Goal: Task Accomplishment & Management: Manage account settings

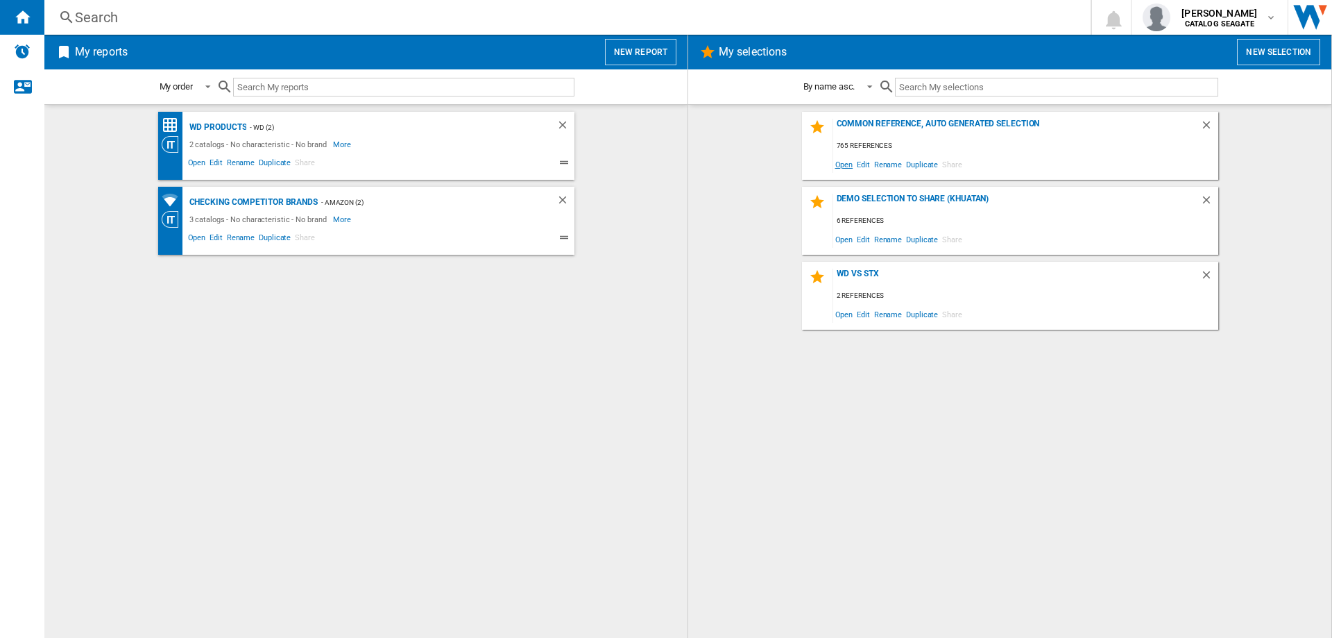
click at [849, 164] on span "Open" at bounding box center [844, 164] width 22 height 19
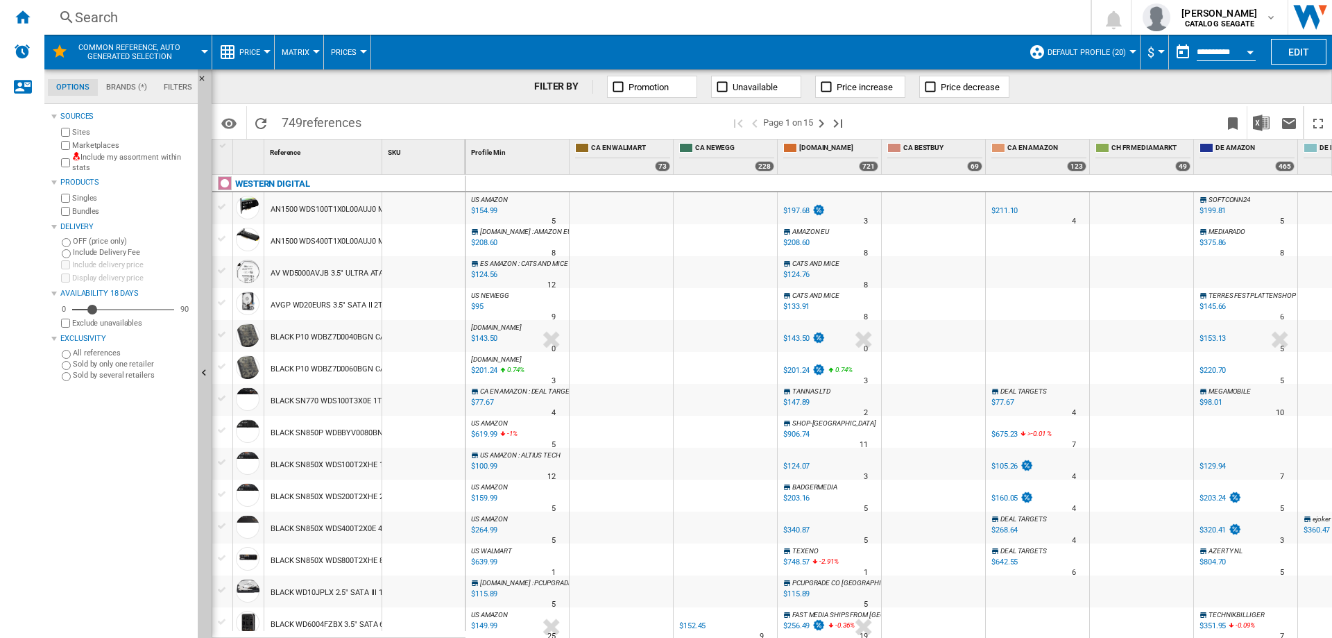
click at [1114, 52] on span "Default profile (20)" at bounding box center [1087, 52] width 78 height 9
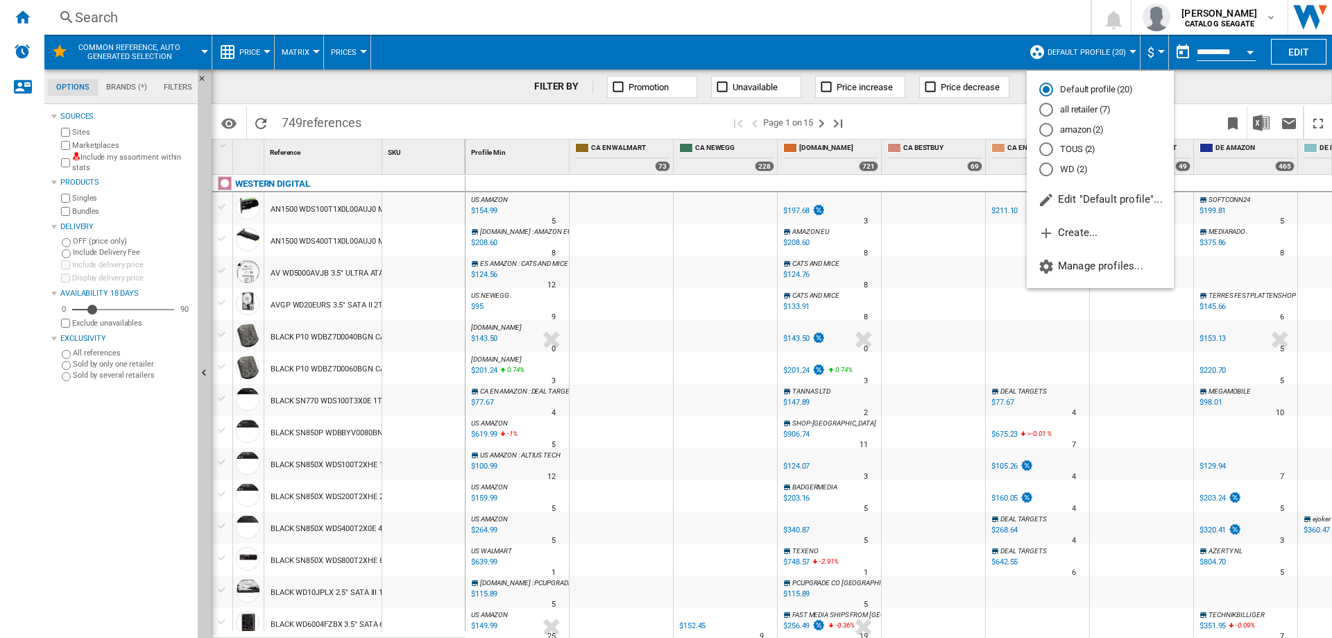
click at [1114, 56] on md-backdrop at bounding box center [666, 319] width 1332 height 638
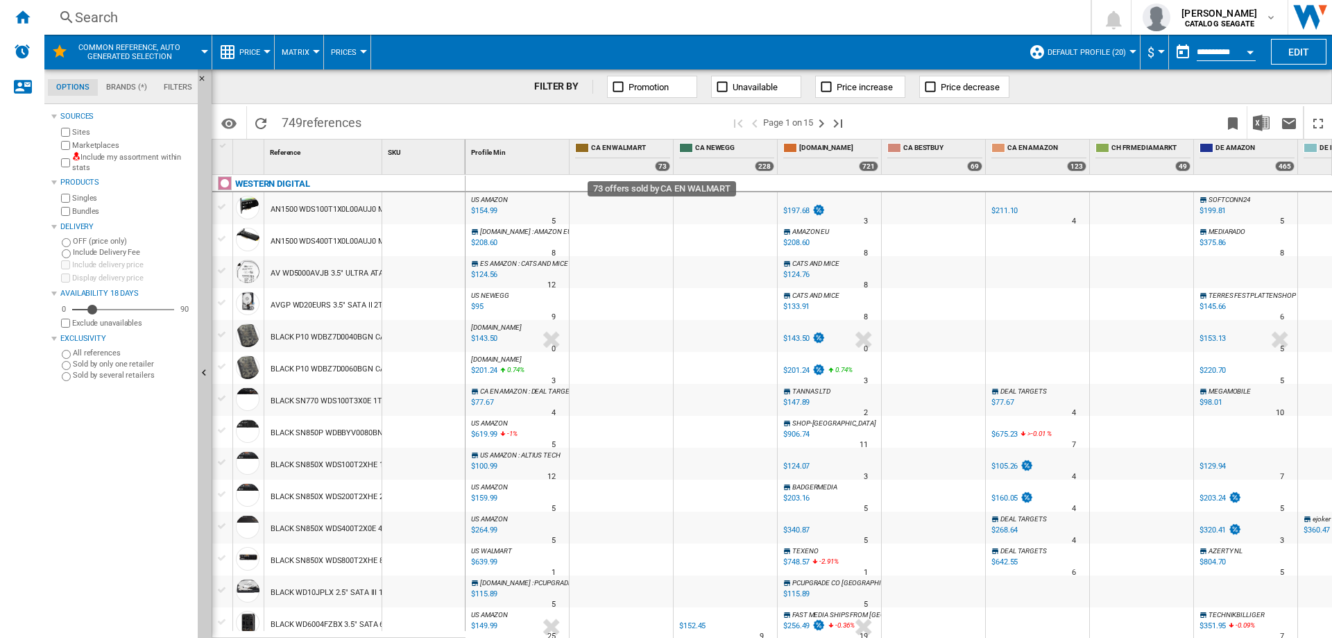
click at [664, 167] on div "73" at bounding box center [662, 166] width 15 height 10
click at [662, 167] on div "73" at bounding box center [662, 166] width 15 height 10
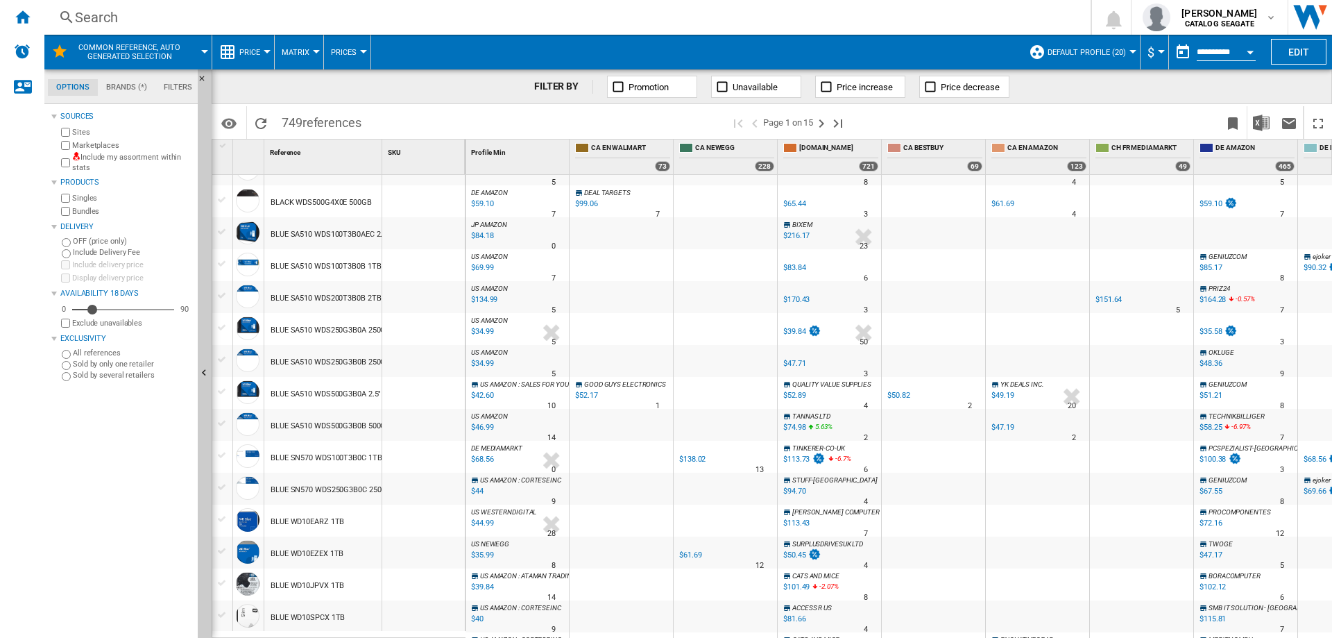
scroll to position [278, 0]
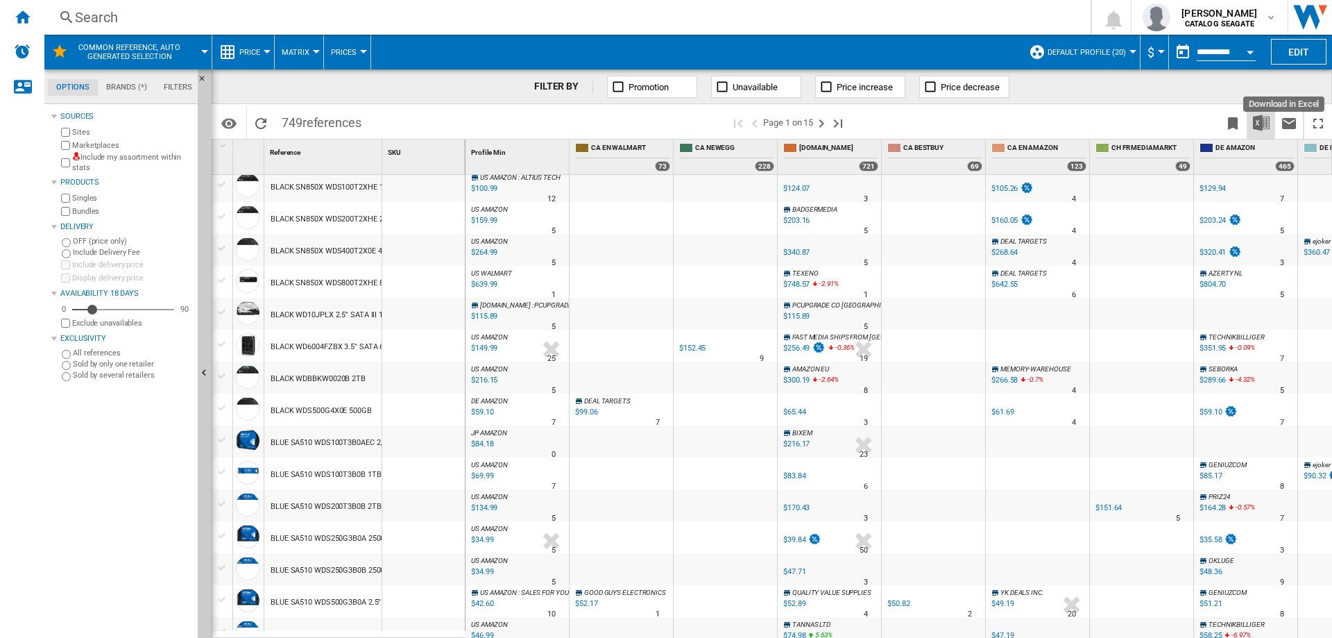
click at [1260, 126] on img "Download in Excel" at bounding box center [1261, 123] width 17 height 17
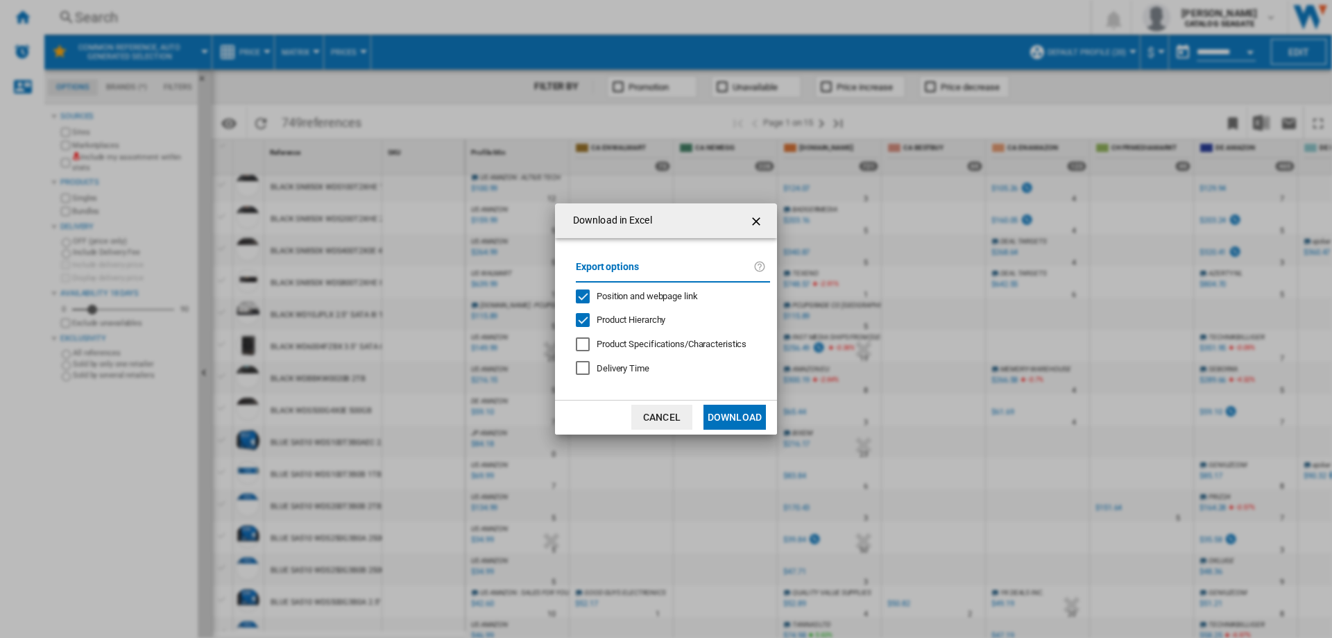
click at [757, 217] on ng-md-icon "getI18NText('BUTTONS.CLOSE_DIALOG')" at bounding box center [758, 221] width 17 height 17
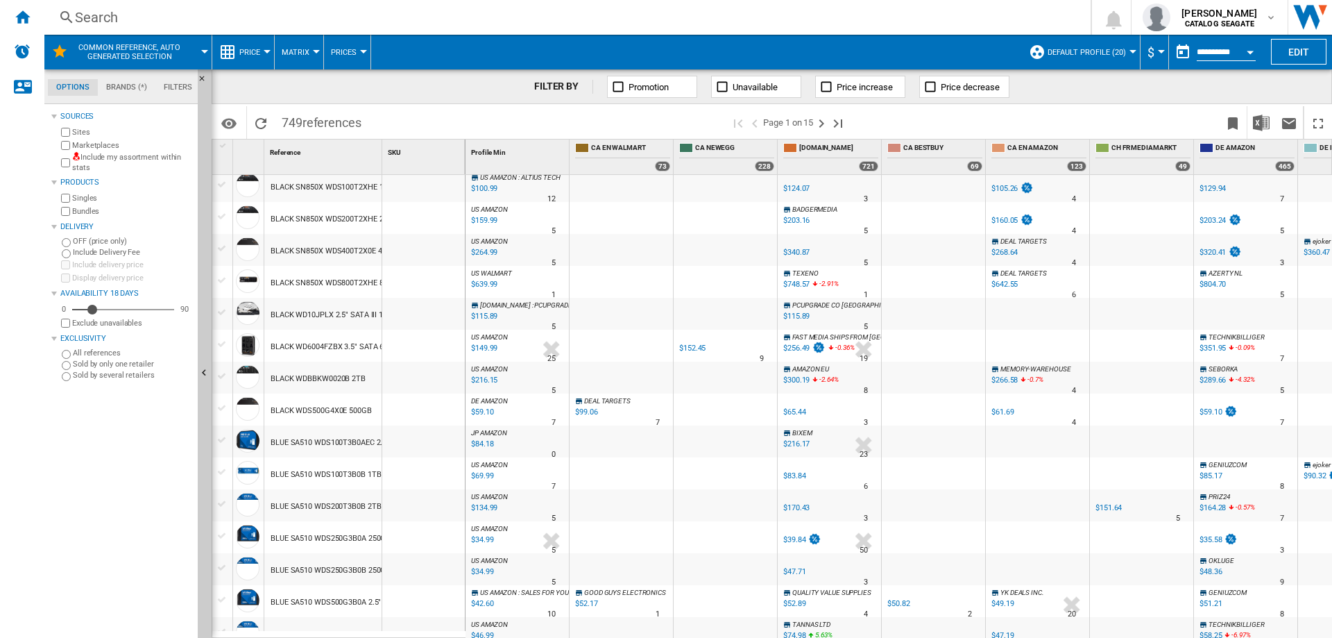
click at [1231, 56] on input "**********" at bounding box center [1226, 54] width 59 height 12
click at [1250, 53] on div "Open calendar" at bounding box center [1250, 52] width 7 height 3
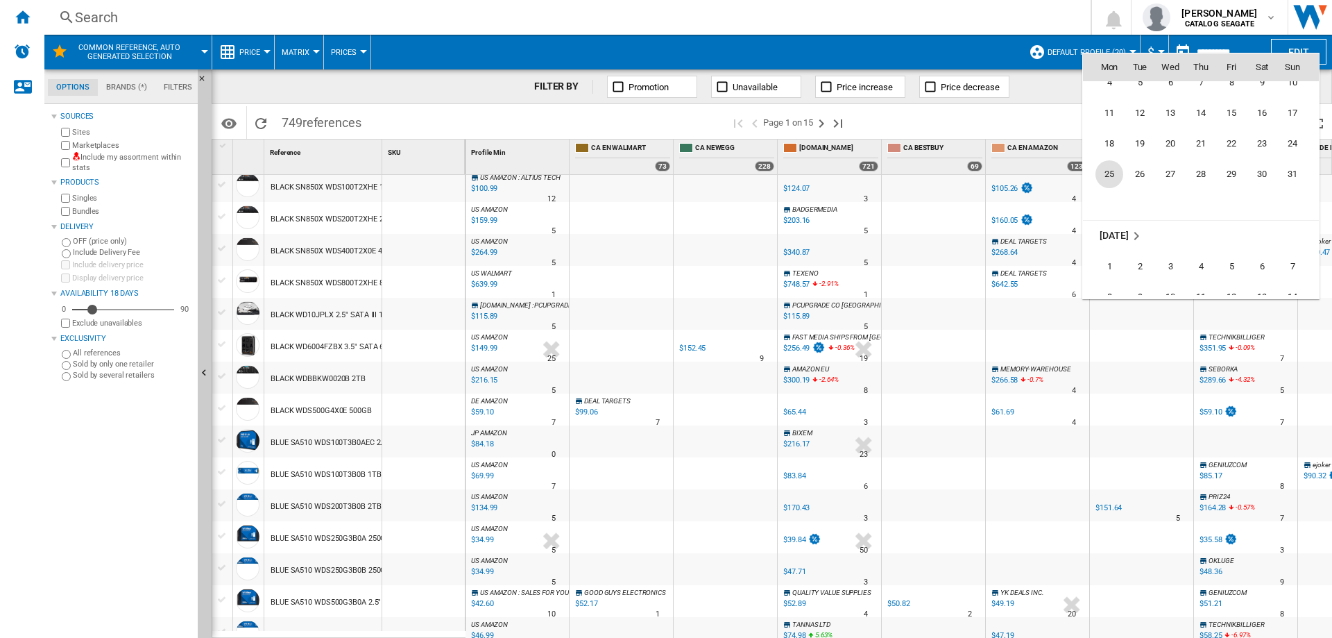
scroll to position [6551, 0]
click at [473, 108] on div at bounding box center [666, 319] width 1332 height 638
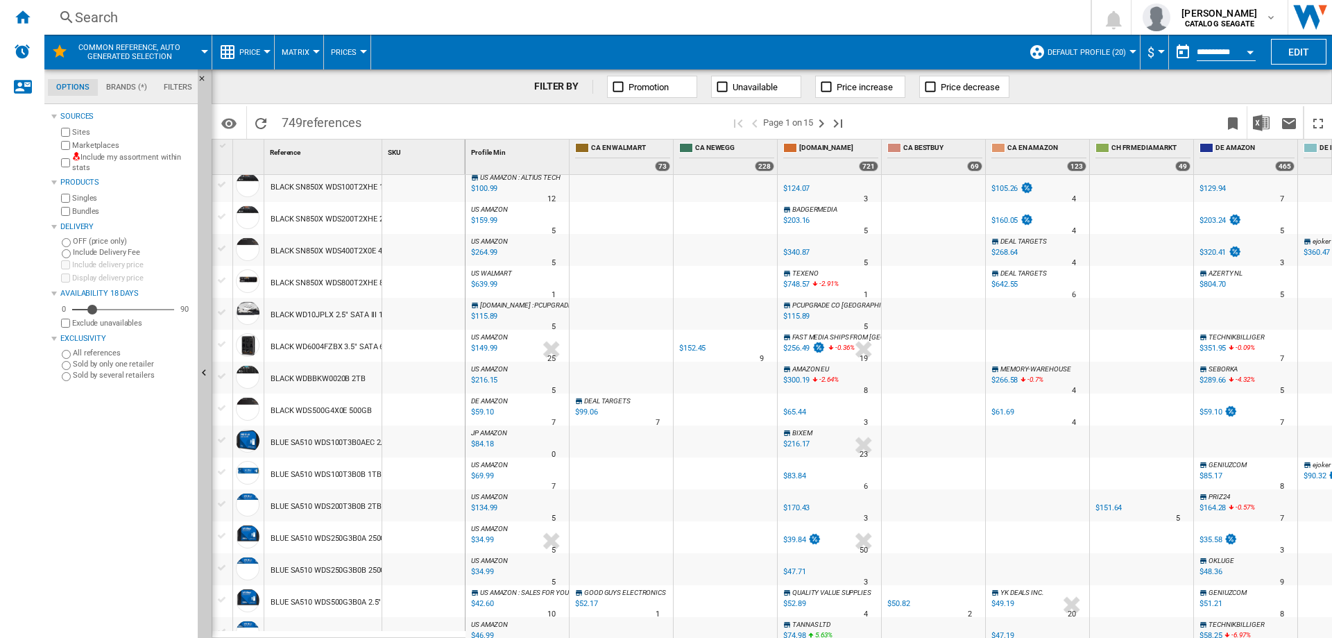
scroll to position [0, 0]
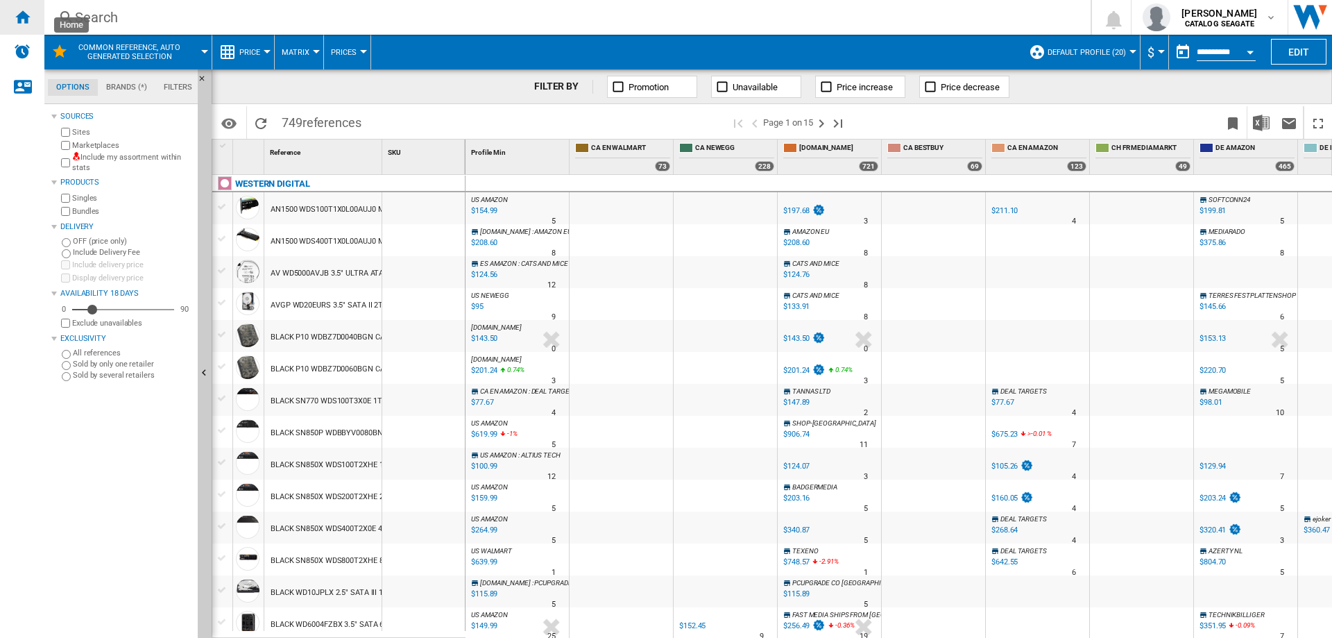
click at [26, 21] on ng-md-icon "Home" at bounding box center [22, 16] width 17 height 17
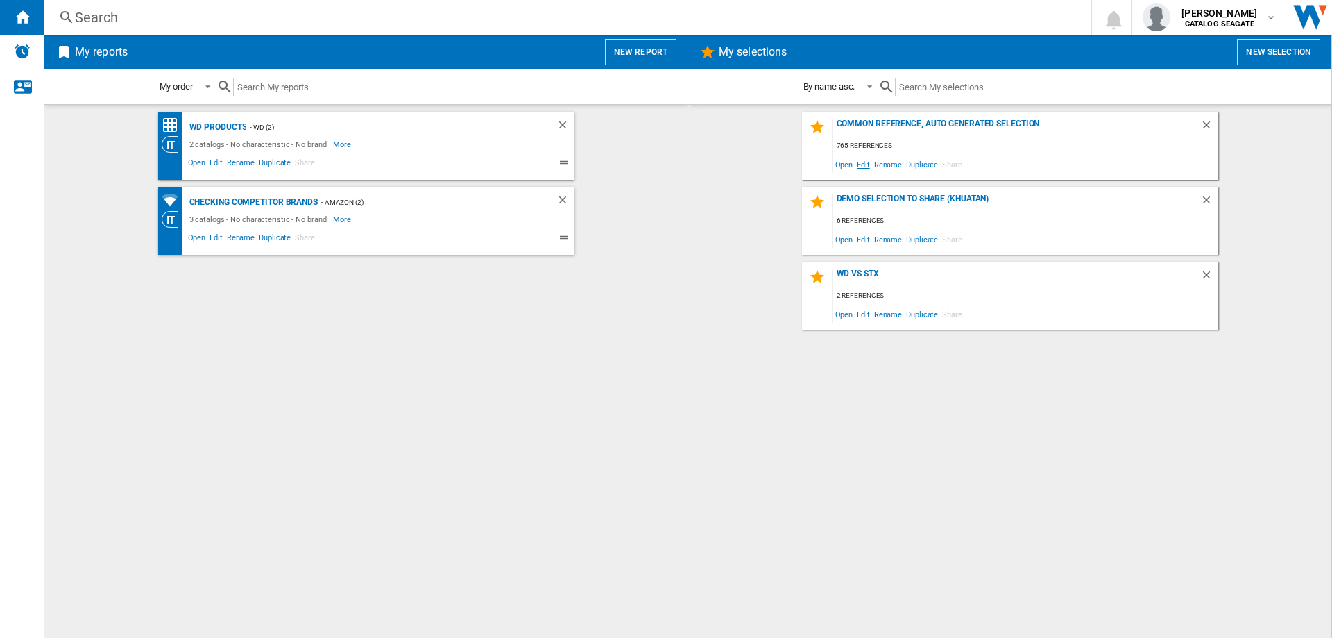
click at [861, 166] on span "Edit" at bounding box center [863, 164] width 17 height 19
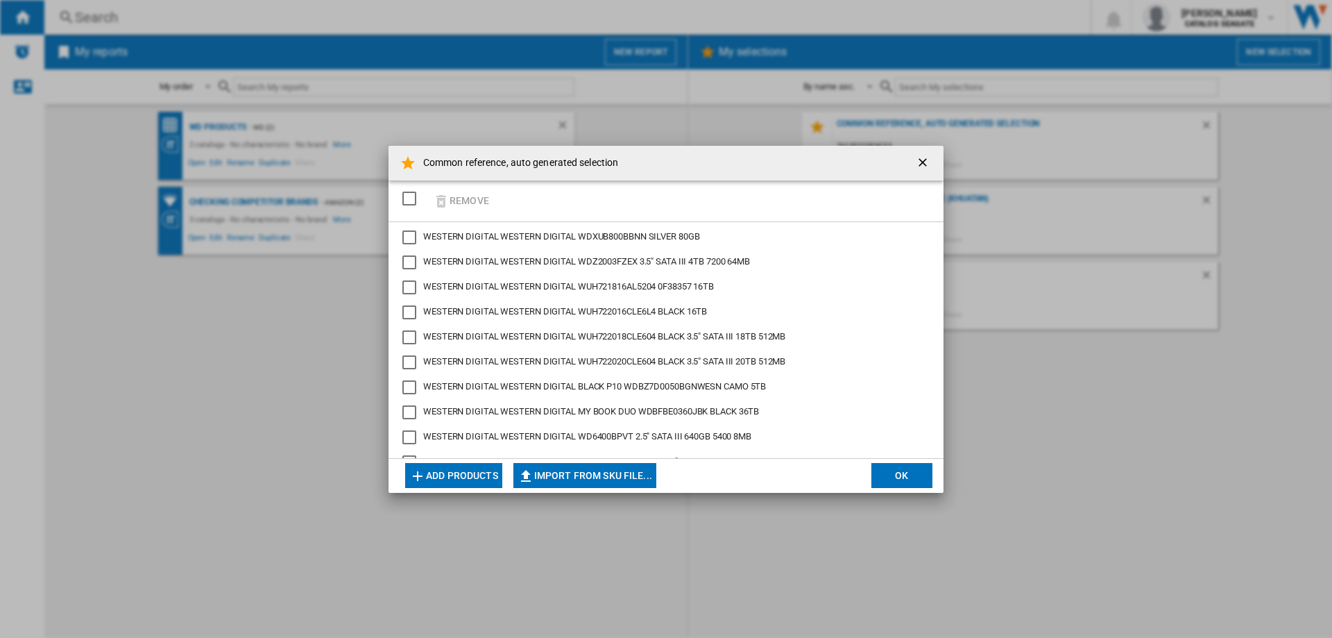
scroll to position [18936, 0]
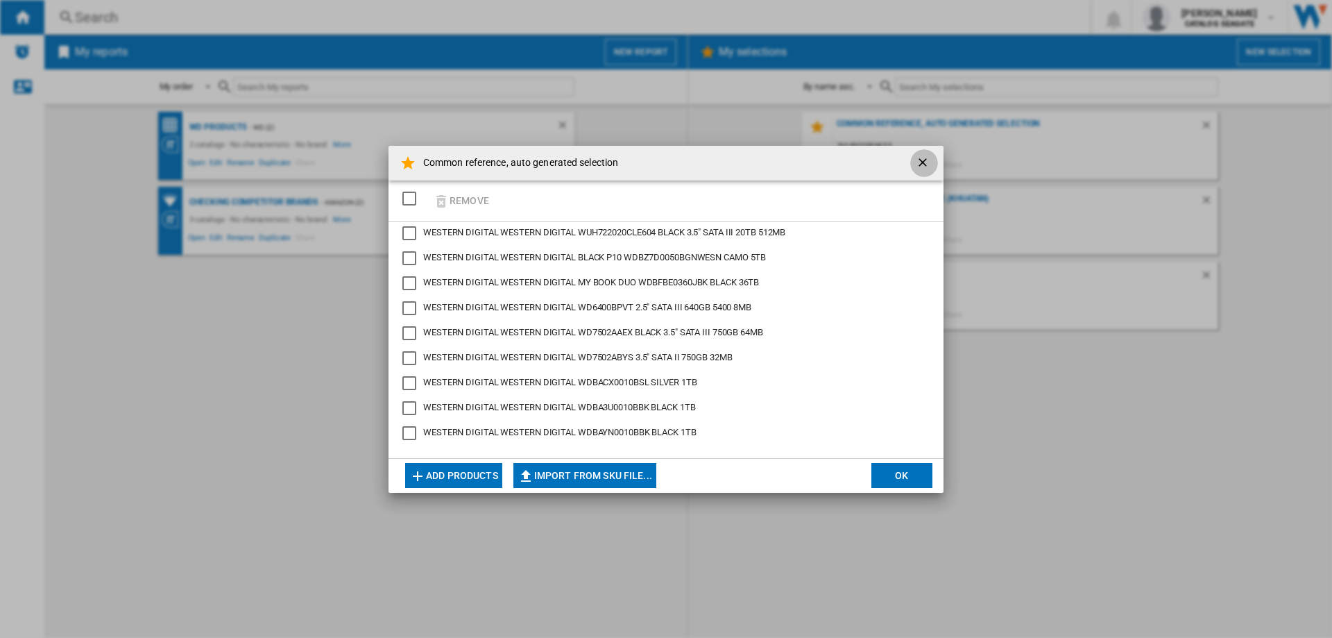
click at [921, 163] on ng-md-icon "getI18NText('BUTTONS.CLOSE_DIALOG')" at bounding box center [924, 163] width 17 height 17
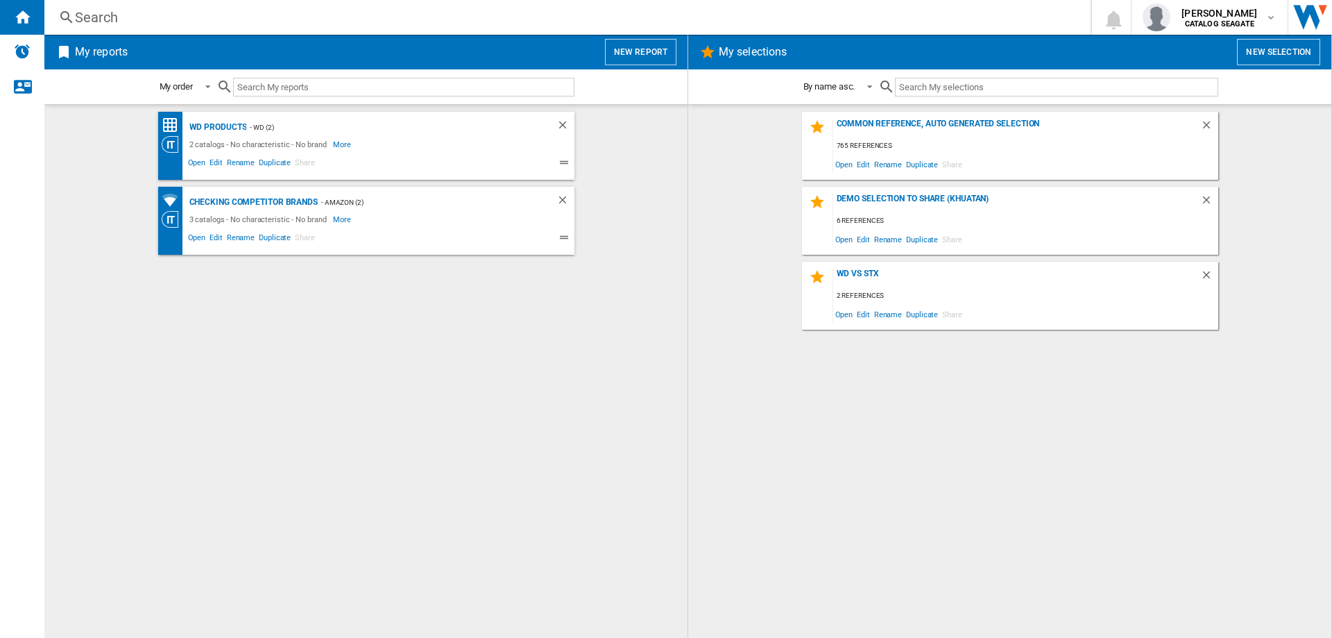
click at [638, 56] on button "New report" at bounding box center [640, 52] width 71 height 26
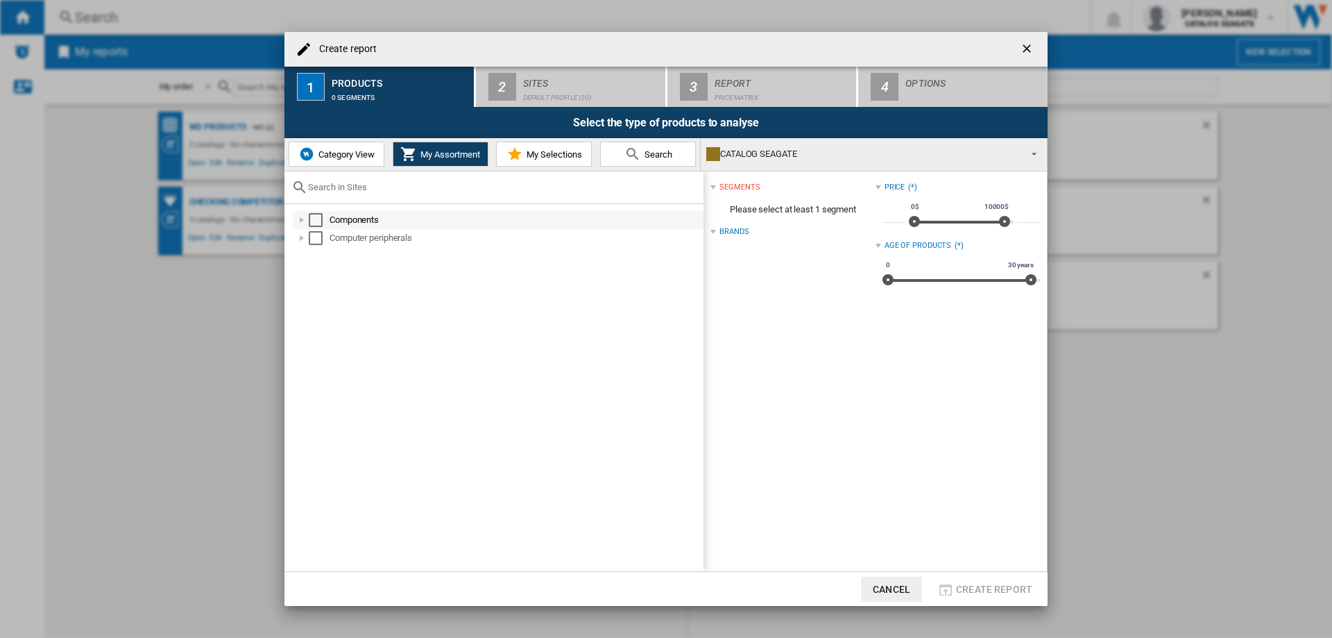
click at [303, 219] on div "Create report ..." at bounding box center [302, 220] width 14 height 14
click at [346, 149] on span "Category View" at bounding box center [345, 154] width 60 height 10
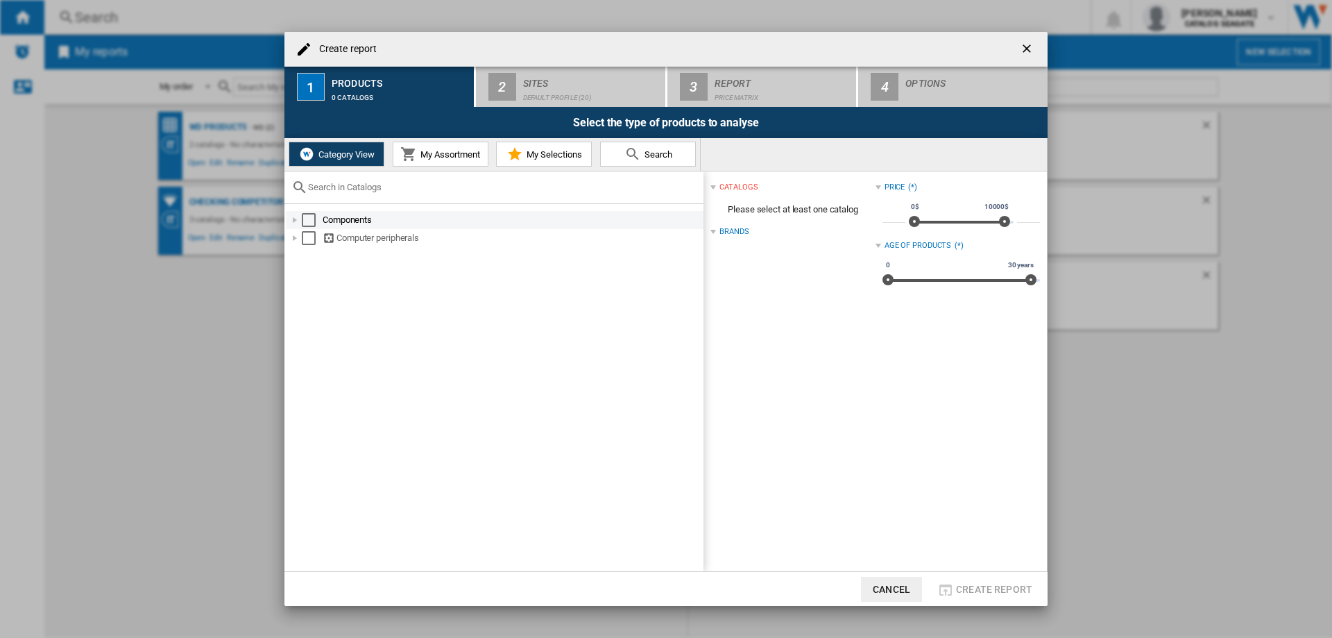
click at [297, 219] on div "Create report ..." at bounding box center [295, 220] width 14 height 14
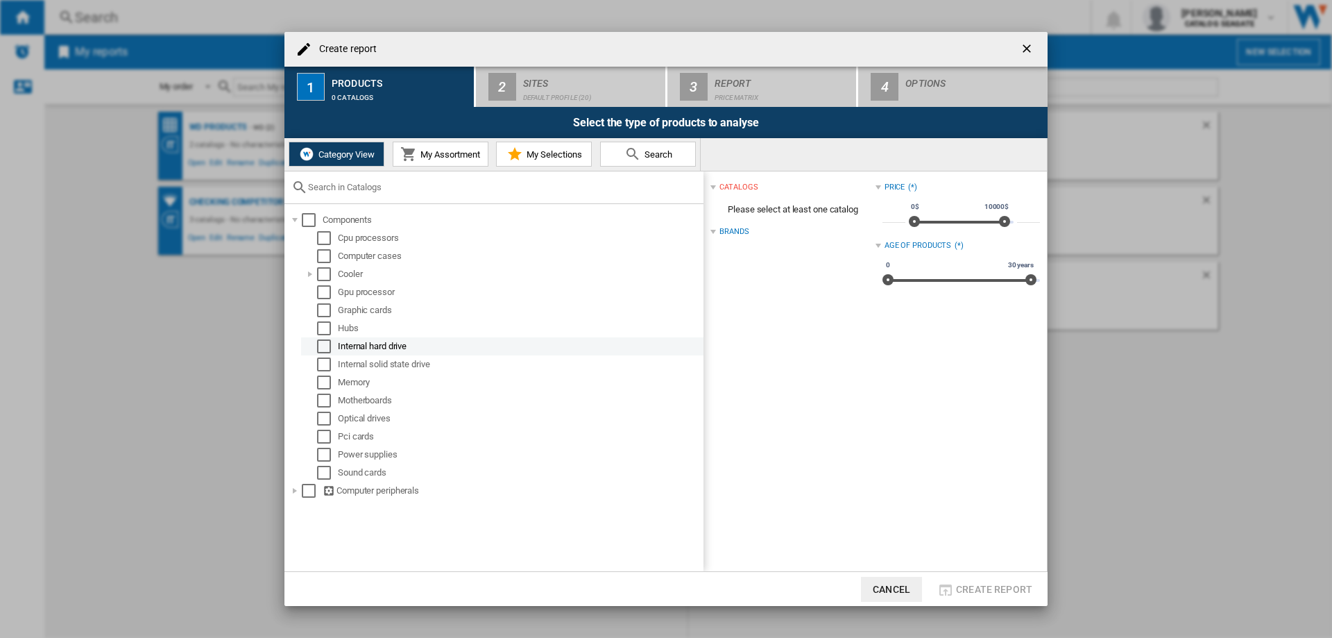
click at [323, 344] on div "Select" at bounding box center [324, 346] width 14 height 14
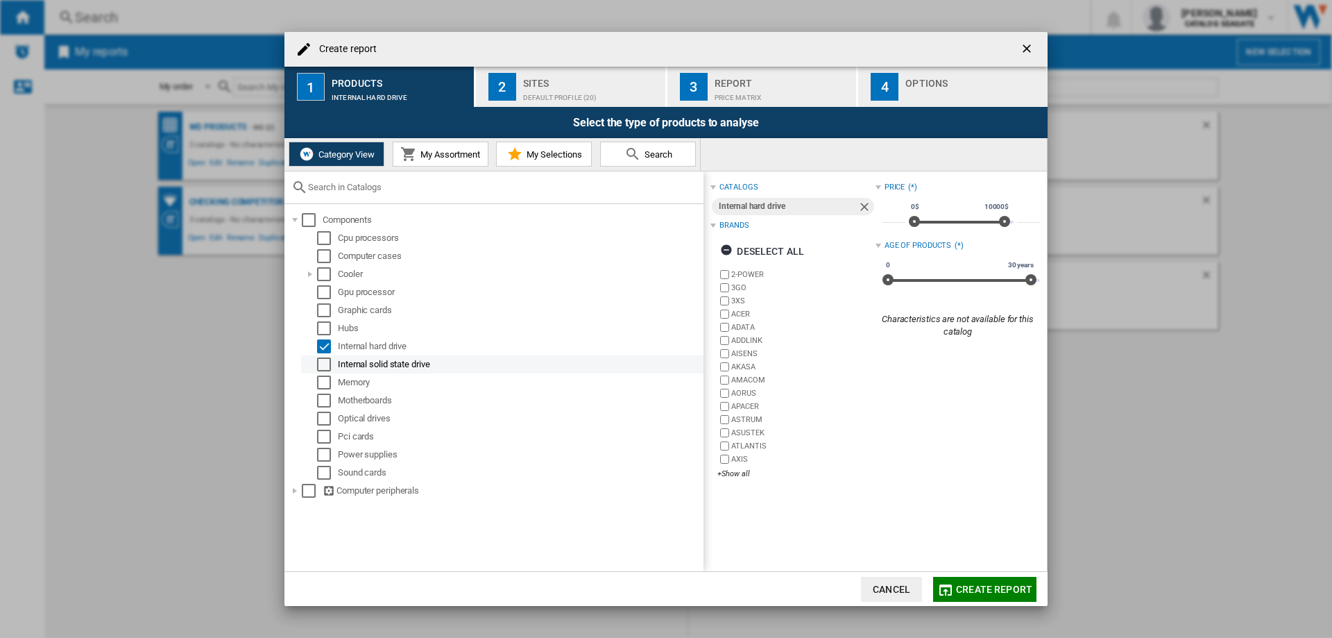
click at [319, 362] on div "Select" at bounding box center [324, 364] width 14 height 14
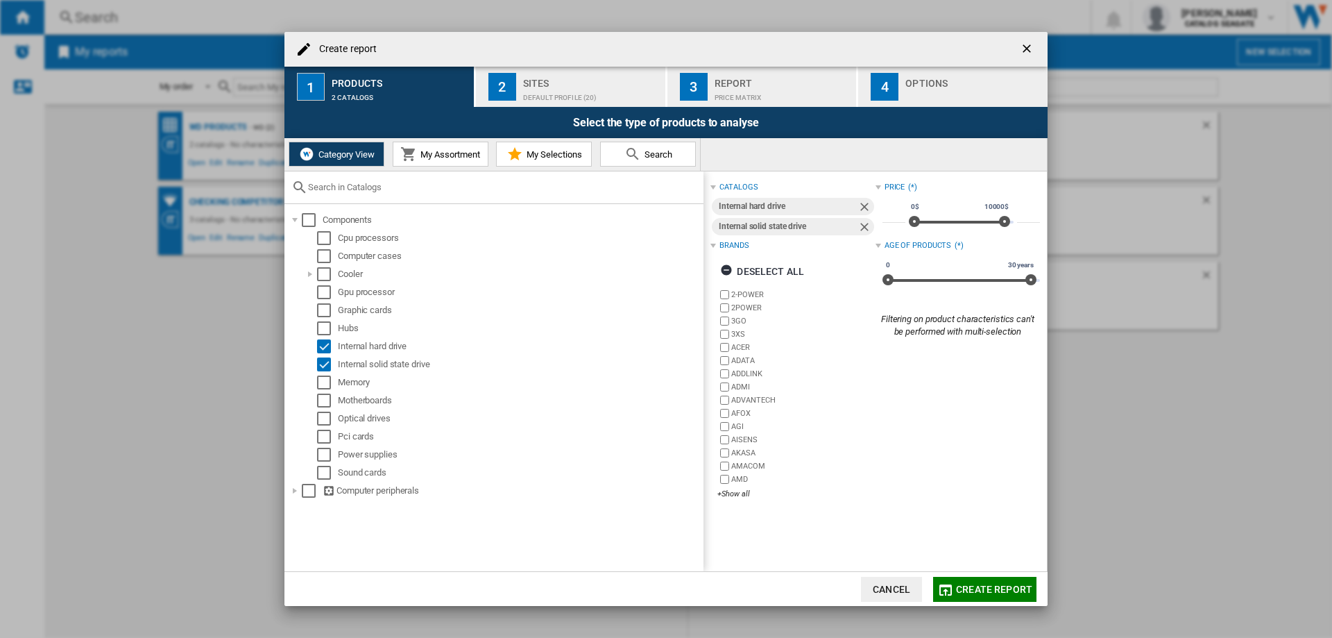
click at [439, 151] on span "My Assortment" at bounding box center [448, 154] width 63 height 10
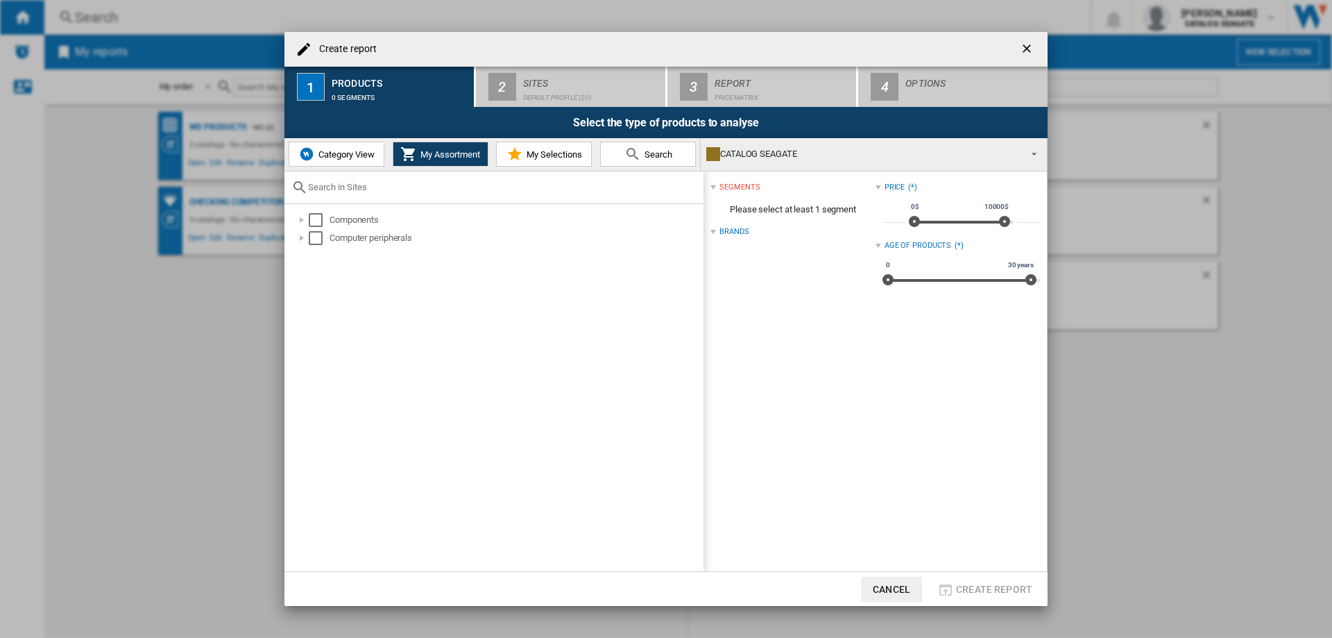
click at [561, 141] on div "Category View My Assortment My Selections Search" at bounding box center [493, 154] width 416 height 33
click at [561, 151] on span "My Selections" at bounding box center [552, 154] width 59 height 10
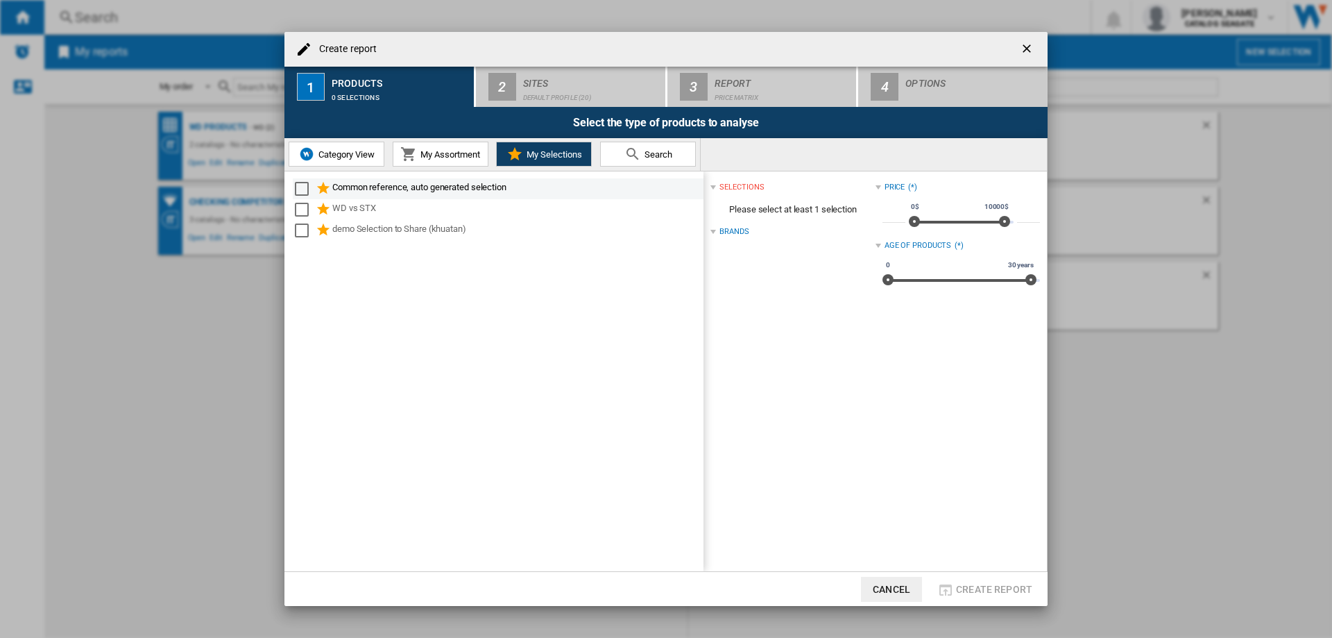
click at [306, 186] on div "Select" at bounding box center [302, 189] width 14 height 14
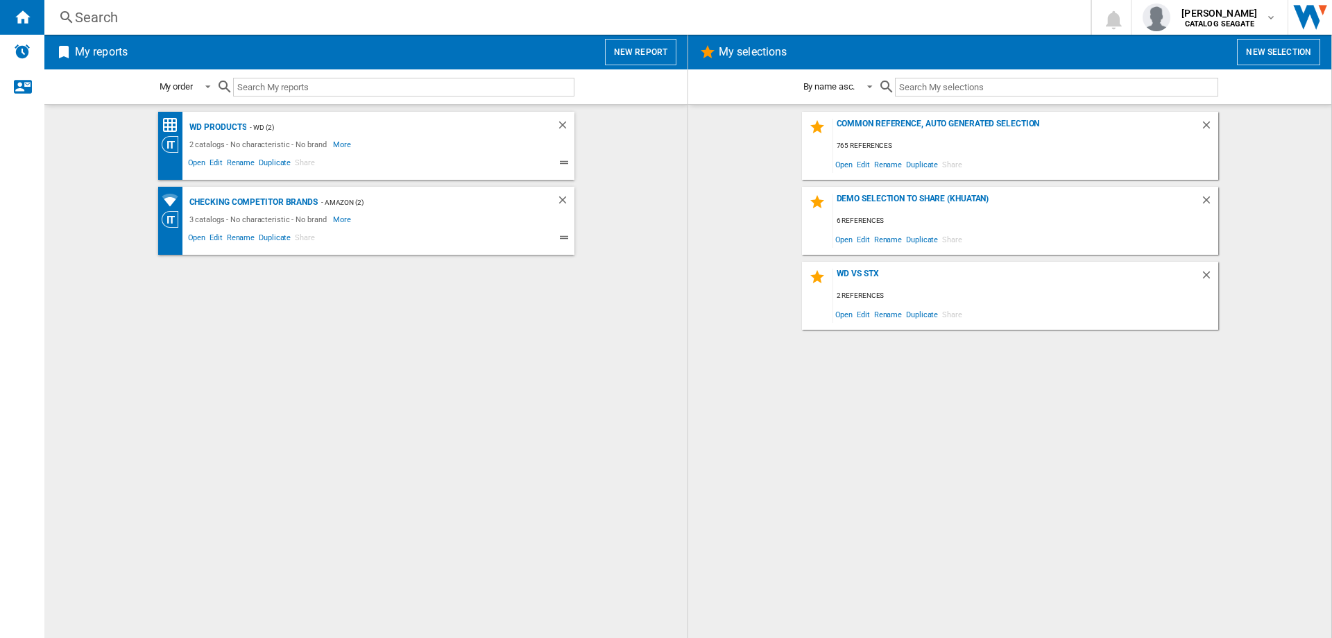
click at [637, 56] on button "New report" at bounding box center [640, 52] width 71 height 26
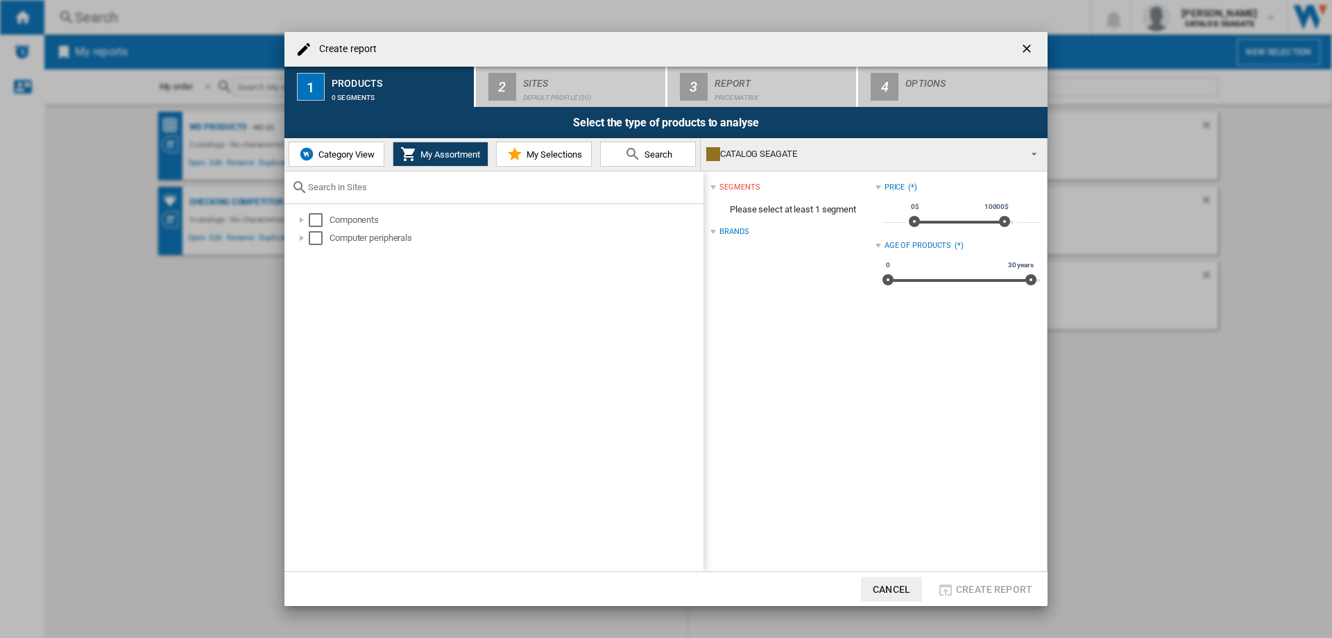
click at [522, 160] on md-icon at bounding box center [515, 154] width 17 height 17
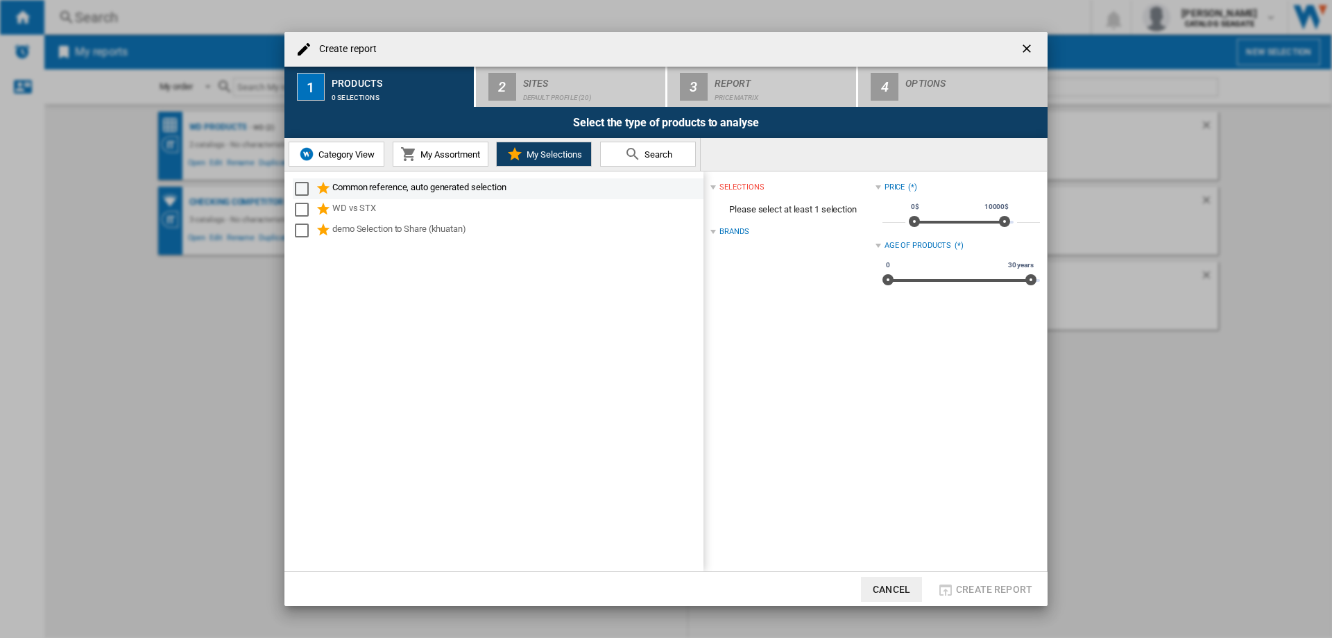
click at [298, 186] on div "Select" at bounding box center [302, 189] width 14 height 14
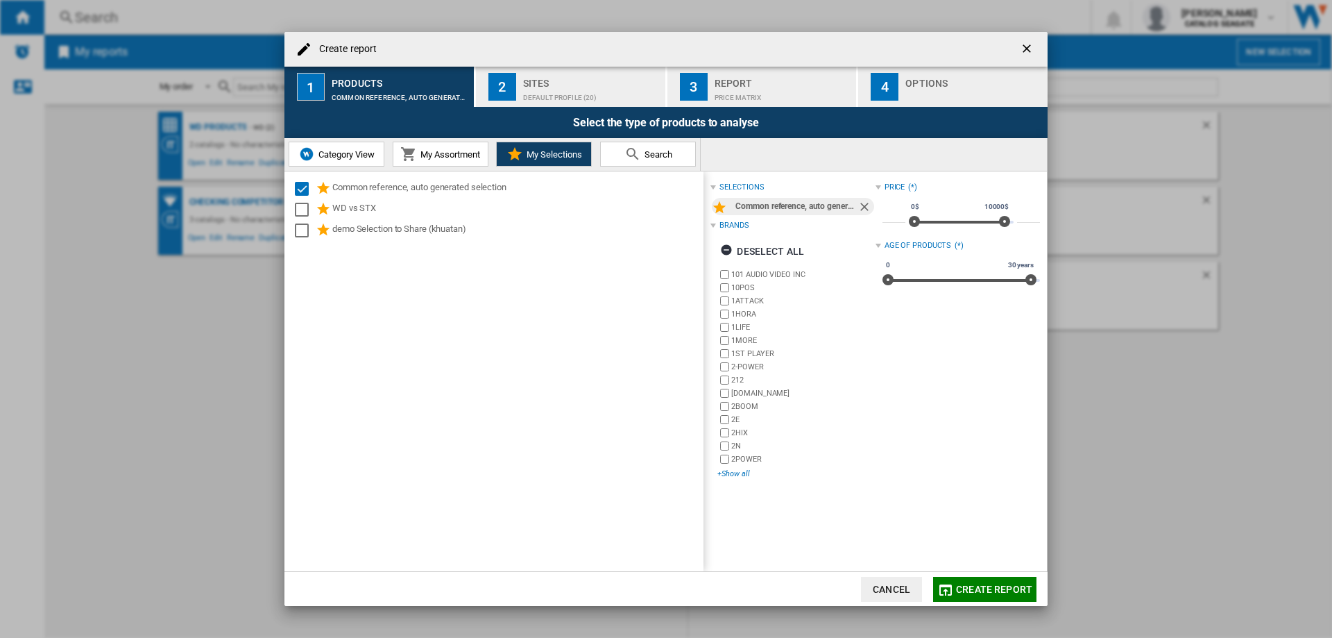
click at [741, 471] on div "+Show all" at bounding box center [797, 473] width 158 height 10
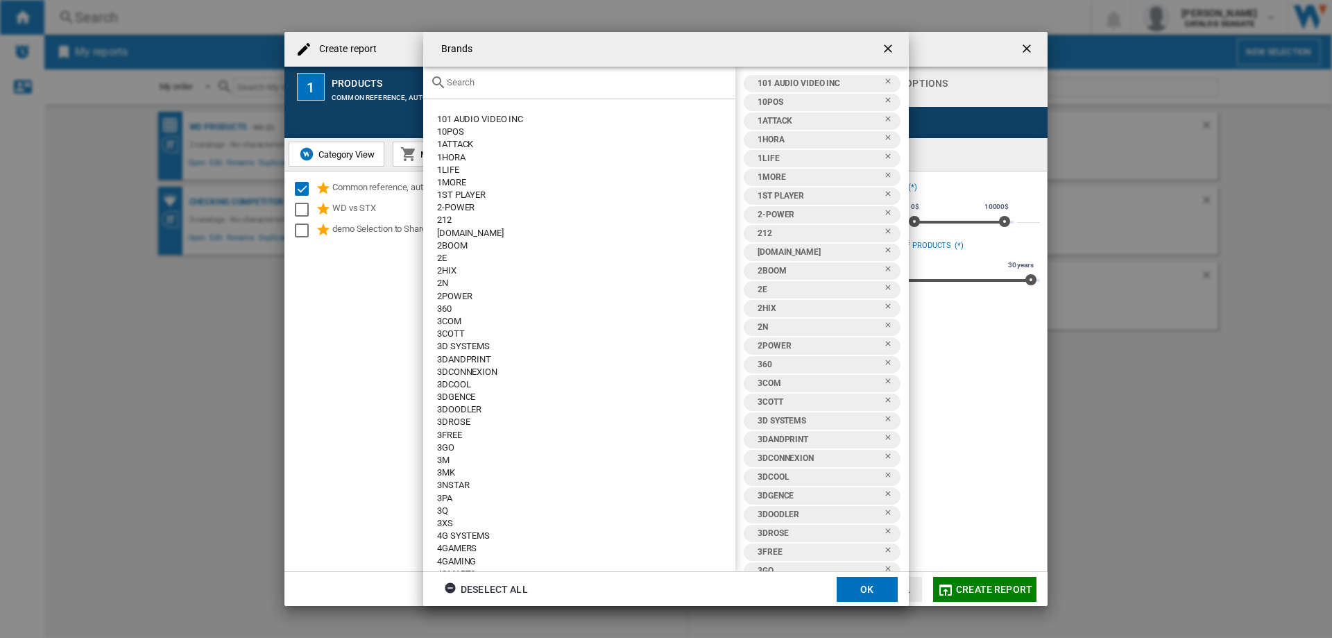
click at [499, 80] on input "text" at bounding box center [588, 82] width 282 height 10
click at [490, 582] on div "Deselect all" at bounding box center [486, 589] width 84 height 25
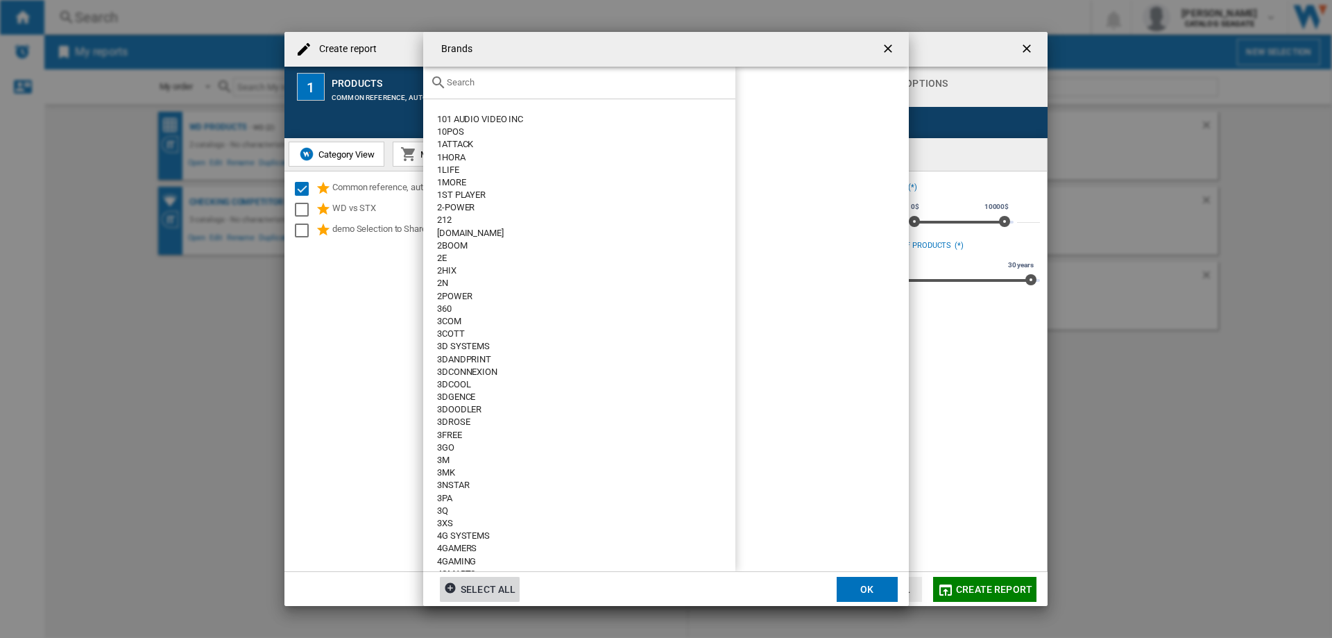
click at [465, 78] on input "text" at bounding box center [588, 82] width 282 height 10
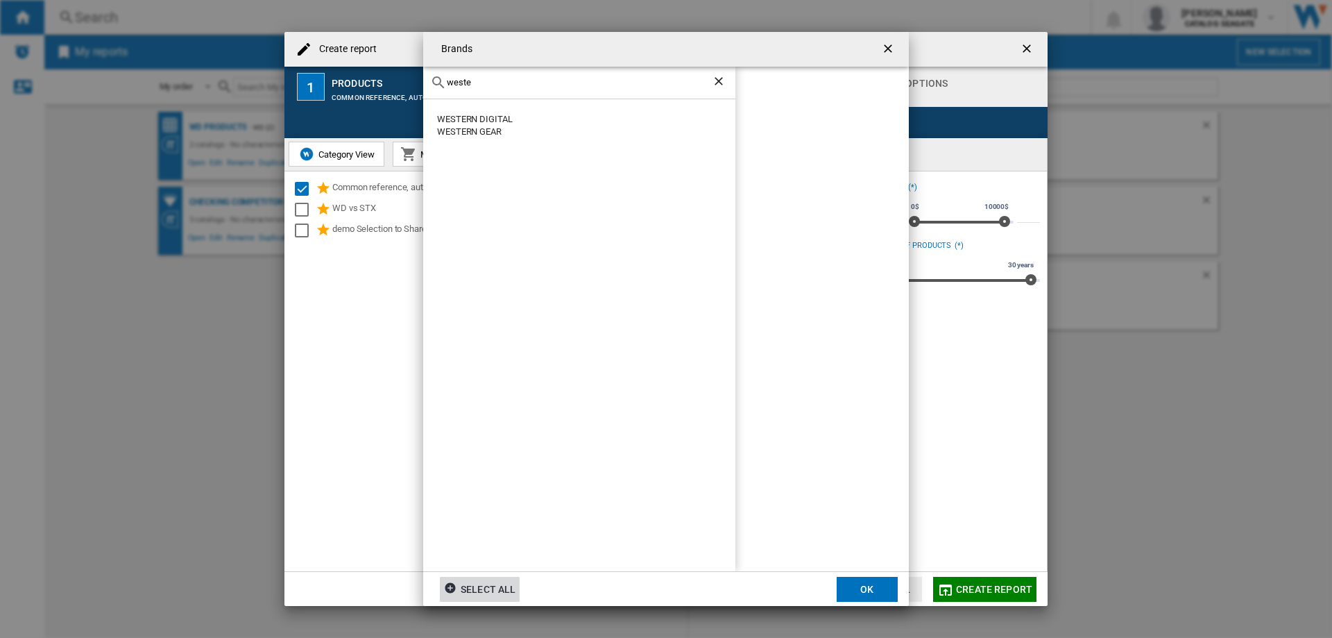
click at [488, 116] on div "WESTERN DIGITAL" at bounding box center [586, 119] width 298 height 12
click at [872, 584] on button "OK" at bounding box center [867, 589] width 61 height 25
click at [585, 88] on div "Default profile (20)" at bounding box center [591, 94] width 137 height 15
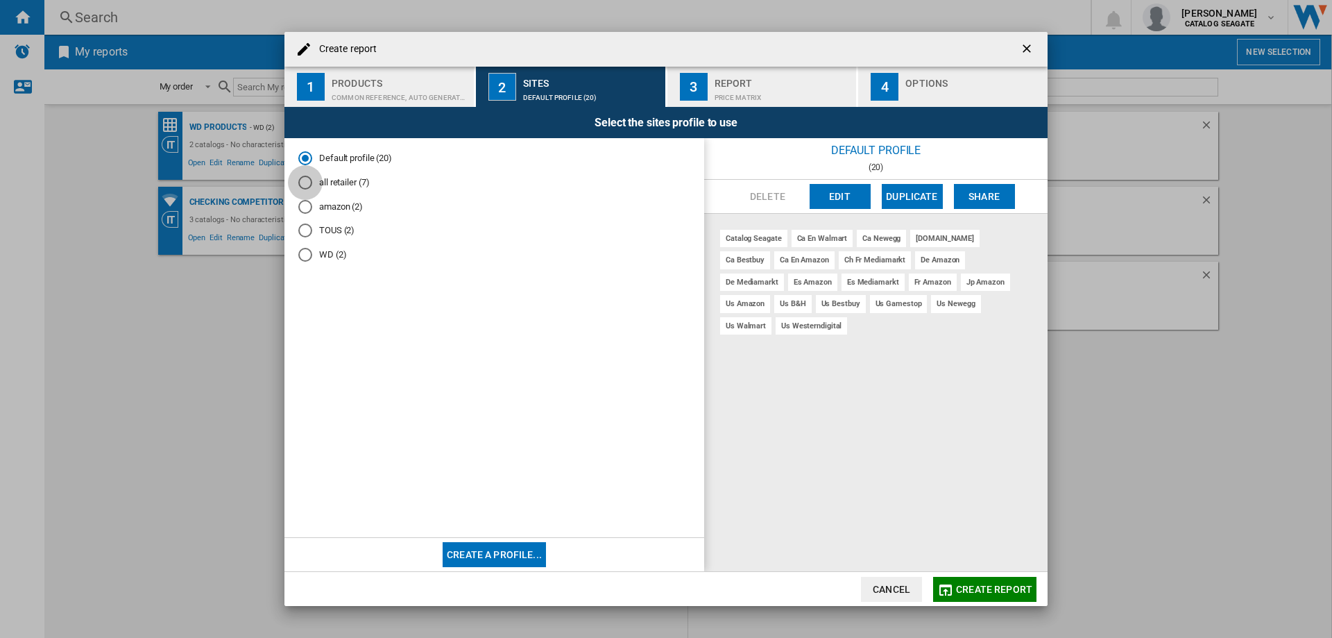
click at [307, 183] on div "all retailer (7)" at bounding box center [305, 183] width 14 height 14
click at [494, 557] on button "Create a profile..." at bounding box center [494, 554] width 103 height 25
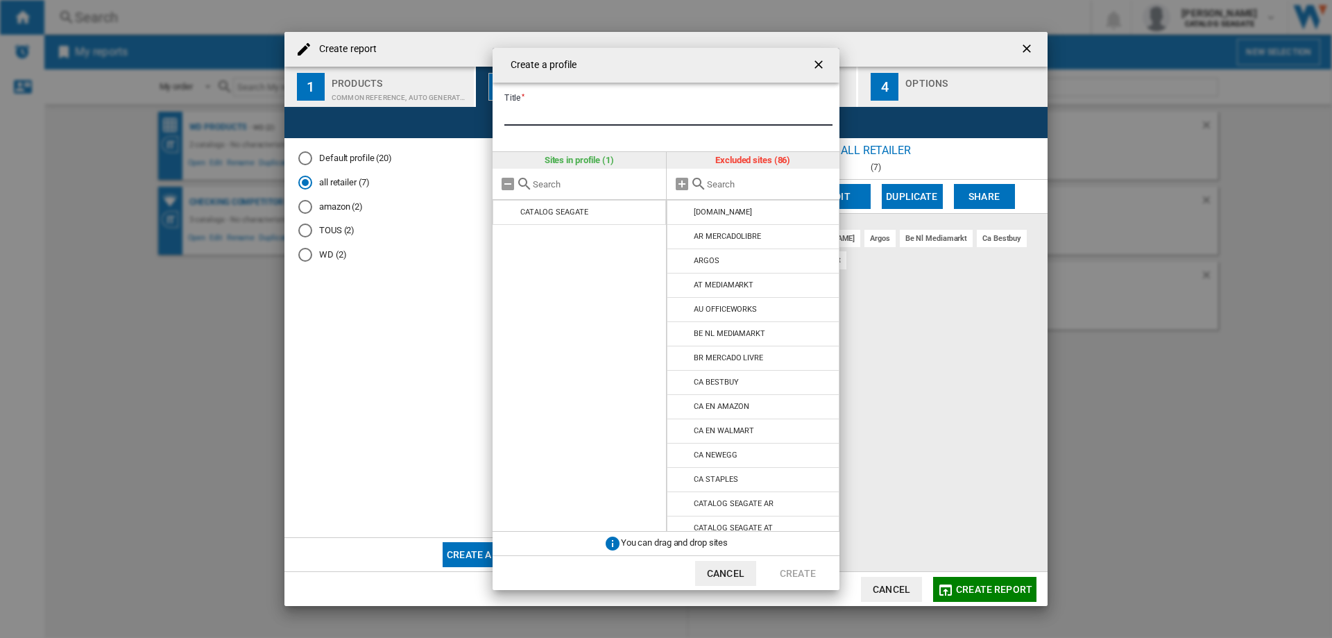
click at [536, 117] on input "Title" at bounding box center [669, 115] width 328 height 21
type input "****"
click at [718, 183] on input "text" at bounding box center [770, 184] width 126 height 10
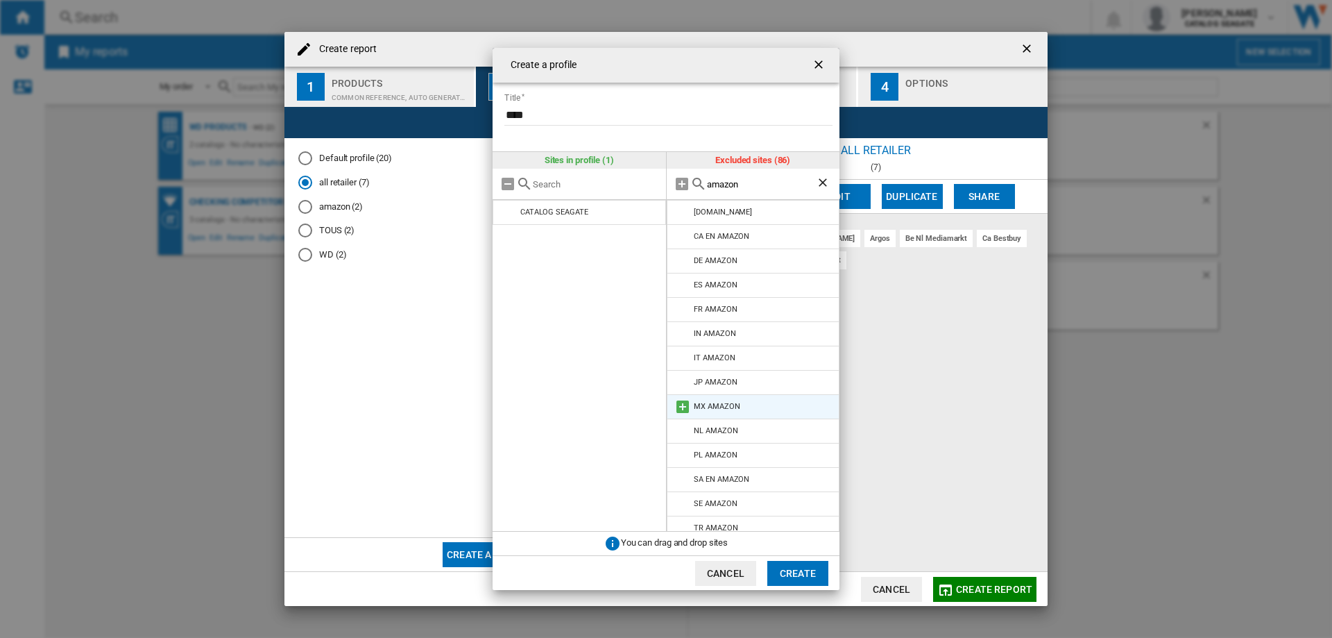
scroll to position [34, 0]
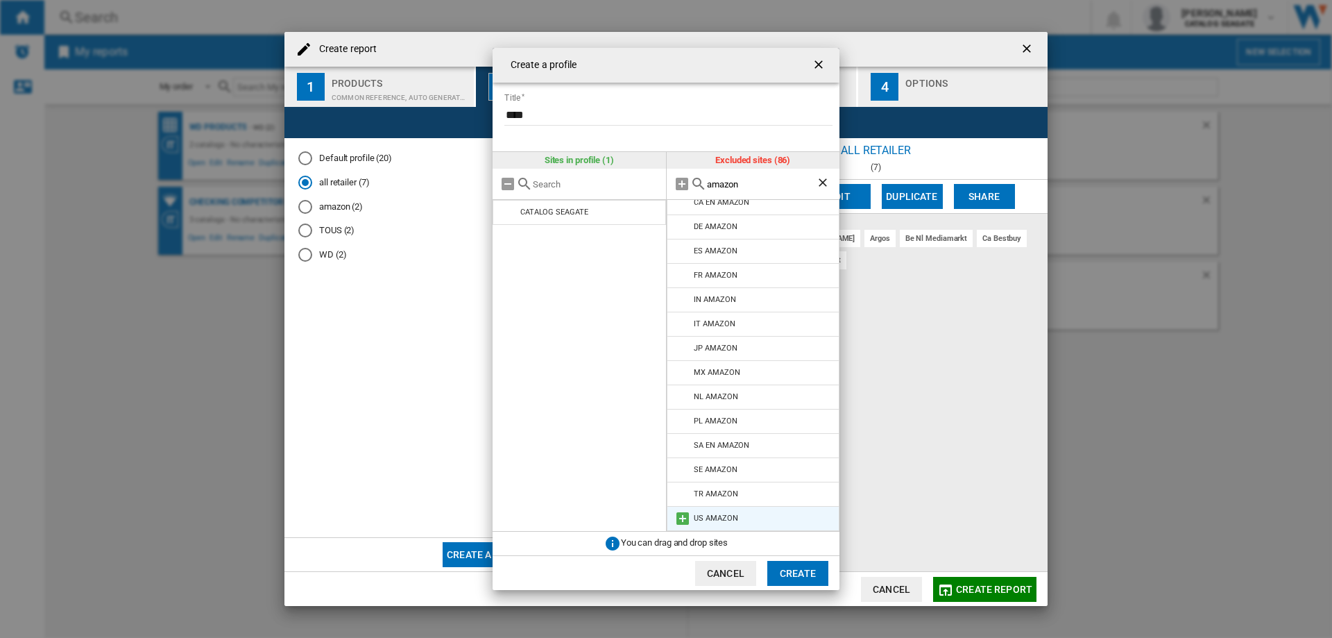
click at [679, 516] on md-icon at bounding box center [683, 518] width 17 height 17
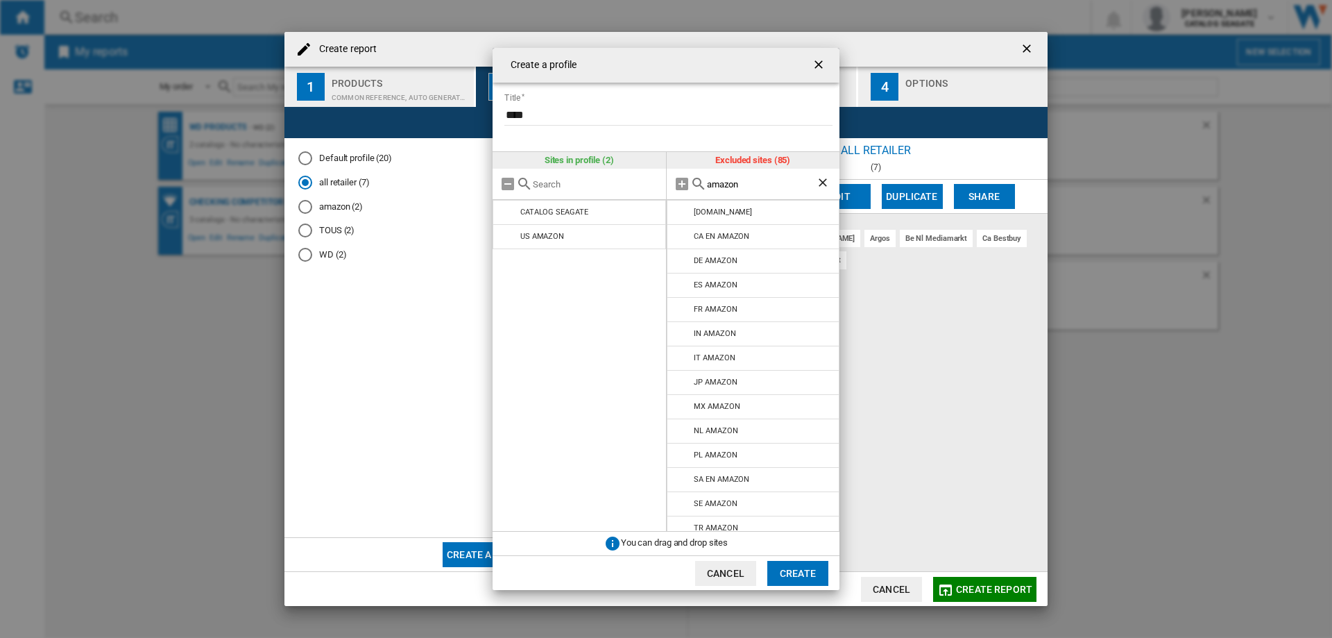
drag, startPoint x: 739, startPoint y: 181, endPoint x: 702, endPoint y: 182, distance: 36.8
click at [702, 182] on div "amazon" at bounding box center [753, 184] width 173 height 31
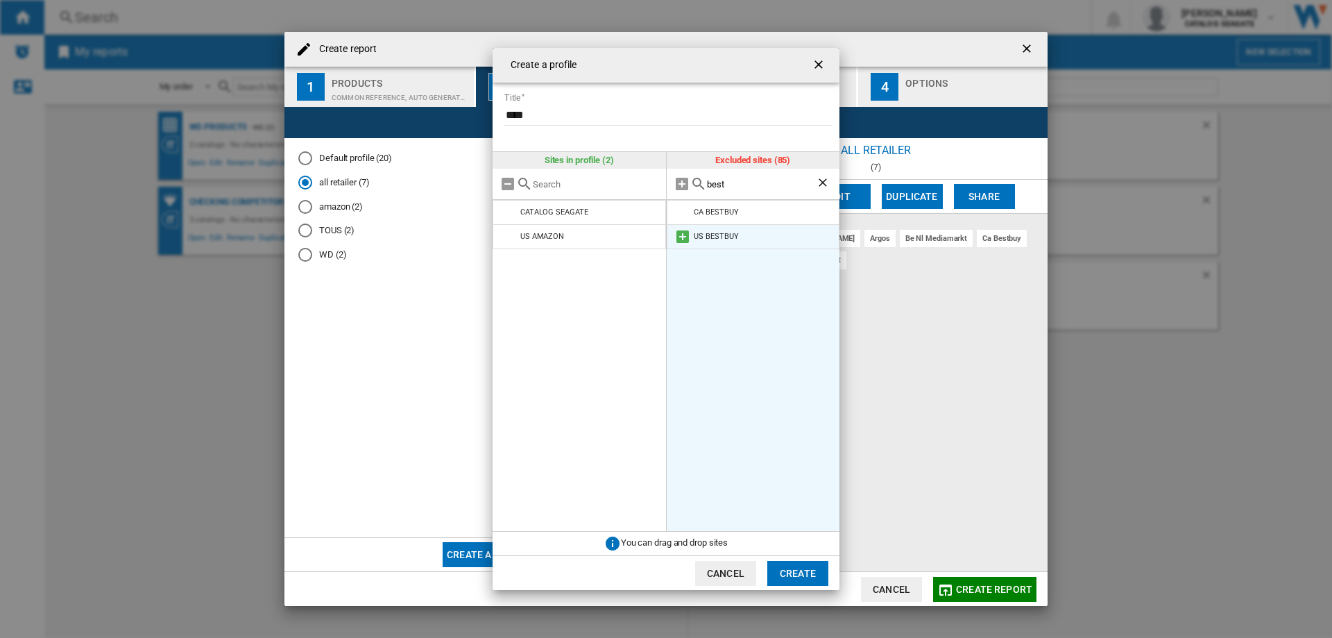
click at [681, 235] on md-icon at bounding box center [683, 236] width 17 height 17
click at [680, 210] on md-icon at bounding box center [683, 212] width 17 height 17
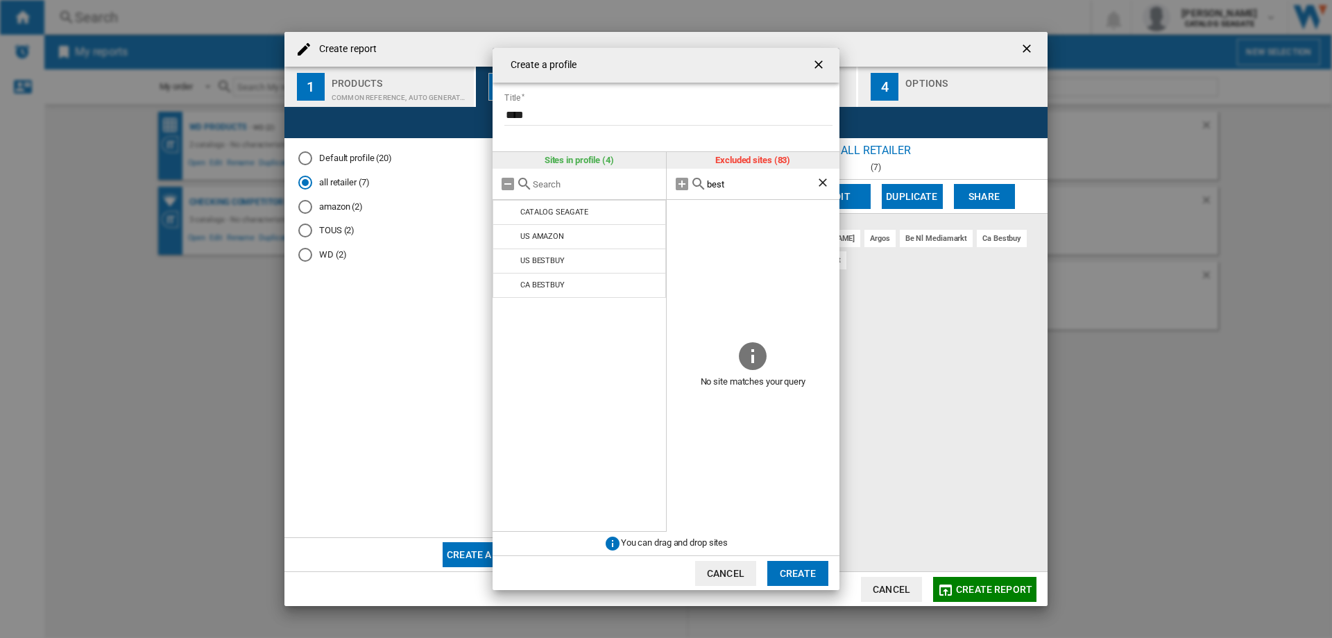
drag, startPoint x: 725, startPoint y: 185, endPoint x: 701, endPoint y: 185, distance: 24.3
click at [701, 185] on div "best" at bounding box center [753, 184] width 173 height 31
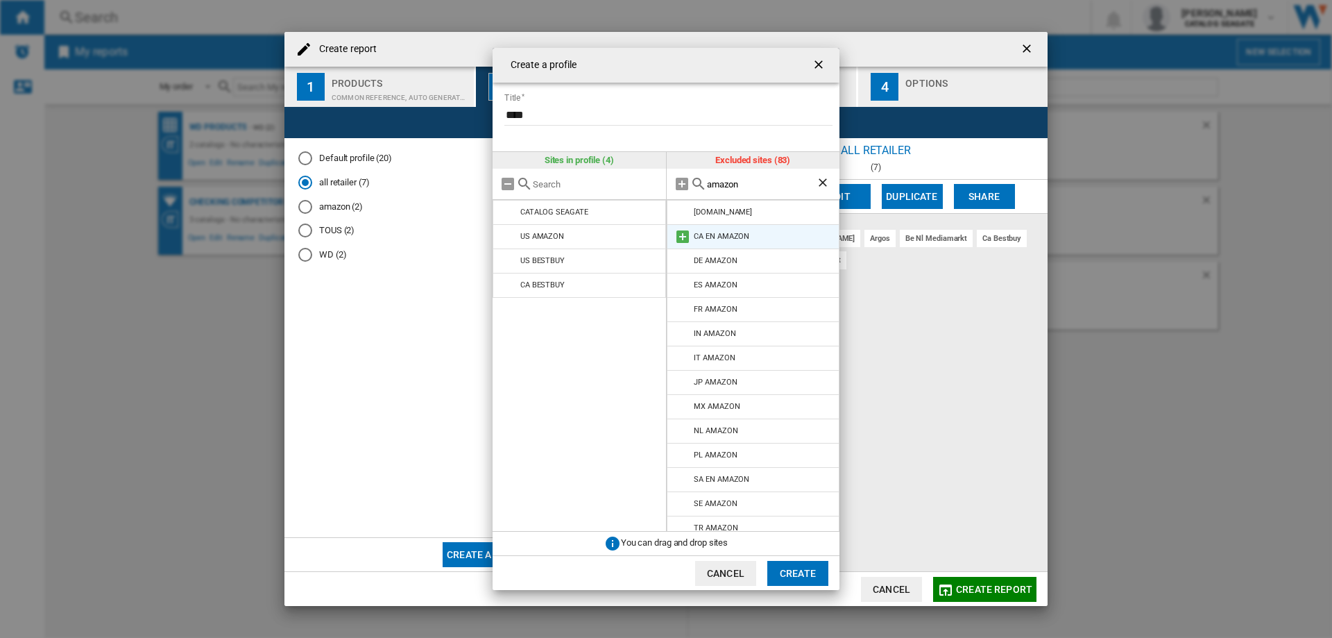
click at [680, 237] on md-icon at bounding box center [683, 236] width 17 height 17
drag, startPoint x: 740, startPoint y: 186, endPoint x: 706, endPoint y: 186, distance: 34.0
click at [707, 186] on input "amazon" at bounding box center [762, 184] width 110 height 10
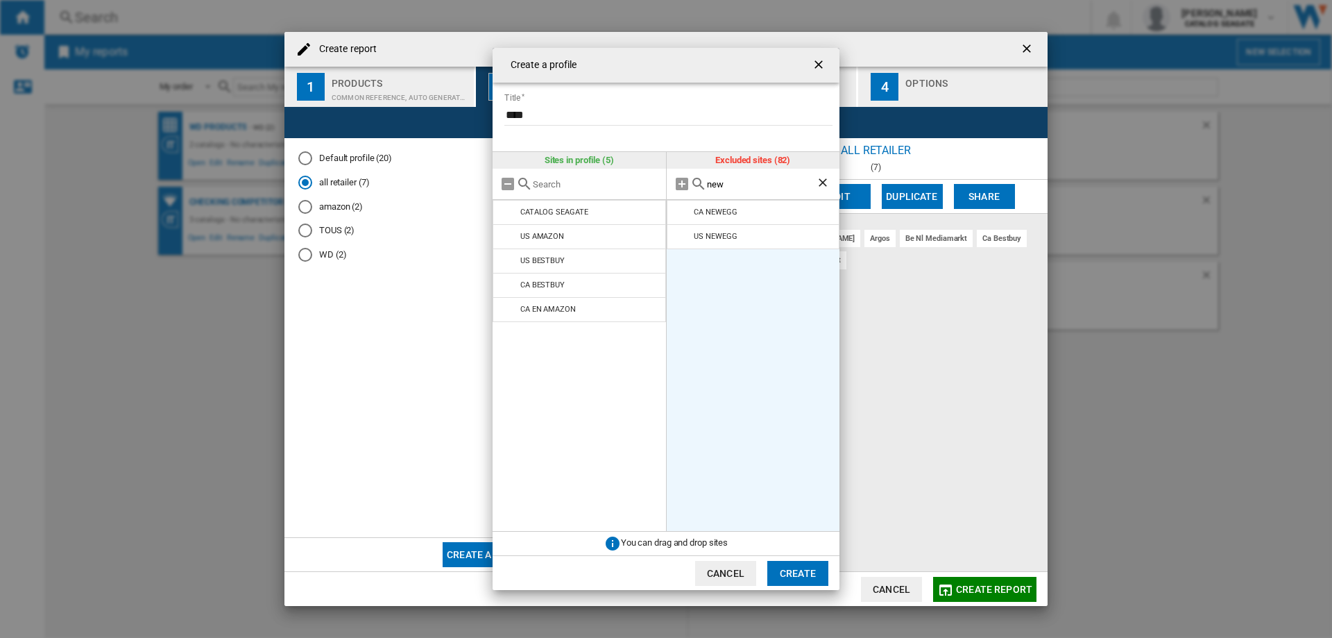
click at [683, 213] on md-icon at bounding box center [683, 212] width 17 height 17
click at [685, 209] on md-icon at bounding box center [683, 212] width 17 height 17
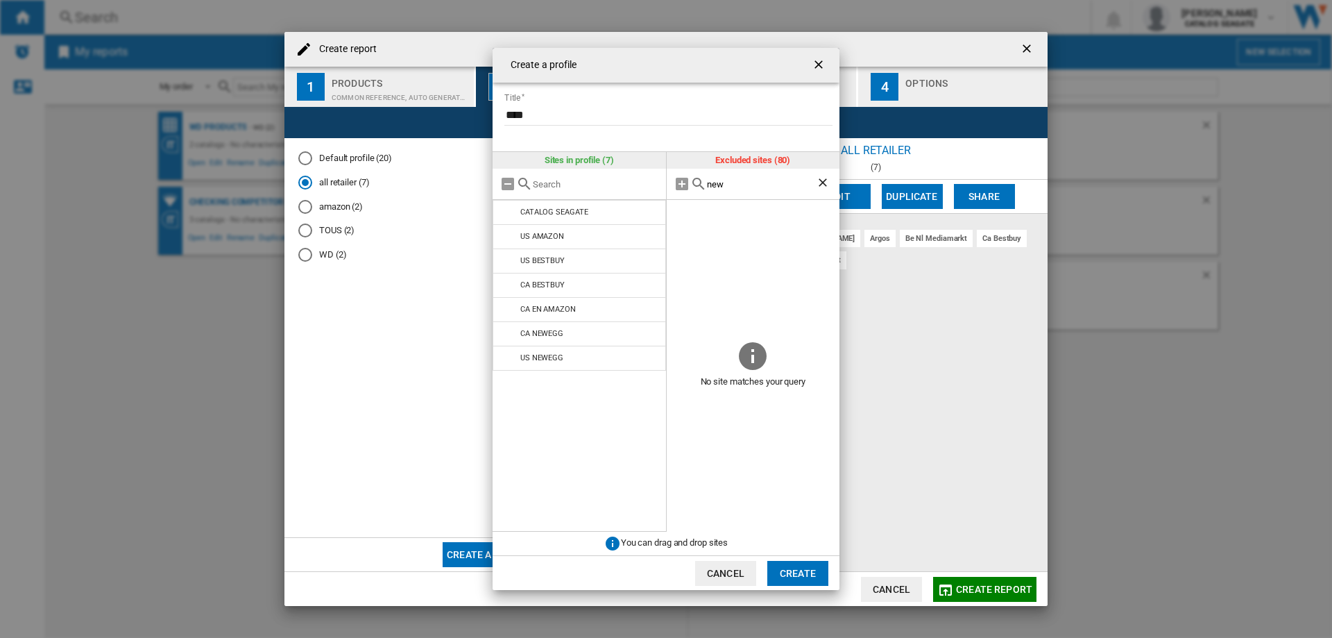
drag, startPoint x: 737, startPoint y: 183, endPoint x: 704, endPoint y: 183, distance: 33.3
click at [704, 183] on div "new" at bounding box center [753, 184] width 173 height 31
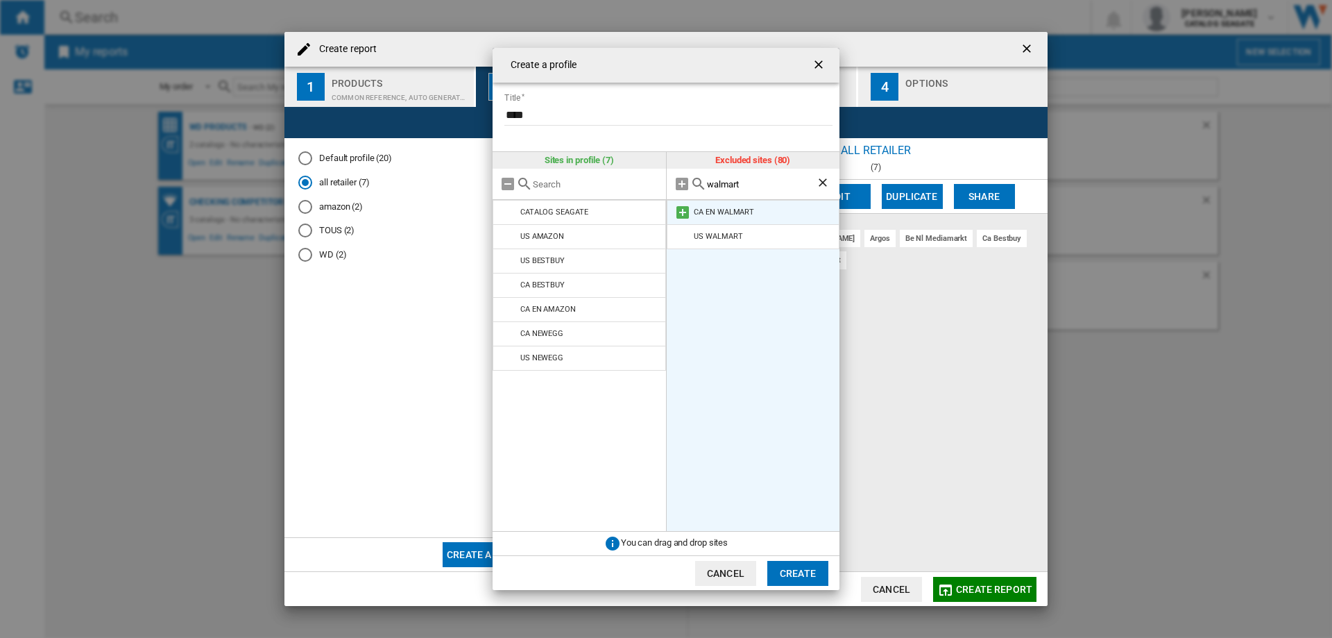
click at [680, 214] on md-icon at bounding box center [683, 212] width 17 height 17
click at [681, 213] on md-icon at bounding box center [683, 212] width 17 height 17
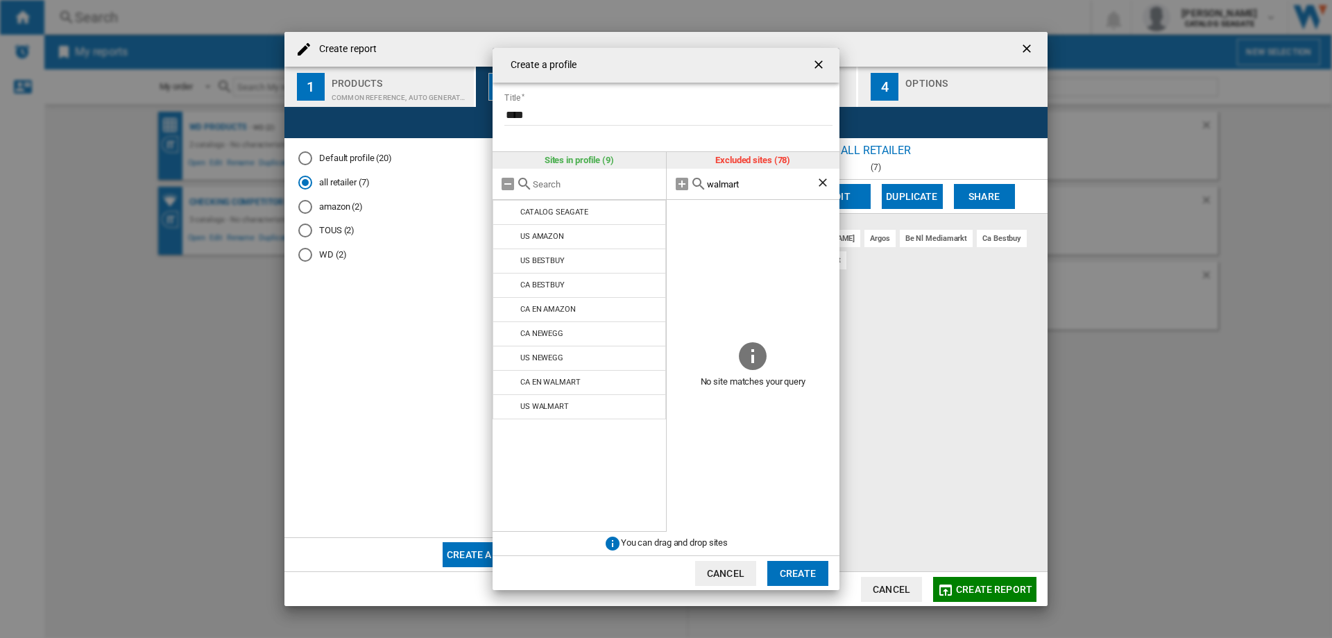
drag, startPoint x: 745, startPoint y: 185, endPoint x: 700, endPoint y: 185, distance: 45.8
click at [700, 185] on div "walmart" at bounding box center [753, 184] width 173 height 31
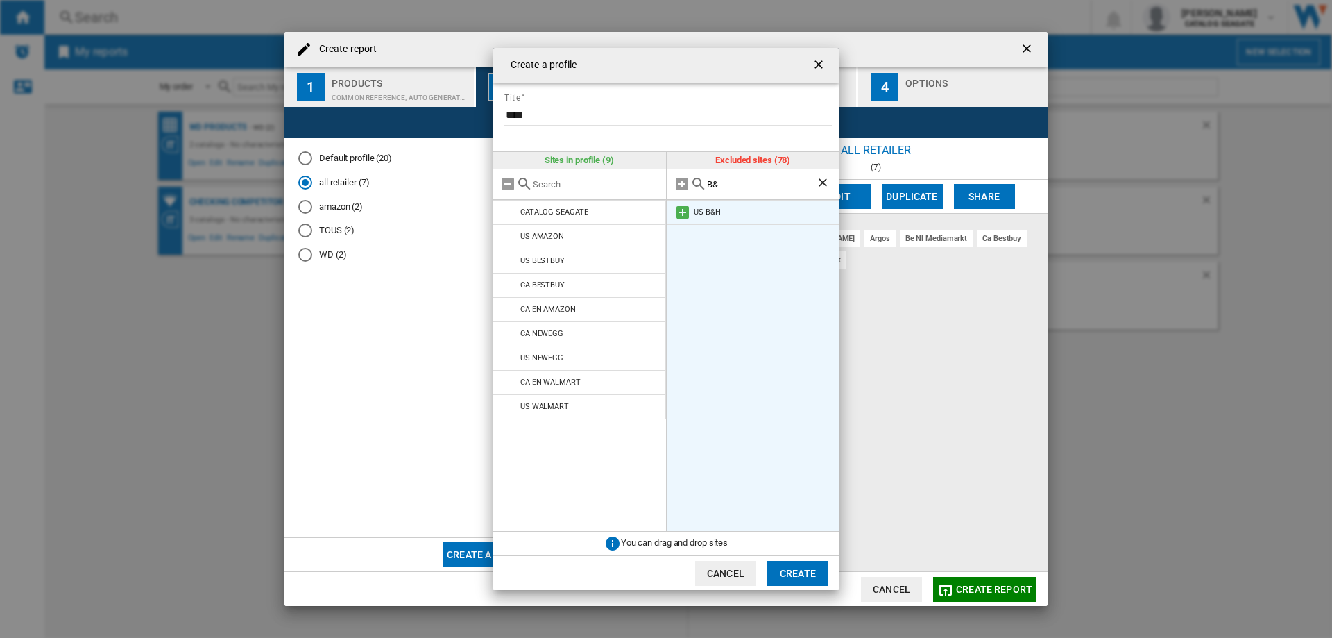
type input "B&"
click at [683, 210] on md-icon at bounding box center [683, 212] width 17 height 17
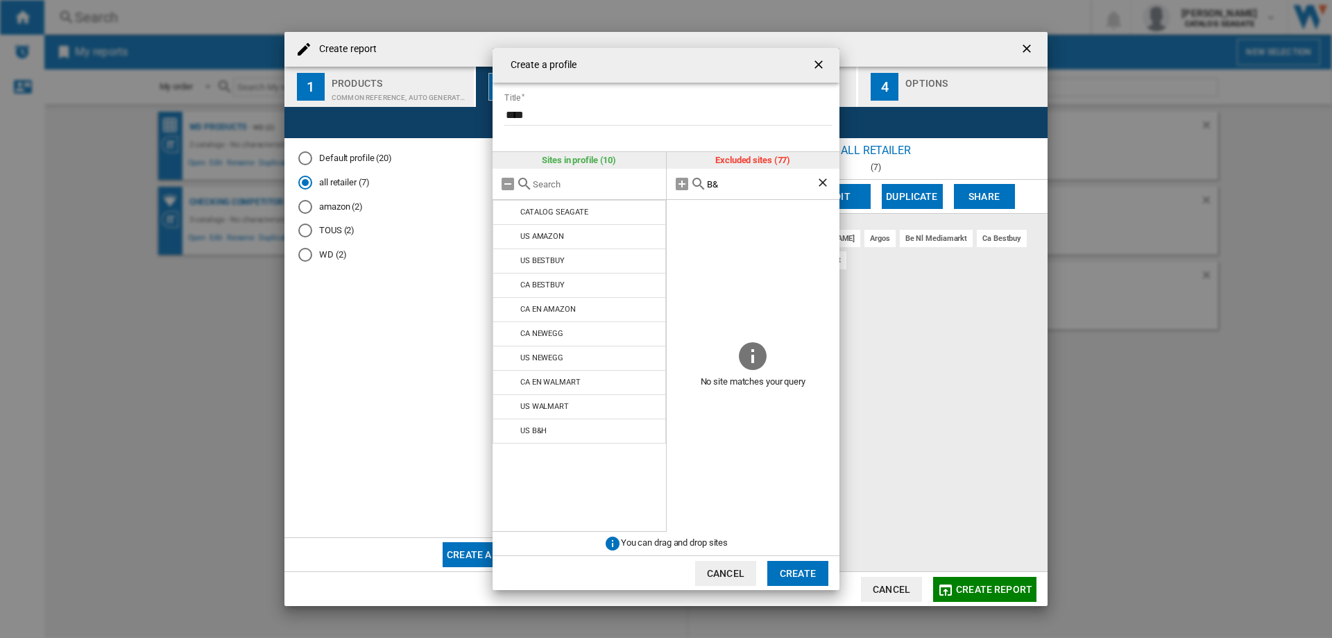
drag, startPoint x: 713, startPoint y: 182, endPoint x: 700, endPoint y: 182, distance: 13.2
click at [700, 182] on div "B&" at bounding box center [753, 184] width 173 height 31
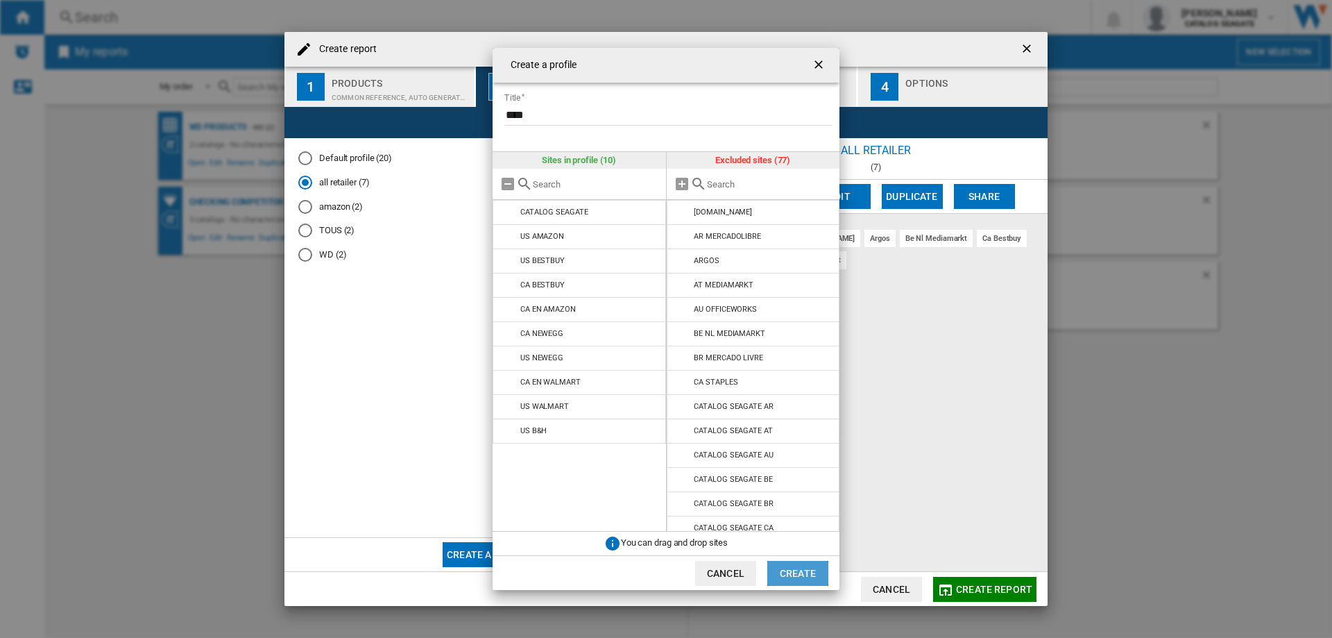
click at [793, 574] on button "Create" at bounding box center [798, 573] width 61 height 25
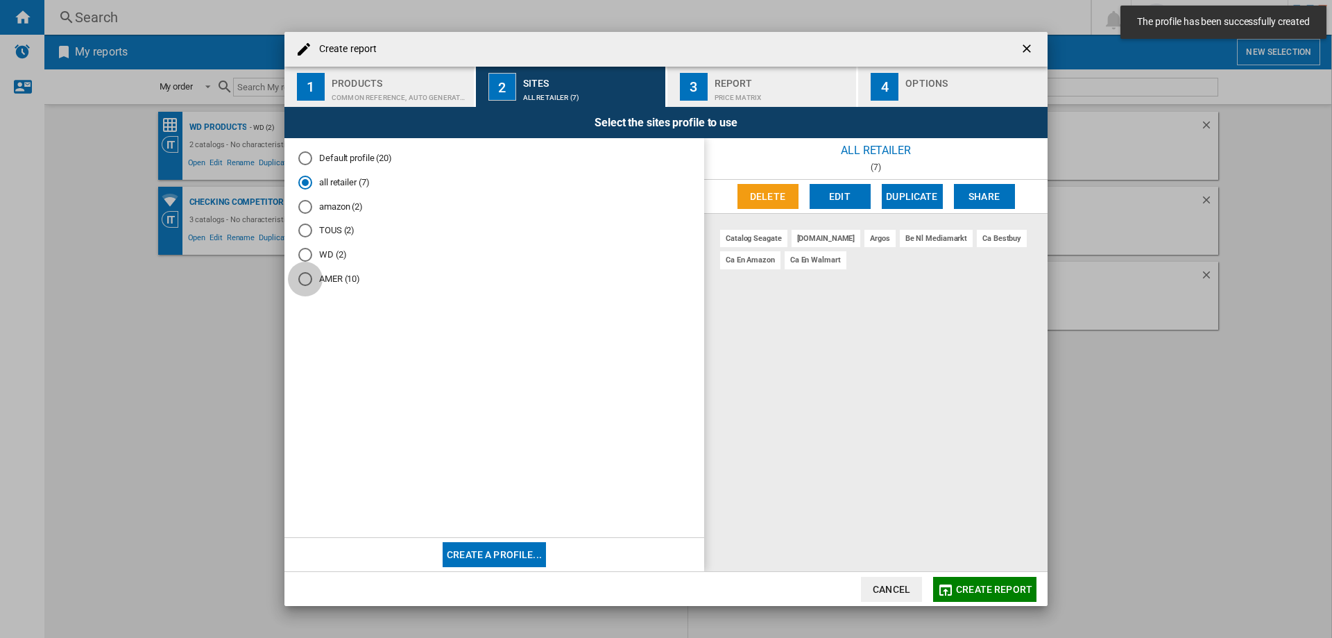
click at [305, 283] on div "AMER (10)" at bounding box center [305, 279] width 14 height 14
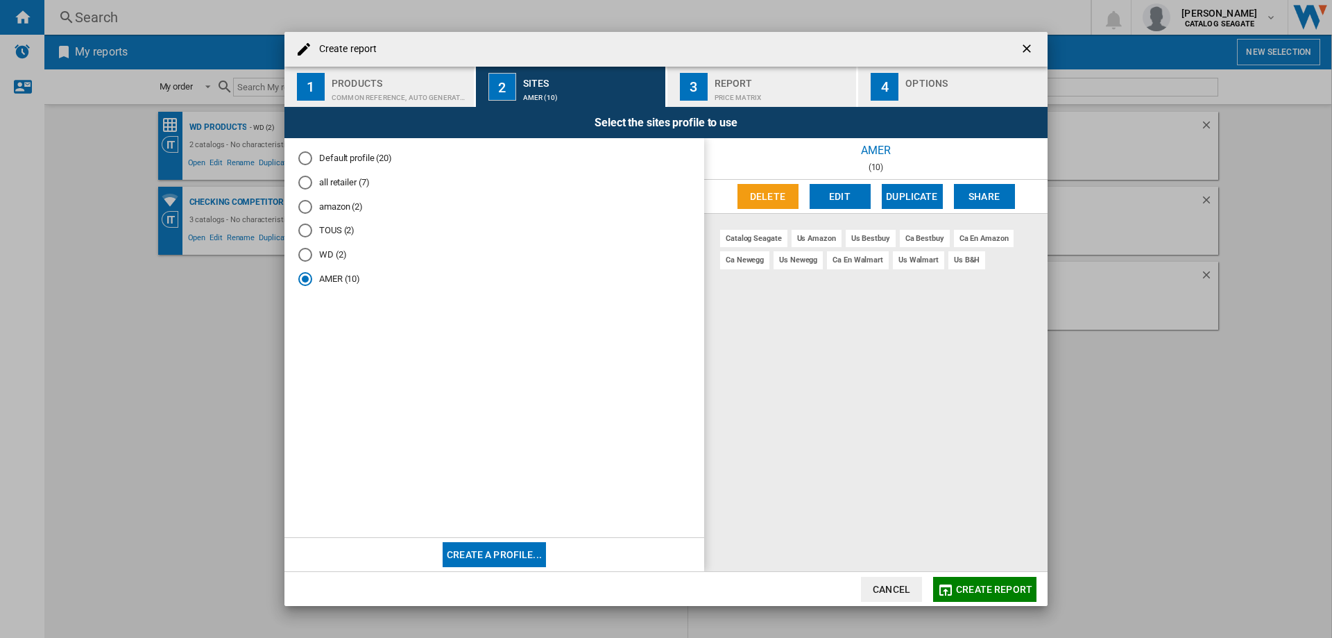
click at [728, 90] on div "Price Matrix" at bounding box center [783, 94] width 137 height 15
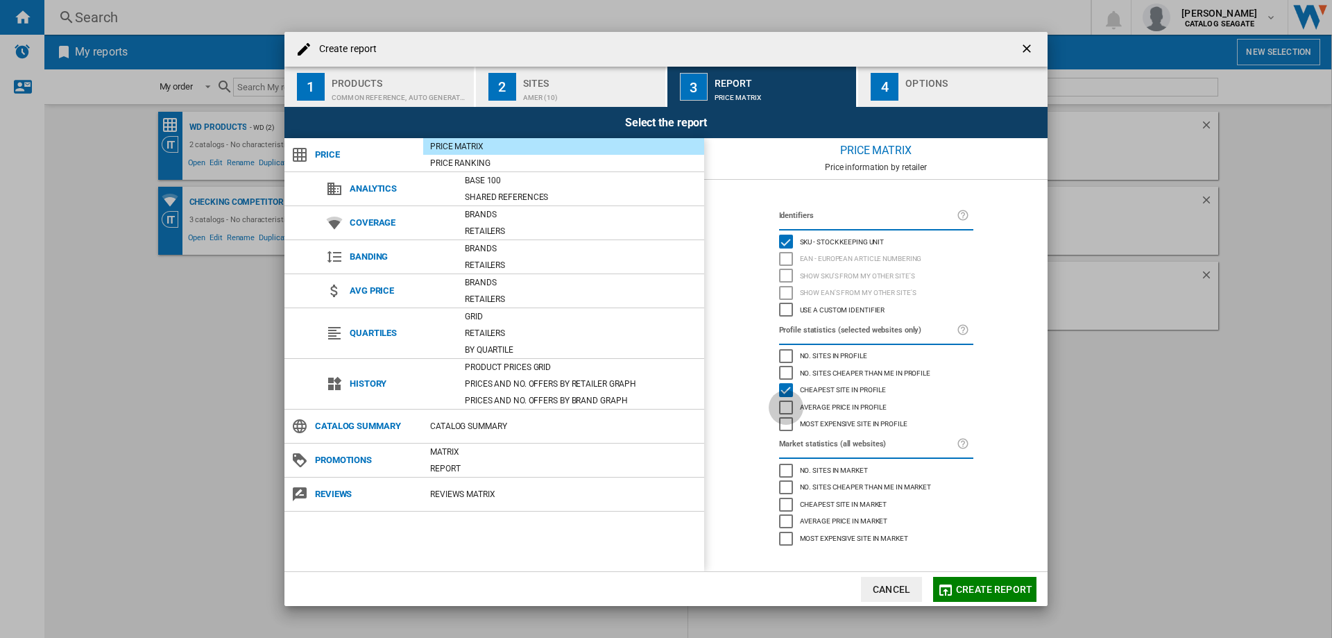
click at [788, 404] on div "Average price in profile" at bounding box center [786, 407] width 14 height 14
click at [484, 215] on div "Brands" at bounding box center [581, 215] width 246 height 14
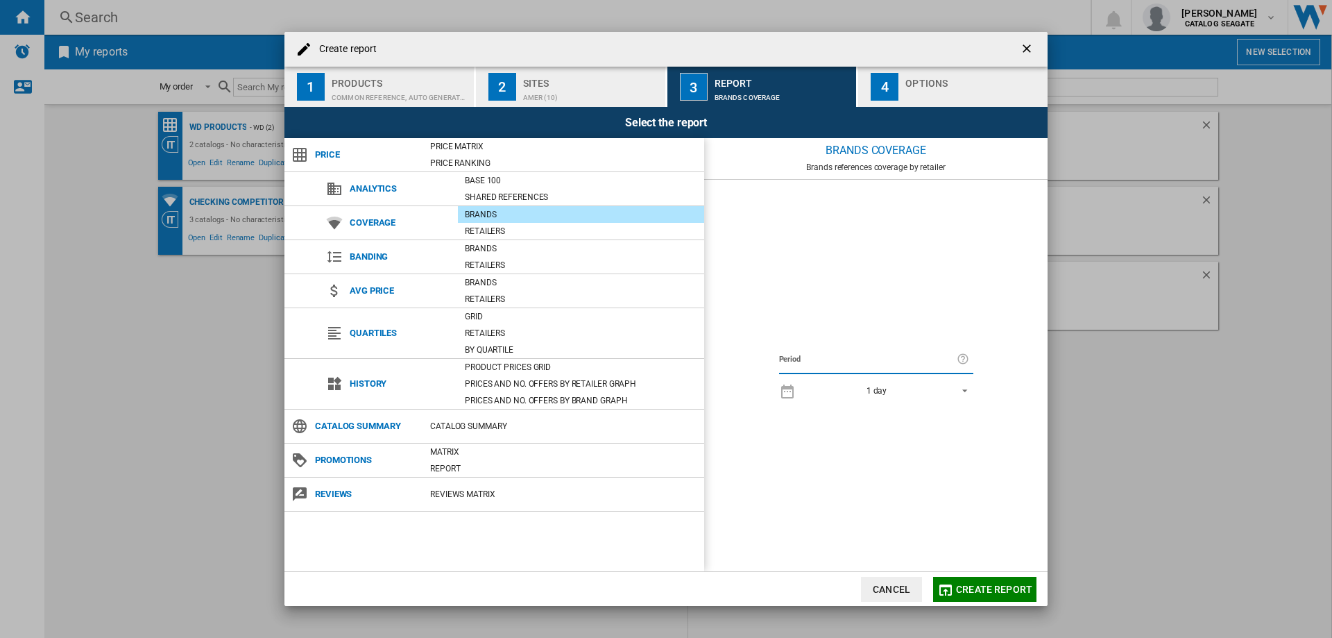
click at [928, 398] on md-select-value "1 day" at bounding box center [888, 389] width 171 height 19
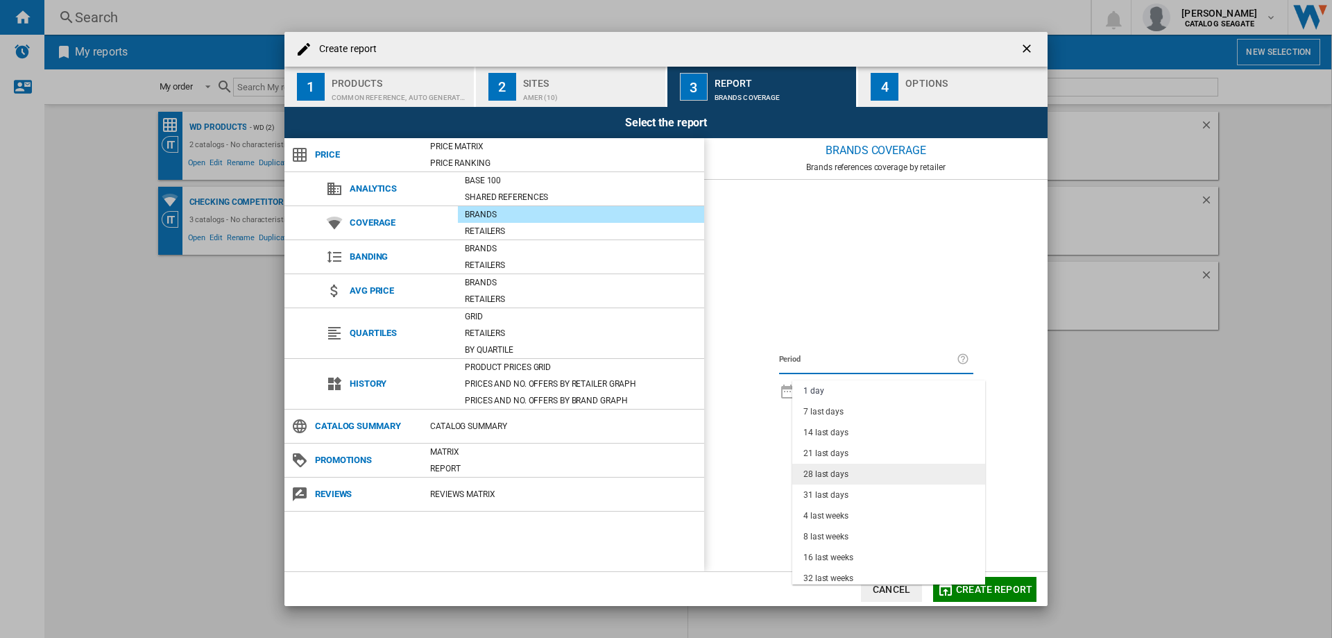
click at [845, 478] on div "28 last days" at bounding box center [826, 474] width 45 height 12
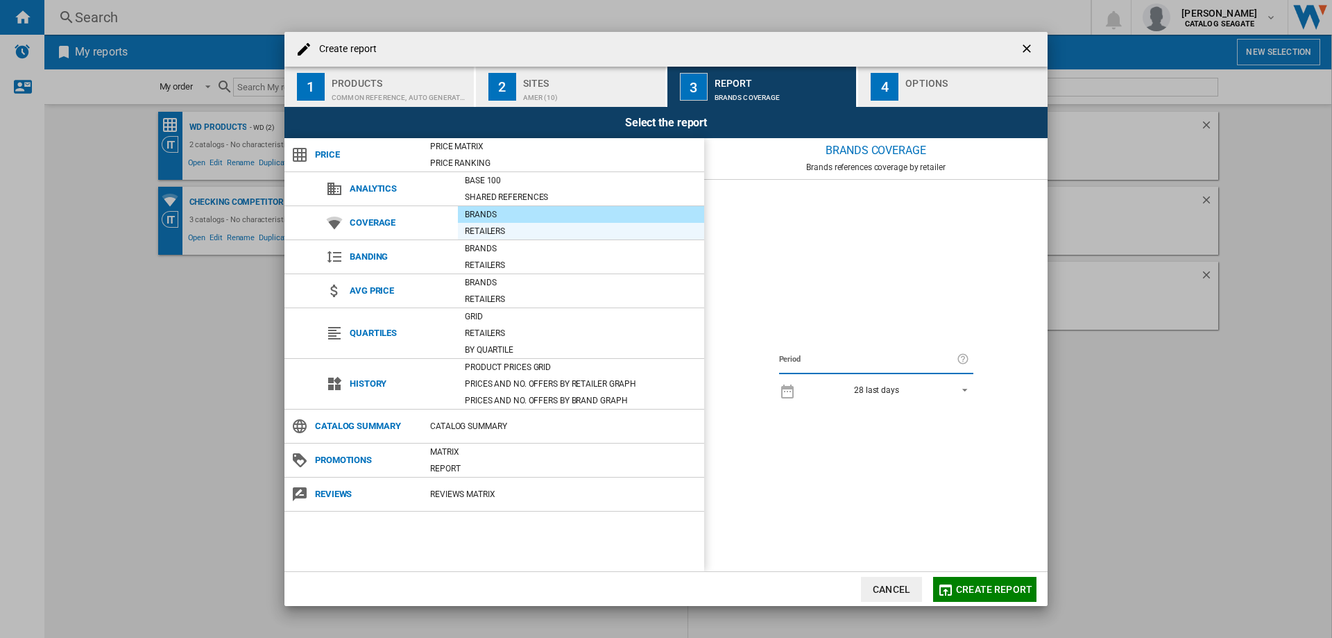
click at [492, 230] on div "Retailers" at bounding box center [581, 231] width 246 height 14
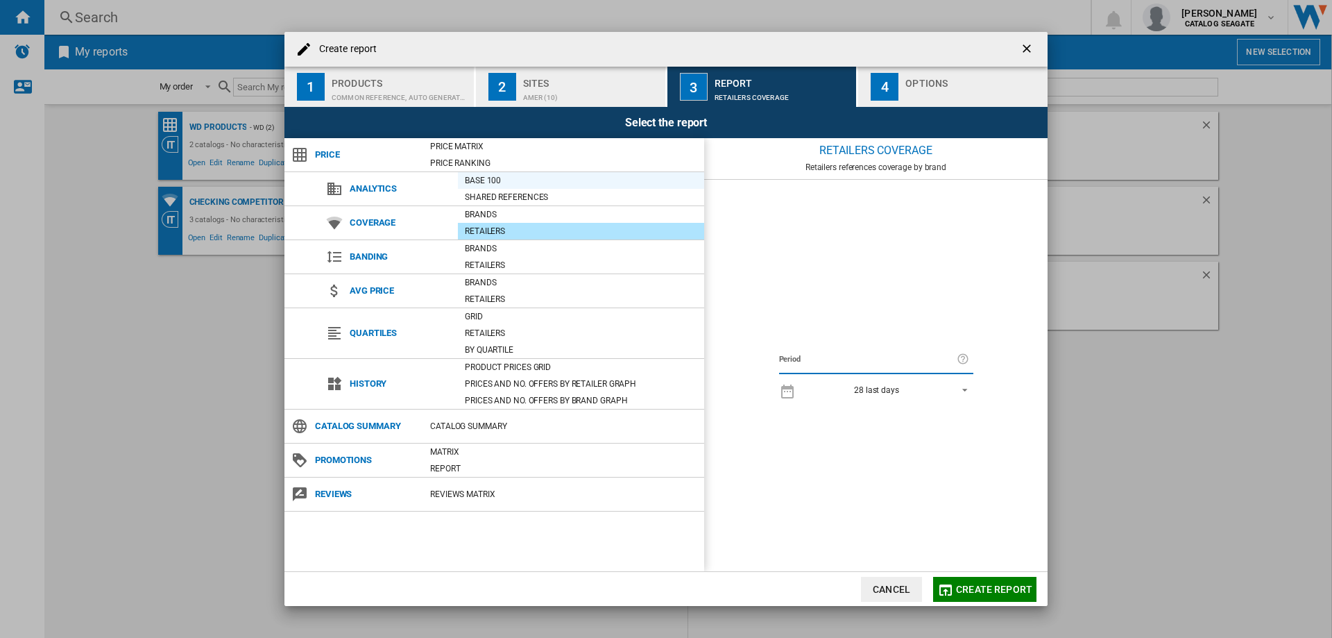
click at [494, 181] on div "Base 100" at bounding box center [581, 180] width 246 height 14
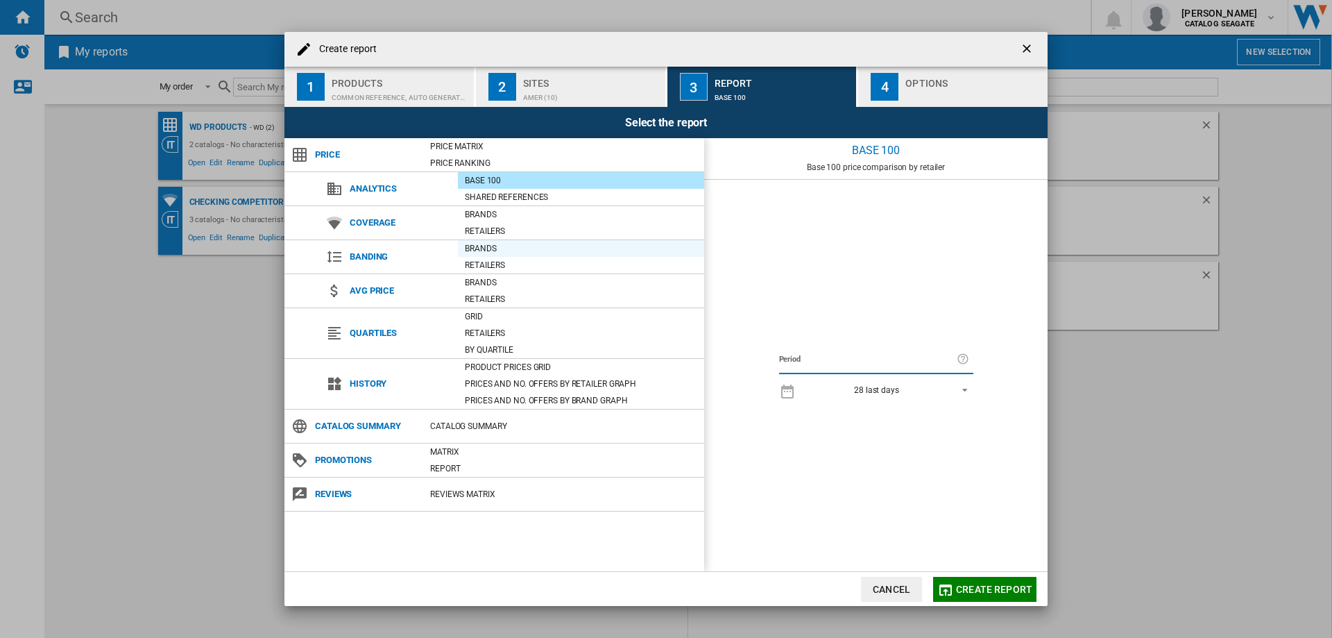
click at [486, 249] on div "Brands" at bounding box center [581, 249] width 246 height 14
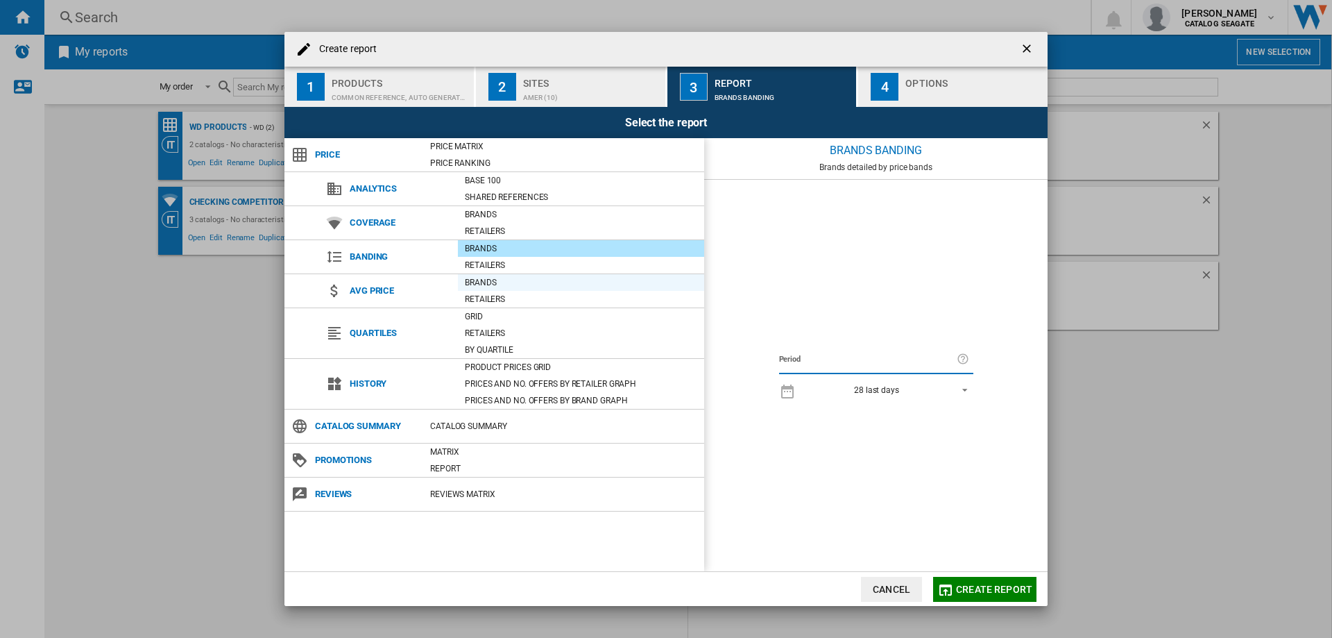
click at [483, 282] on div "Brands" at bounding box center [581, 283] width 246 height 14
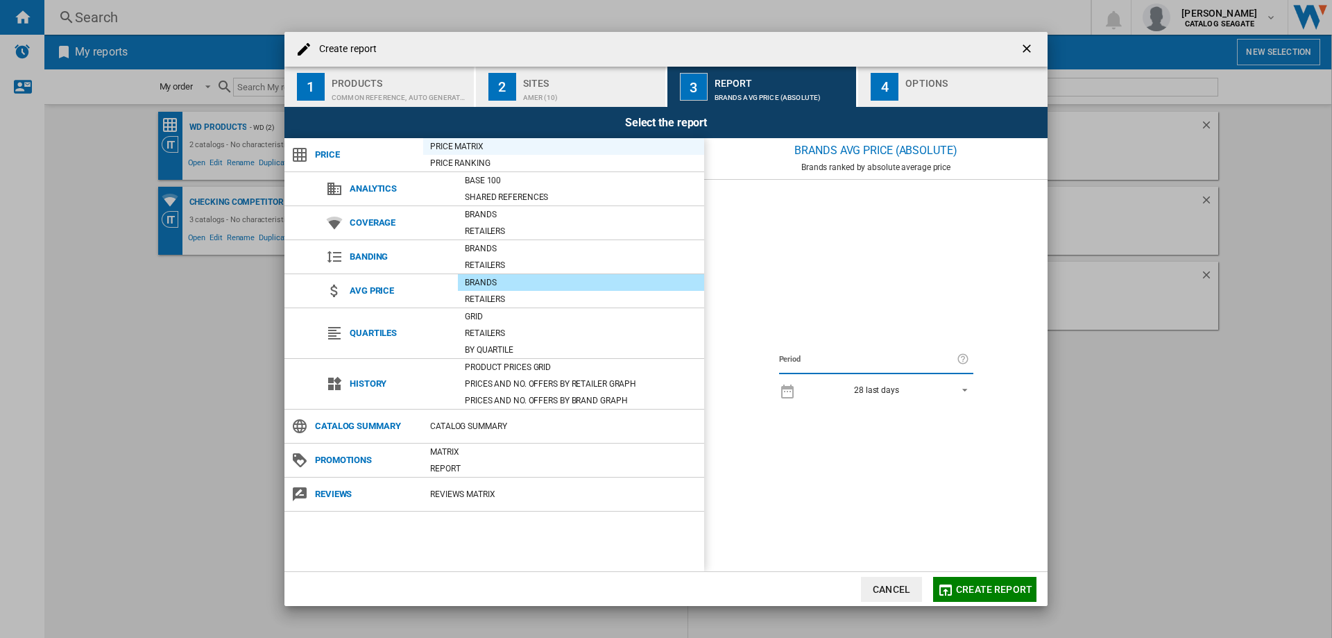
click at [481, 144] on div "Price Matrix" at bounding box center [563, 146] width 281 height 14
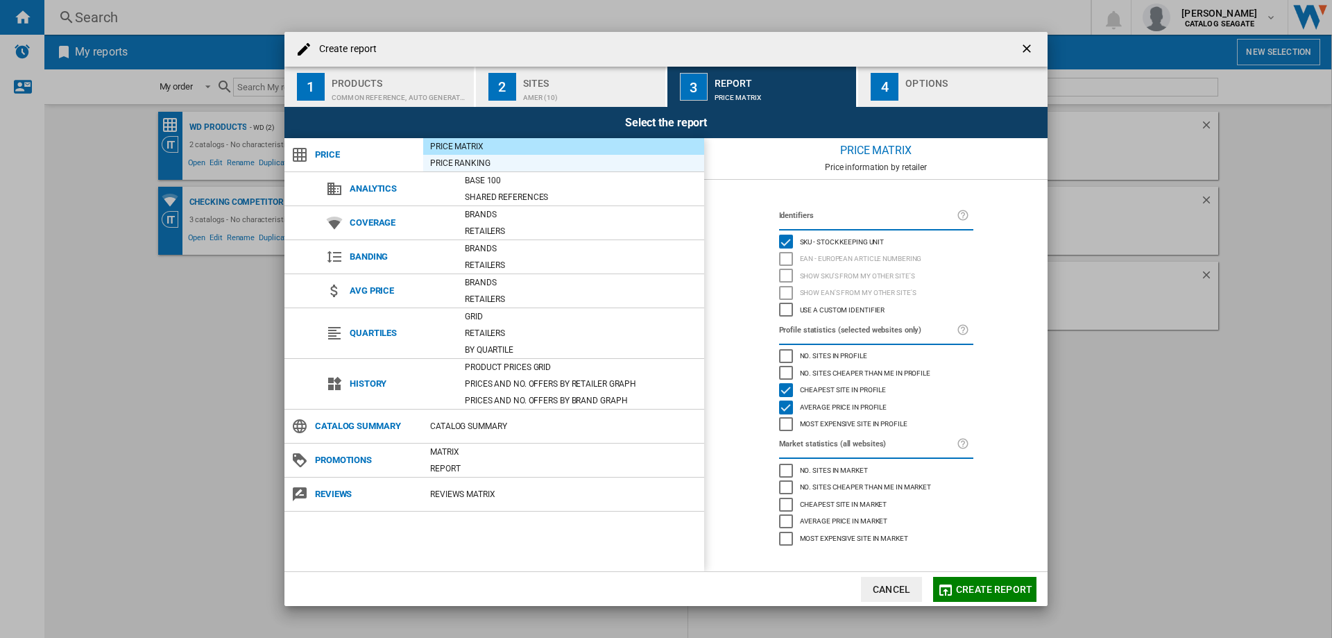
click at [477, 163] on div "Price Ranking" at bounding box center [563, 163] width 281 height 14
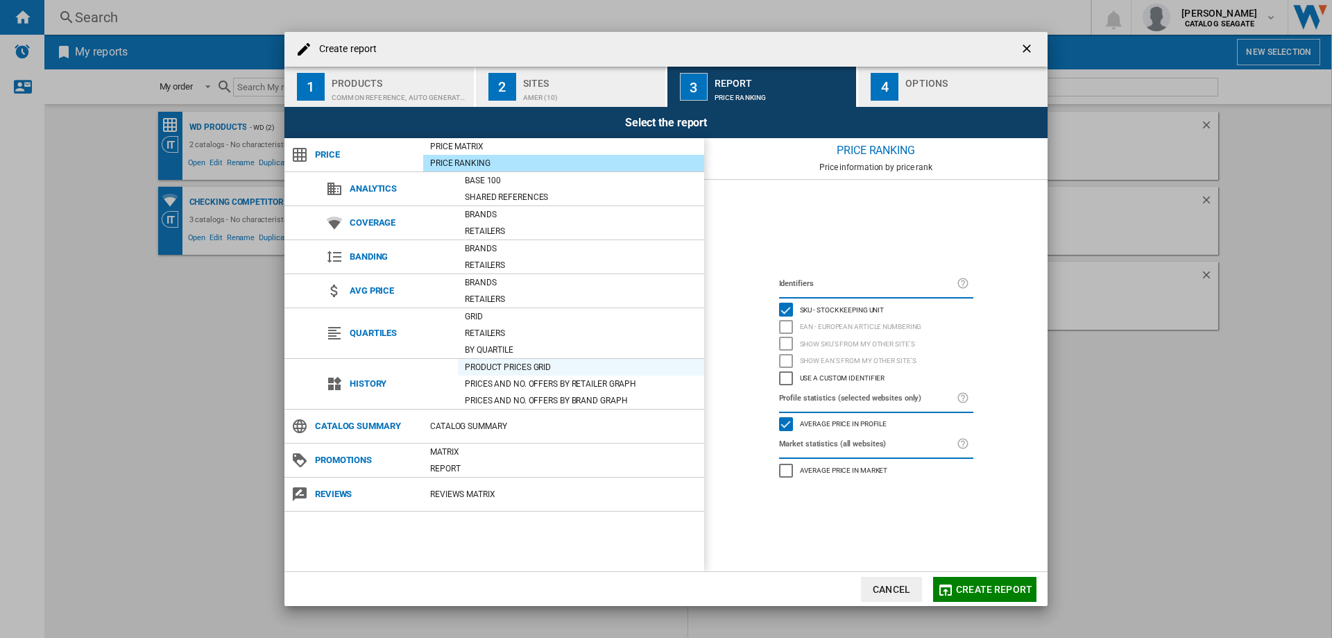
click at [502, 368] on div "Product prices grid" at bounding box center [581, 367] width 246 height 14
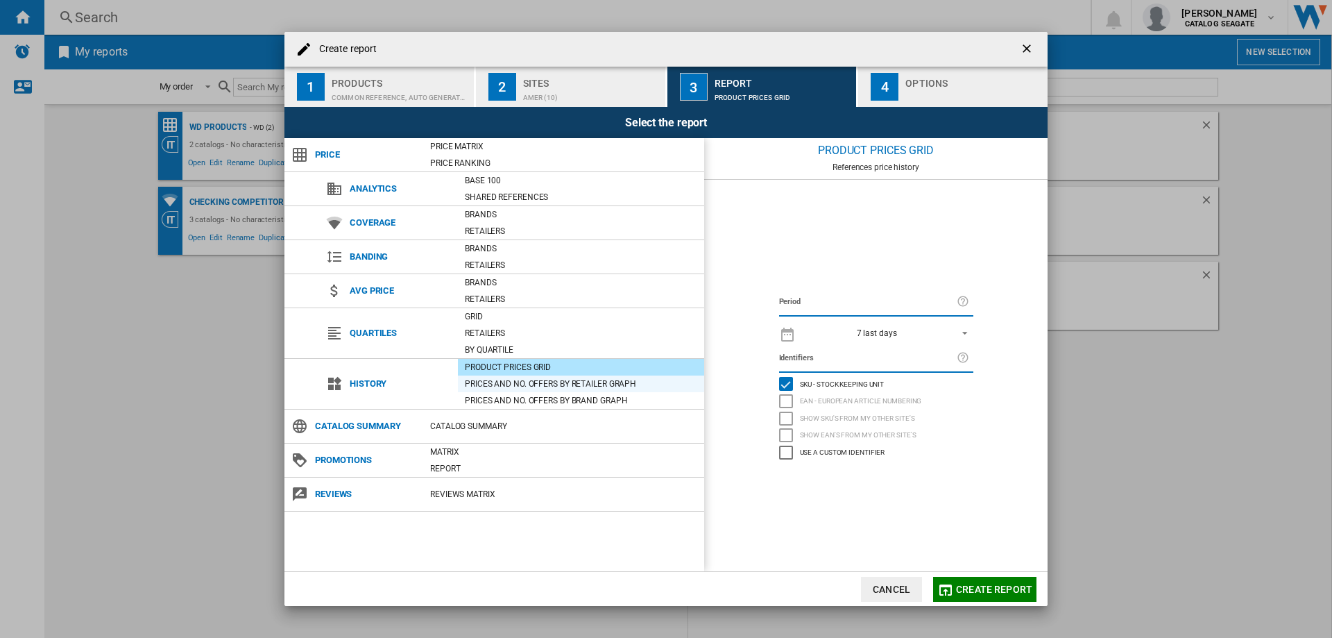
click at [554, 381] on div "Prices and No. offers by retailer graph" at bounding box center [581, 384] width 246 height 14
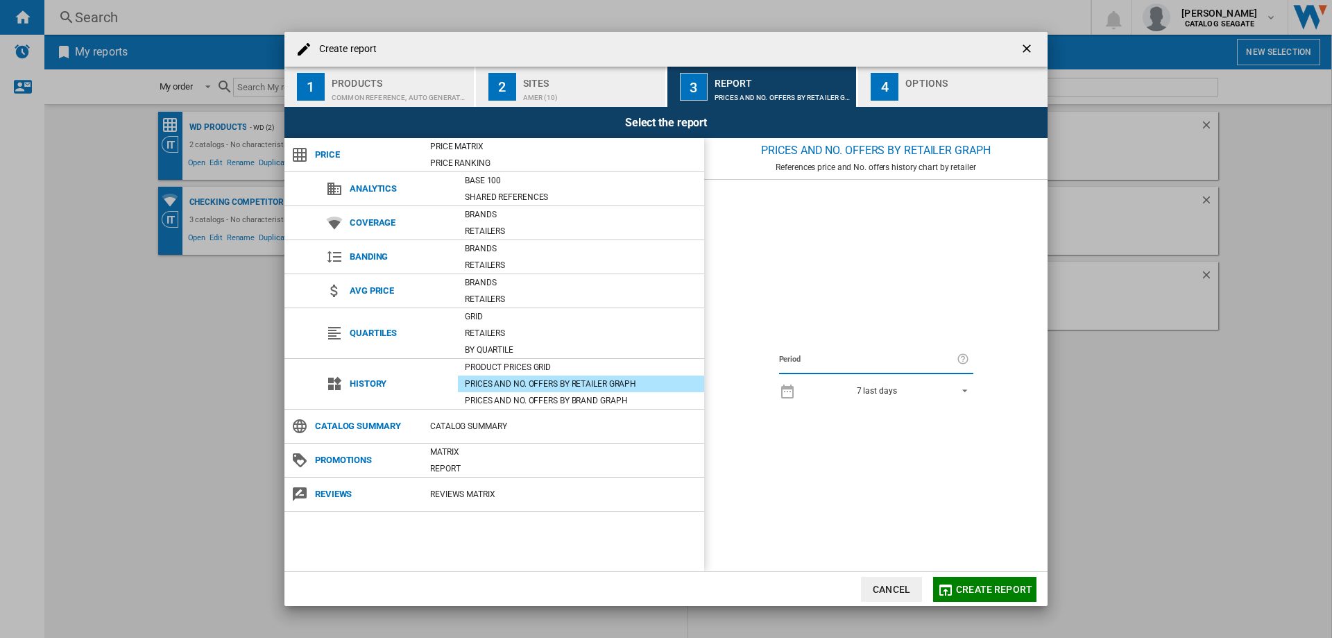
click at [906, 387] on span "7 last days" at bounding box center [877, 391] width 146 height 12
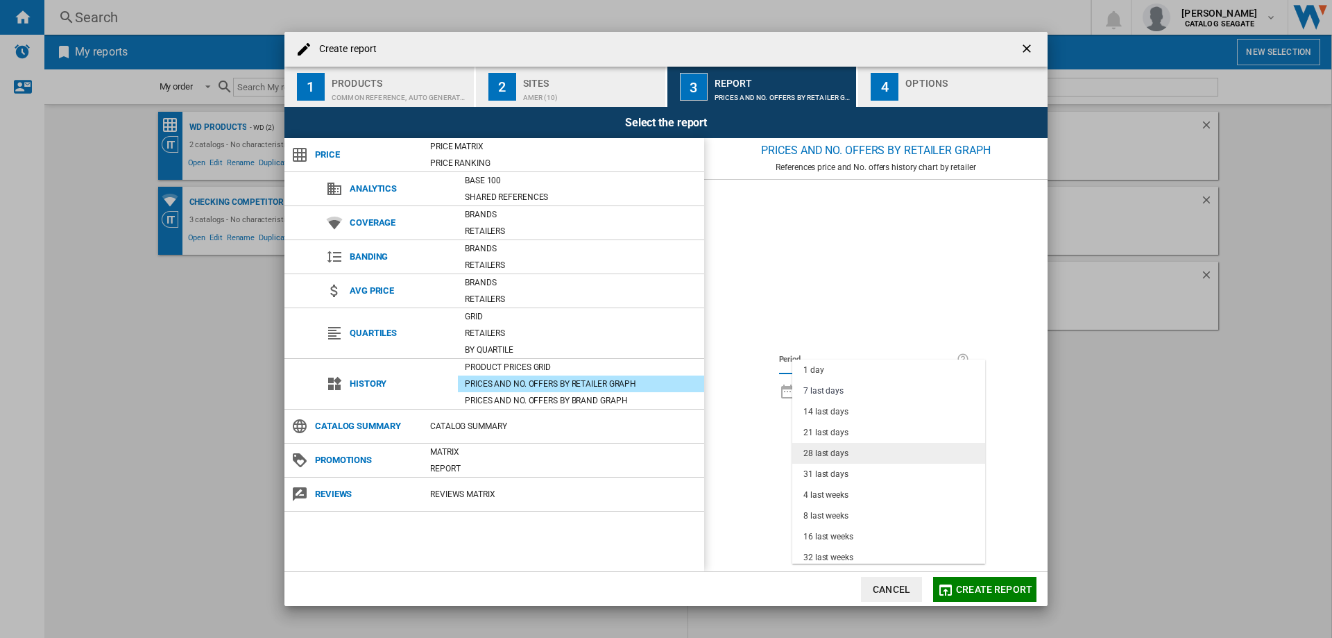
click at [833, 451] on div "28 last days" at bounding box center [826, 454] width 45 height 12
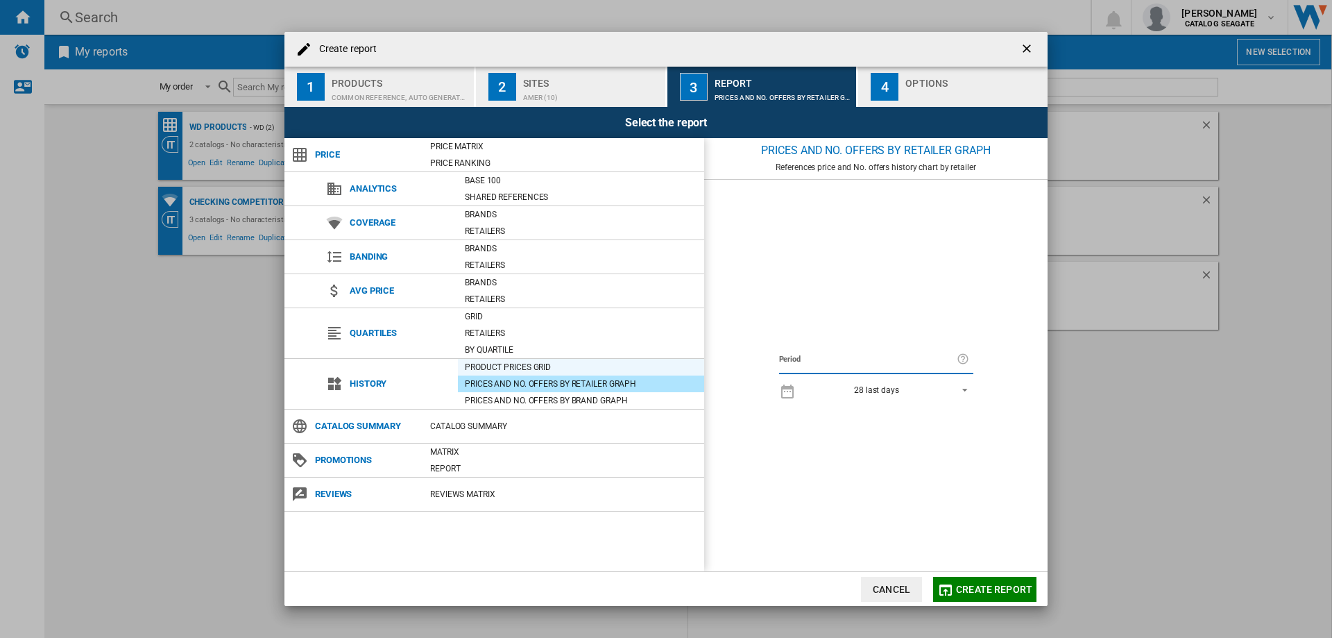
click at [545, 362] on div "Product prices grid" at bounding box center [581, 367] width 246 height 14
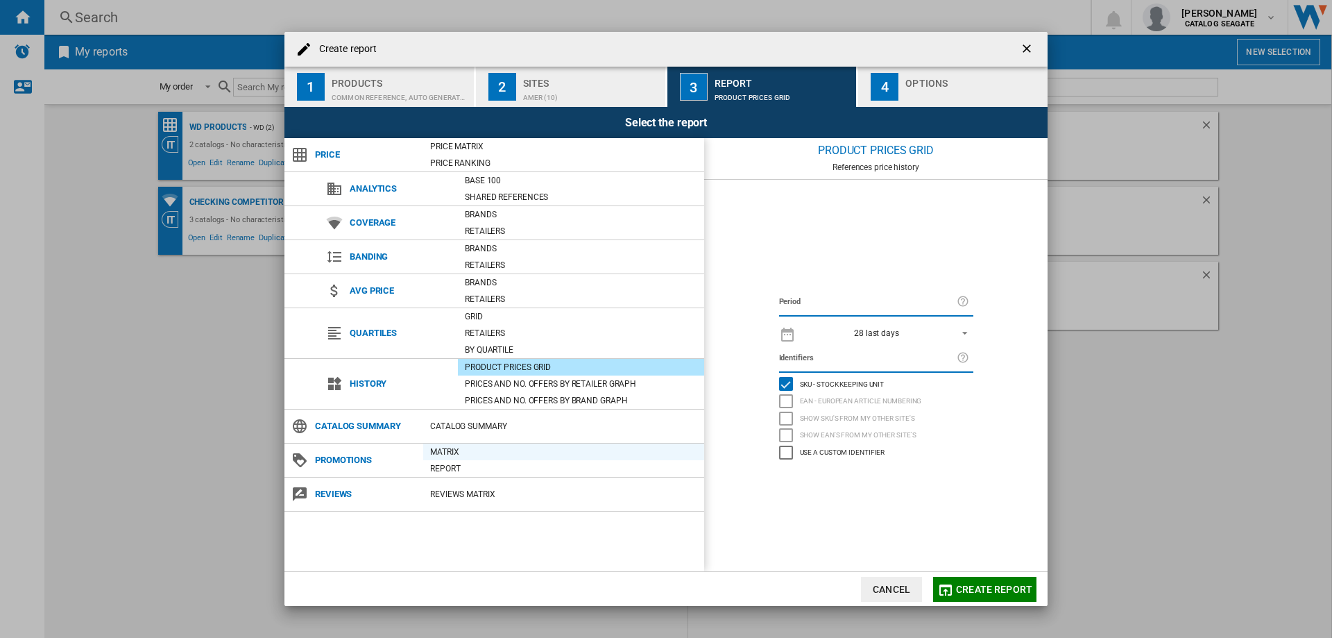
click at [446, 453] on div "Matrix" at bounding box center [563, 452] width 281 height 14
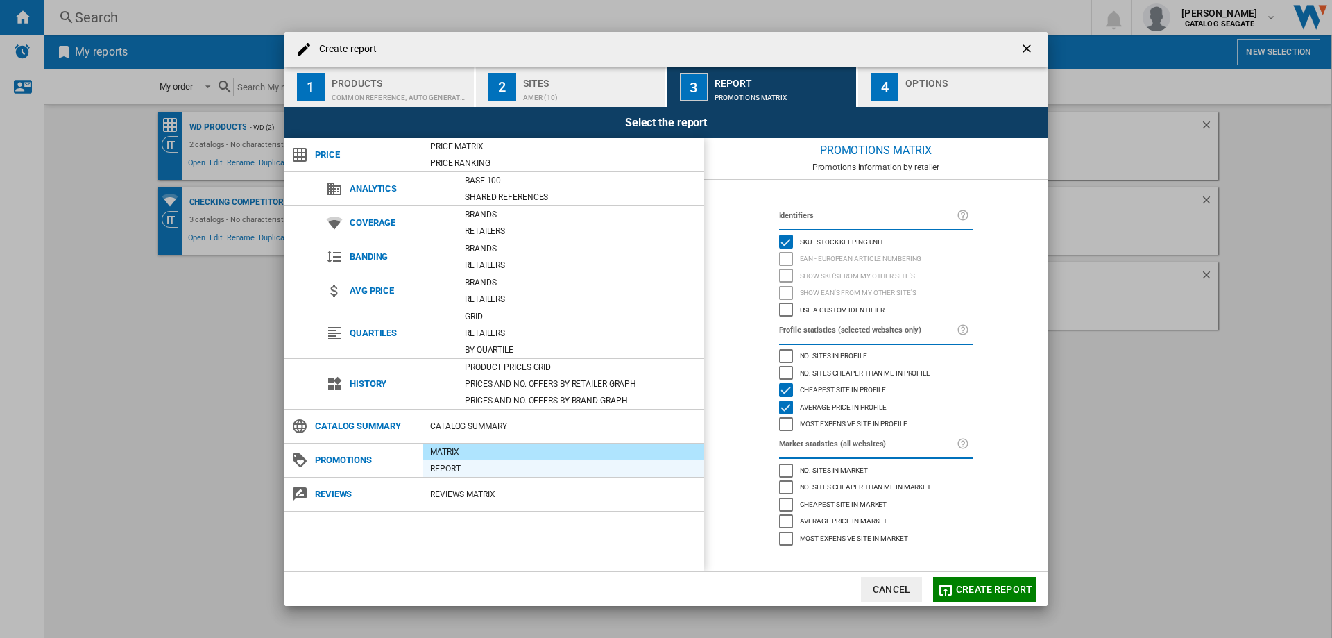
click at [449, 464] on div "Report" at bounding box center [563, 469] width 281 height 14
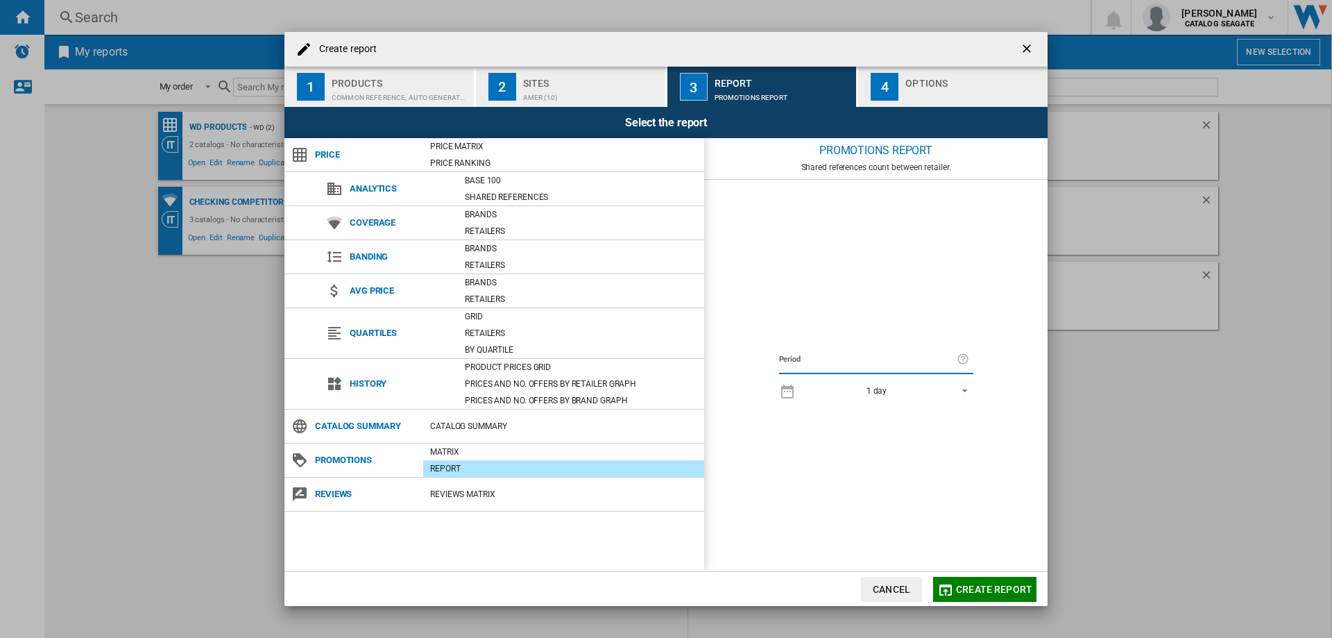
click at [888, 389] on span "1 day" at bounding box center [877, 391] width 146 height 12
click at [888, 389] on md-option "1 day" at bounding box center [889, 390] width 193 height 21
click at [931, 87] on div "button" at bounding box center [974, 94] width 137 height 15
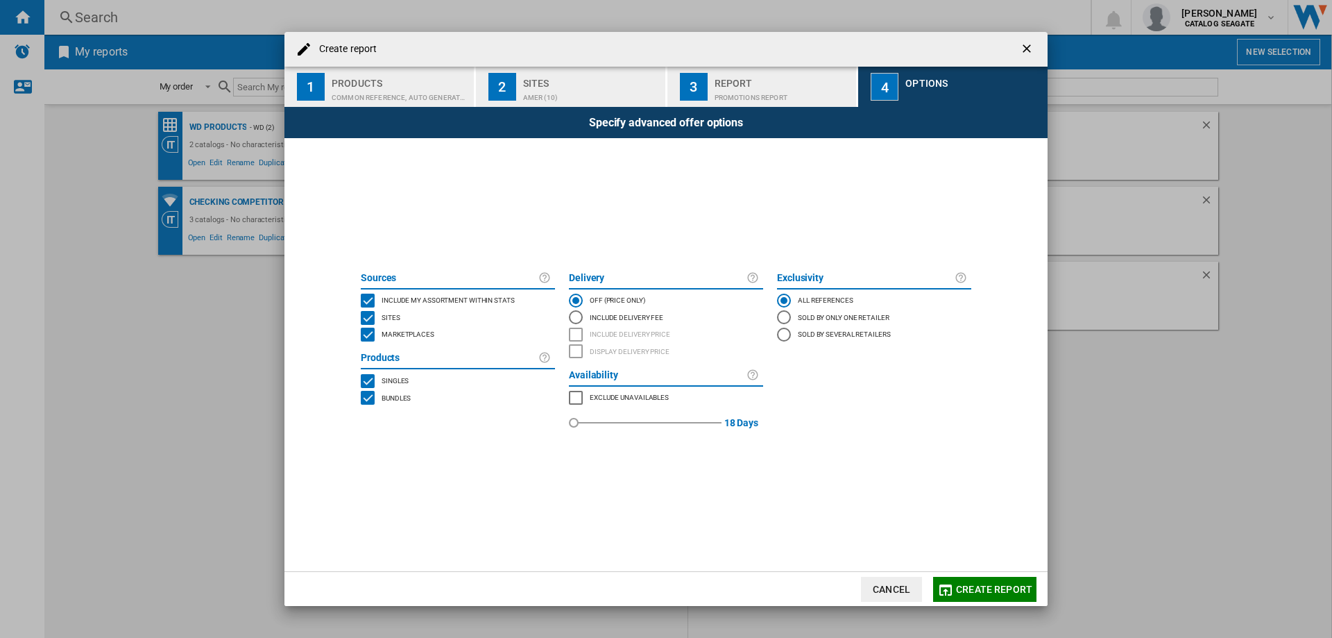
click at [982, 592] on span "Create report" at bounding box center [994, 589] width 76 height 11
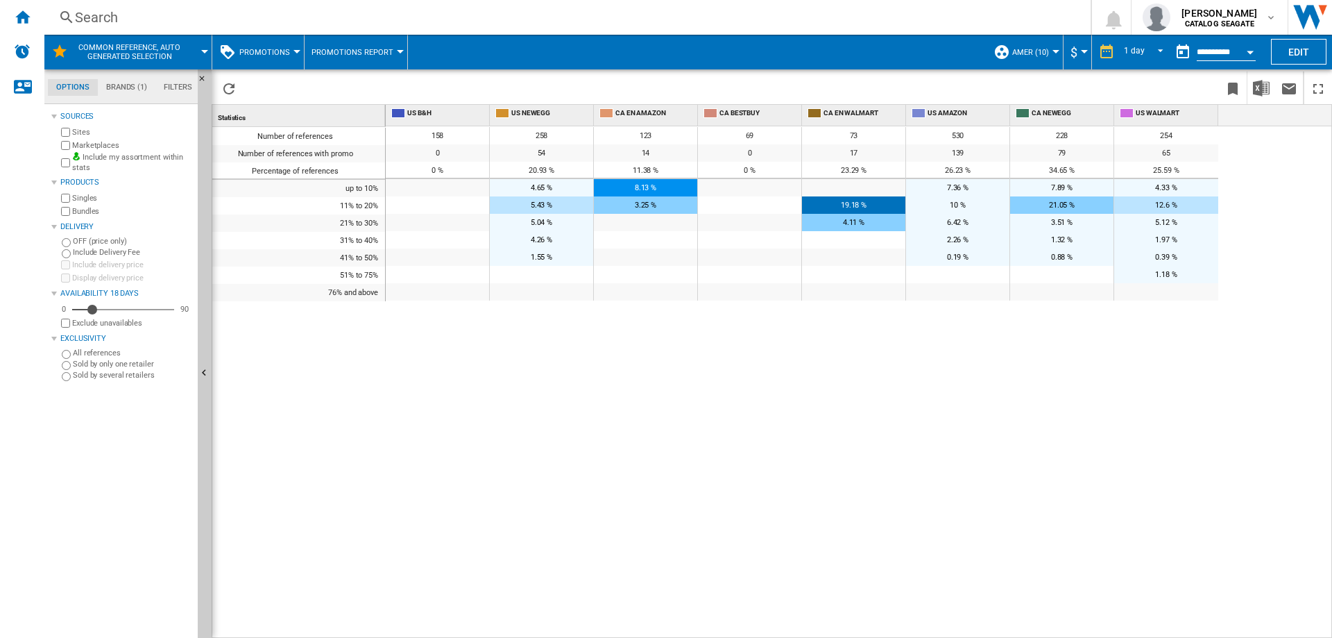
click at [275, 60] on button "Promotions" at bounding box center [268, 52] width 58 height 35
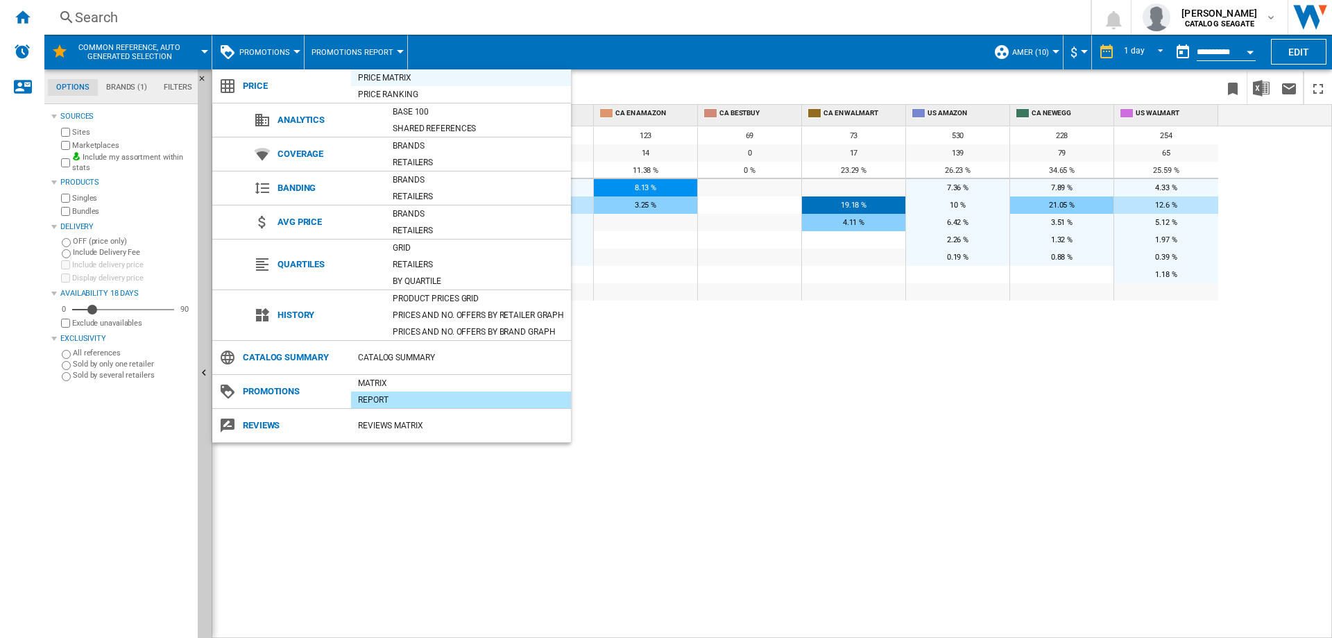
click at [389, 76] on div "Price Matrix" at bounding box center [461, 78] width 220 height 14
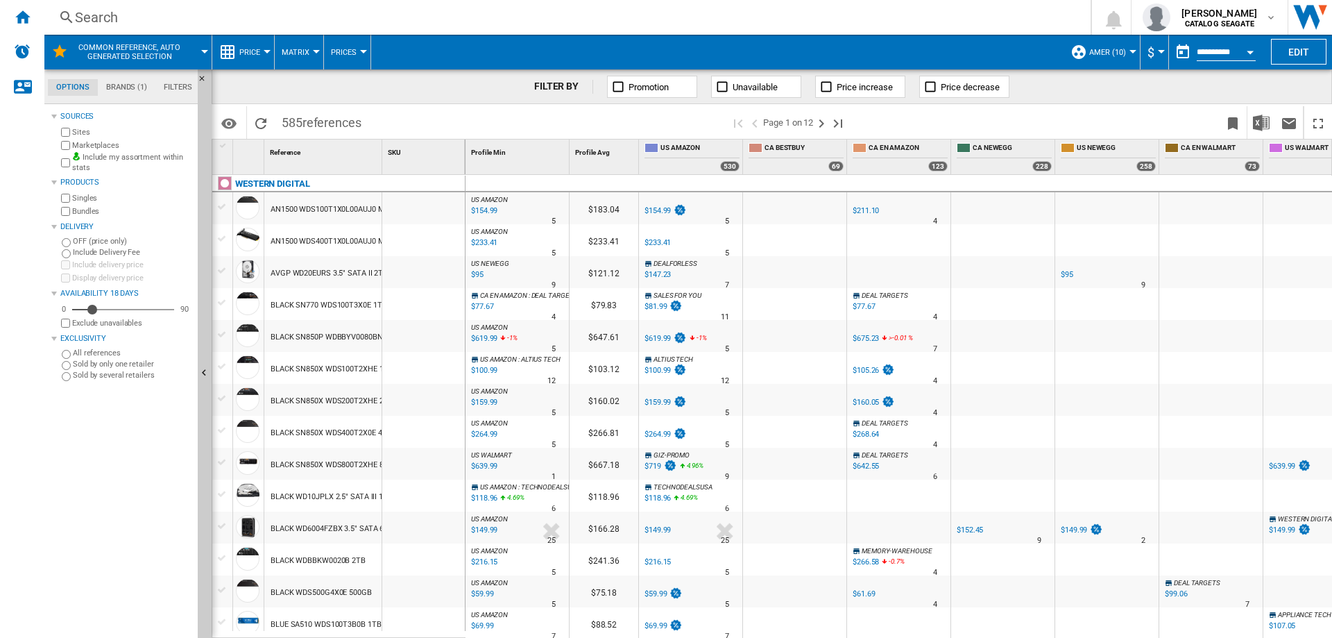
click at [858, 422] on icon at bounding box center [854, 423] width 8 height 8
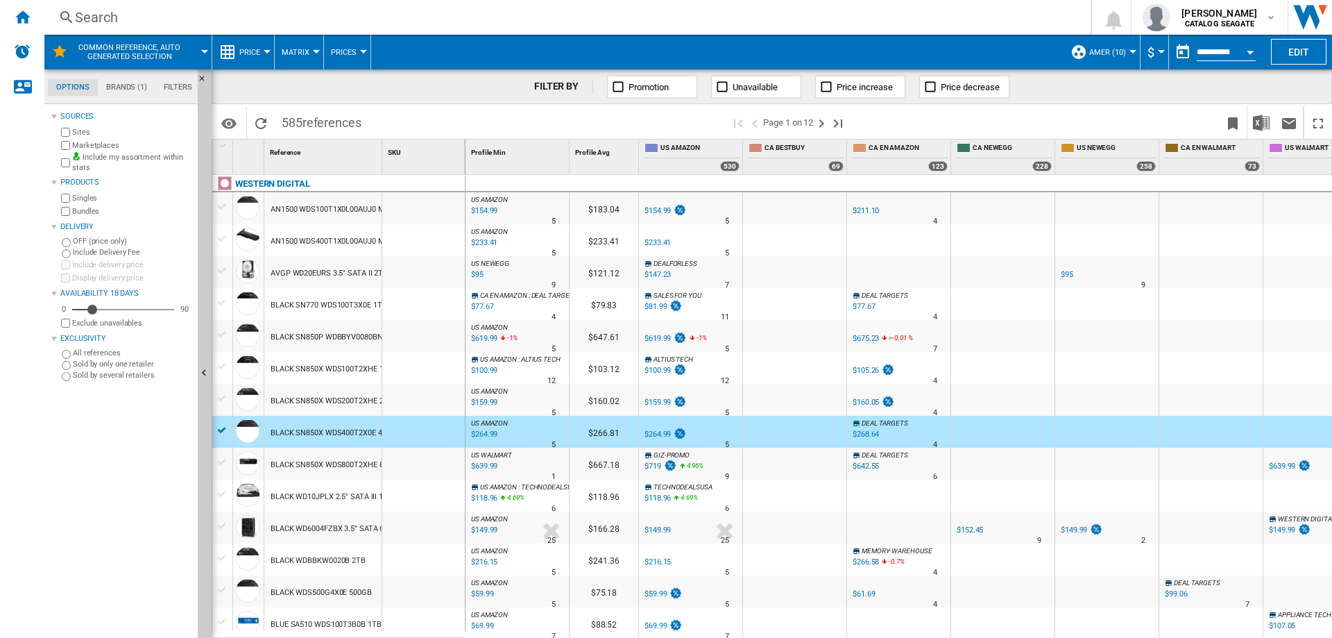
click at [858, 422] on icon at bounding box center [854, 423] width 8 height 8
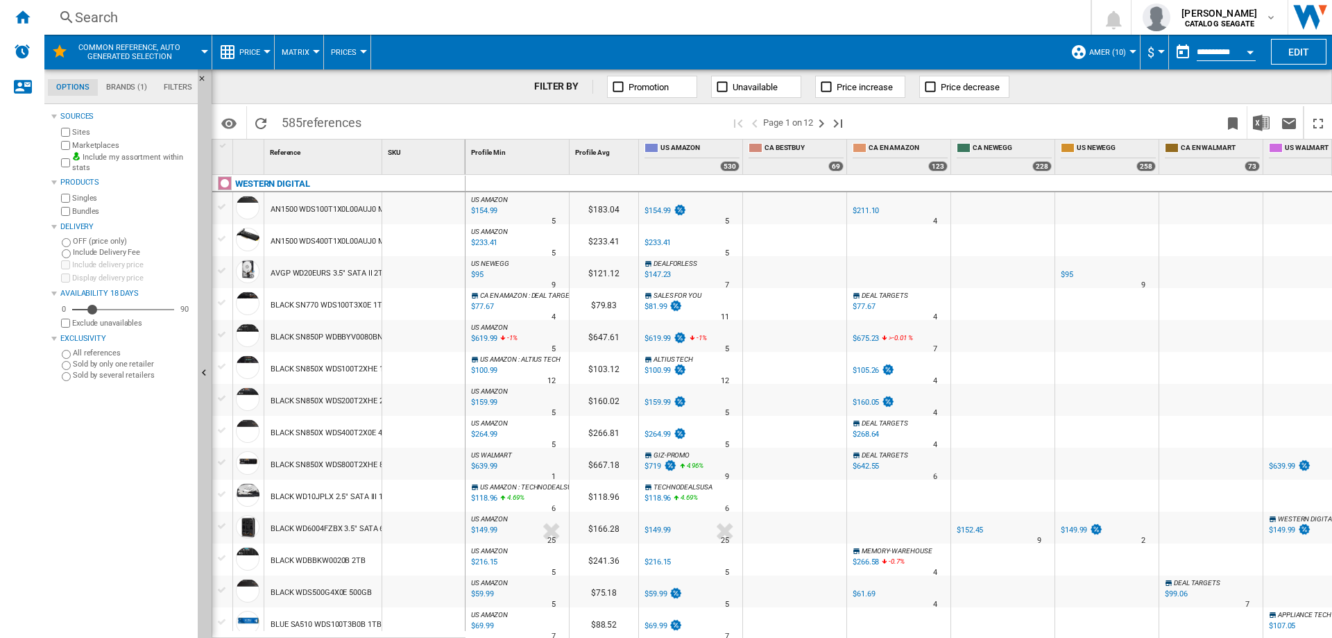
click at [1101, 58] on button "AMER (10)" at bounding box center [1112, 52] width 44 height 35
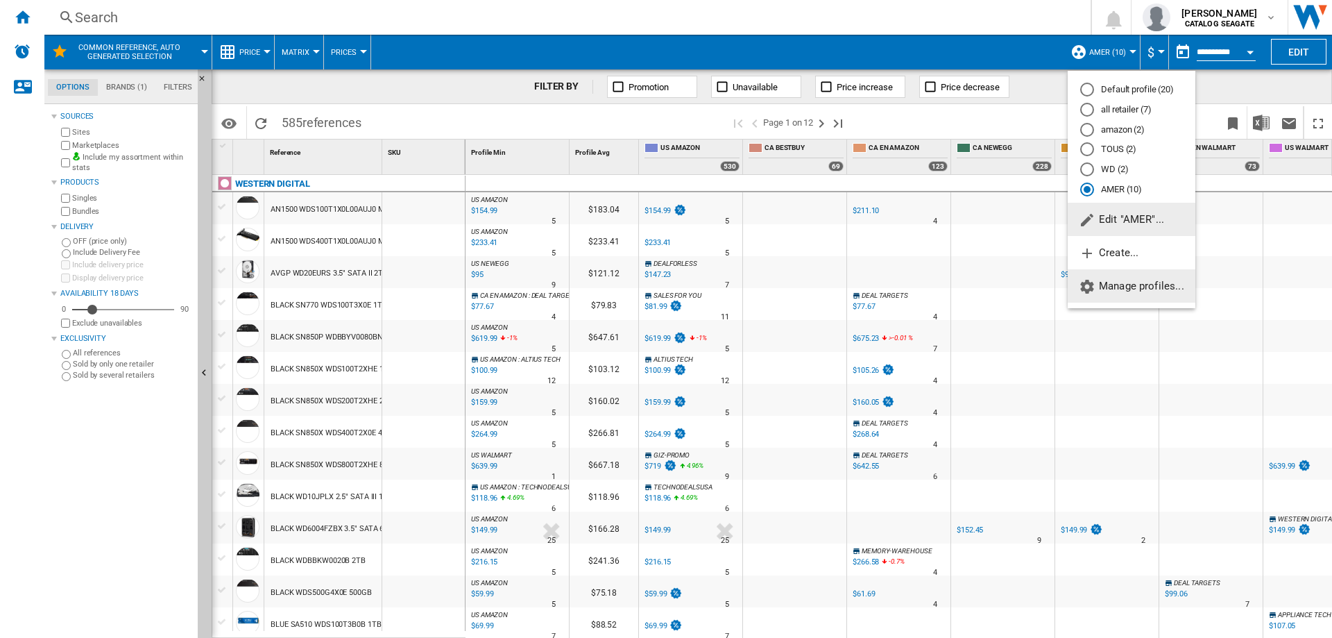
click at [1137, 297] on button "Manage profiles..." at bounding box center [1132, 285] width 128 height 33
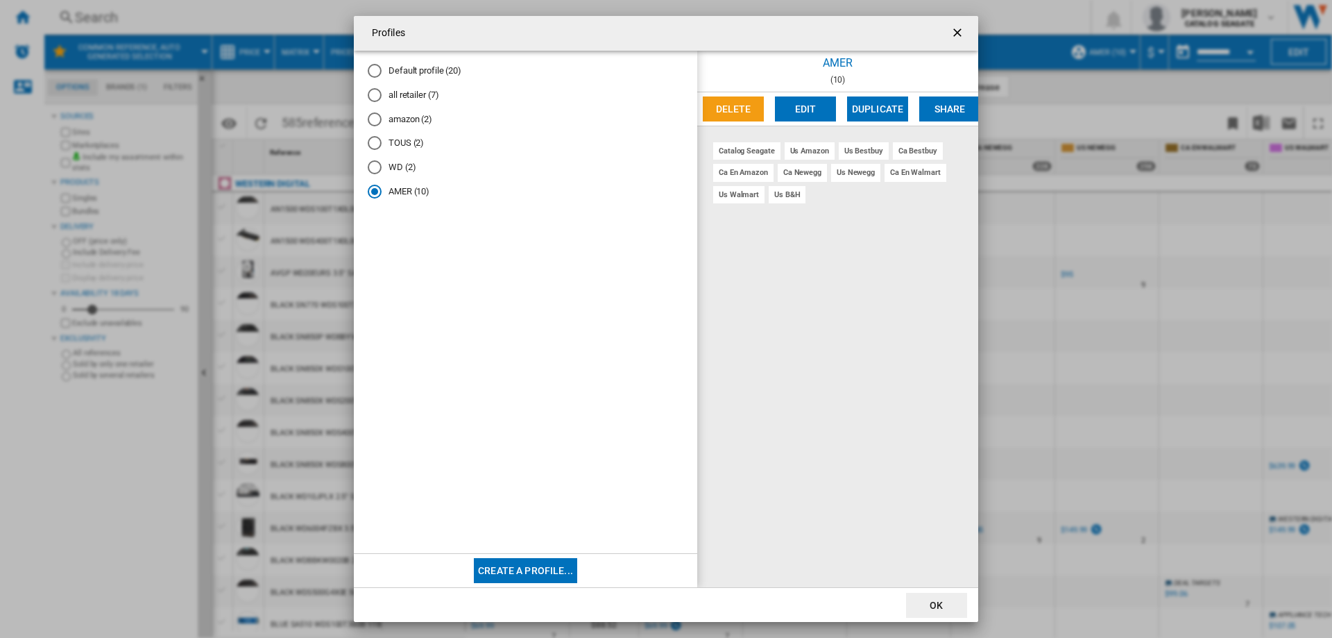
click at [812, 113] on button "Edit" at bounding box center [805, 108] width 61 height 25
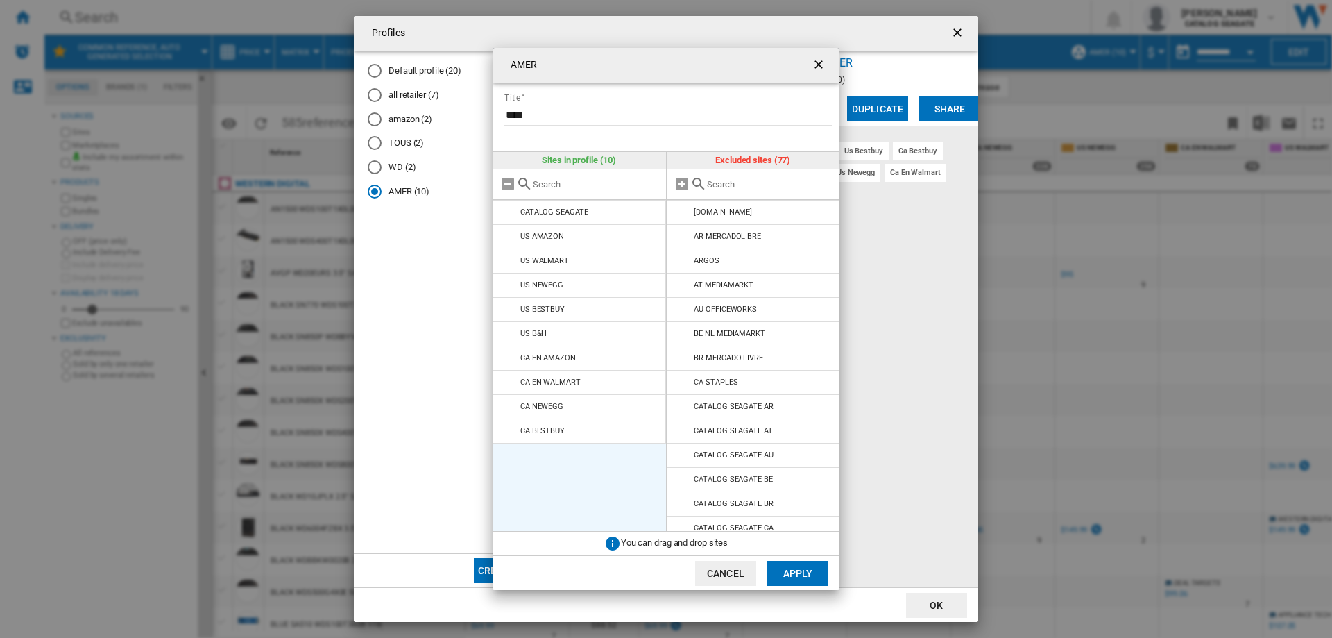
click at [797, 577] on button "Apply" at bounding box center [798, 573] width 61 height 25
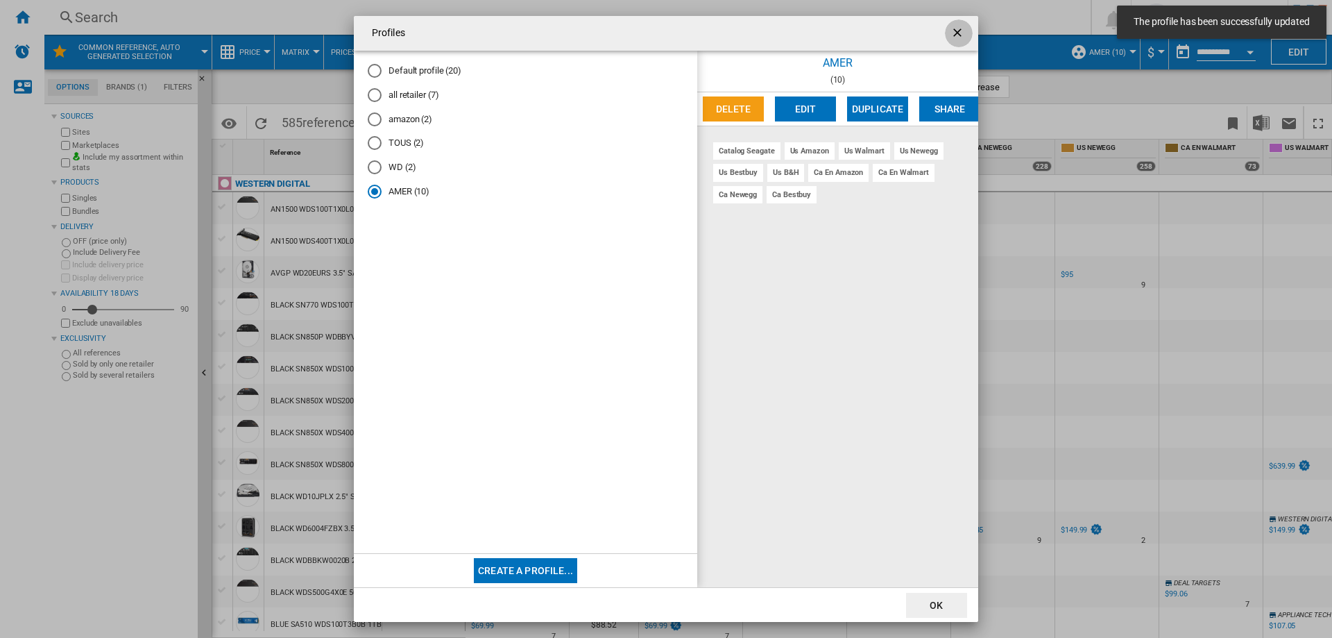
click at [958, 30] on ng-md-icon "getI18NText('BUTTONS.CLOSE_DIALOG')" at bounding box center [959, 34] width 17 height 17
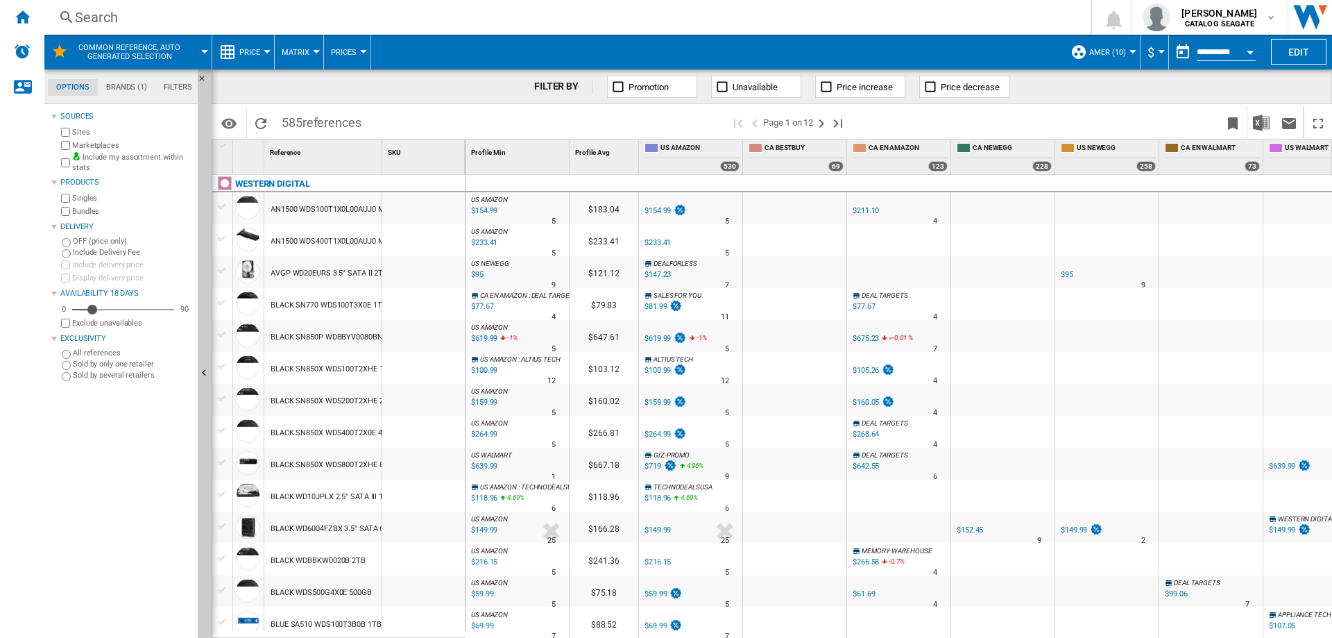
click at [897, 119] on span at bounding box center [1038, 122] width 362 height 33
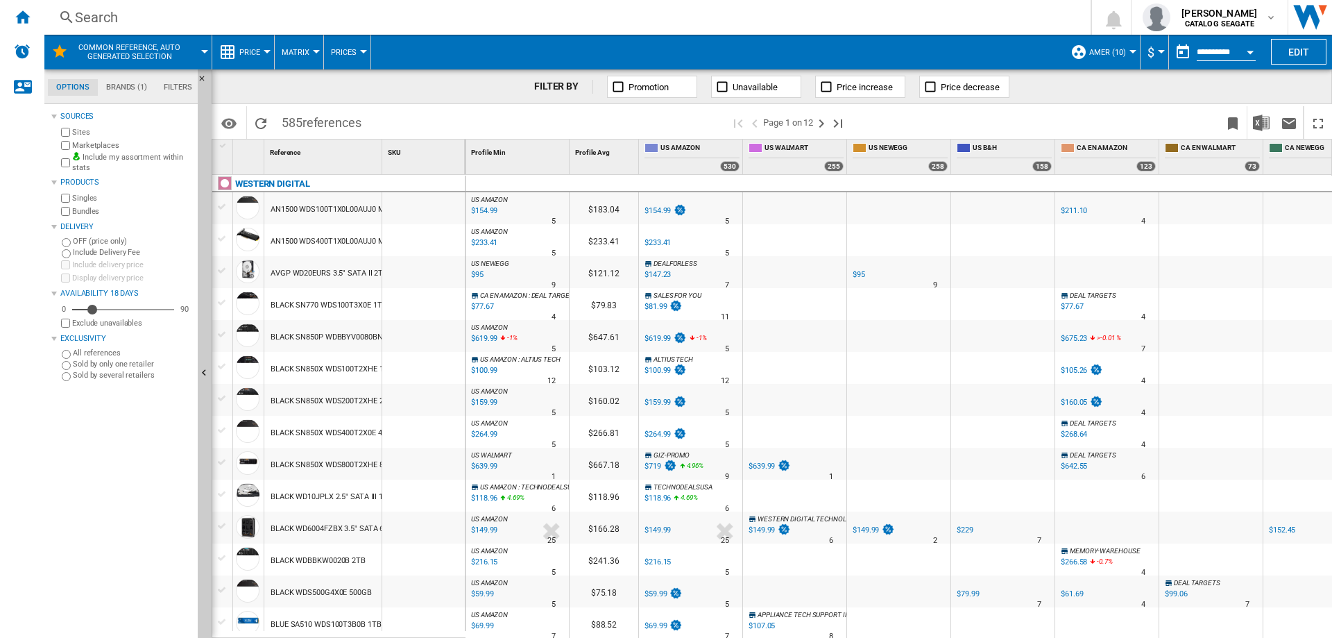
click at [1149, 46] on span "$" at bounding box center [1151, 52] width 7 height 15
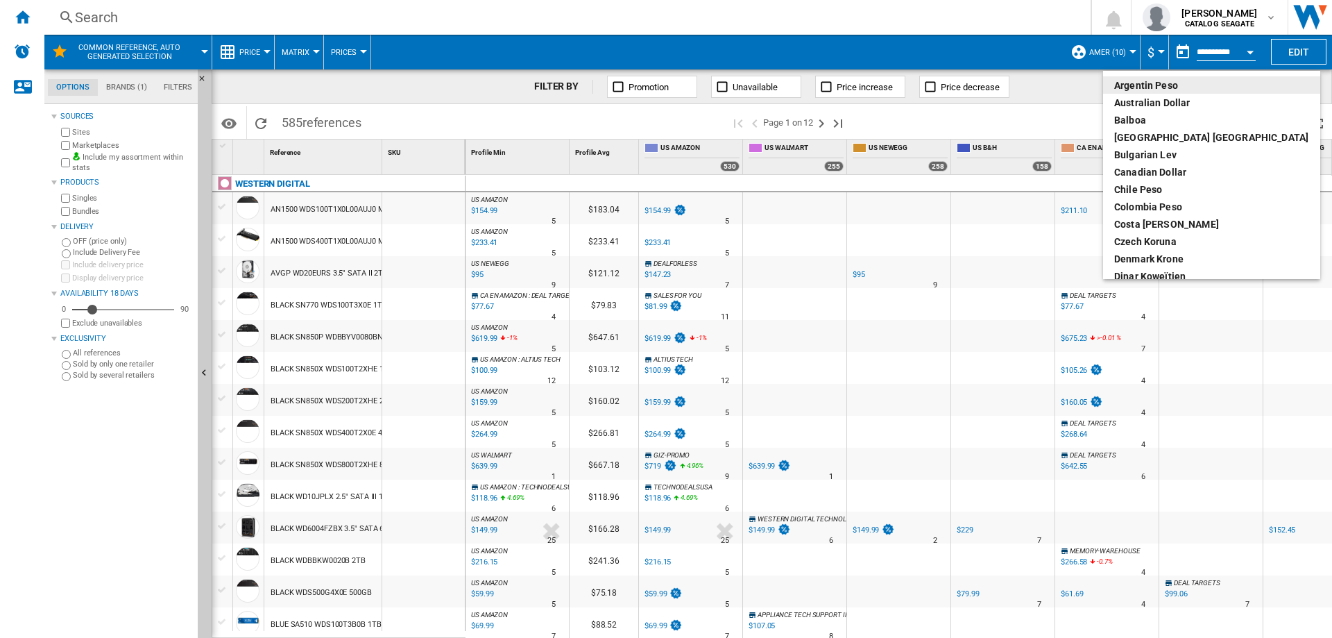
click at [1149, 46] on md-backdrop at bounding box center [666, 319] width 1332 height 638
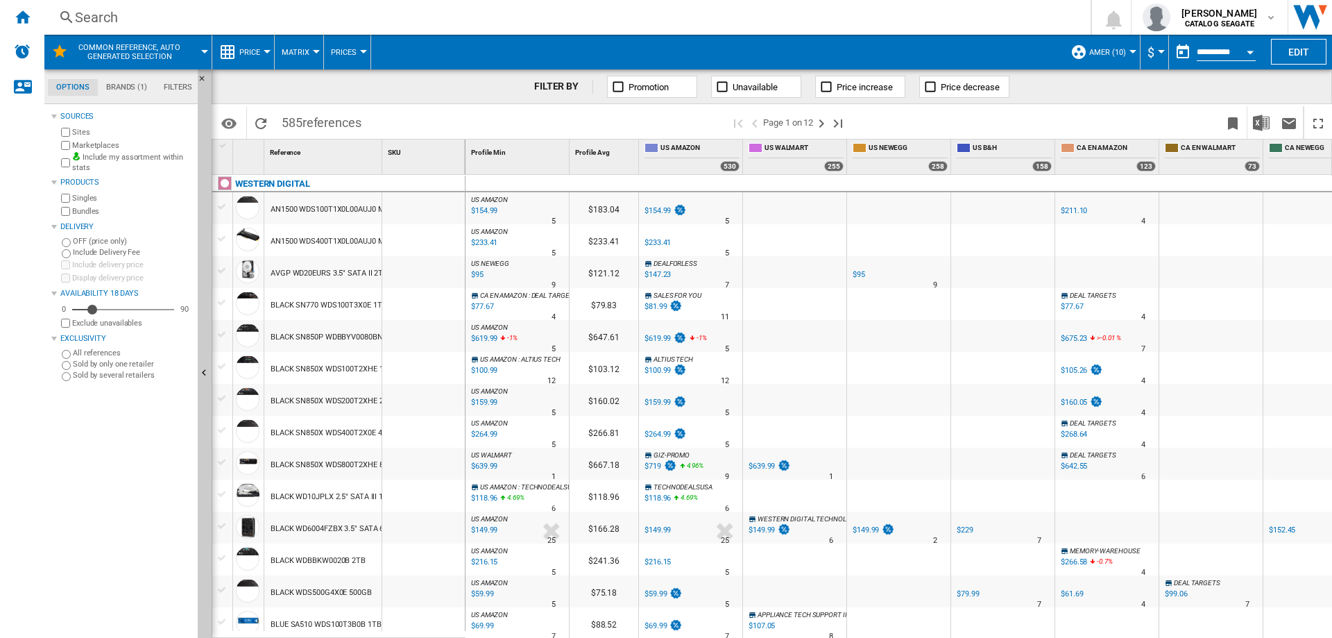
click at [309, 50] on span "Matrix" at bounding box center [296, 52] width 28 height 9
click at [309, 50] on md-backdrop at bounding box center [666, 319] width 1332 height 638
click at [359, 58] on button "Prices" at bounding box center [347, 52] width 33 height 35
click at [434, 87] on md-backdrop at bounding box center [666, 319] width 1332 height 638
click at [235, 53] on ng-md-icon at bounding box center [227, 52] width 17 height 17
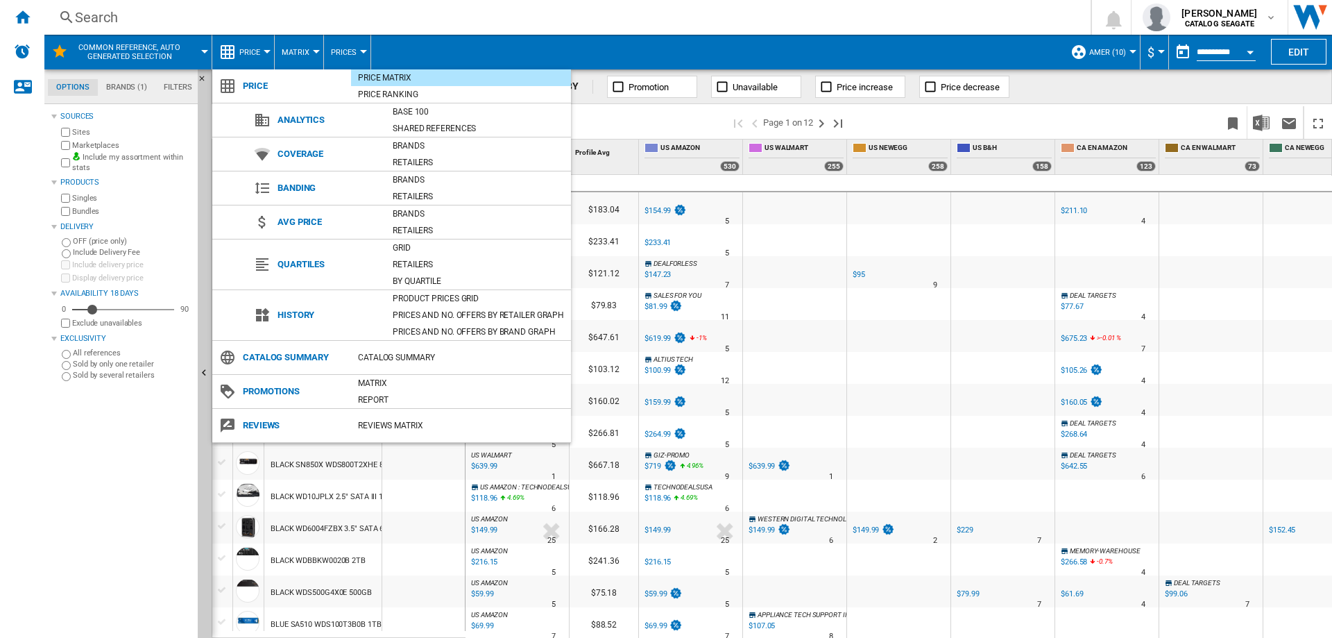
click at [235, 53] on md-backdrop at bounding box center [666, 319] width 1332 height 638
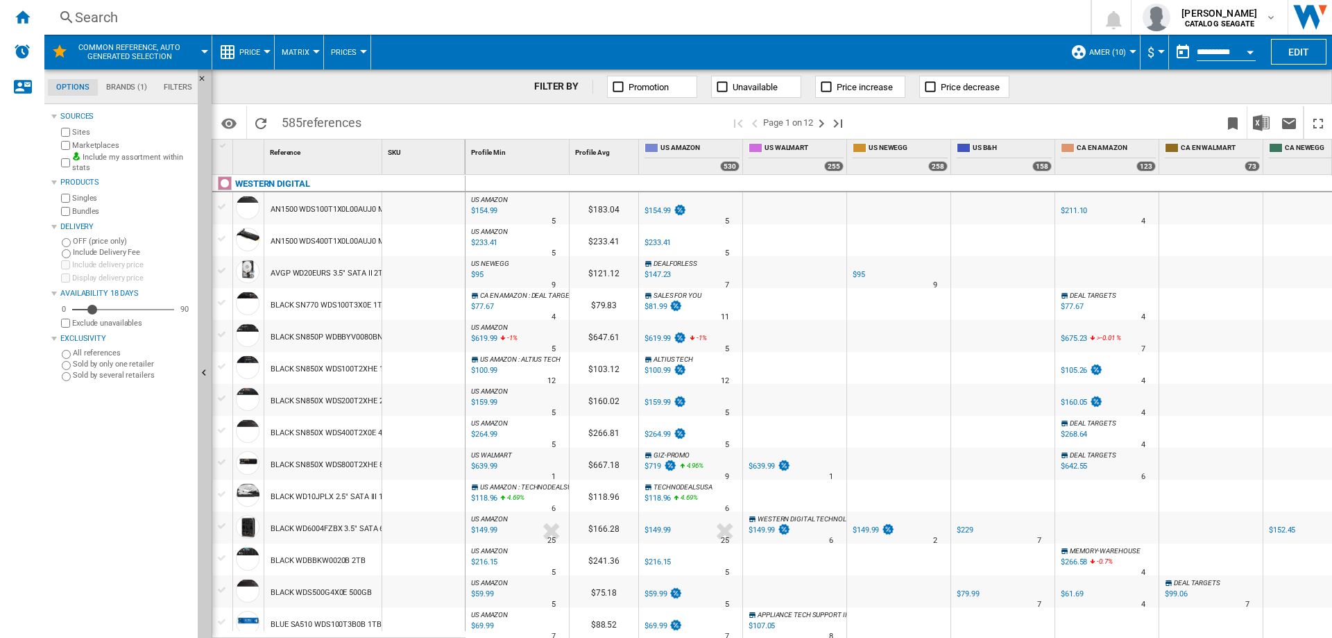
click at [824, 84] on ng-md-icon at bounding box center [827, 87] width 14 height 14
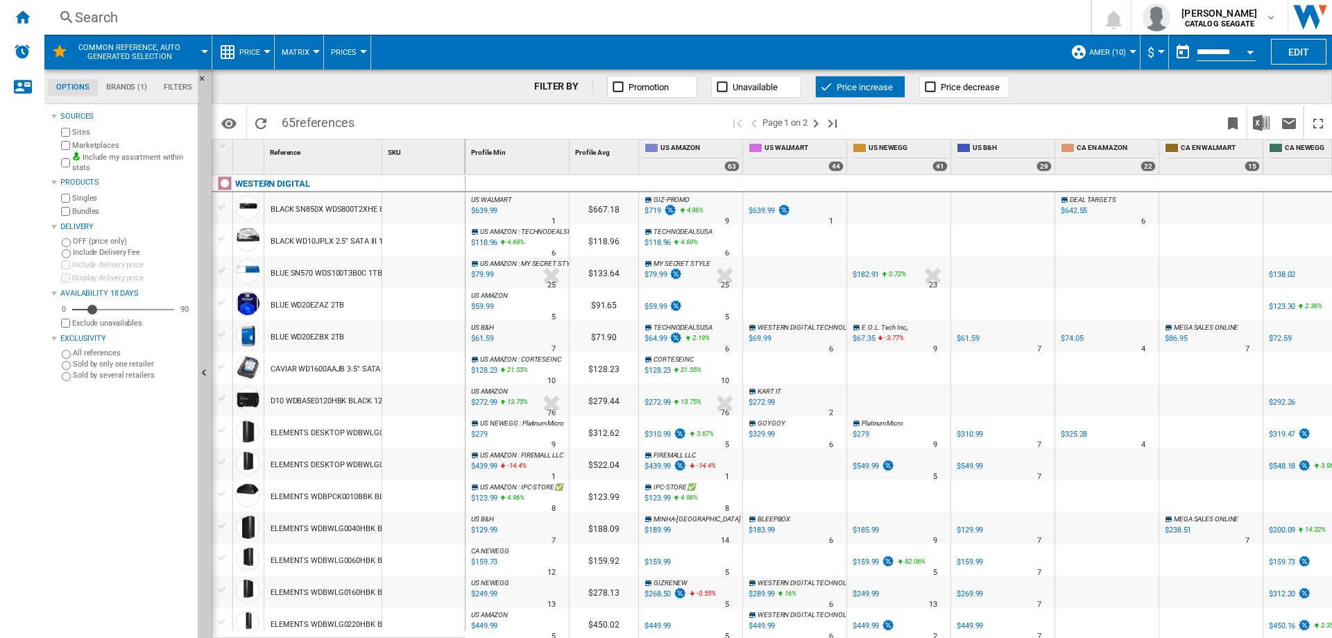
click at [871, 80] on button "Price increase" at bounding box center [860, 87] width 90 height 22
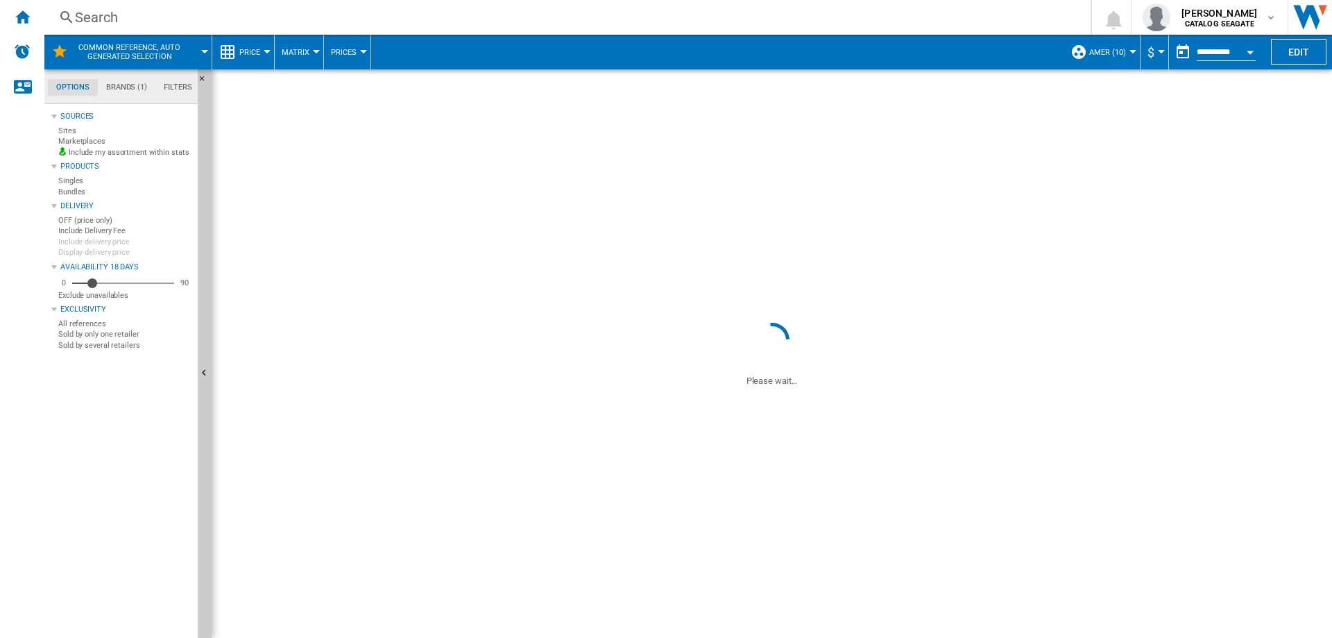
click at [963, 82] on span "Price decrease" at bounding box center [970, 87] width 59 height 10
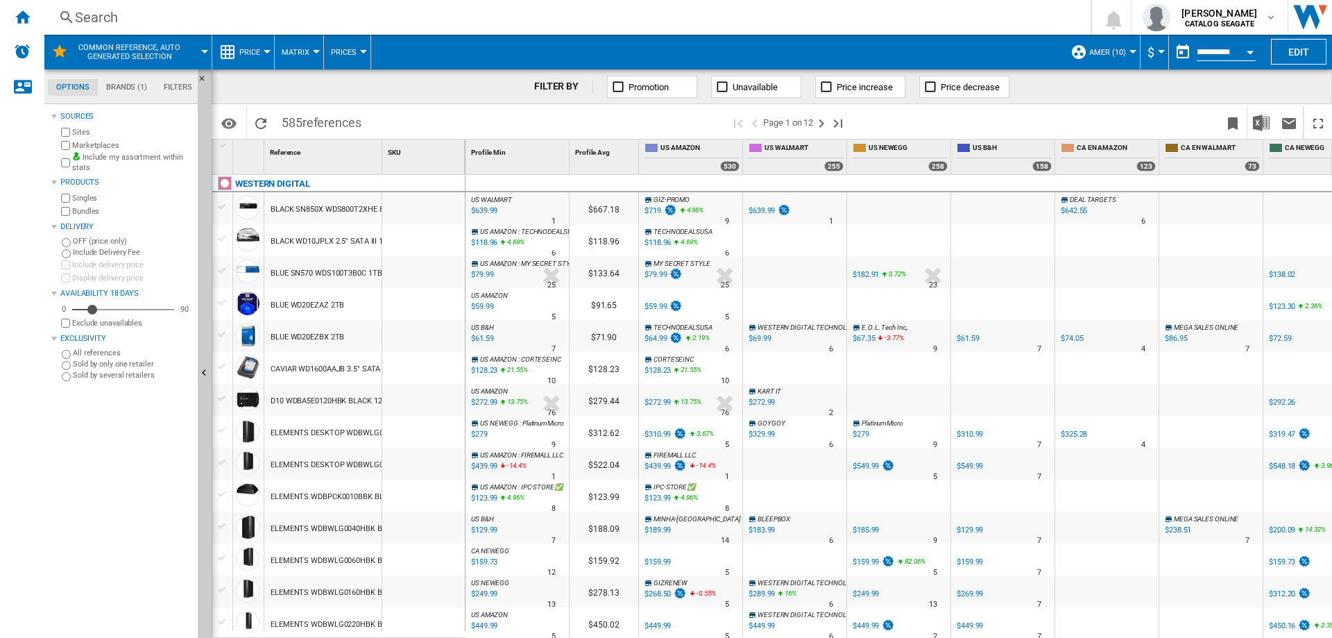
click at [931, 85] on ng-md-icon at bounding box center [931, 87] width 14 height 14
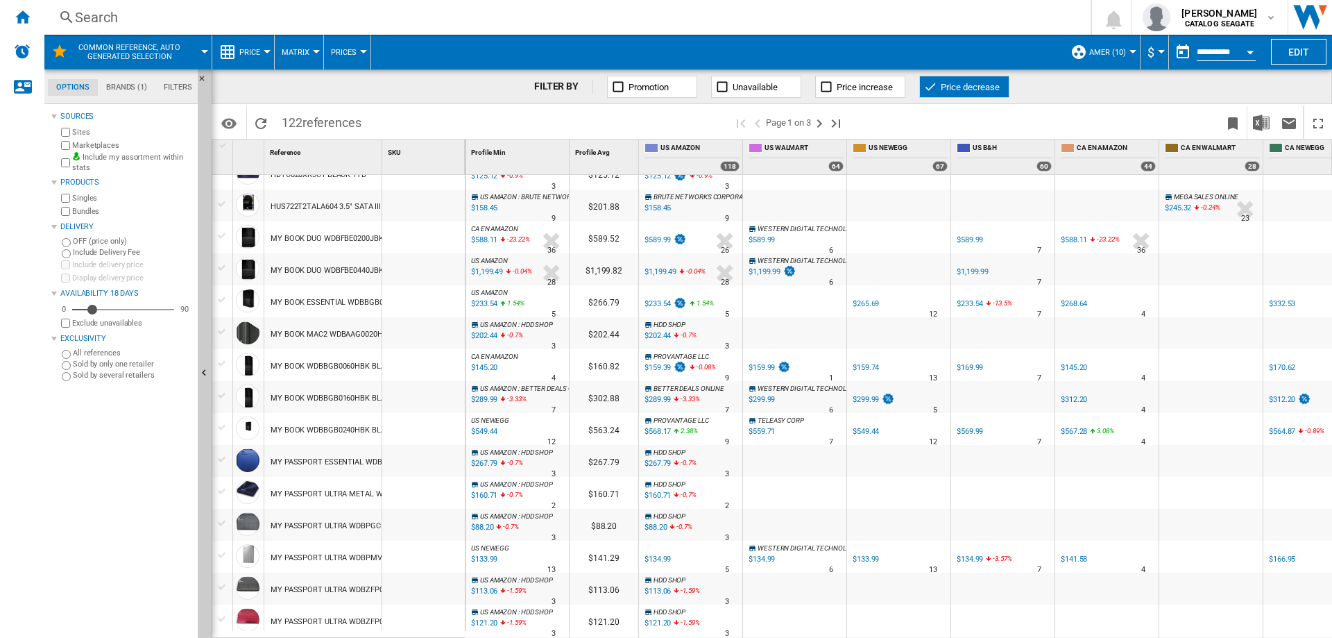
scroll to position [1154, 0]
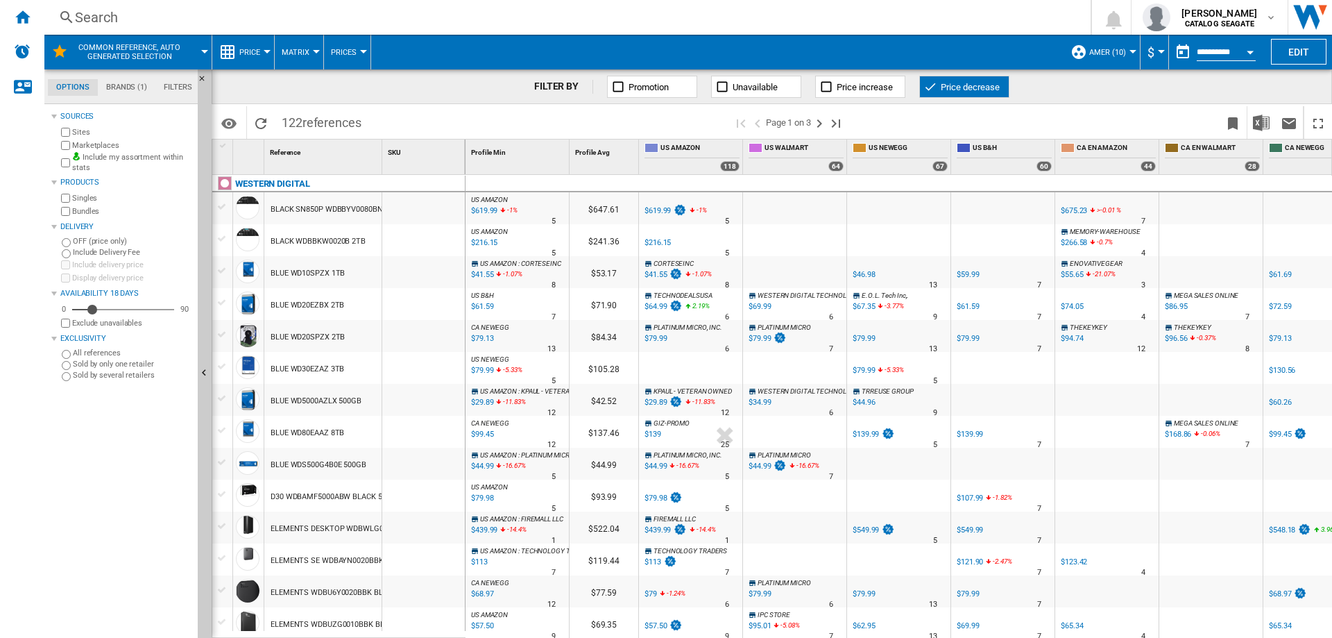
click at [1197, 53] on input "**********" at bounding box center [1226, 54] width 59 height 12
click at [1247, 52] on div "Open calendar" at bounding box center [1250, 52] width 7 height 3
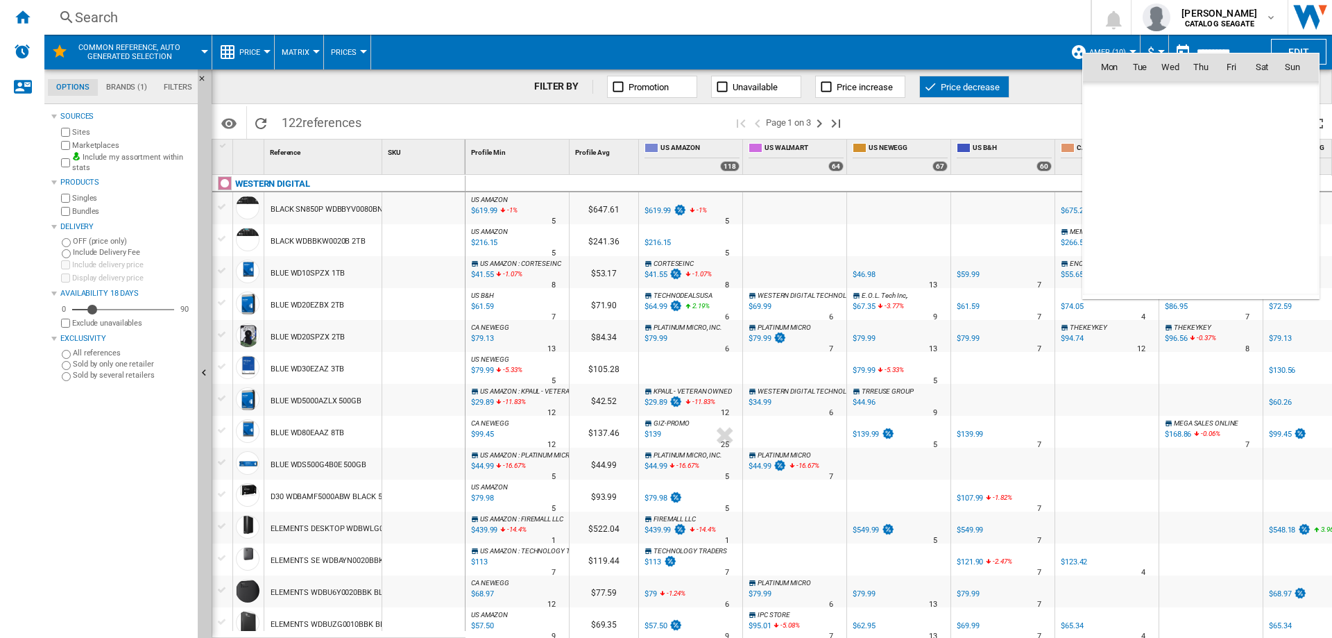
scroll to position [6621, 0]
click at [1111, 125] on span "1" at bounding box center [1110, 128] width 28 height 28
type input "**********"
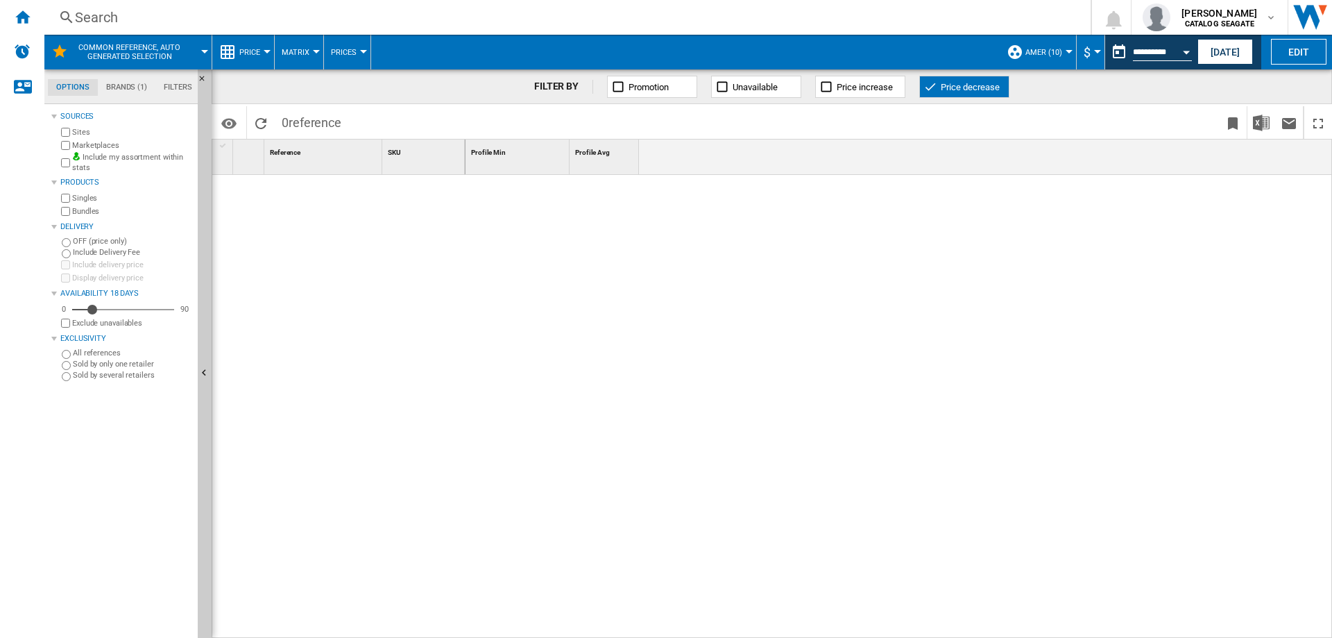
click at [974, 81] on button "Price decrease" at bounding box center [965, 87] width 90 height 22
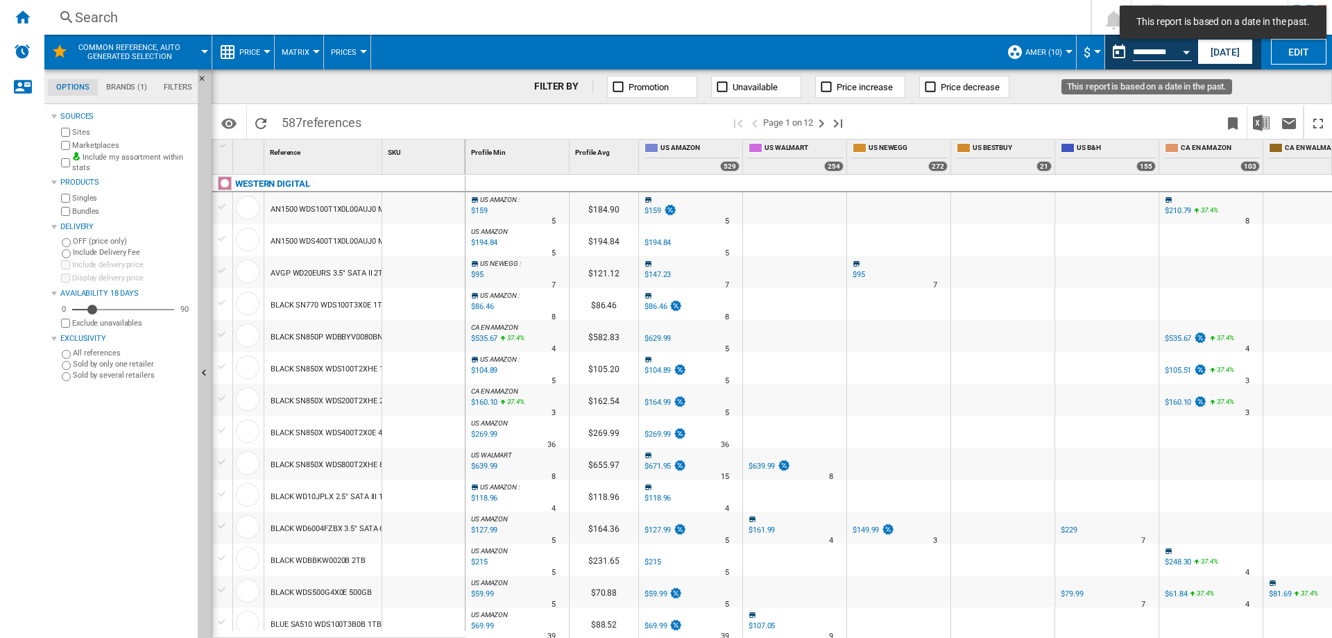
click at [1117, 52] on button "This report is based on a date in the past." at bounding box center [1120, 52] width 28 height 28
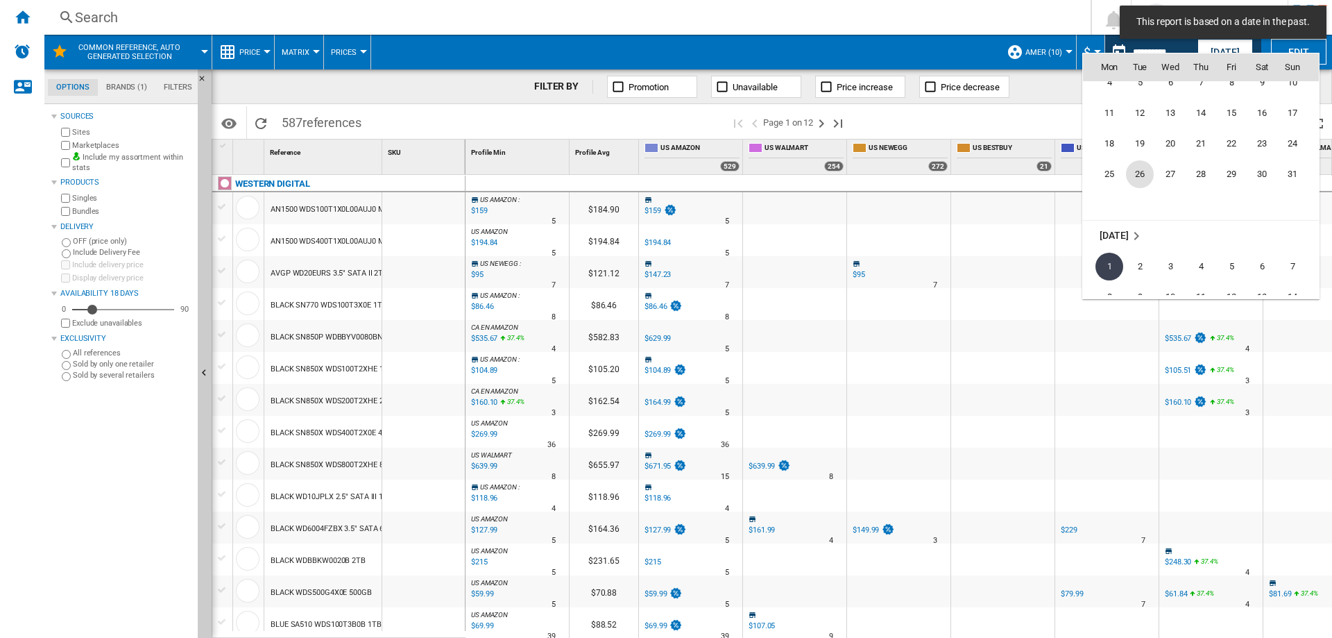
scroll to position [6413, 0]
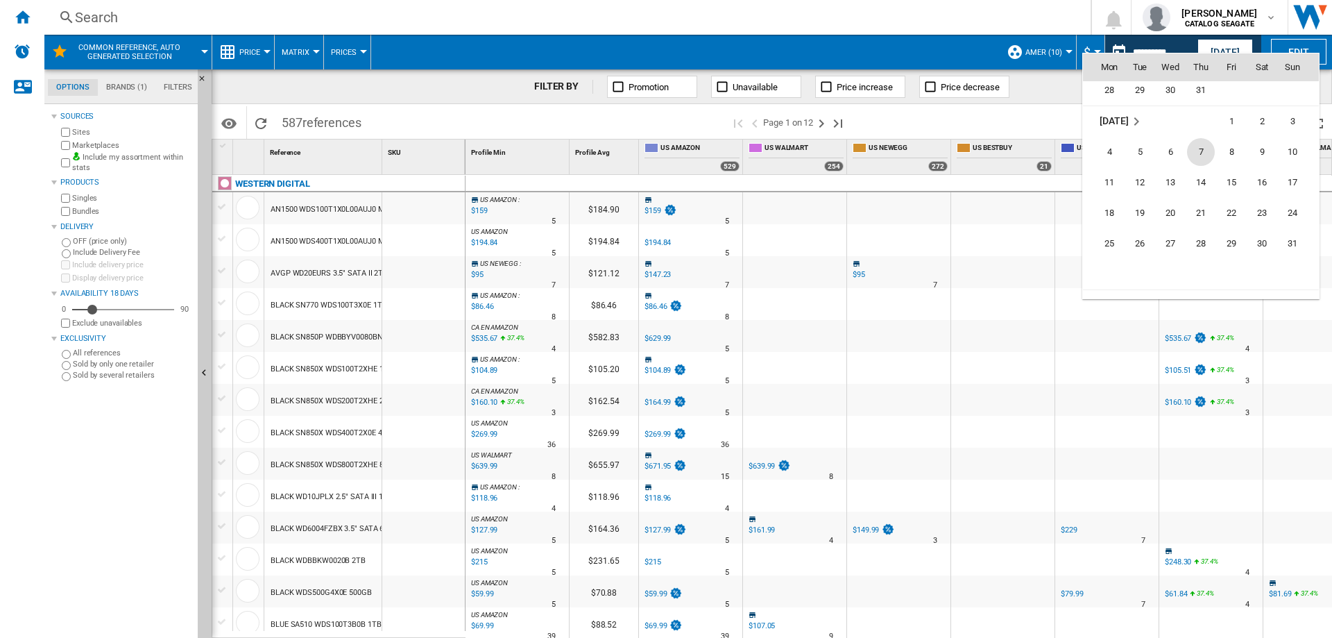
drag, startPoint x: 1114, startPoint y: 149, endPoint x: 1201, endPoint y: 154, distance: 86.9
click at [1201, 154] on tr "4 5 6 7 8 9 10" at bounding box center [1201, 152] width 236 height 31
click at [1108, 150] on span "4" at bounding box center [1110, 152] width 28 height 28
type input "**********"
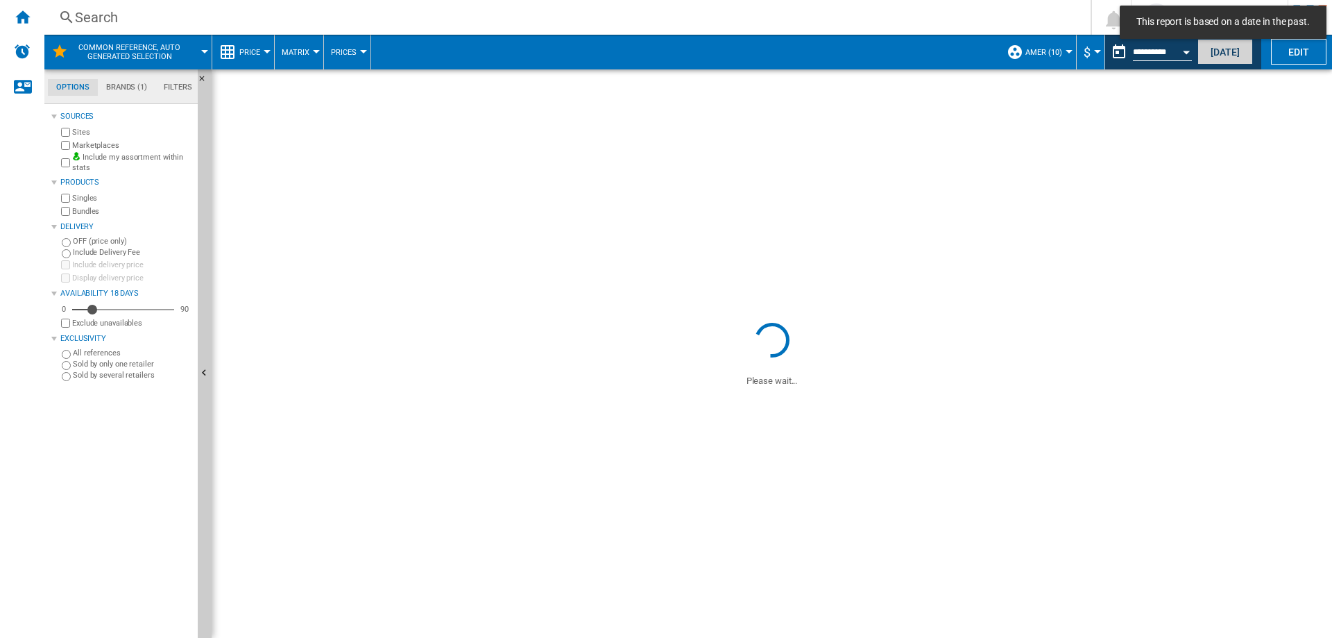
click at [1219, 53] on button "Today" at bounding box center [1226, 52] width 56 height 26
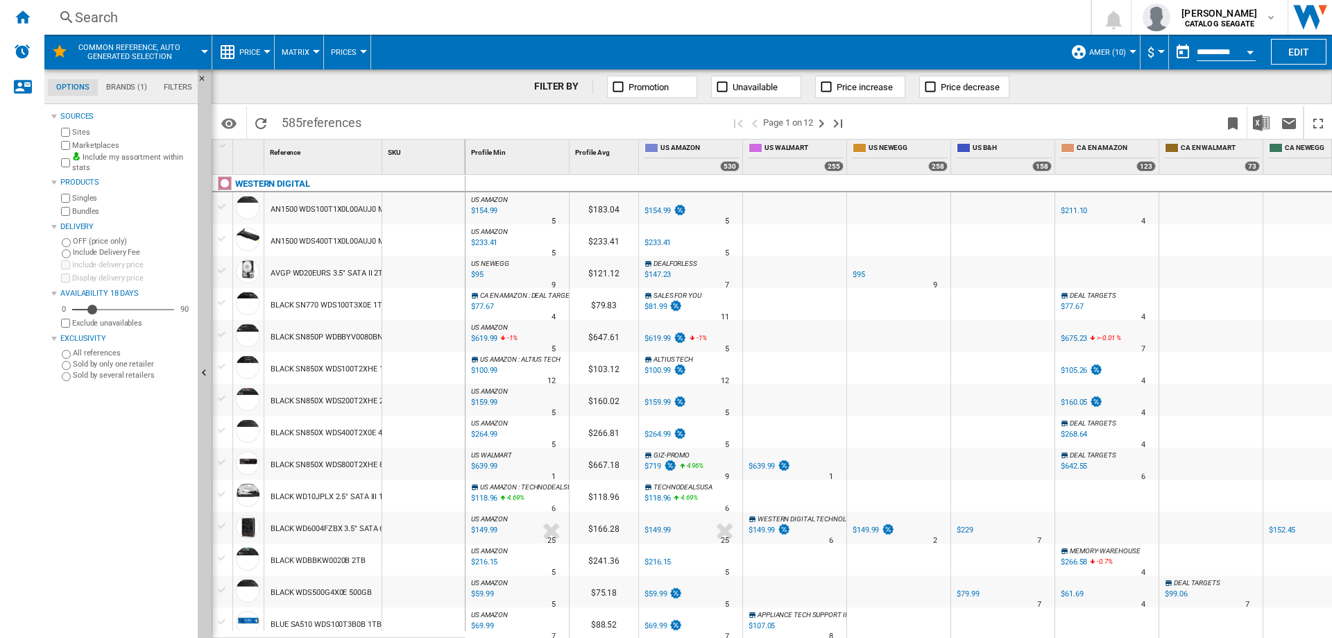
click at [1185, 53] on button "button" at bounding box center [1183, 52] width 28 height 28
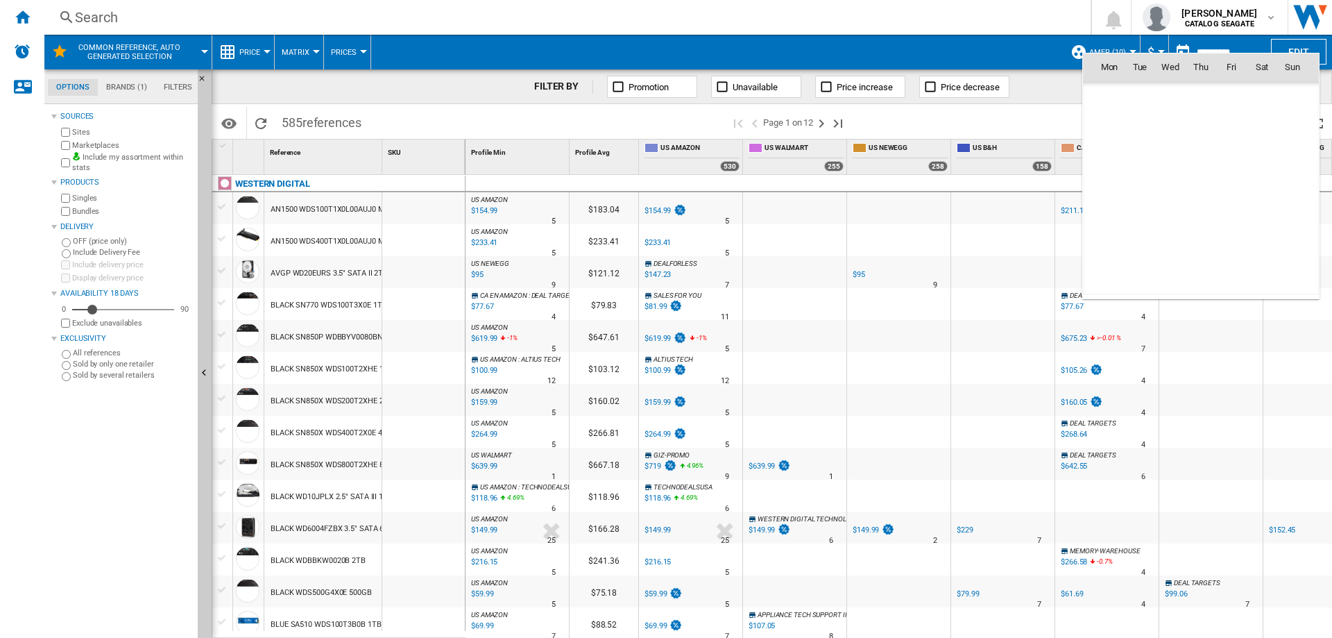
scroll to position [6621, 0]
click at [1040, 112] on div at bounding box center [666, 319] width 1332 height 638
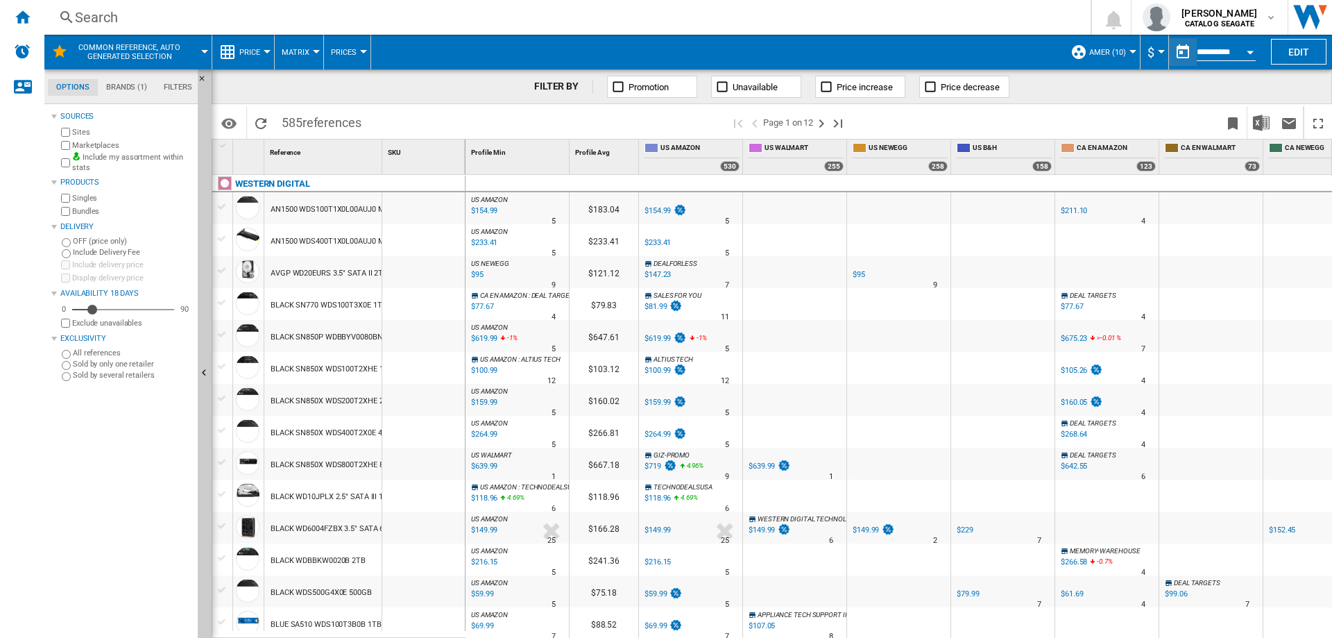
click at [94, 499] on div "Sources Sites Marketplaces Include my assortment within stats Products Singles …" at bounding box center [121, 373] width 141 height 530
click at [60, 143] on div "Marketplaces" at bounding box center [125, 145] width 134 height 13
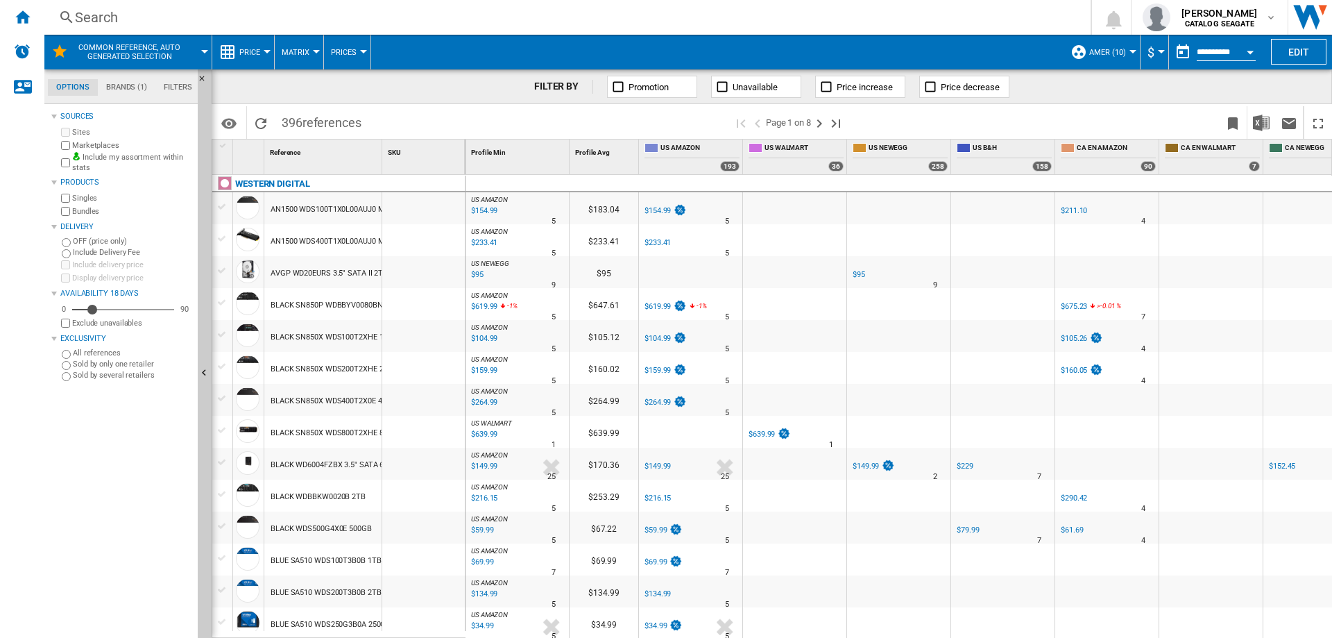
click at [260, 54] on span "Price" at bounding box center [249, 52] width 21 height 9
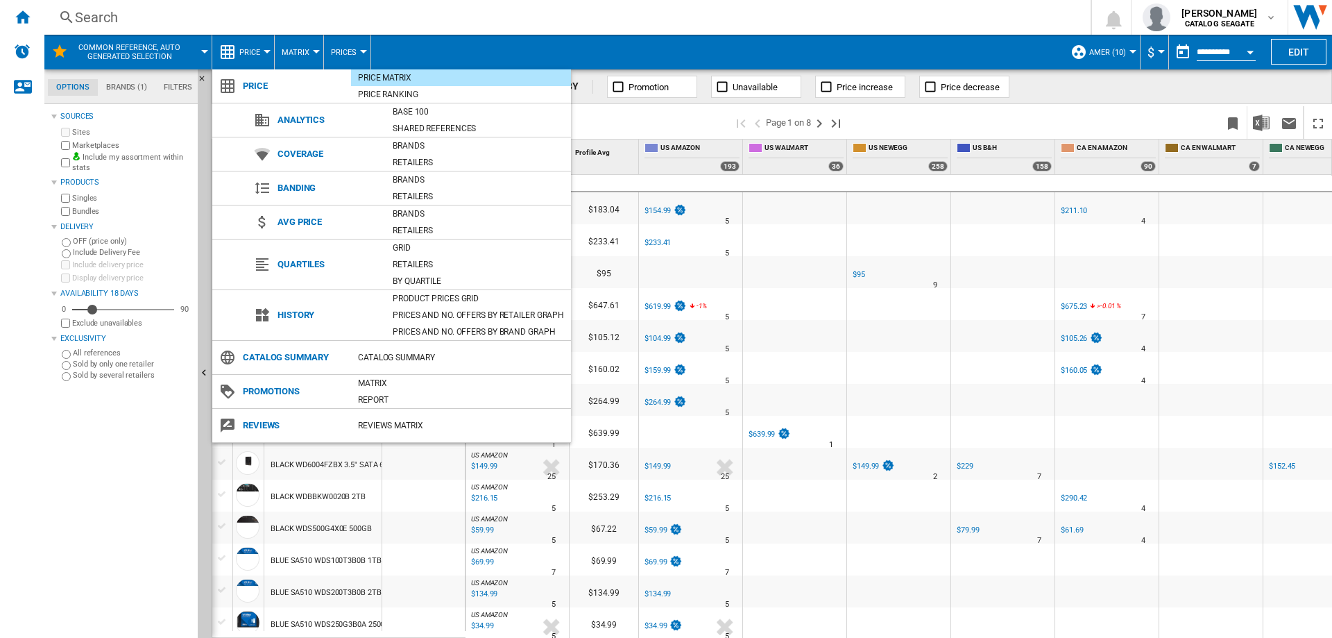
click at [434, 299] on div "Product prices grid" at bounding box center [478, 298] width 185 height 14
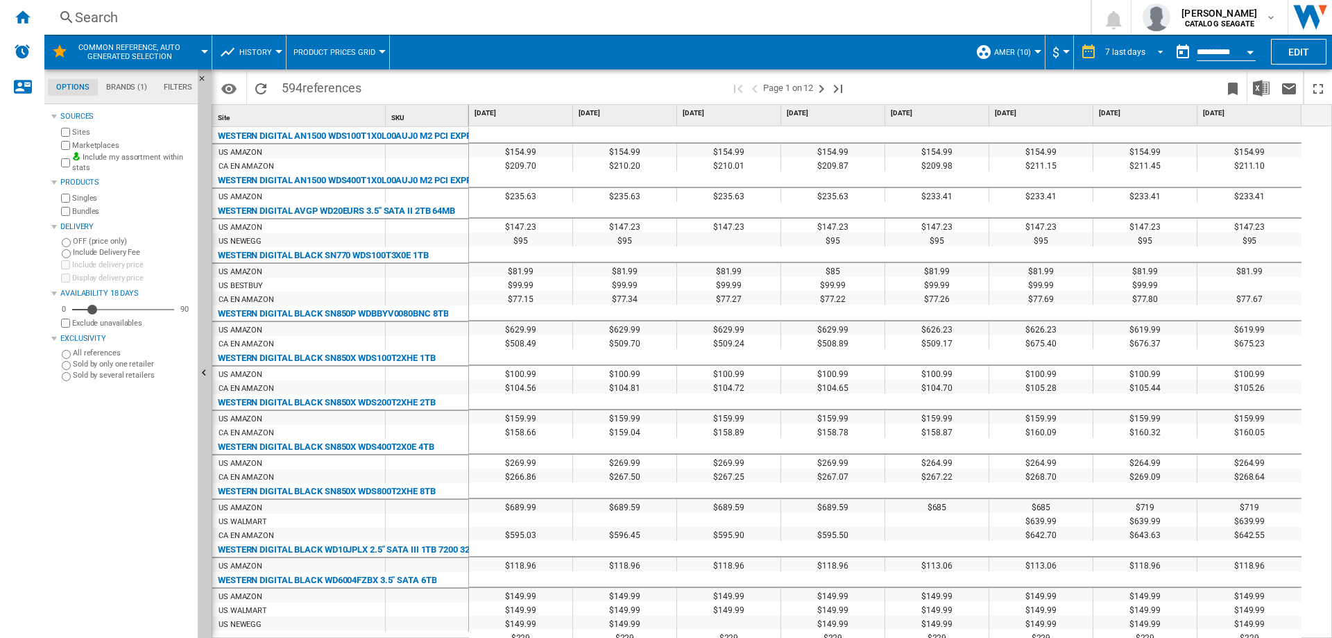
click at [1140, 51] on div "7 last days" at bounding box center [1126, 52] width 40 height 10
click at [1135, 120] on div "28 last days" at bounding box center [1125, 116] width 45 height 12
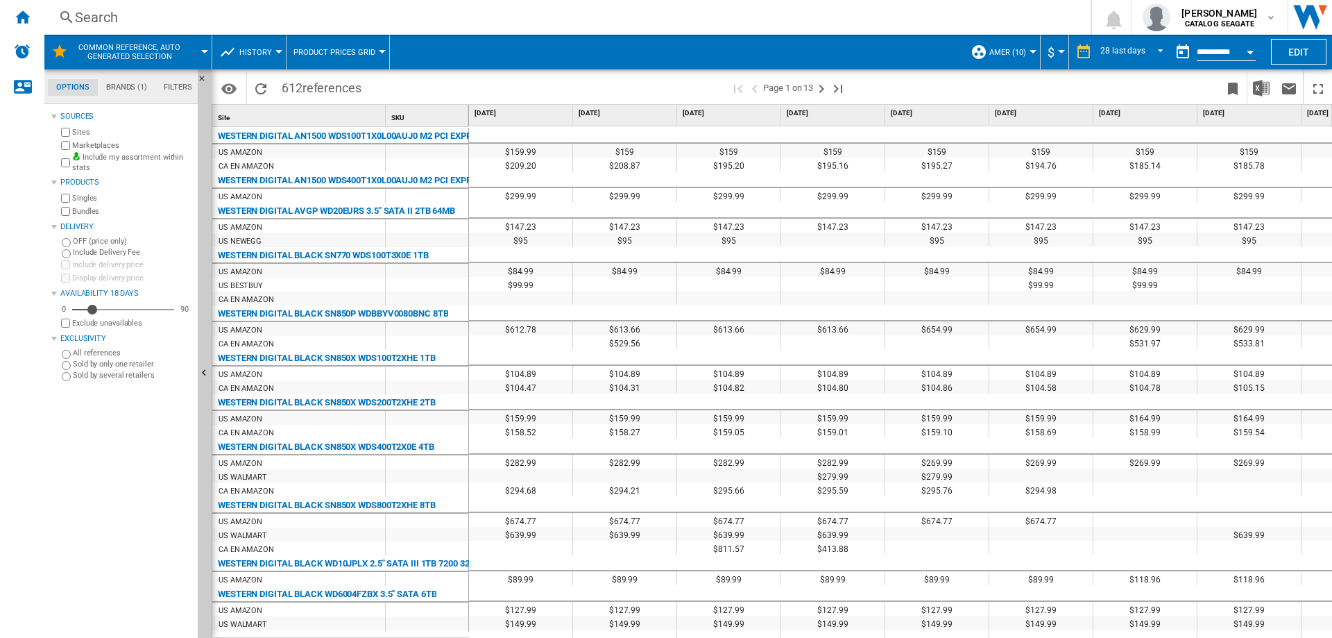
drag, startPoint x: 856, startPoint y: 1, endPoint x: 1035, endPoint y: 90, distance: 200.2
click at [1025, 90] on span at bounding box center [1038, 87] width 362 height 33
click at [1233, 92] on ng-md-icon "Bookmark this report" at bounding box center [1233, 89] width 17 height 17
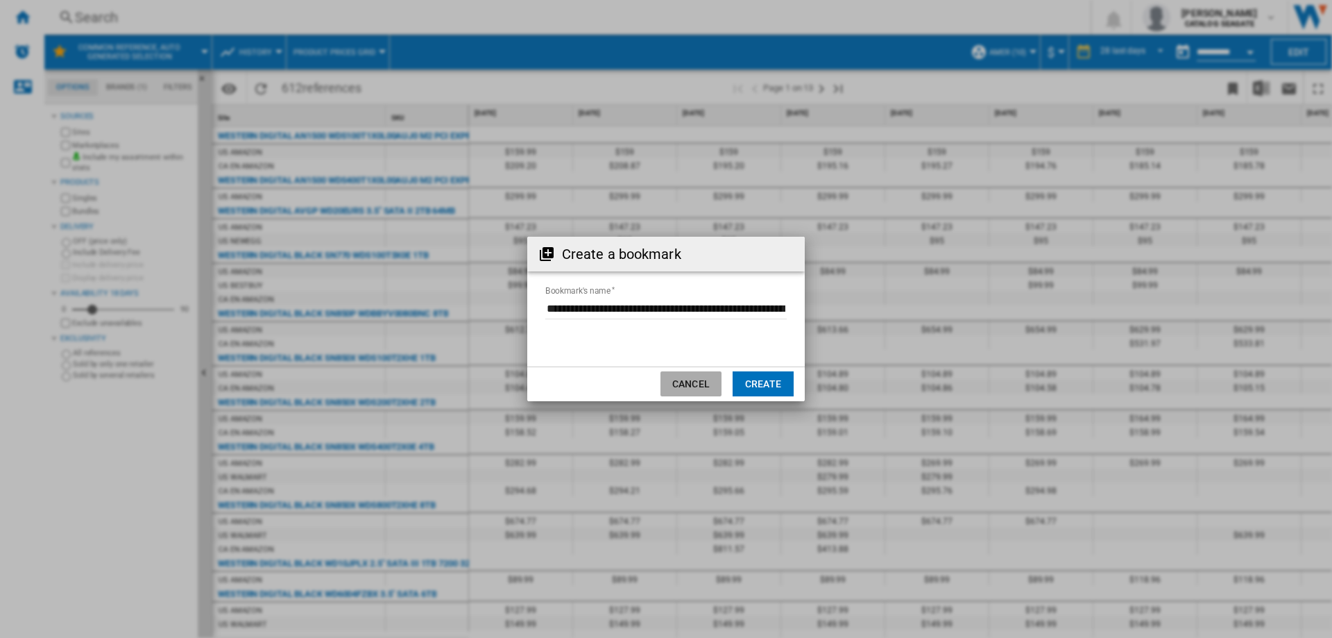
click at [686, 388] on button "Cancel" at bounding box center [691, 383] width 61 height 25
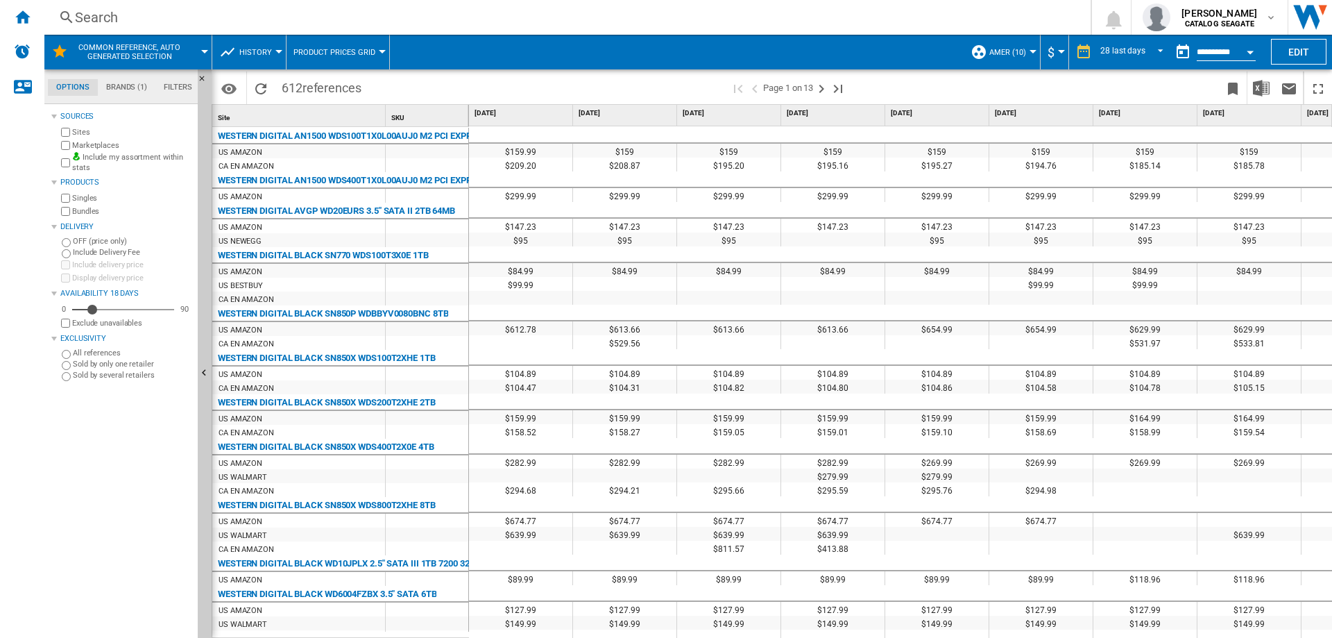
click at [147, 50] on span "Common reference, auto generated selection" at bounding box center [130, 52] width 112 height 18
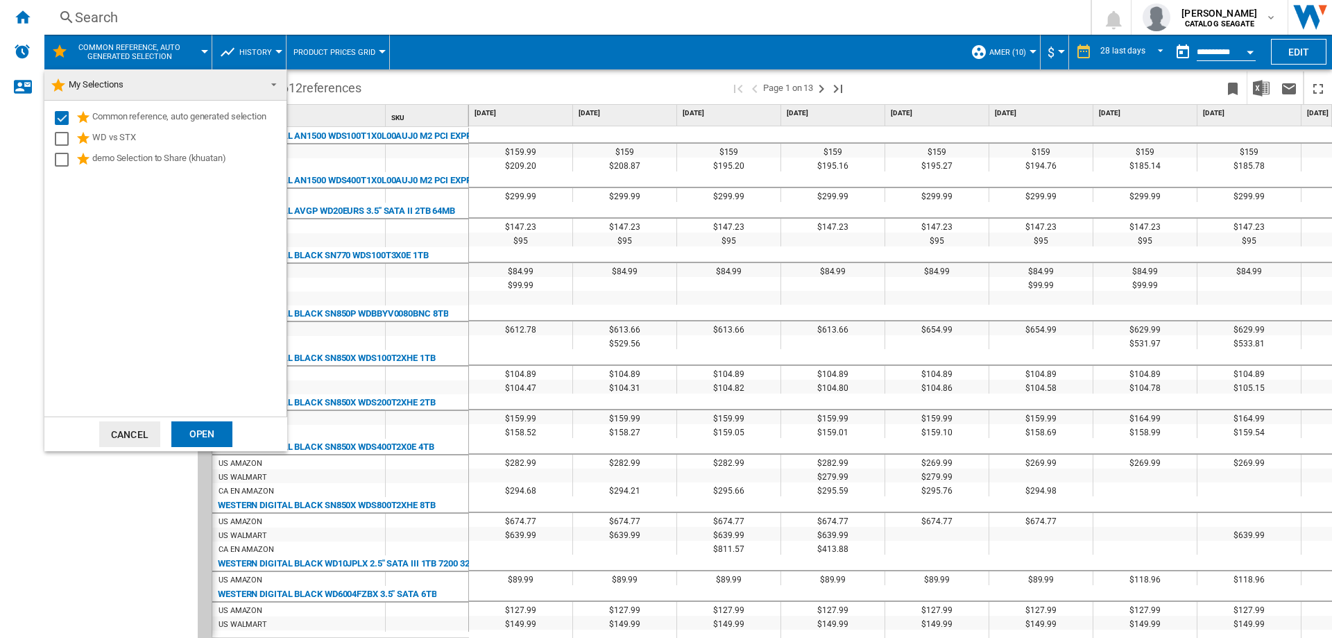
click at [147, 50] on md-backdrop at bounding box center [666, 319] width 1332 height 638
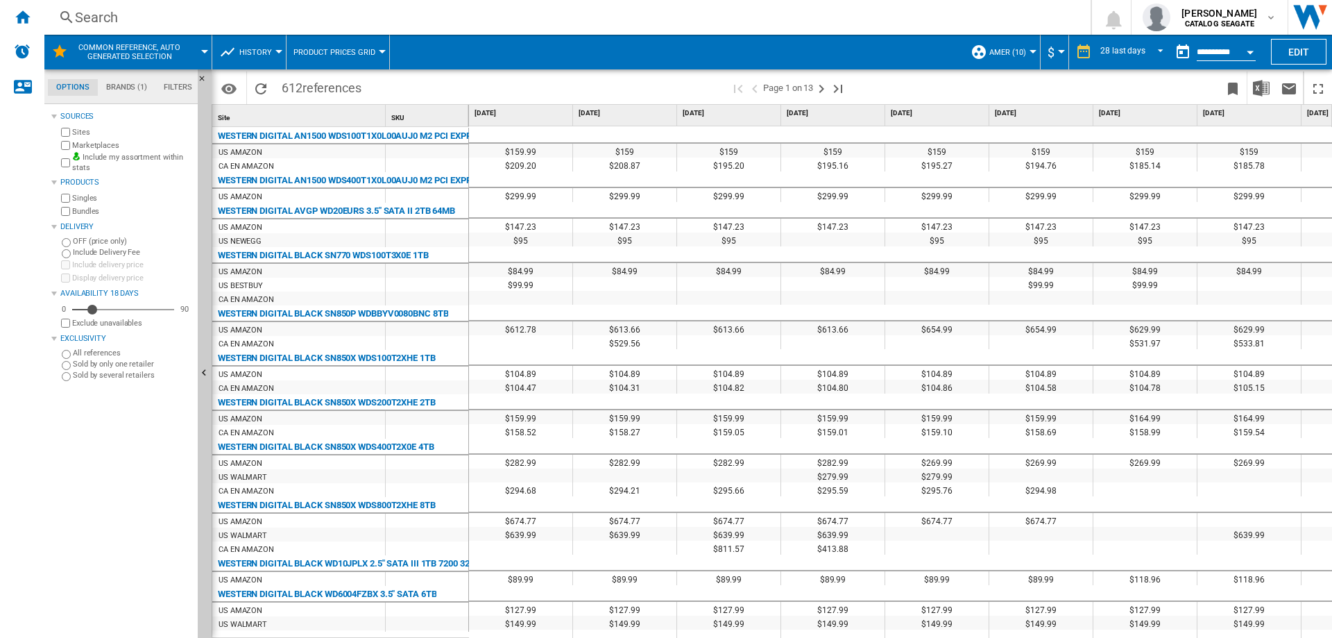
click at [305, 34] on div "Search Search 0 aniket bhansali CATALOG SEAGATE CATALOG SEAGATE My settings Log…" at bounding box center [688, 17] width 1288 height 35
click at [311, 51] on span "Product prices grid" at bounding box center [335, 52] width 82 height 9
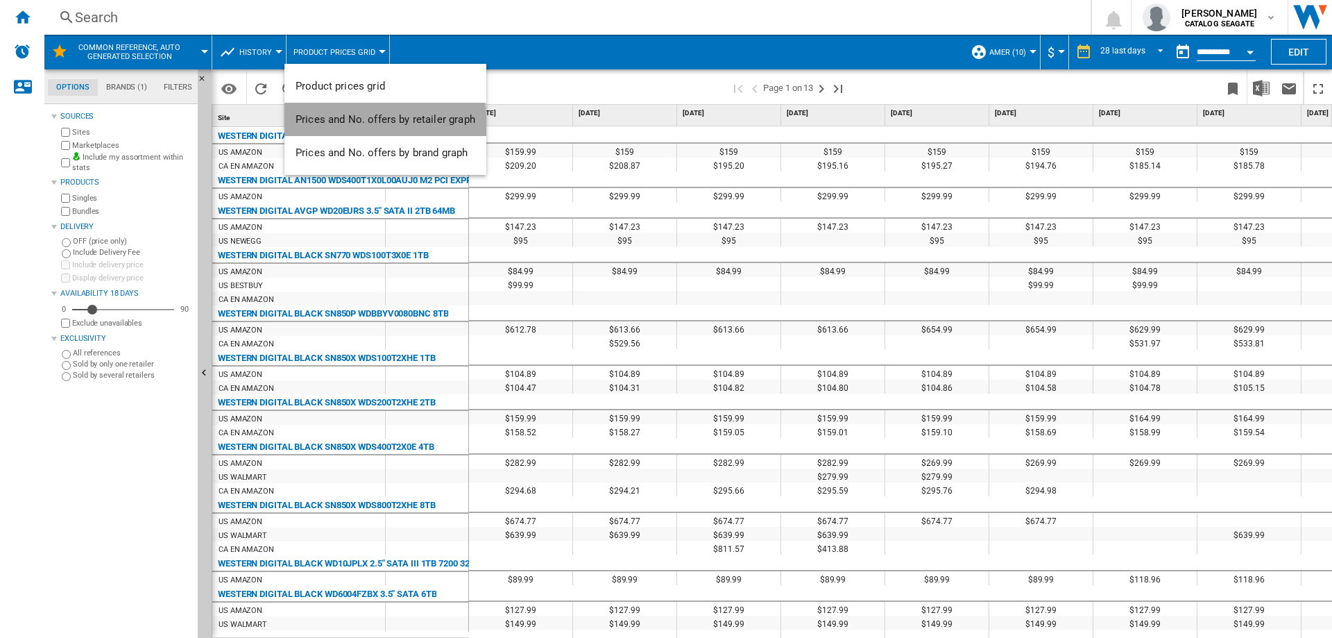
click at [324, 126] on button "Prices and No. offers by retailer graph" at bounding box center [386, 119] width 202 height 33
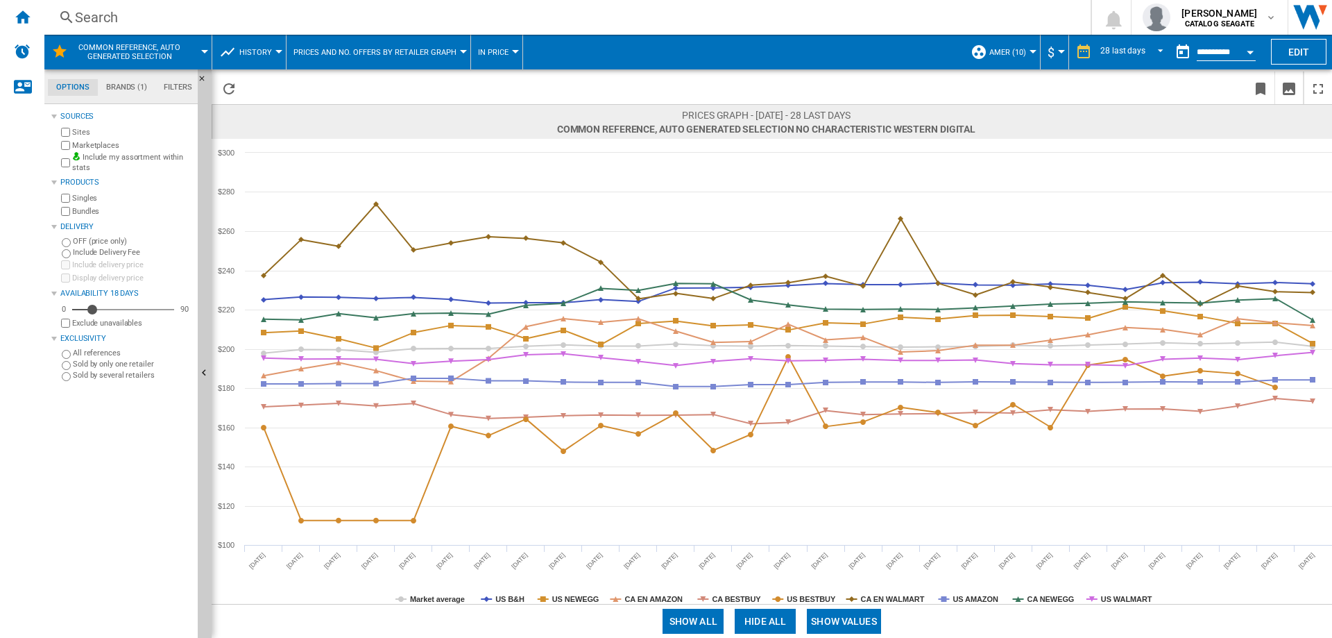
click at [400, 51] on span "Prices and No. offers by retailer graph" at bounding box center [375, 52] width 163 height 9
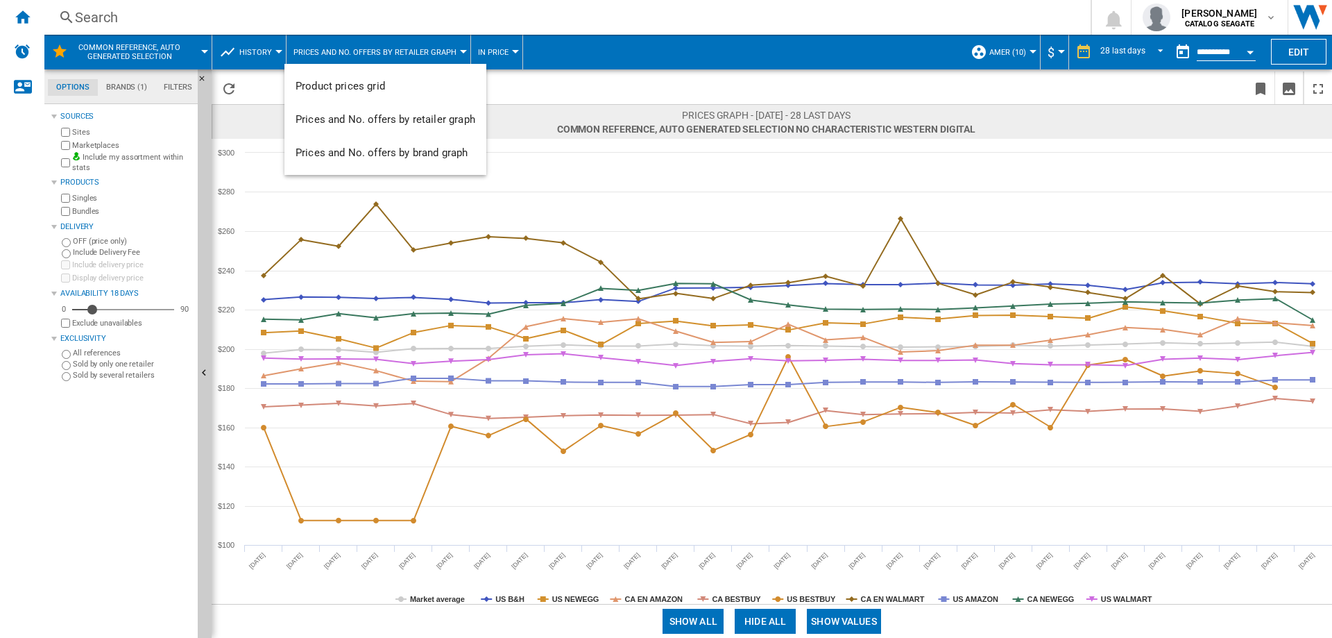
click at [270, 50] on md-backdrop at bounding box center [666, 319] width 1332 height 638
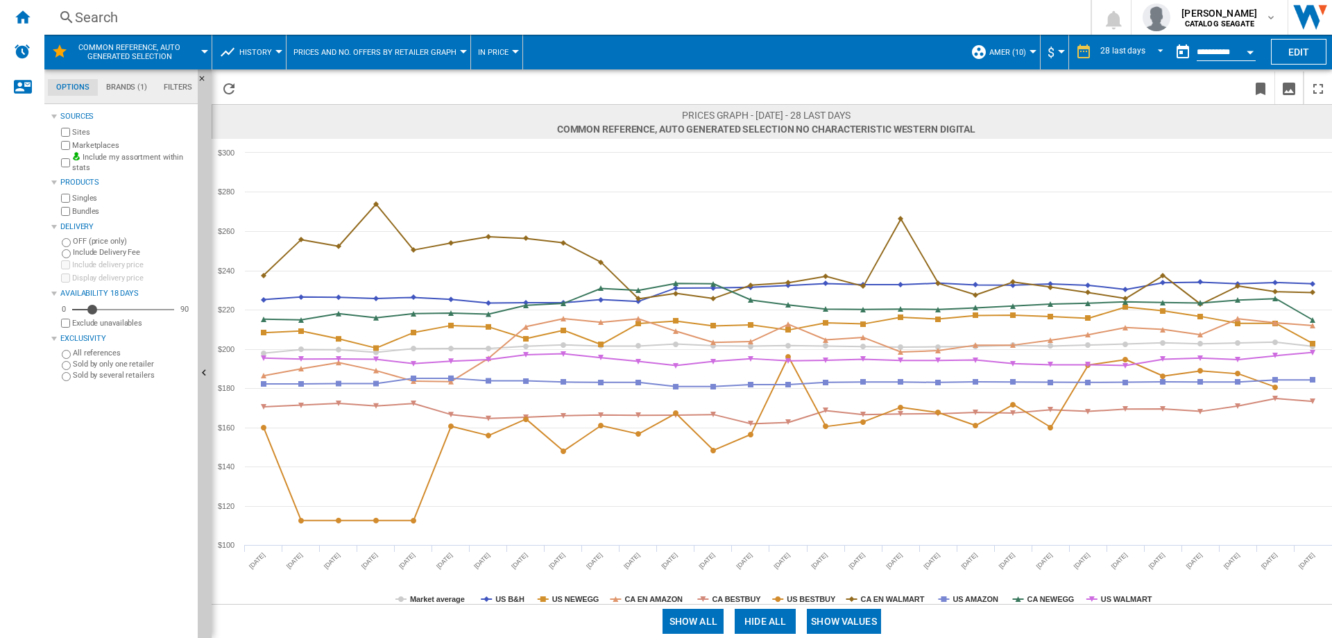
click at [270, 50] on span "History" at bounding box center [255, 52] width 33 height 9
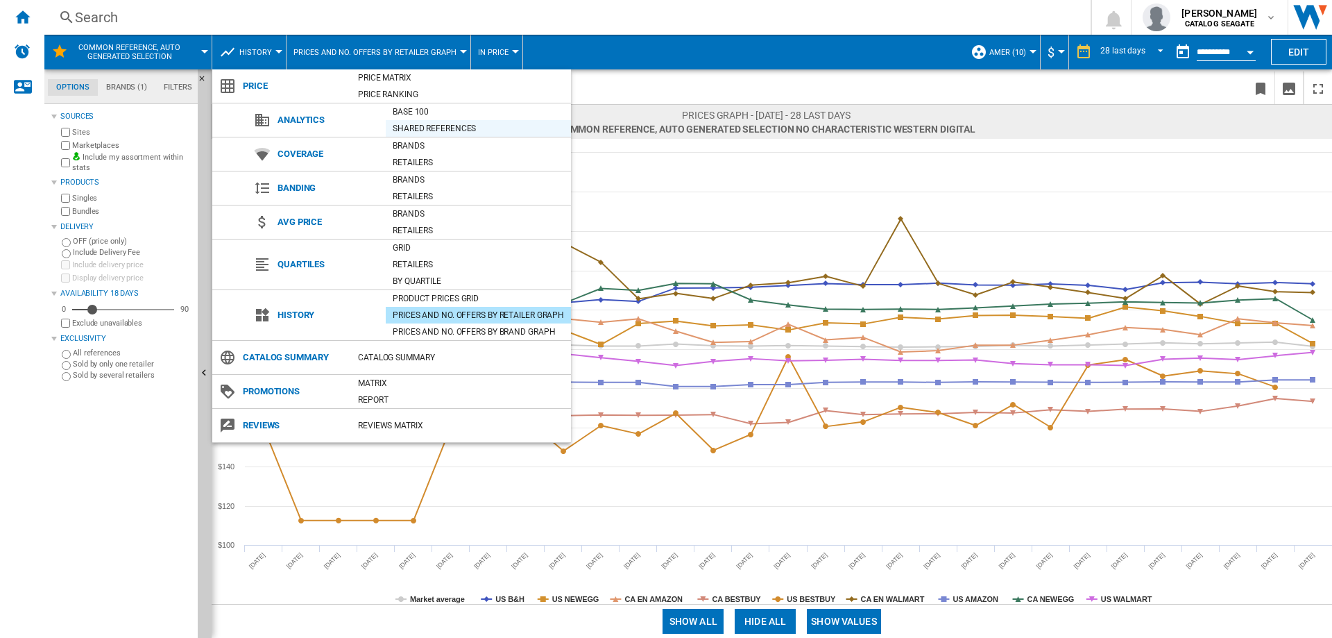
click at [410, 128] on div "Shared references" at bounding box center [478, 128] width 185 height 14
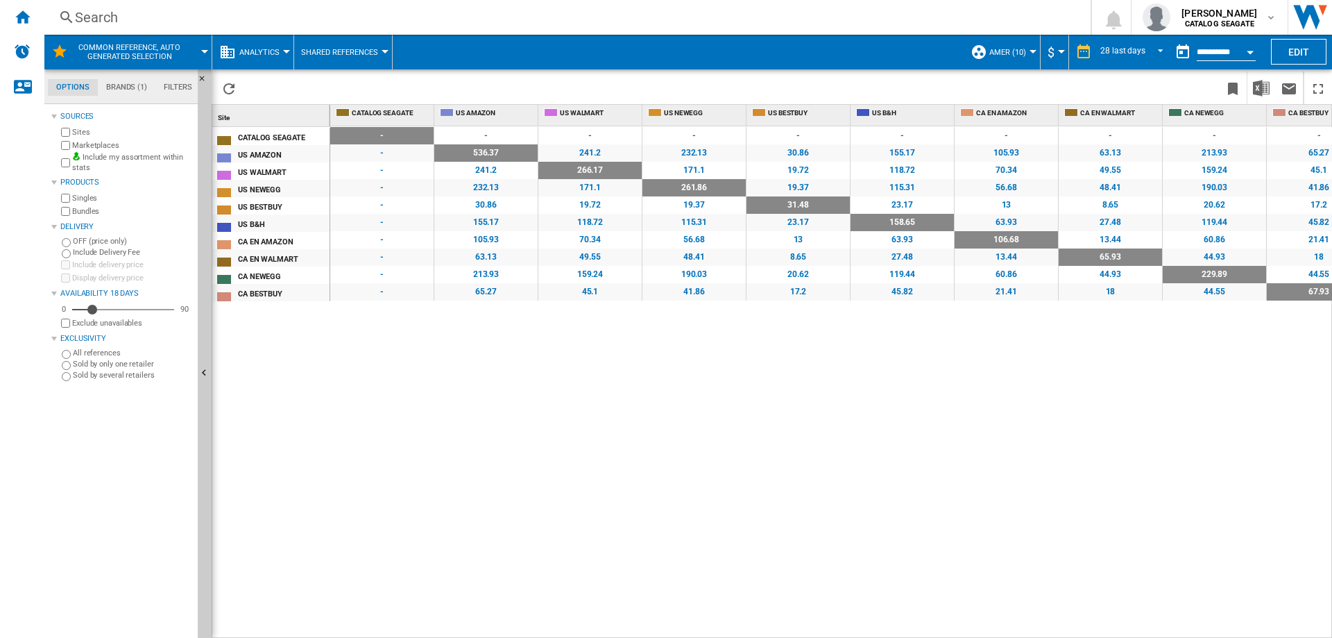
click at [273, 53] on span "Analytics" at bounding box center [259, 52] width 40 height 9
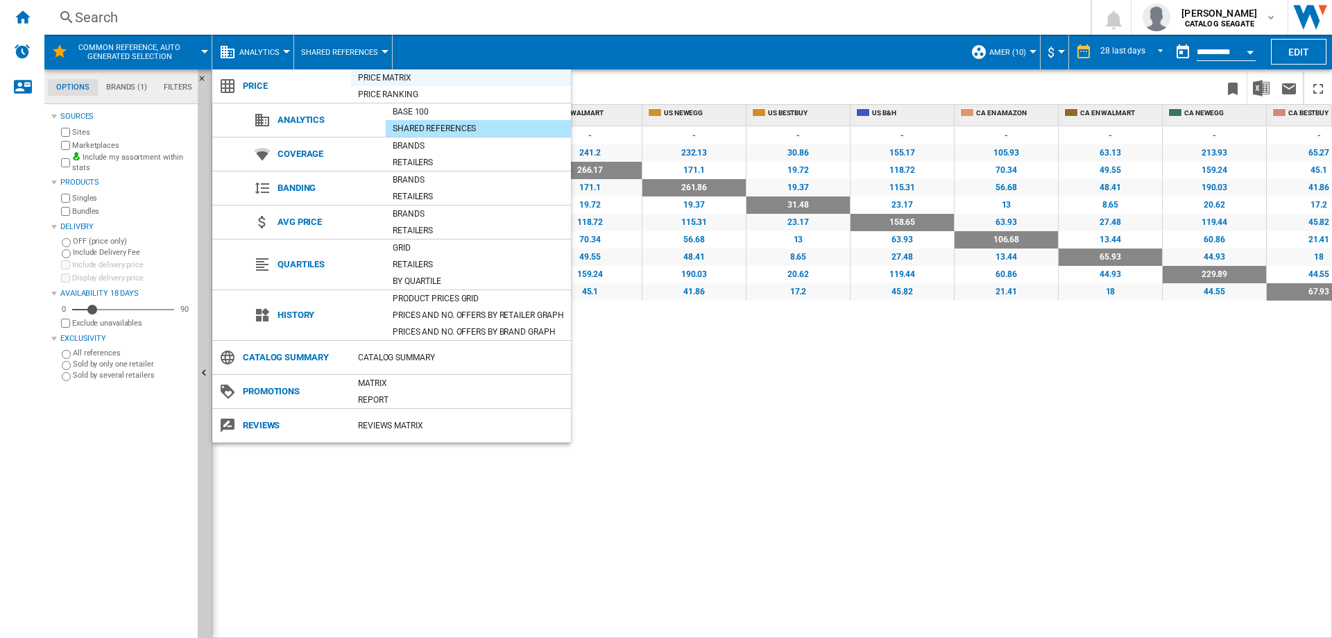
click at [396, 77] on div "Price Matrix" at bounding box center [461, 78] width 220 height 14
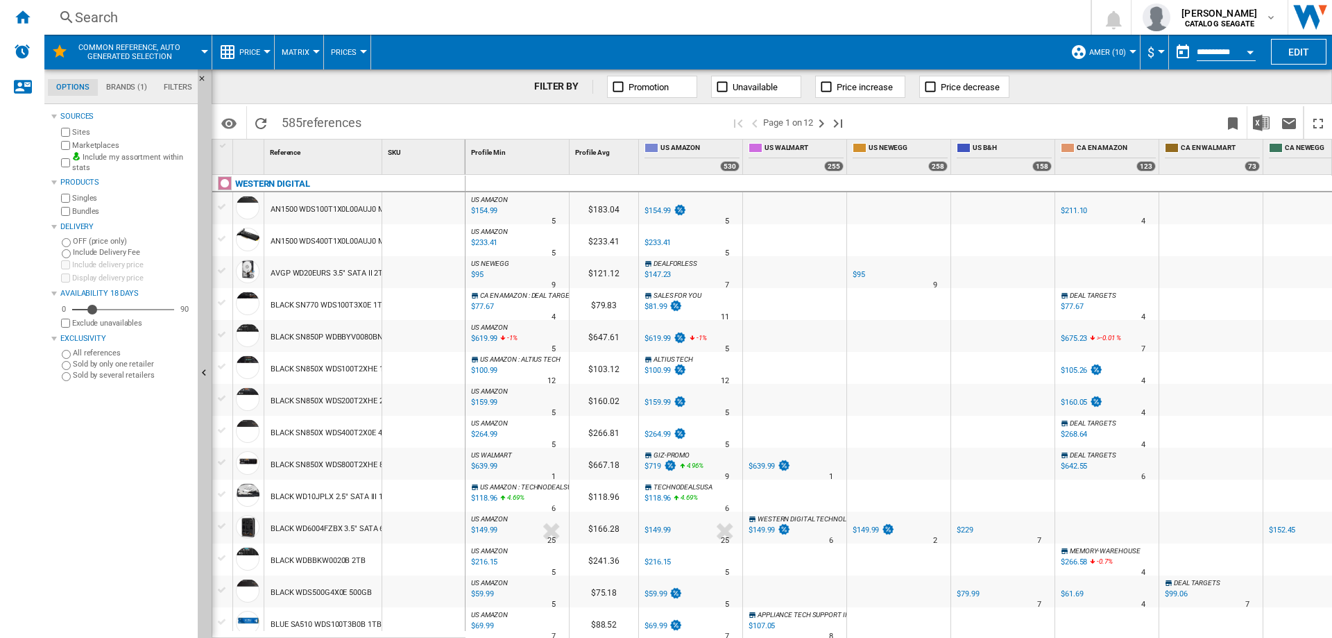
click at [255, 56] on span "Price" at bounding box center [249, 52] width 21 height 9
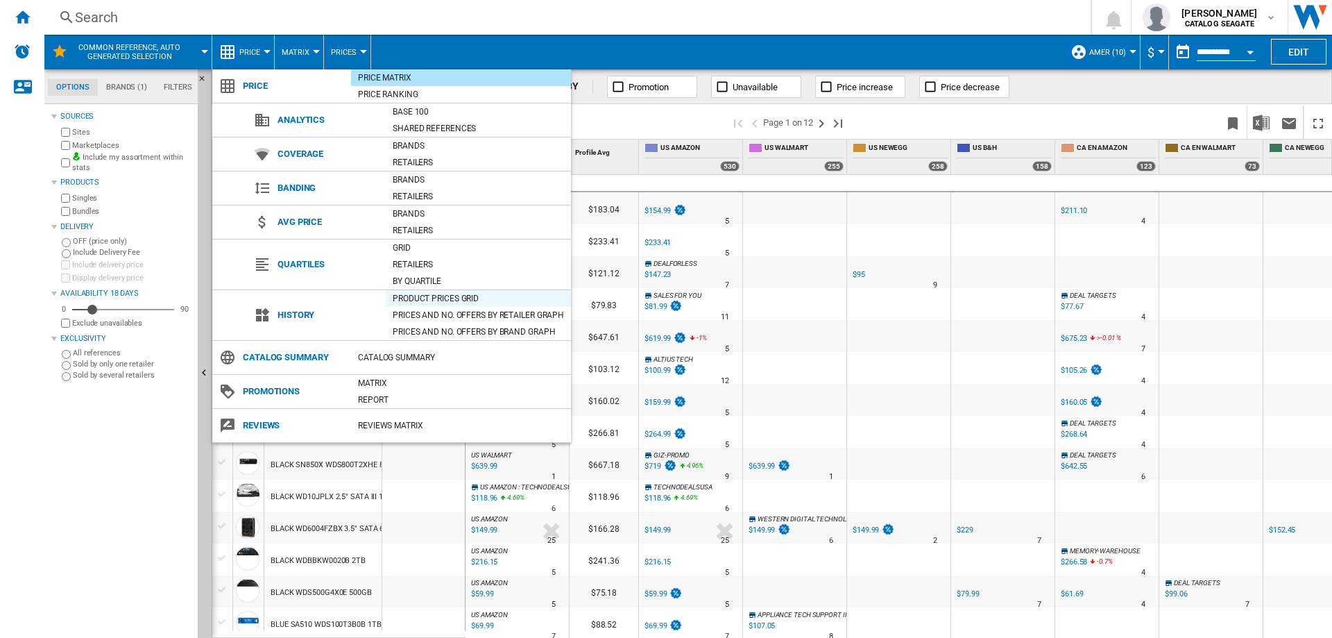
click at [437, 295] on div "Product prices grid" at bounding box center [478, 298] width 185 height 14
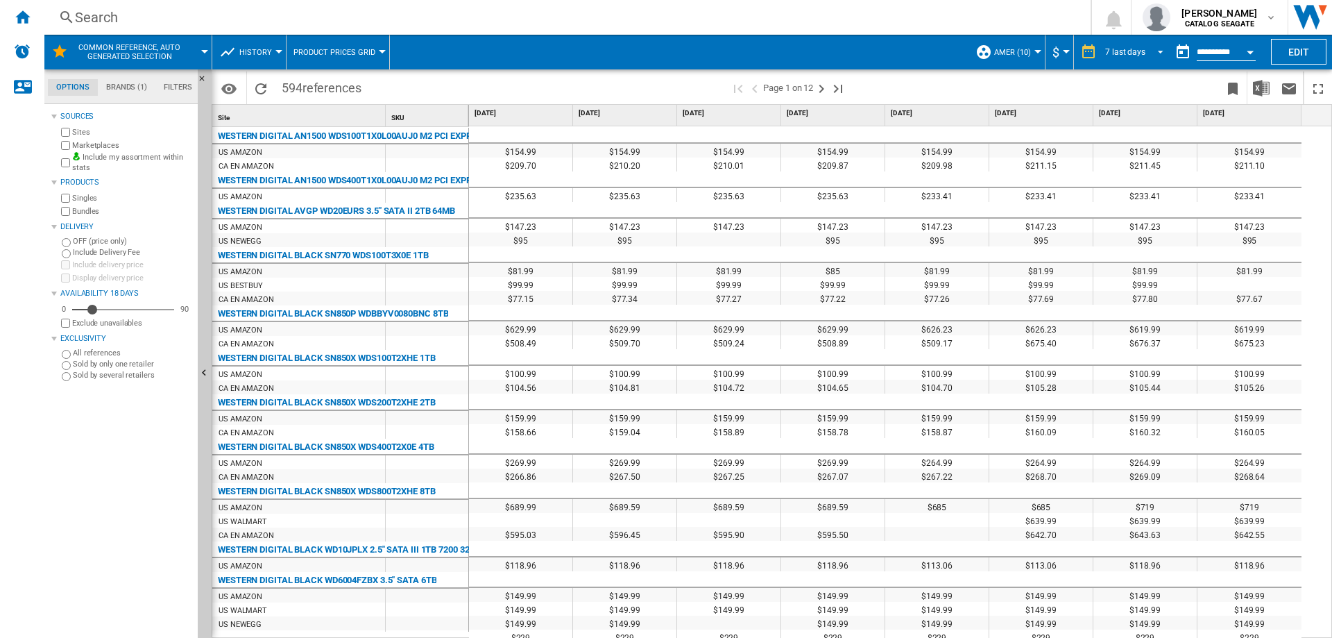
click at [1138, 53] on div "7 last days" at bounding box center [1126, 52] width 40 height 10
click at [1130, 49] on md-option "1 day" at bounding box center [1139, 52] width 94 height 21
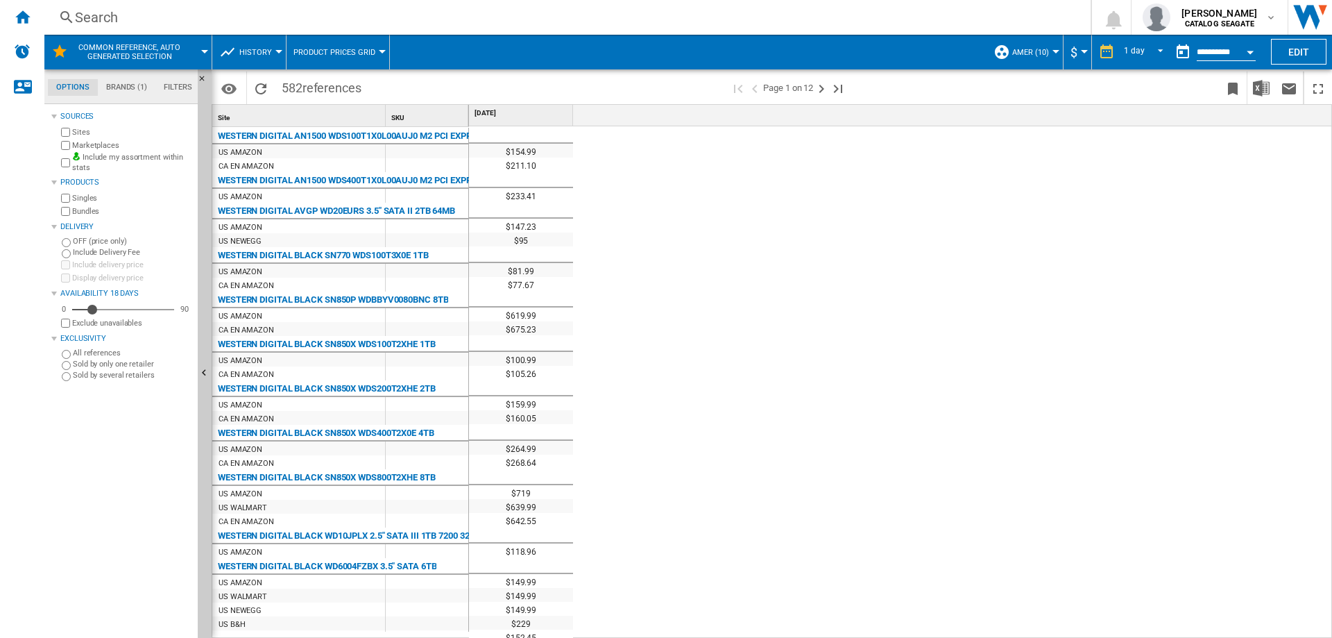
click at [129, 84] on md-tab-item "Brands (1)" at bounding box center [127, 87] width 58 height 17
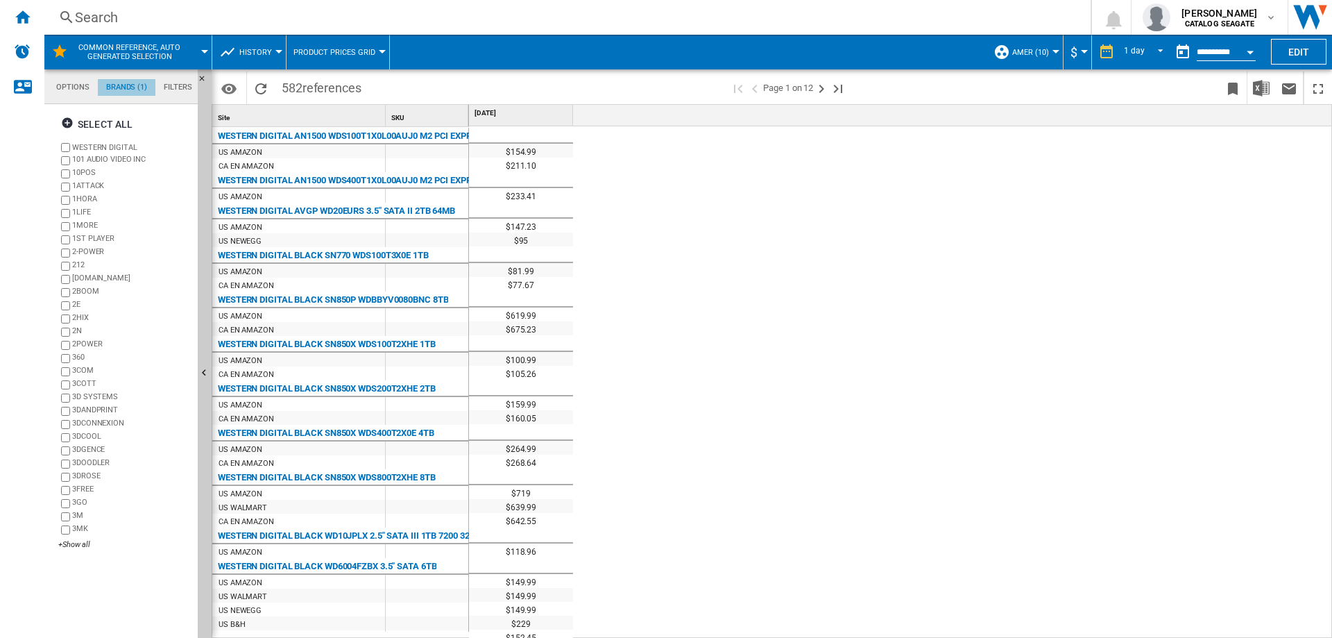
scroll to position [53, 0]
click at [81, 547] on div "+Show all" at bounding box center [125, 544] width 134 height 10
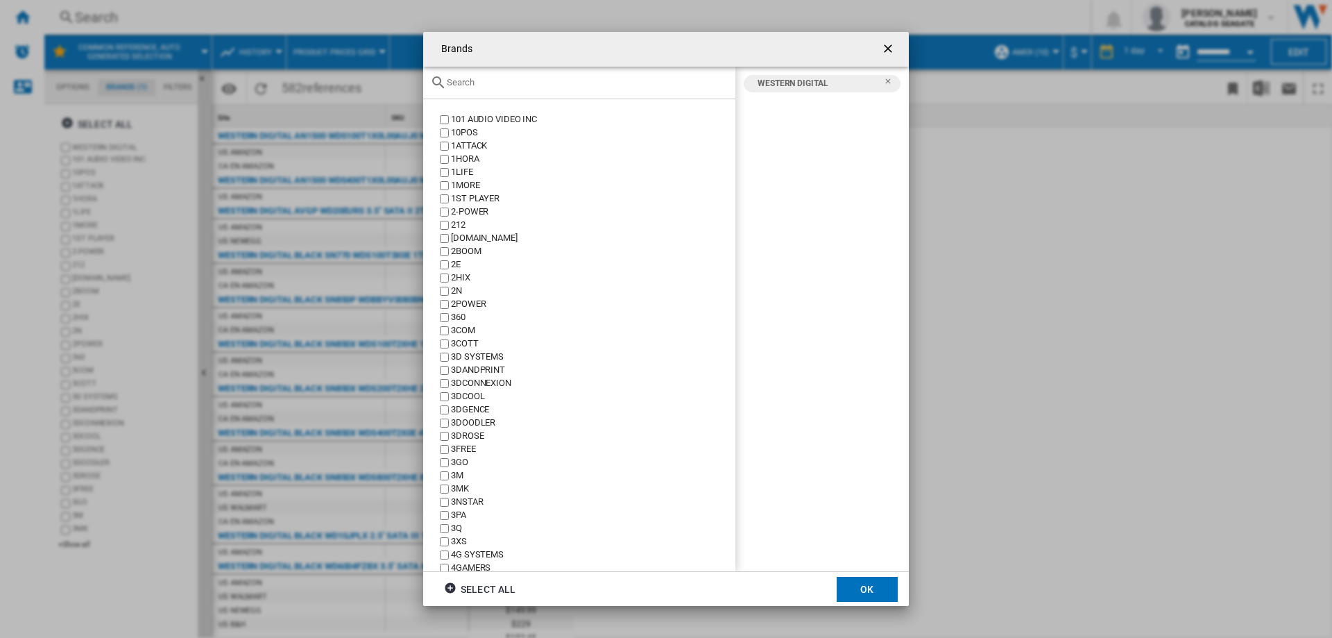
click at [468, 81] on input "text" at bounding box center [588, 82] width 282 height 10
type input "WD"
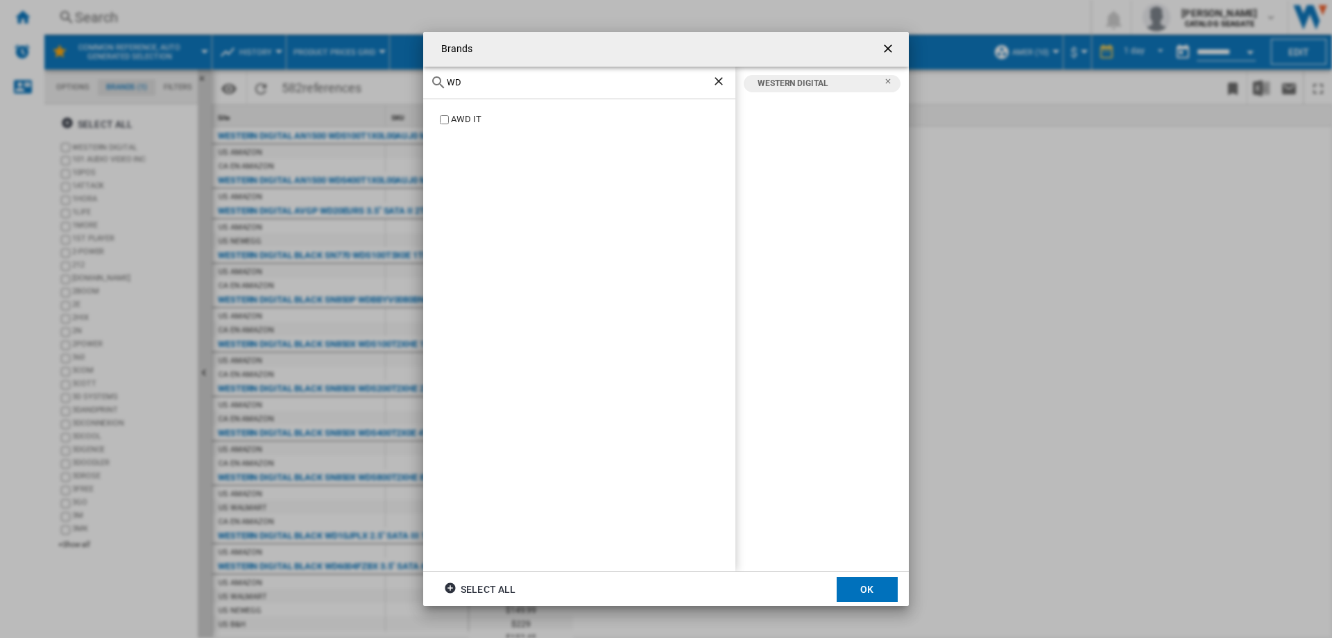
click at [888, 51] on ng-md-icon "getI18NText('BUTTONS.CLOSE_DIALOG')" at bounding box center [889, 50] width 17 height 17
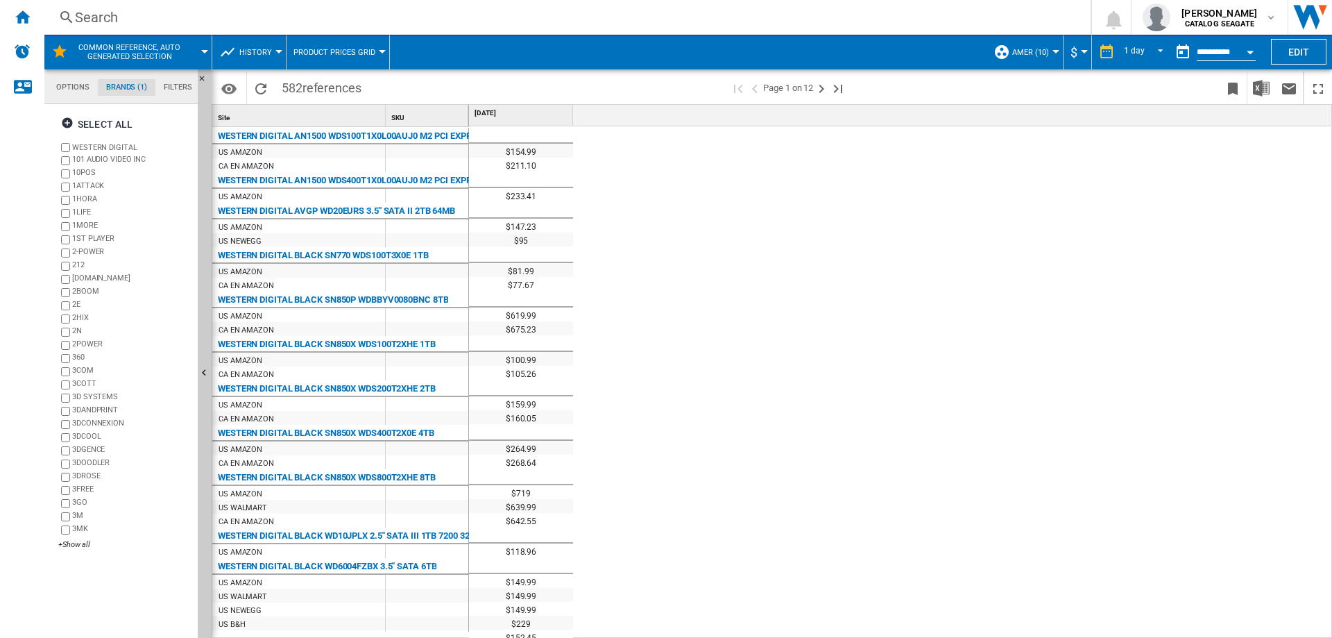
click at [203, 51] on div at bounding box center [204, 51] width 7 height 3
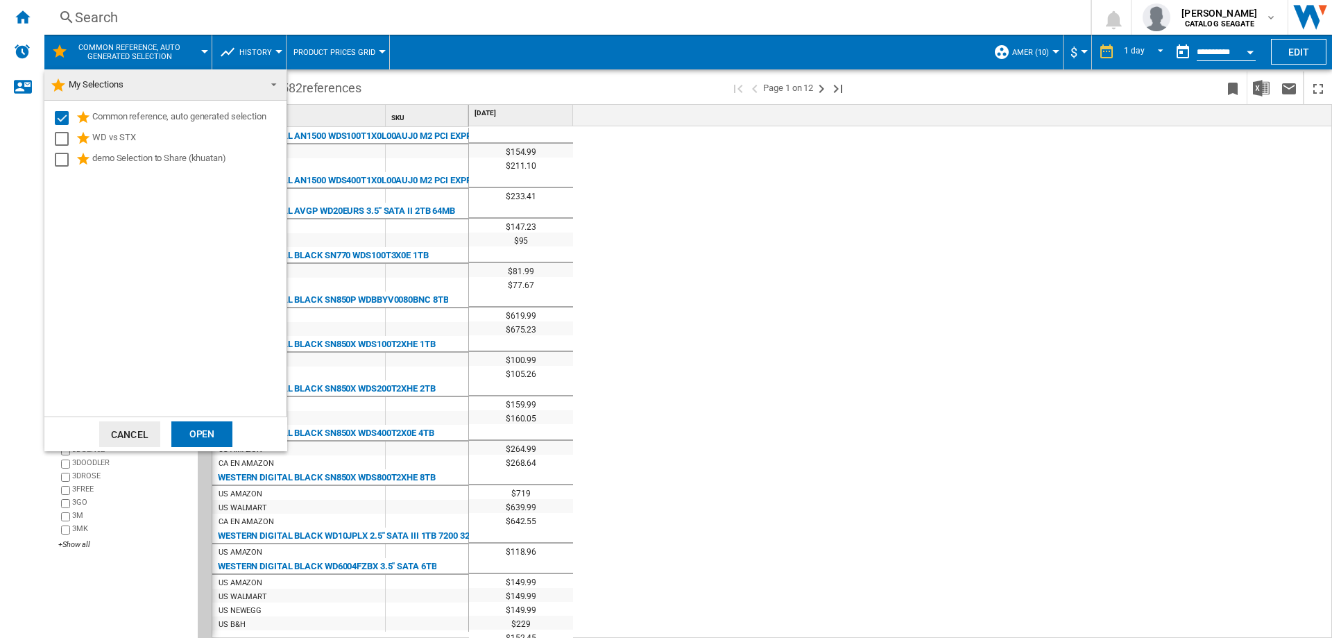
click at [24, 13] on md-backdrop at bounding box center [666, 319] width 1332 height 638
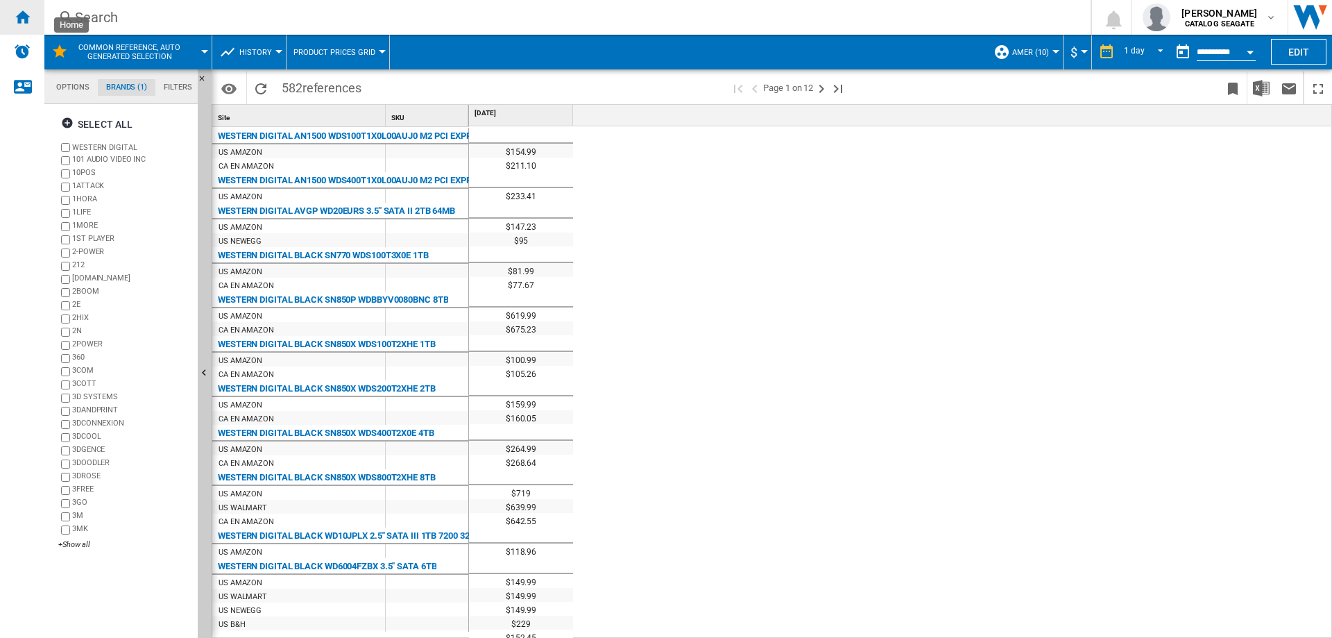
click at [24, 17] on ng-md-icon "Home" at bounding box center [22, 16] width 17 height 17
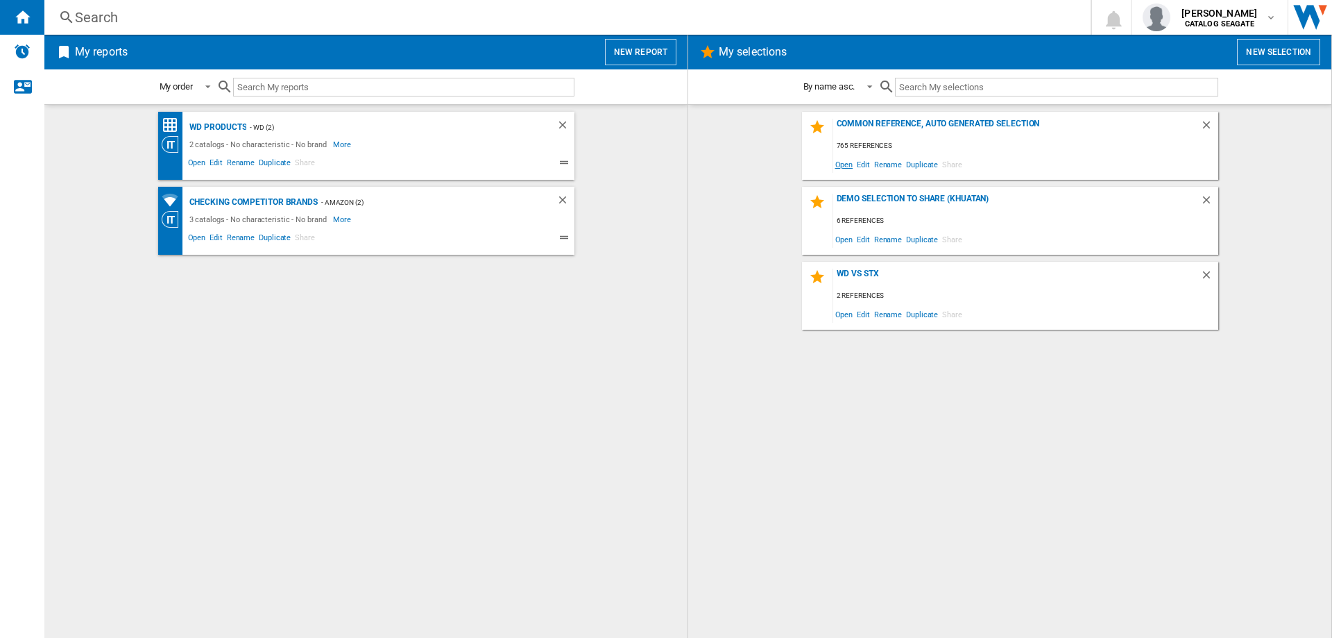
click at [847, 163] on span "Open" at bounding box center [844, 164] width 22 height 19
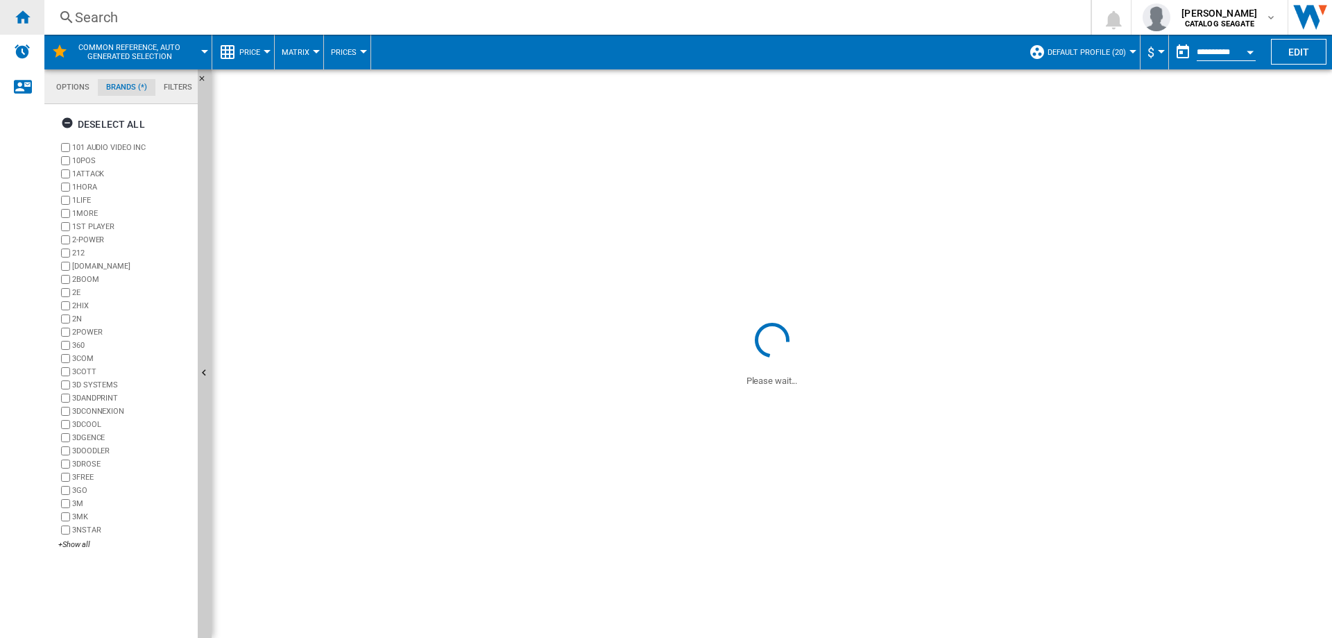
click at [31, 21] on div "Home" at bounding box center [22, 17] width 44 height 35
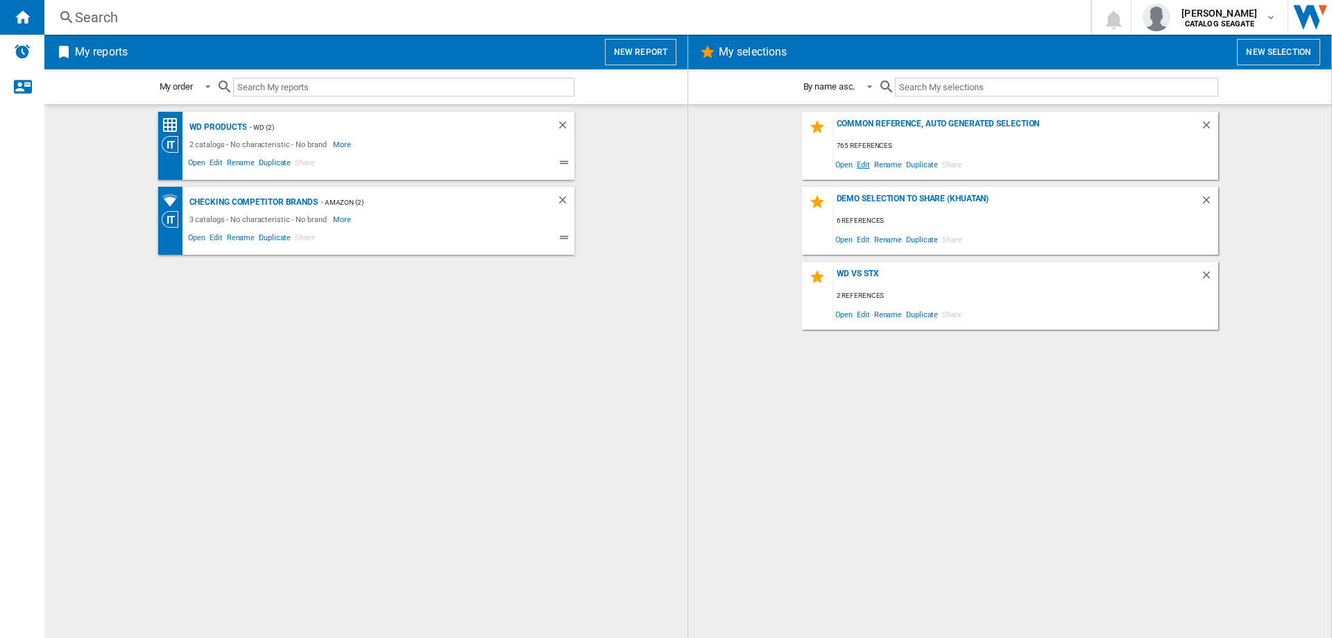
click at [863, 164] on span "Edit" at bounding box center [863, 164] width 17 height 19
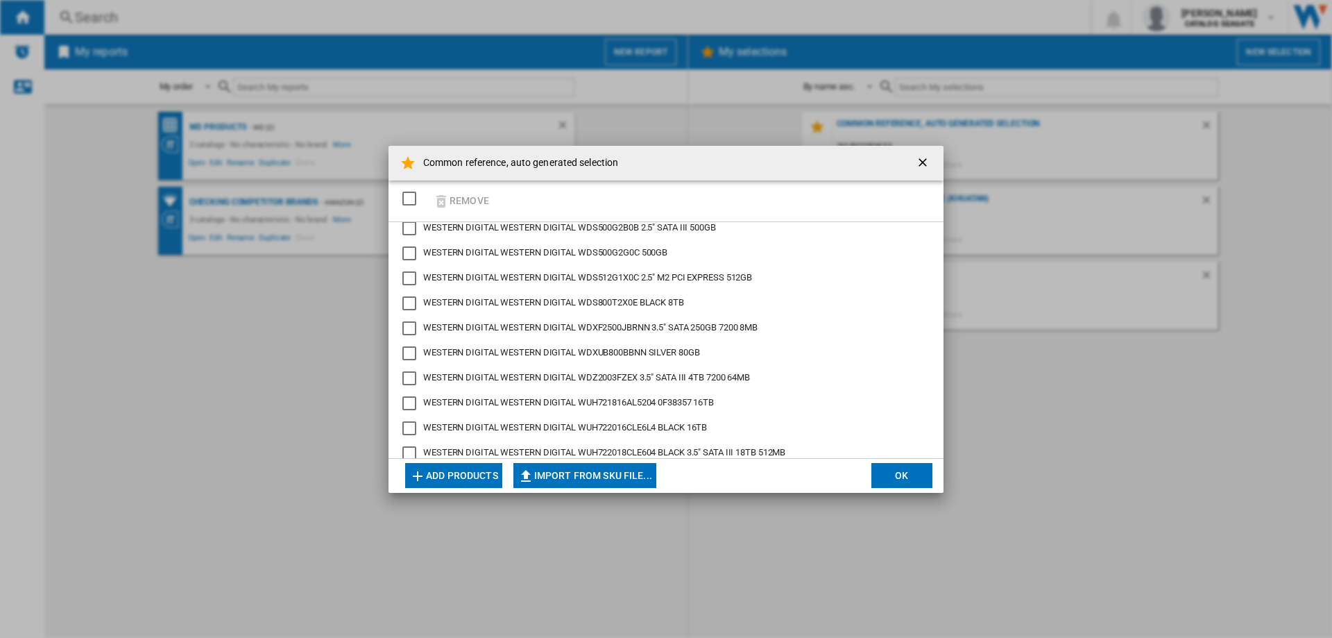
scroll to position [18703, 0]
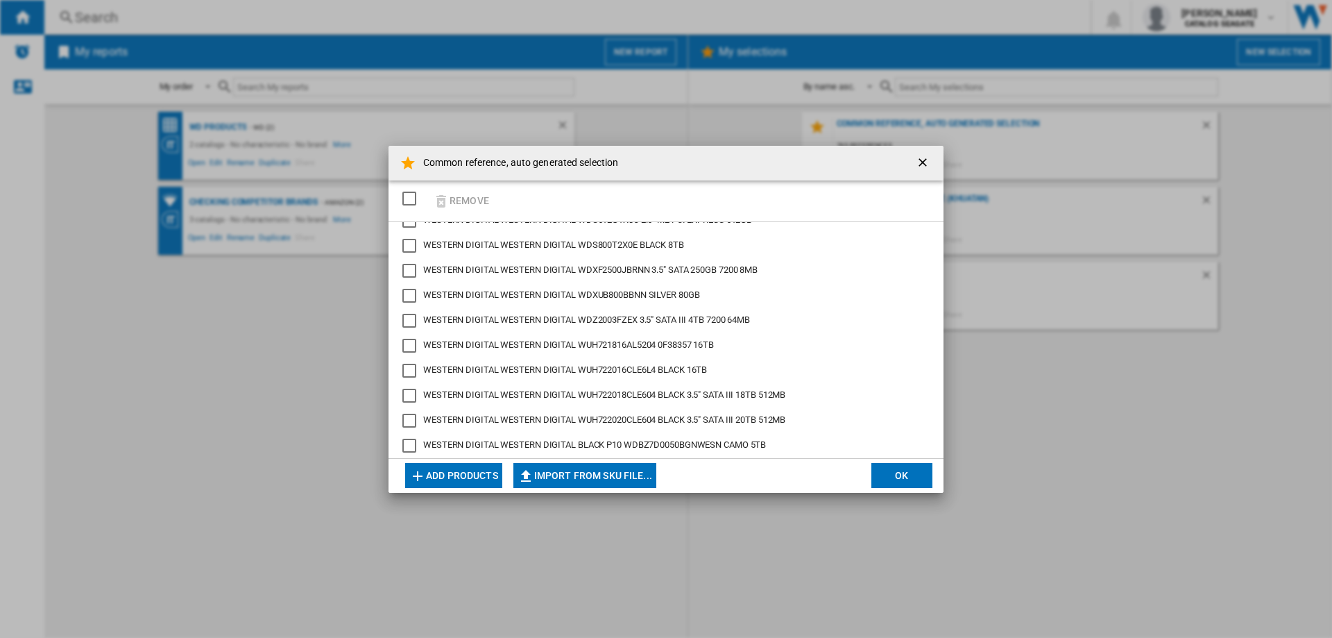
click at [920, 163] on ng-md-icon "getI18NText('BUTTONS.CLOSE_DIALOG')" at bounding box center [924, 163] width 17 height 17
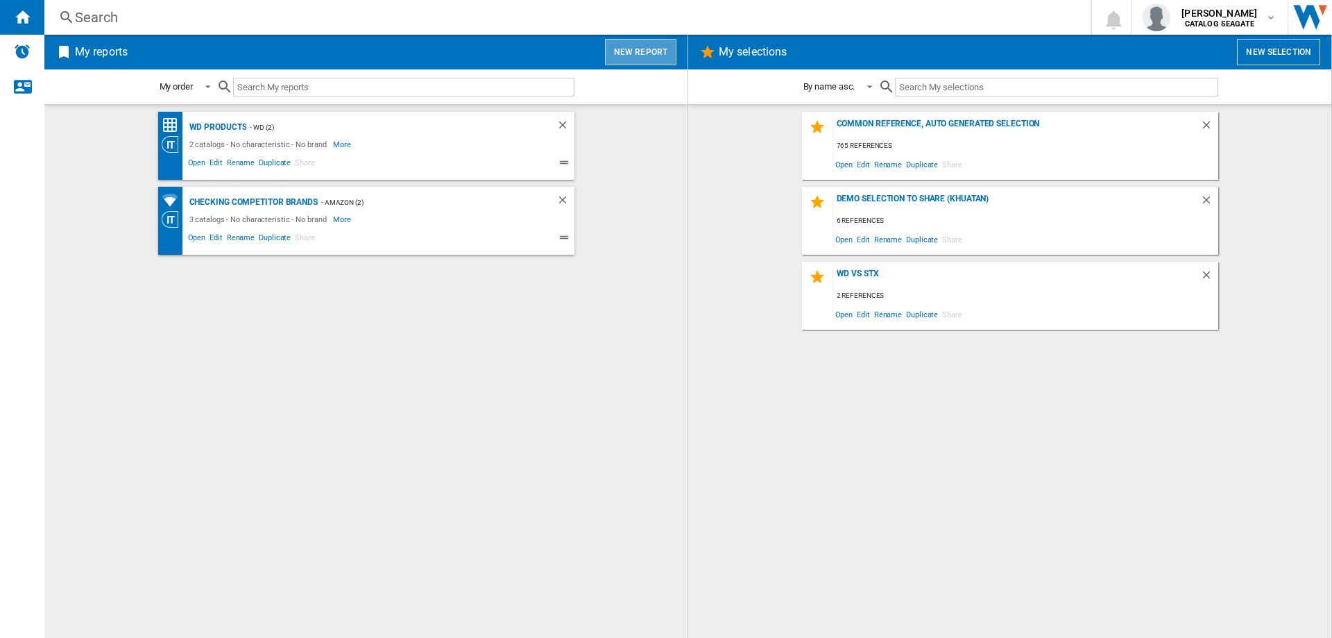
click at [645, 57] on button "New report" at bounding box center [640, 52] width 71 height 26
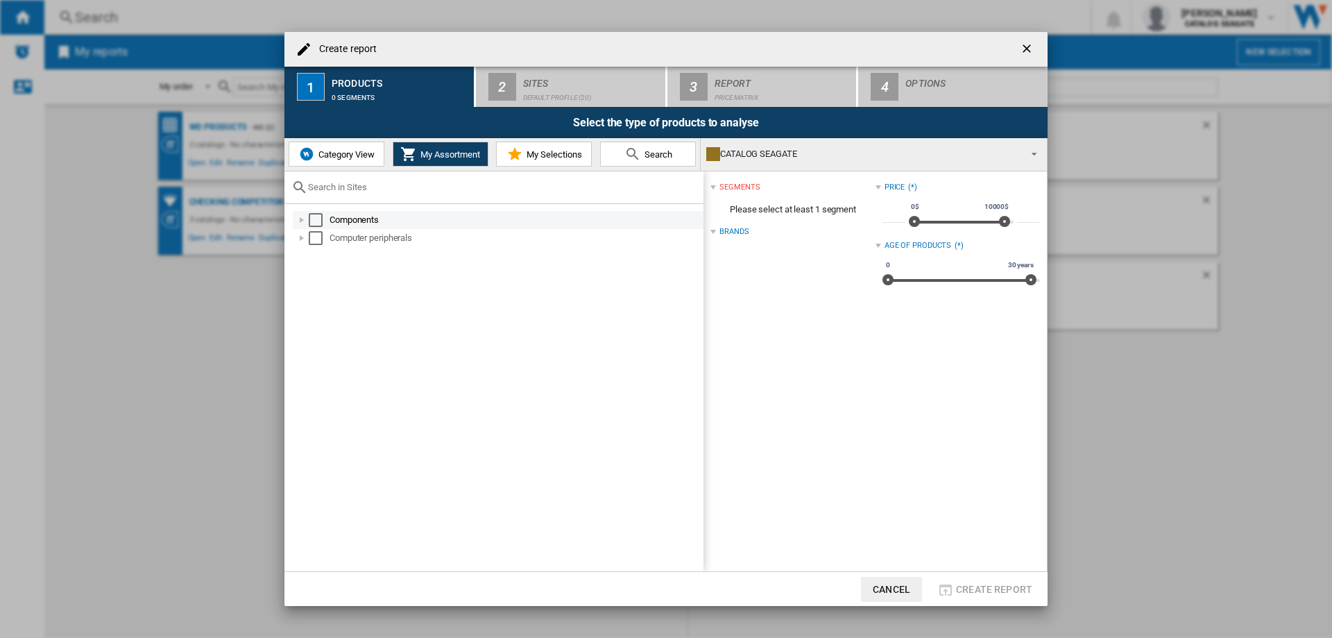
click at [300, 220] on div at bounding box center [302, 220] width 14 height 14
click at [337, 155] on span "Category View" at bounding box center [345, 154] width 60 height 10
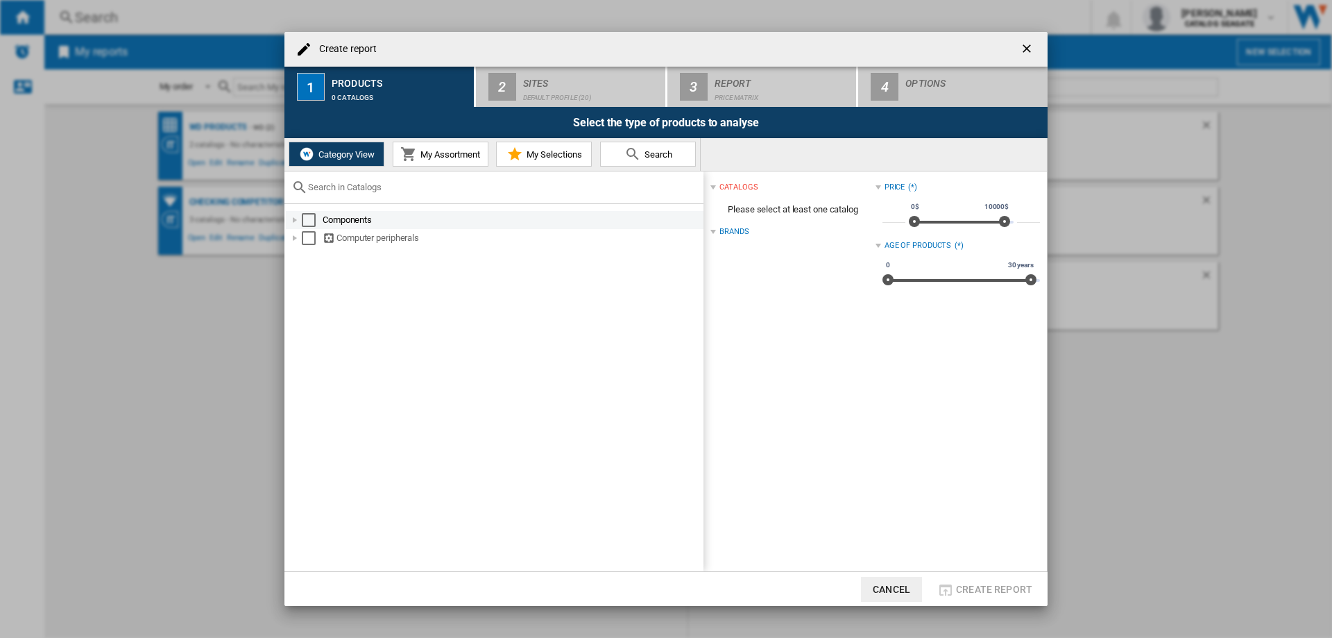
click at [295, 219] on div at bounding box center [295, 220] width 14 height 14
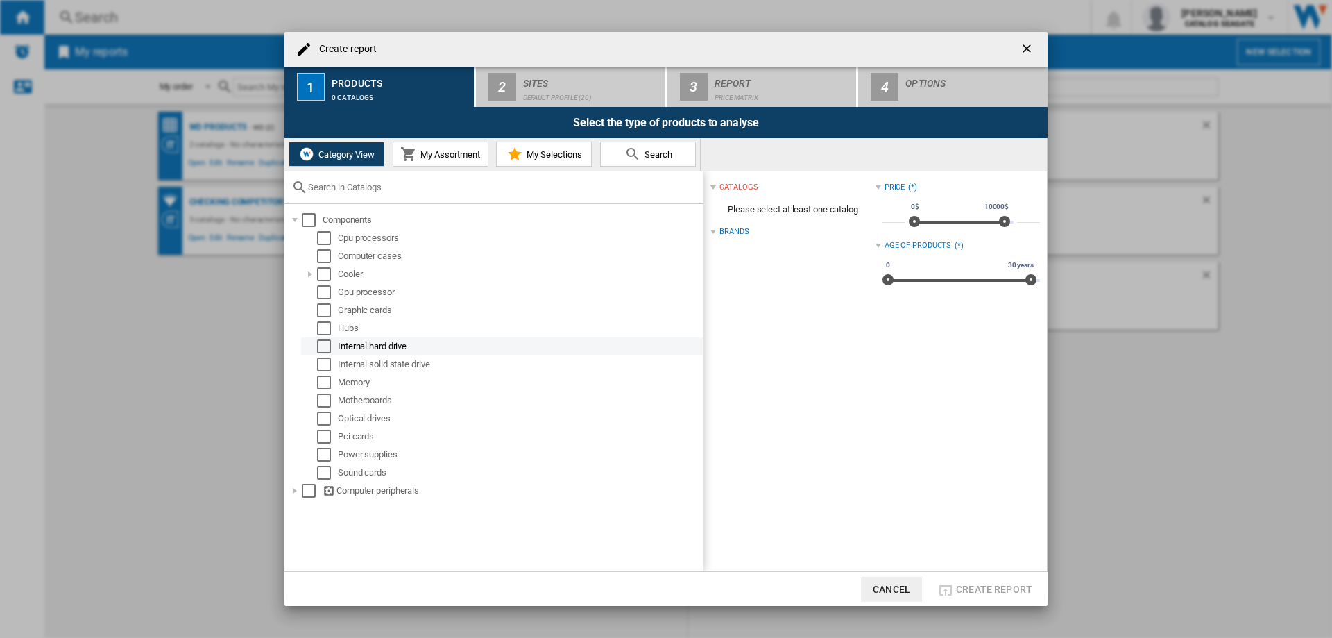
click at [322, 351] on div "Select" at bounding box center [324, 346] width 14 height 14
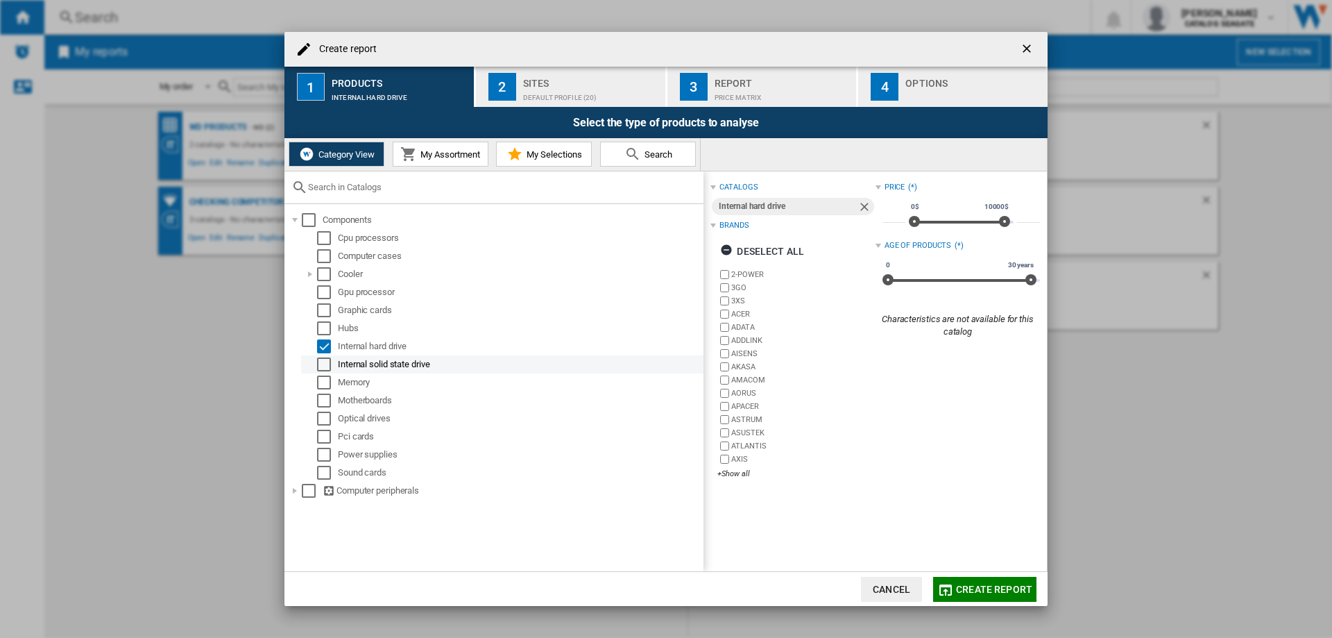
click at [321, 362] on div "Select" at bounding box center [324, 364] width 14 height 14
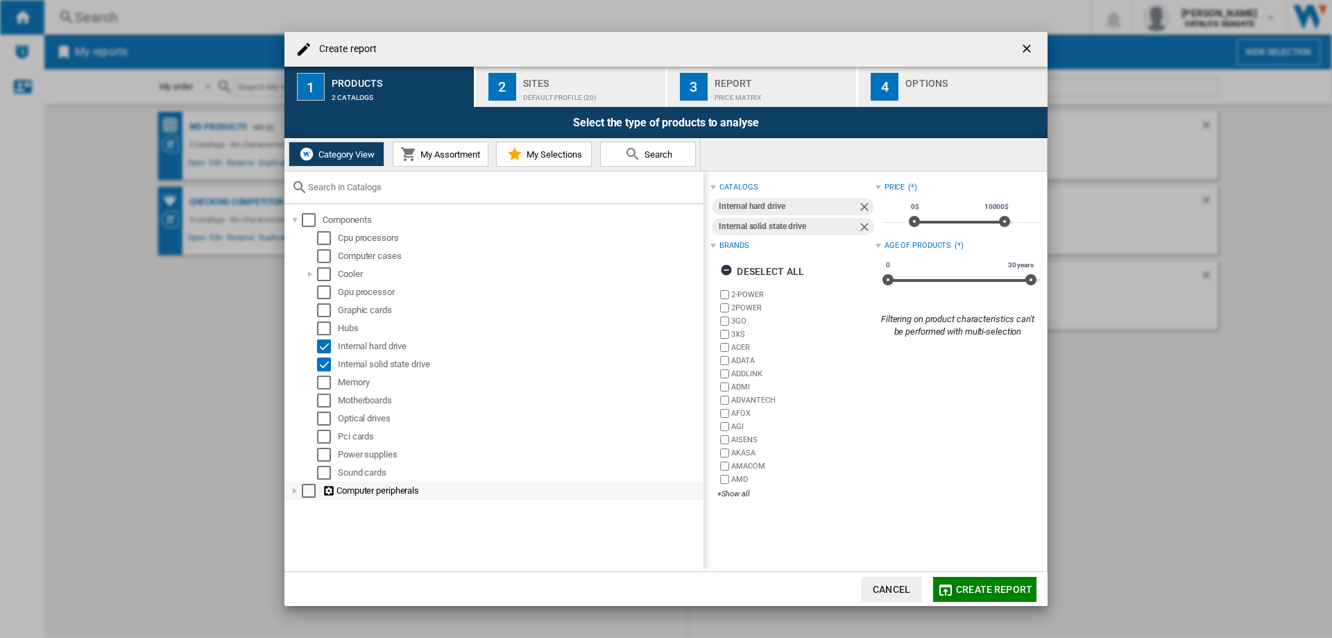
click at [294, 486] on div at bounding box center [295, 491] width 14 height 14
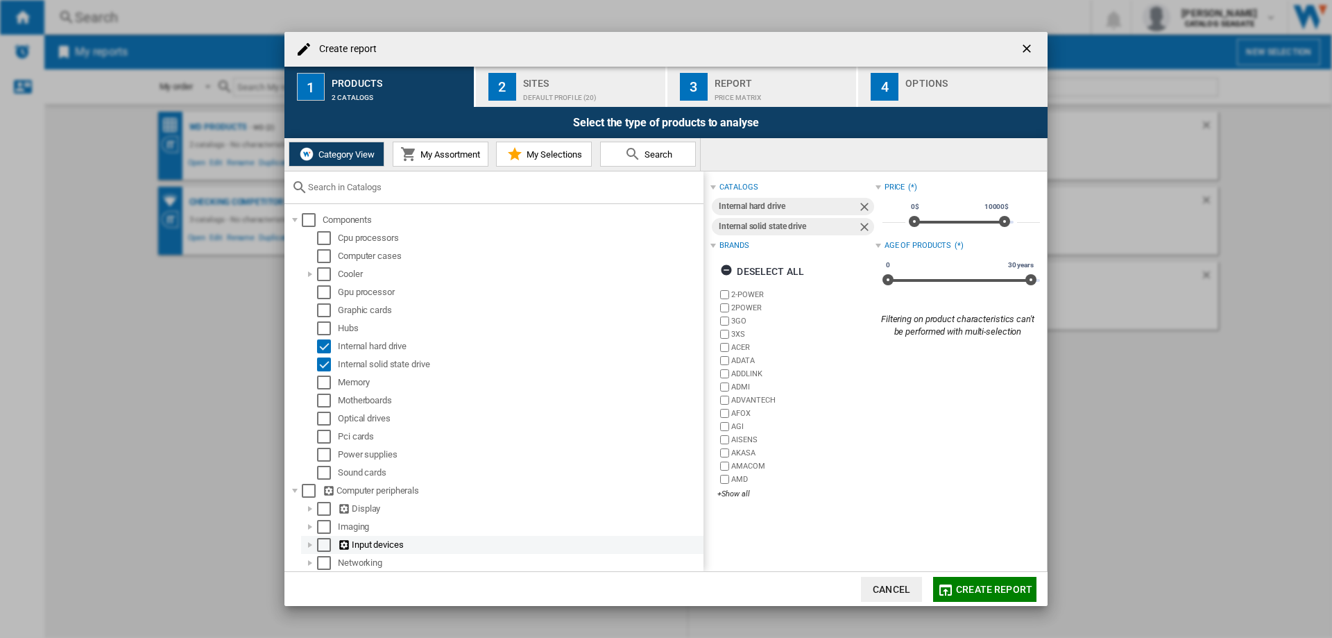
scroll to position [73, 0]
click at [310, 542] on div at bounding box center [310, 544] width 14 height 14
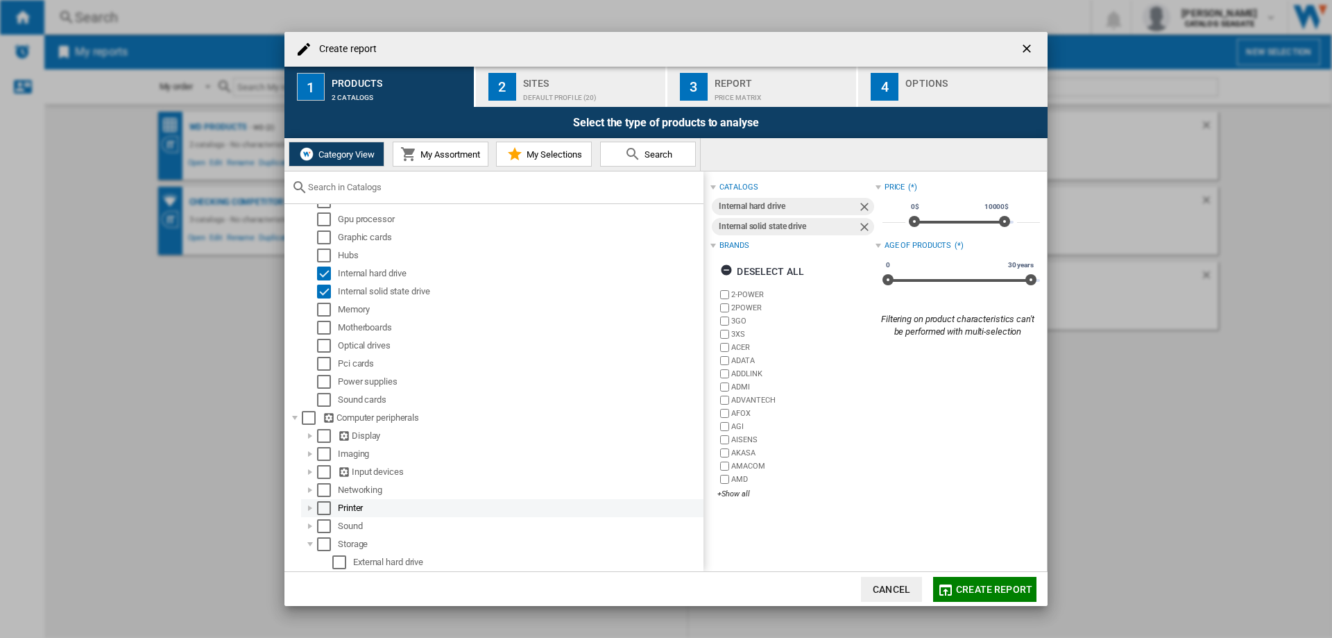
scroll to position [199, 0]
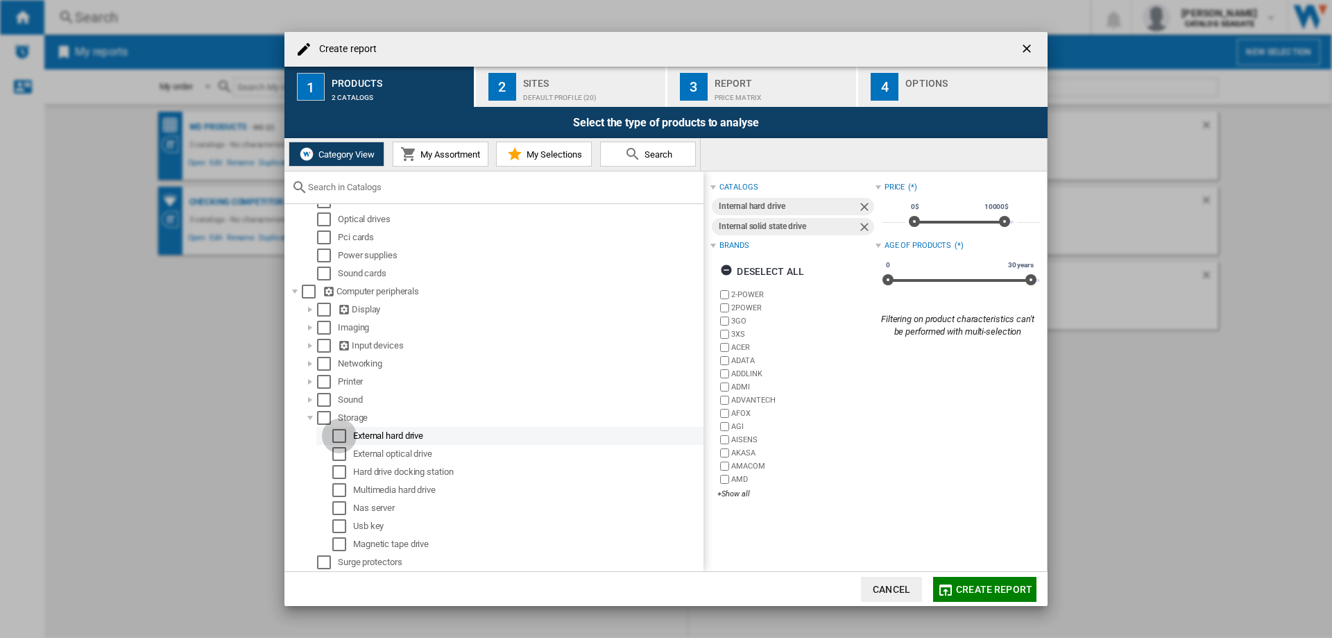
click at [339, 440] on div "Select" at bounding box center [339, 436] width 14 height 14
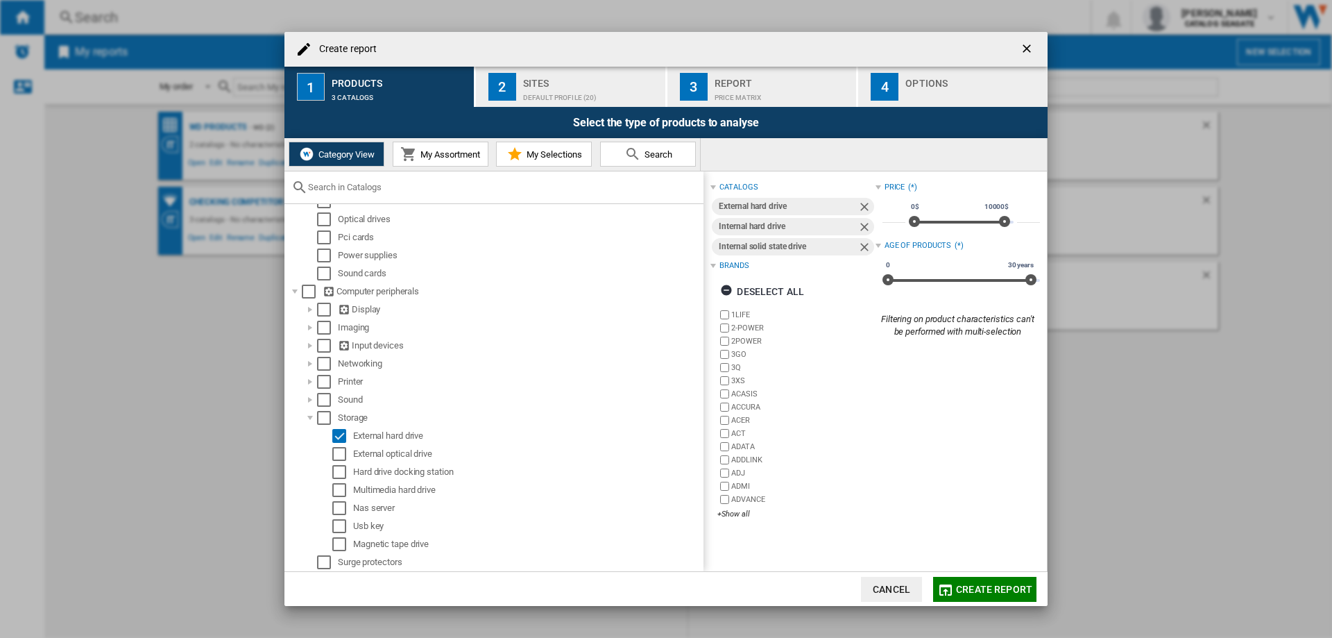
click at [1026, 52] on ng-md-icon "getI18NText('BUTTONS.CLOSE_DIALOG')" at bounding box center [1028, 50] width 17 height 17
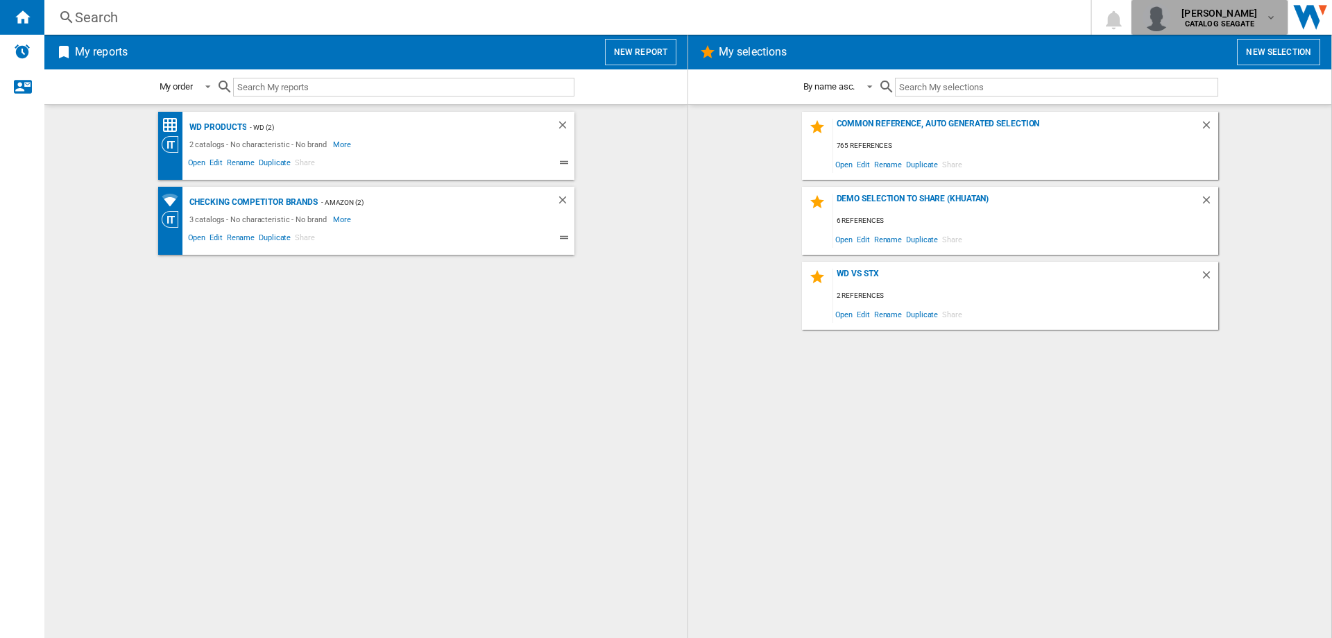
click at [1244, 19] on span "[PERSON_NAME]" at bounding box center [1220, 13] width 76 height 14
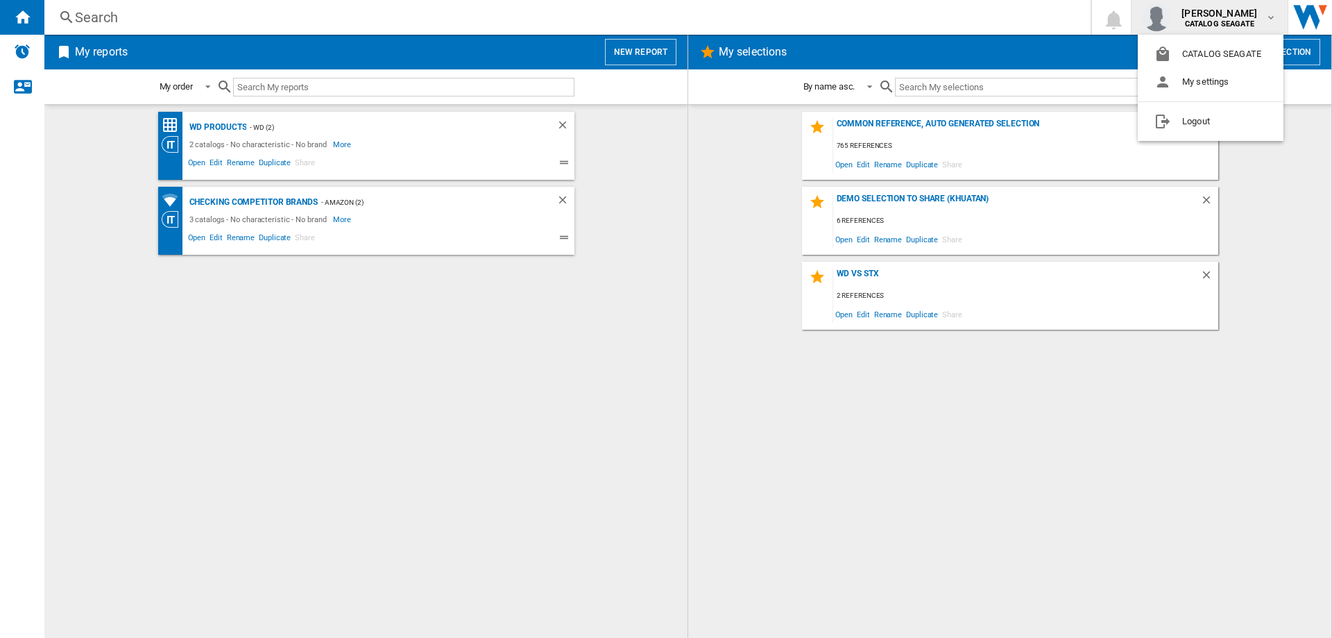
click at [747, 251] on md-backdrop at bounding box center [666, 319] width 1332 height 638
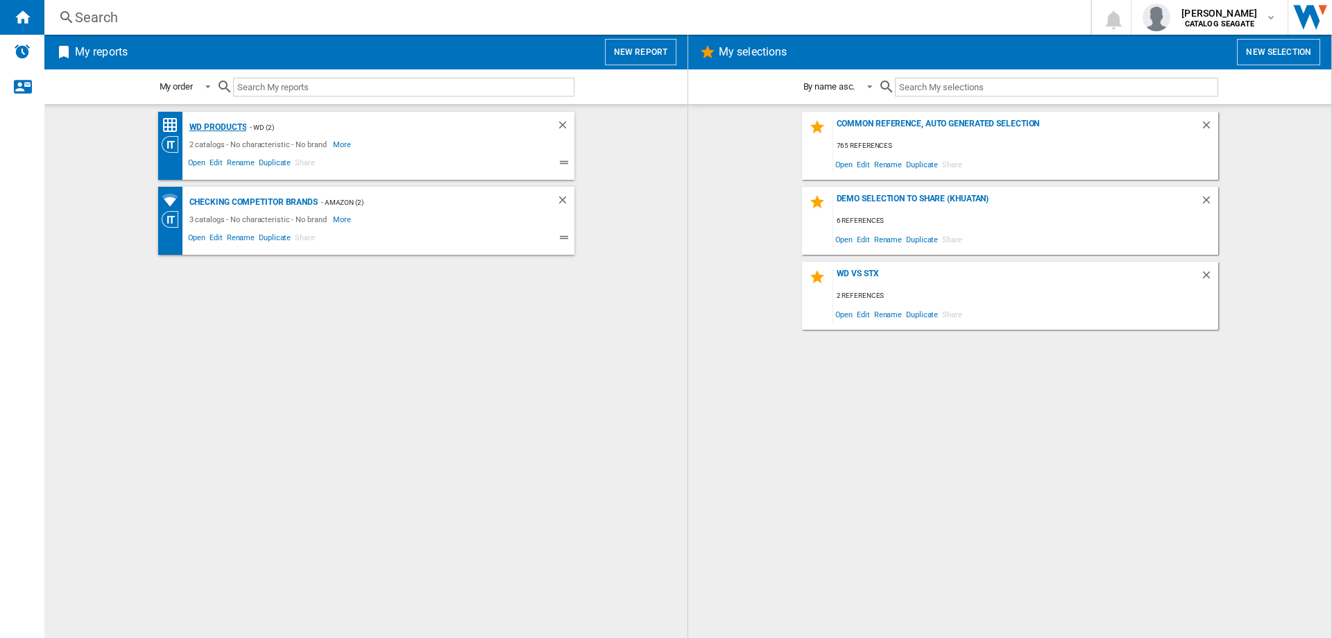
click at [237, 126] on div "WD products" at bounding box center [216, 127] width 61 height 17
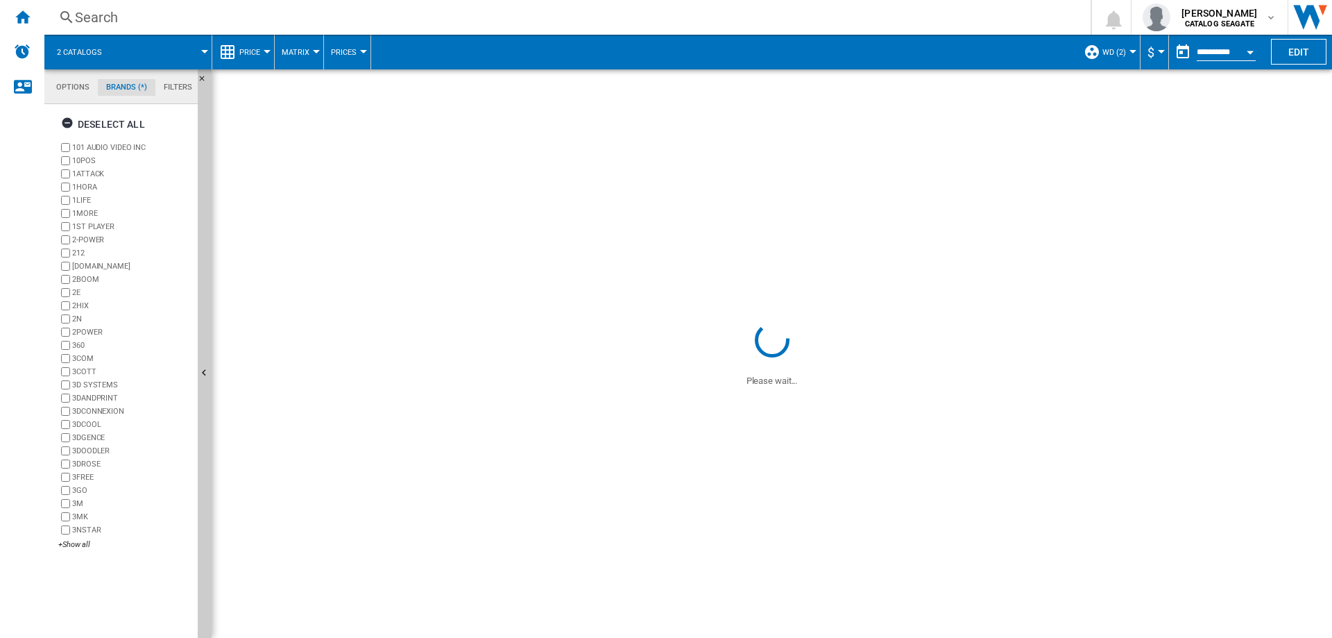
click at [1130, 52] on div at bounding box center [1133, 51] width 7 height 3
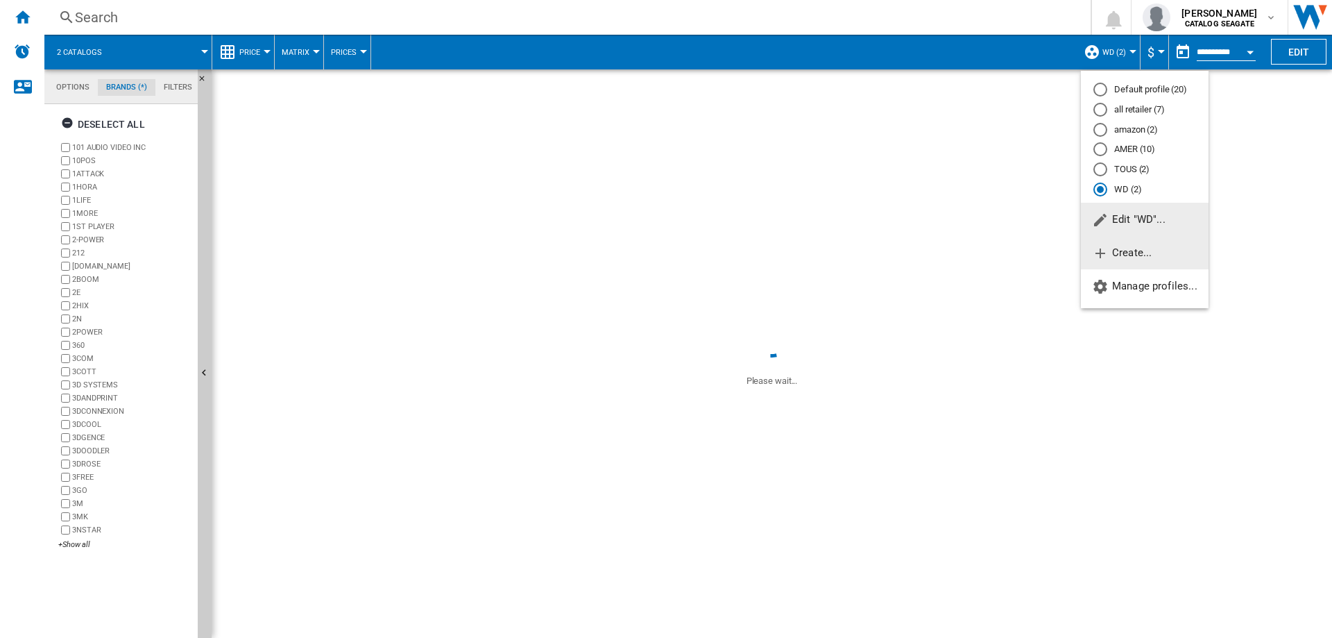
click at [1136, 250] on span "Create..." at bounding box center [1122, 252] width 60 height 12
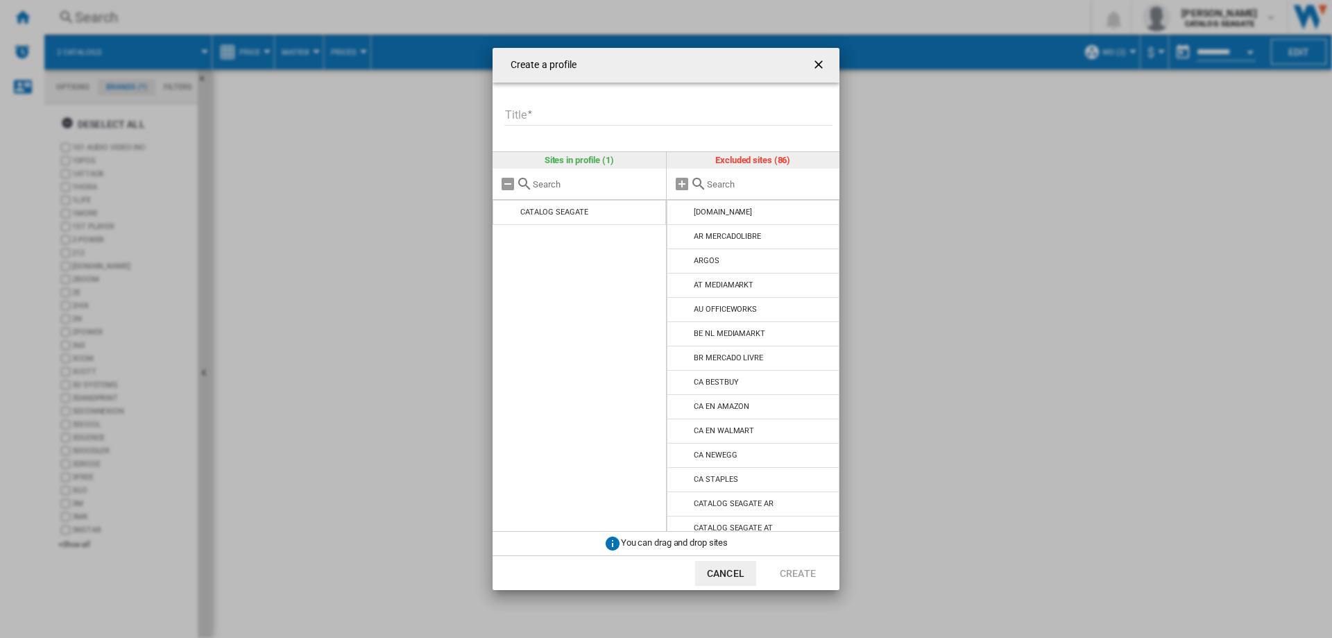
click at [533, 117] on input "Title" at bounding box center [669, 115] width 328 height 21
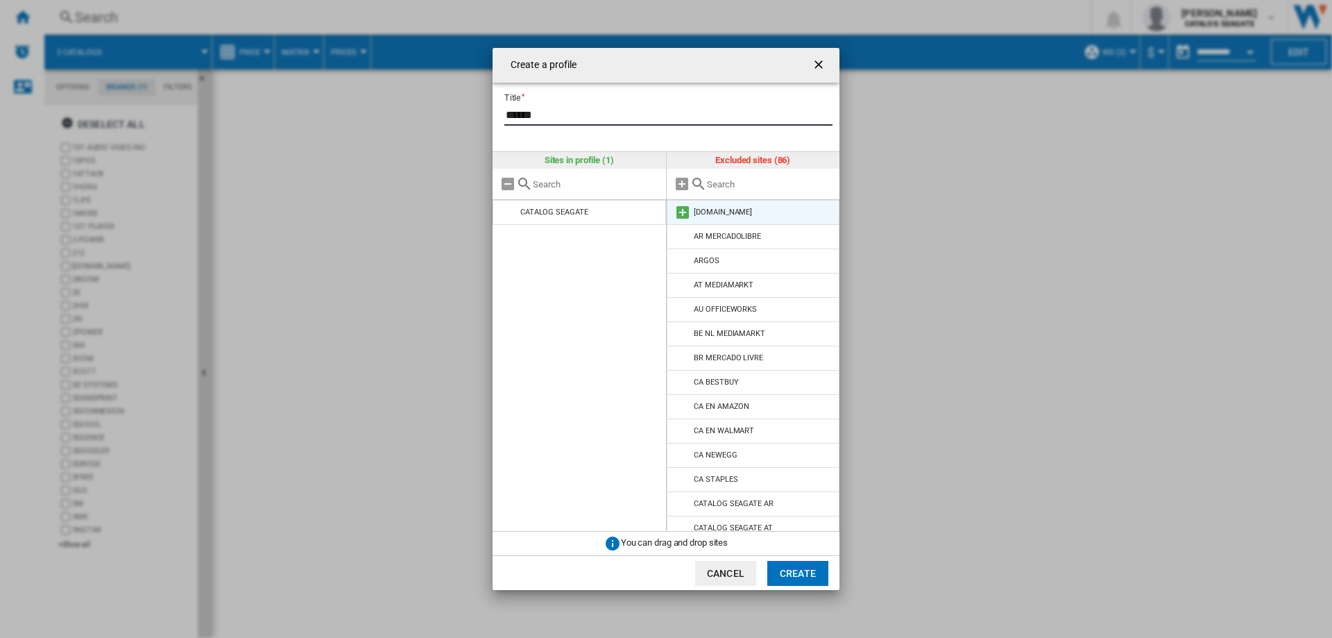
click at [684, 210] on md-icon at bounding box center [683, 212] width 17 height 17
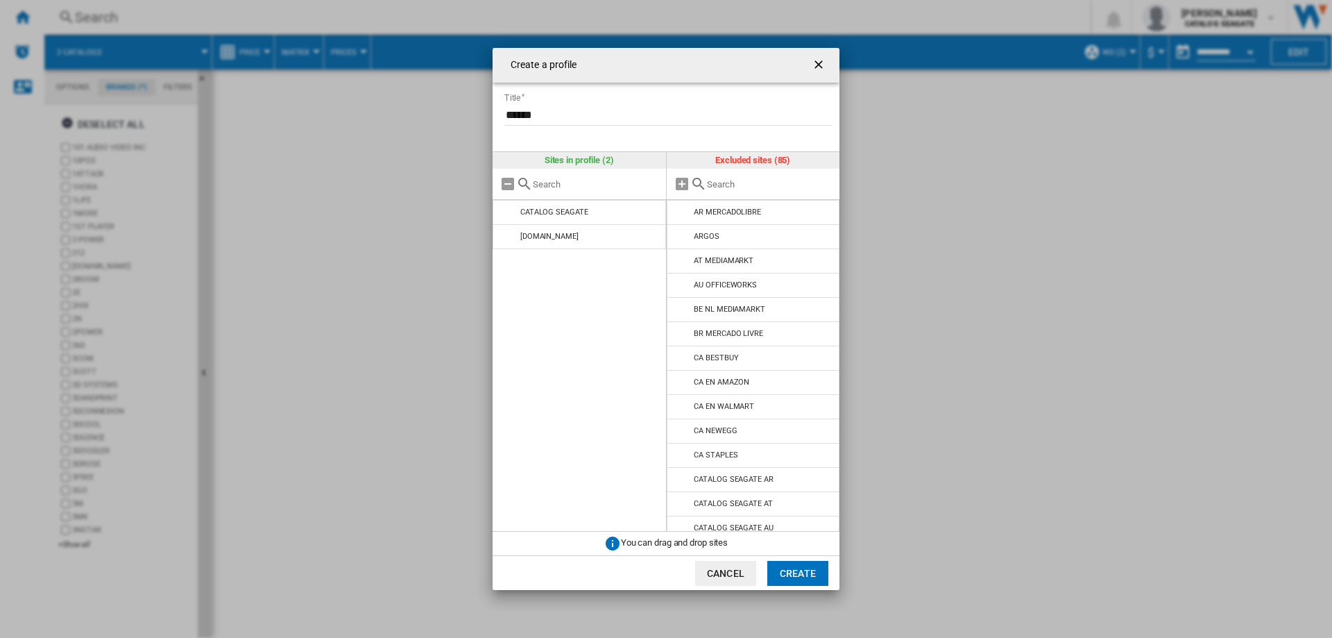
click at [559, 112] on input "******" at bounding box center [669, 115] width 328 height 21
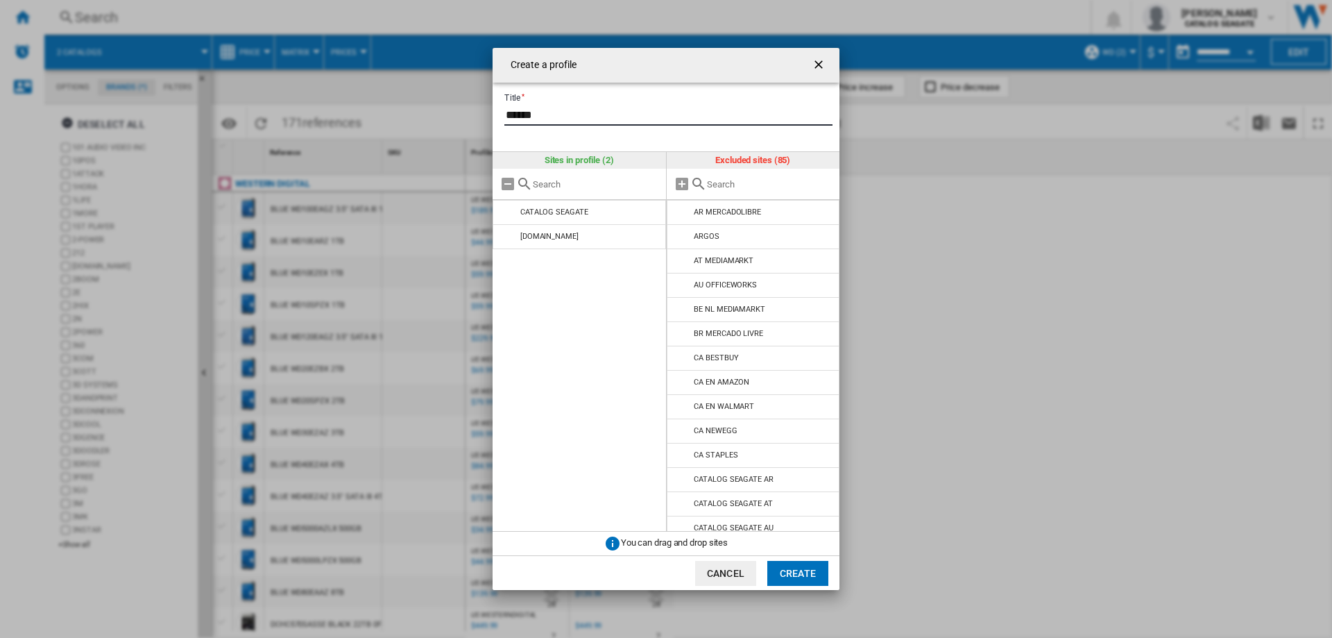
click at [549, 114] on input "******" at bounding box center [669, 115] width 328 height 21
click at [613, 116] on input "**********" at bounding box center [669, 115] width 328 height 21
drag, startPoint x: 563, startPoint y: 112, endPoint x: 552, endPoint y: 112, distance: 11.1
click at [552, 112] on input "**********" at bounding box center [669, 115] width 328 height 21
click at [608, 110] on input "**********" at bounding box center [669, 115] width 328 height 21
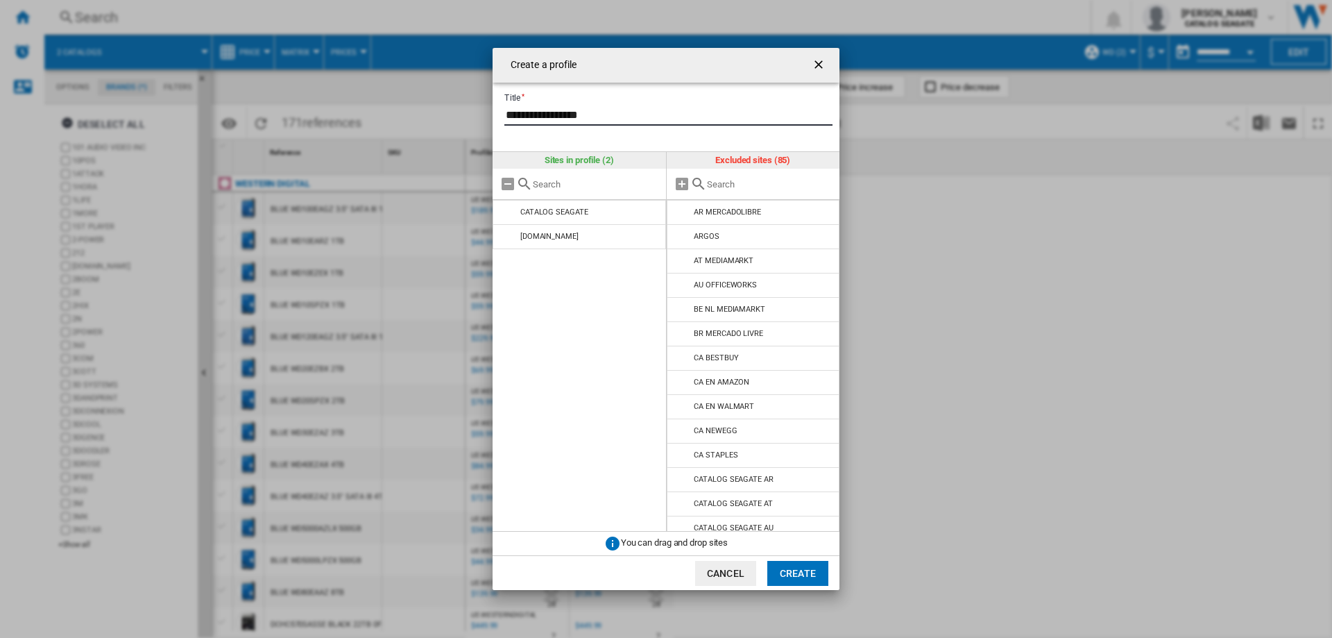
drag, startPoint x: 548, startPoint y: 109, endPoint x: 516, endPoint y: 110, distance: 31.2
click at [516, 110] on input "**********" at bounding box center [669, 115] width 328 height 21
type input "**********"
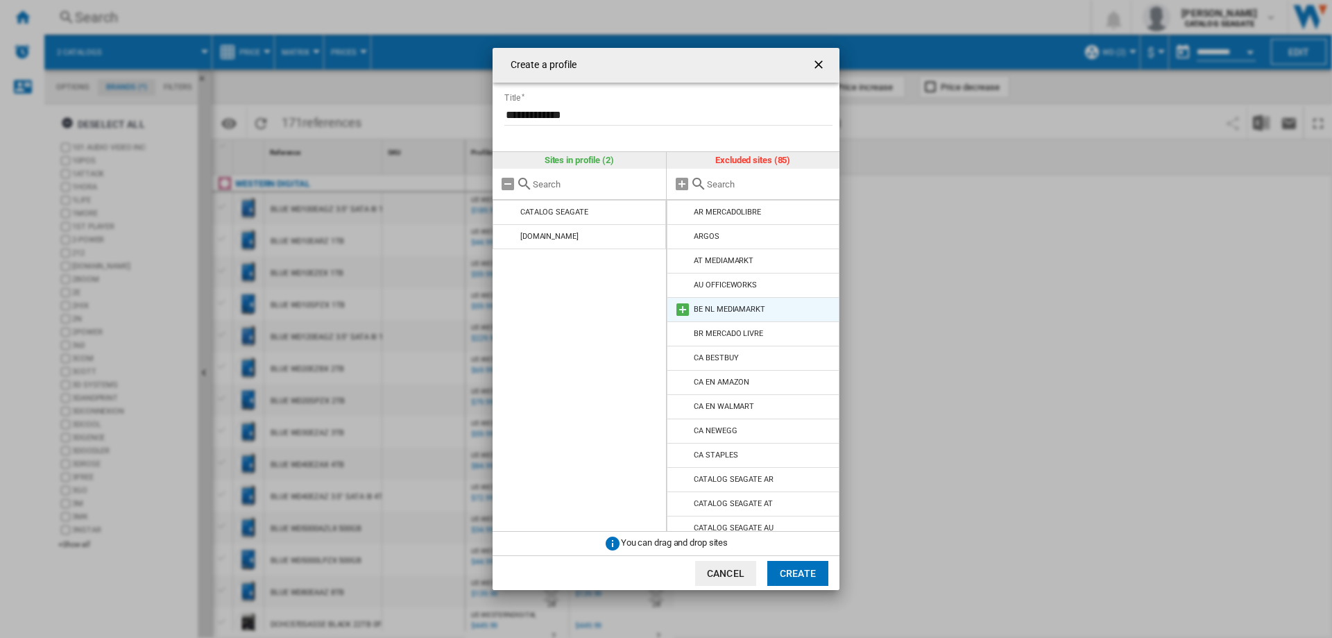
click at [682, 306] on md-icon at bounding box center [683, 309] width 17 height 17
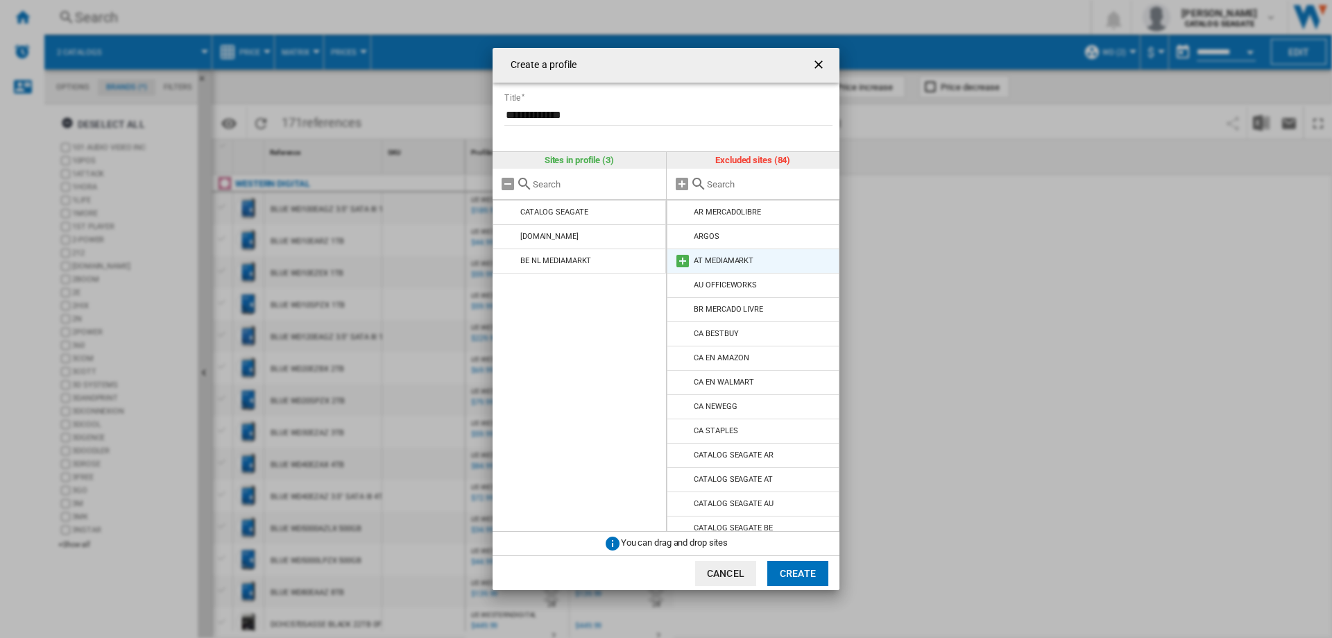
click at [682, 260] on md-icon at bounding box center [683, 261] width 17 height 17
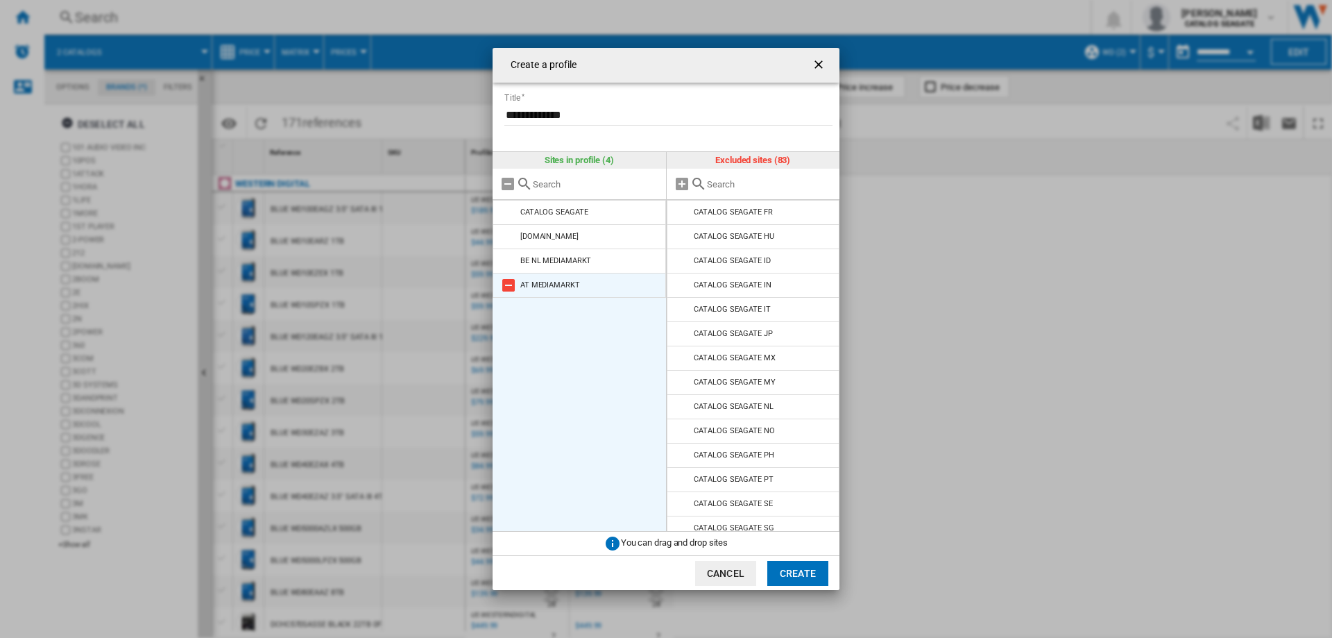
click at [509, 286] on md-icon at bounding box center [508, 285] width 17 height 17
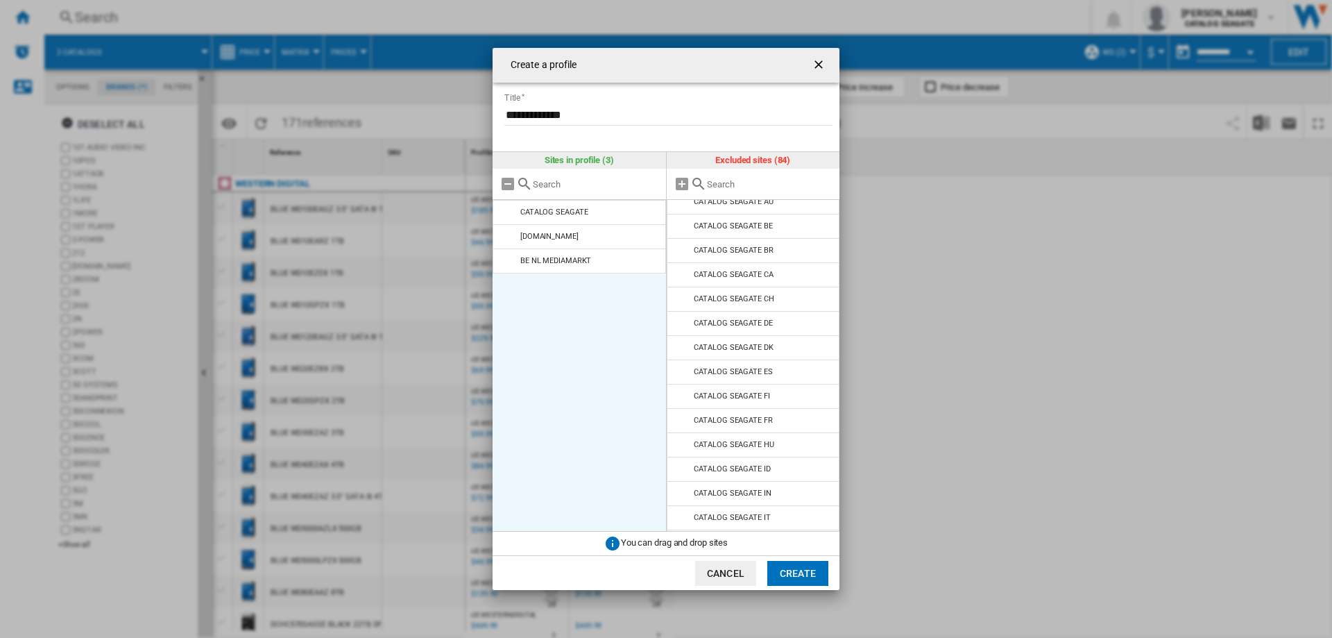
scroll to position [0, 0]
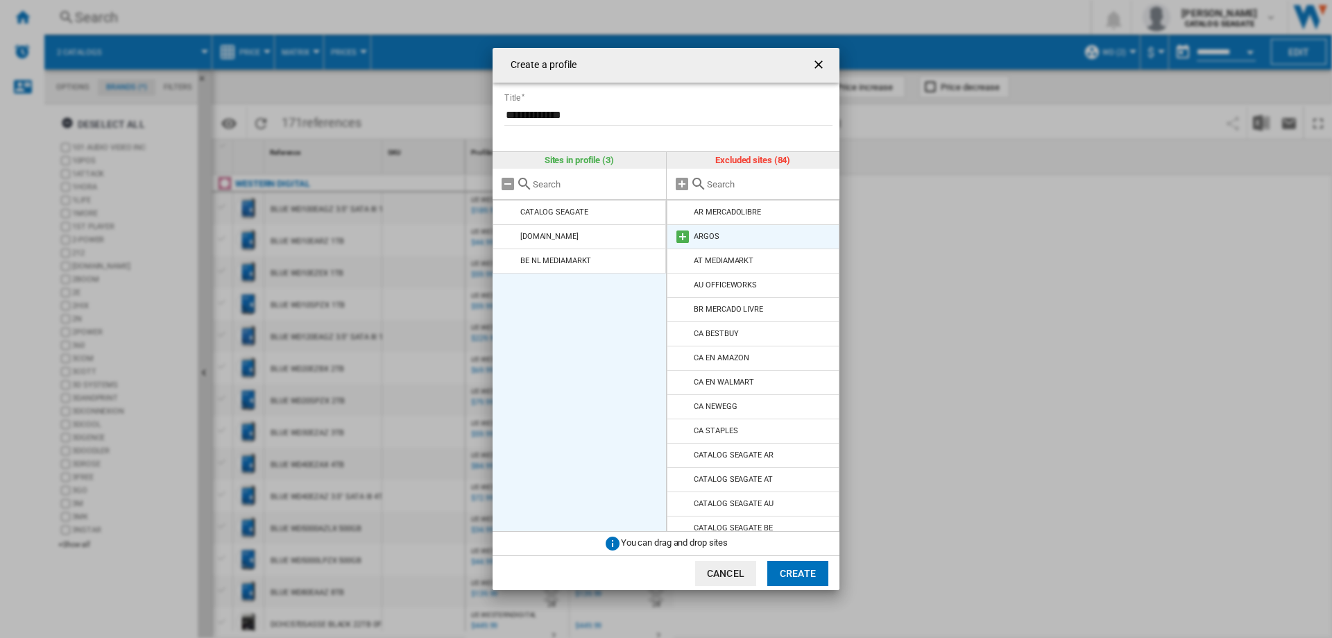
click at [682, 235] on md-icon at bounding box center [683, 236] width 17 height 17
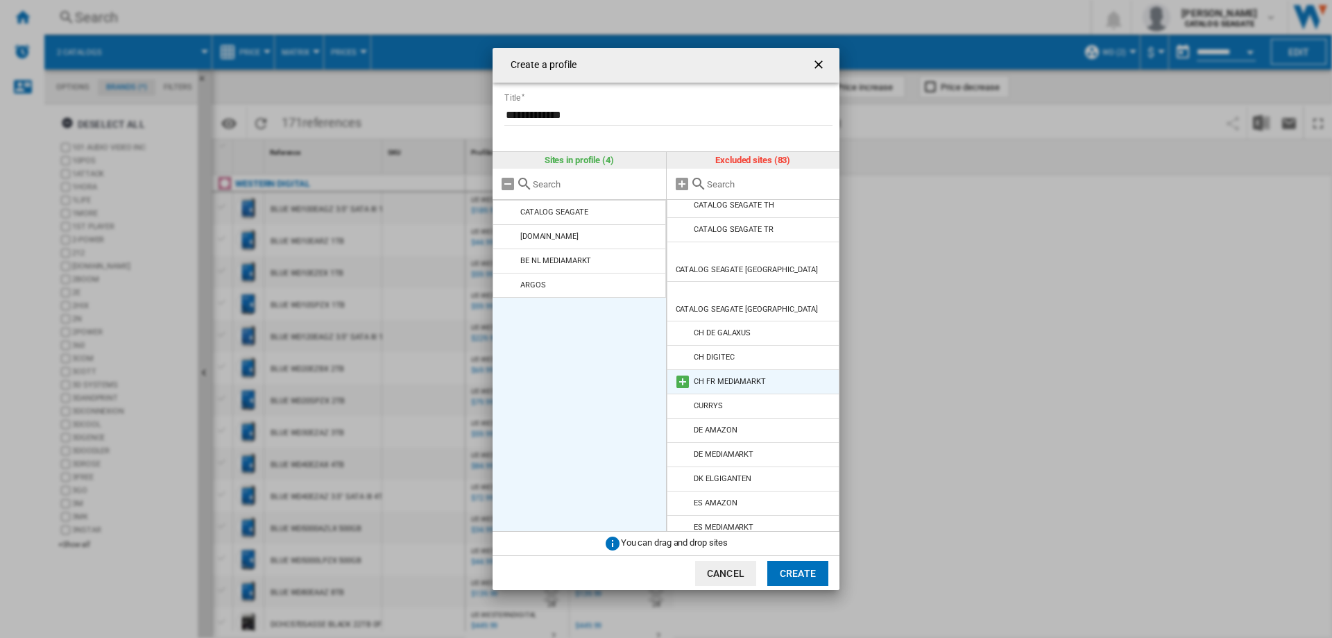
scroll to position [902, 0]
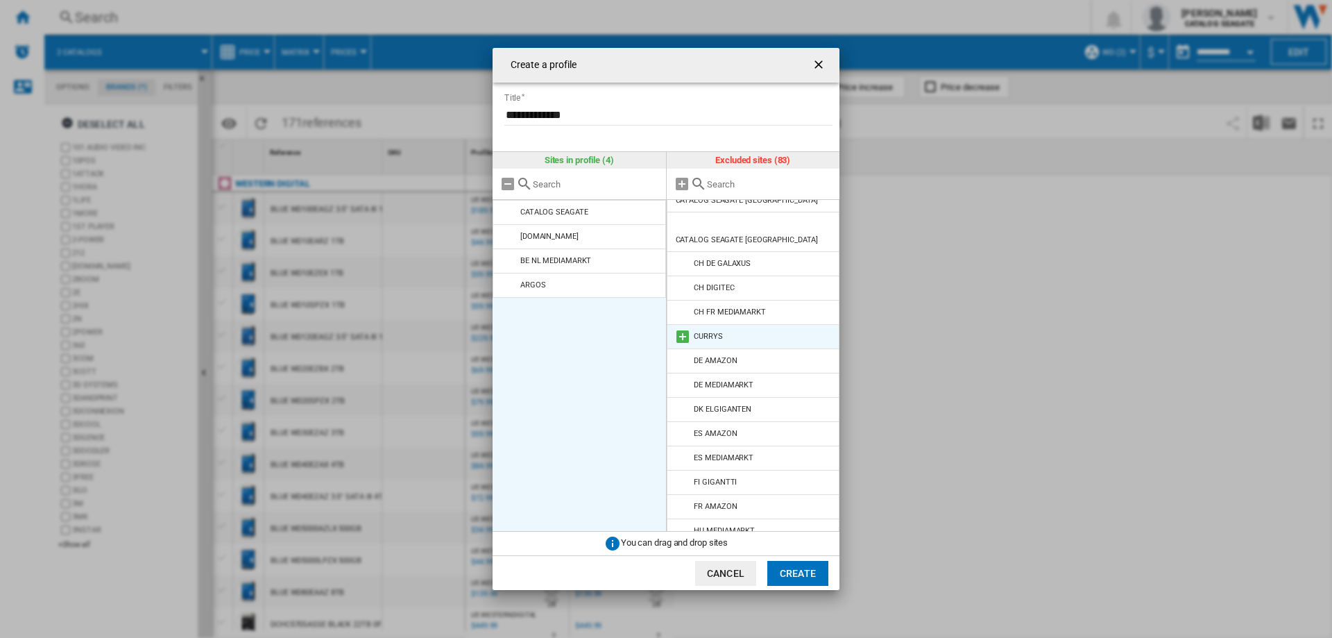
click at [682, 328] on md-icon at bounding box center [683, 336] width 17 height 17
click at [685, 328] on md-icon at bounding box center [683, 336] width 17 height 17
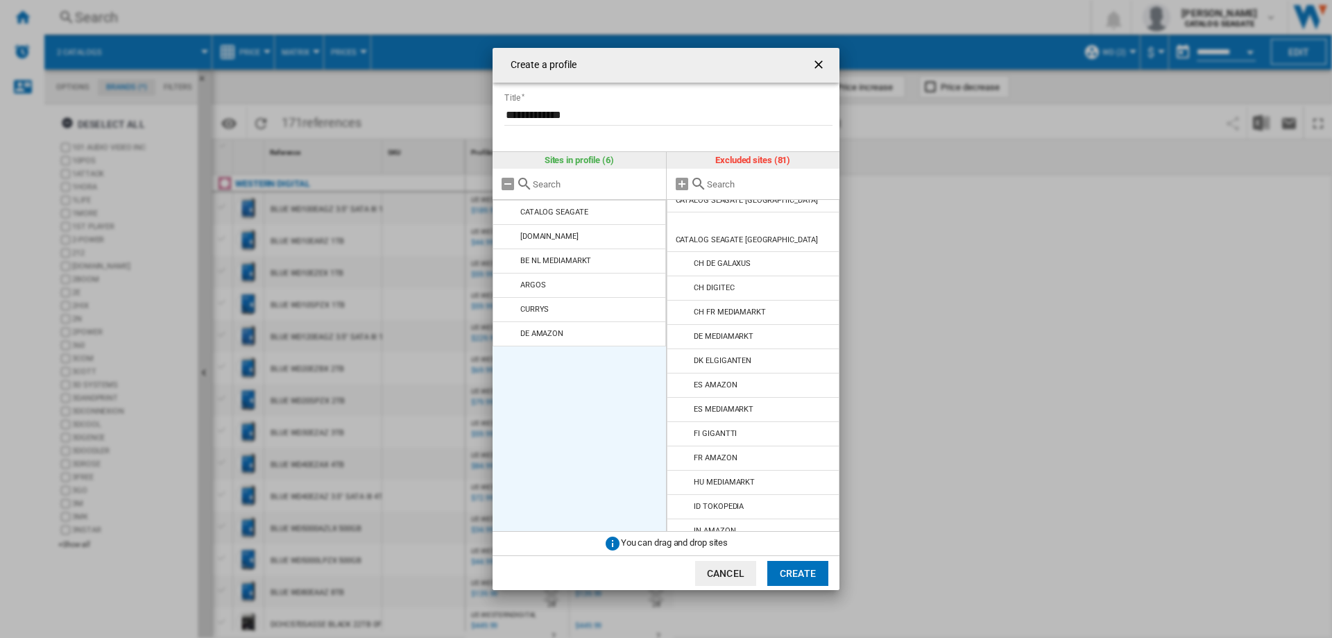
click at [685, 328] on md-icon at bounding box center [683, 336] width 17 height 17
click at [681, 353] on md-icon at bounding box center [683, 361] width 17 height 17
click at [684, 353] on md-icon at bounding box center [683, 361] width 17 height 17
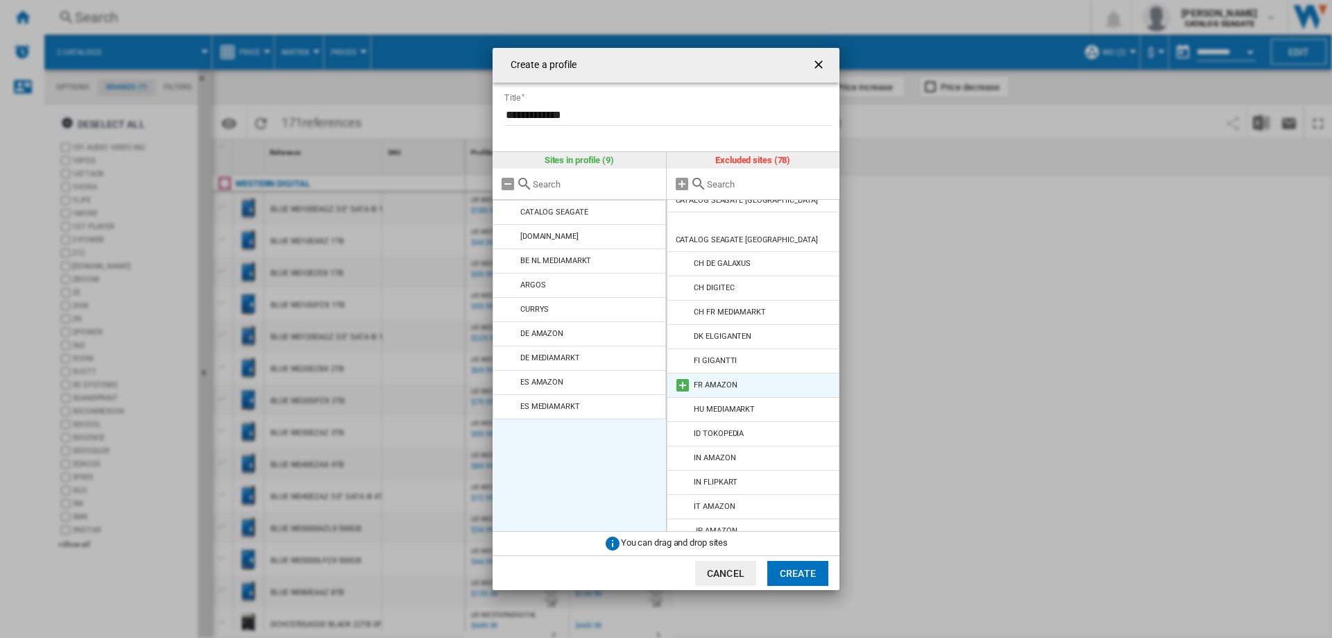
click at [682, 377] on md-icon at bounding box center [683, 385] width 17 height 17
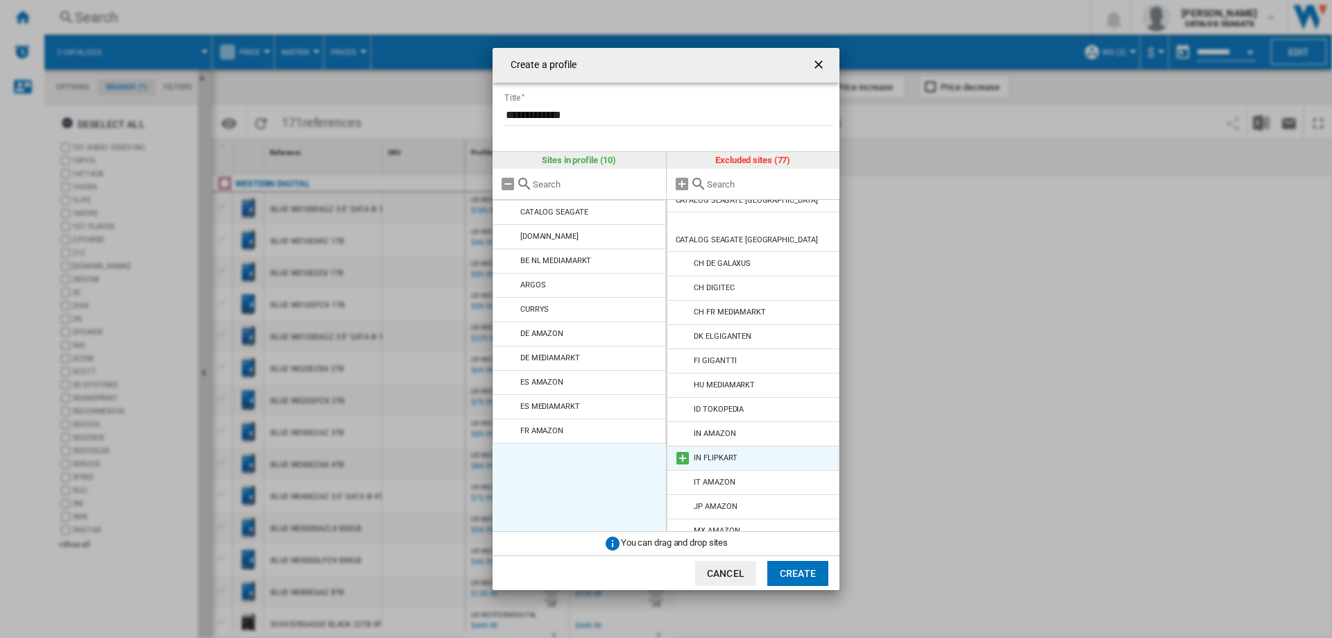
scroll to position [972, 0]
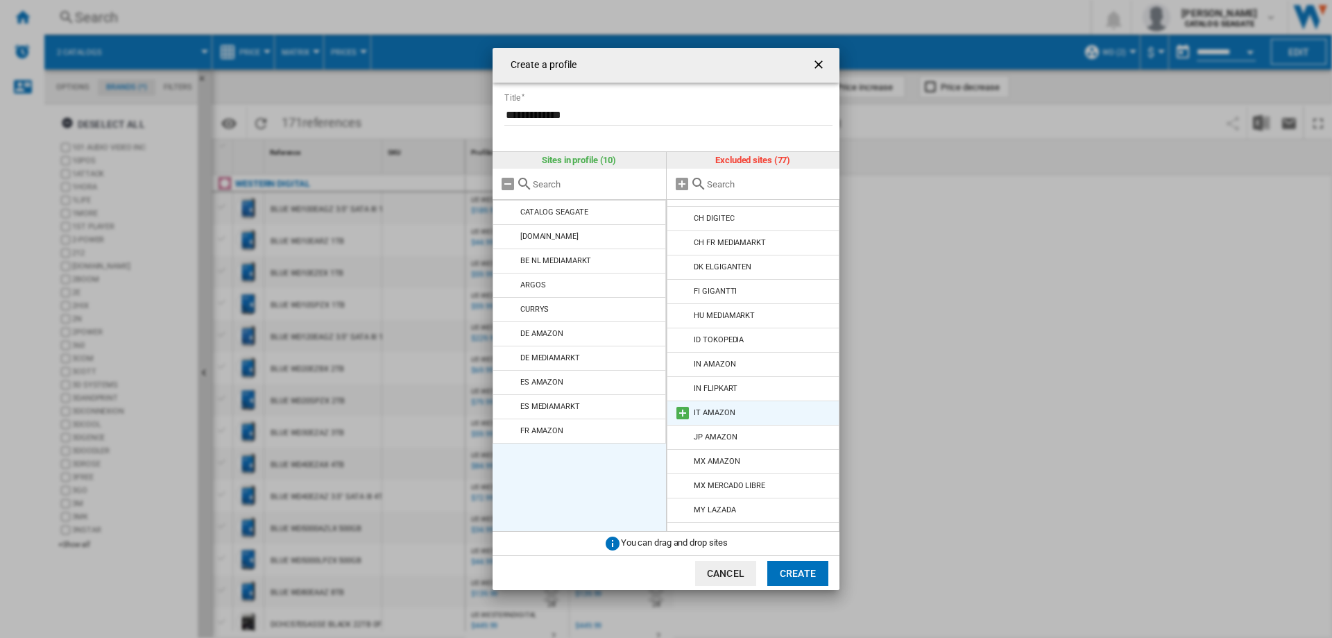
click at [678, 405] on md-icon at bounding box center [683, 413] width 17 height 17
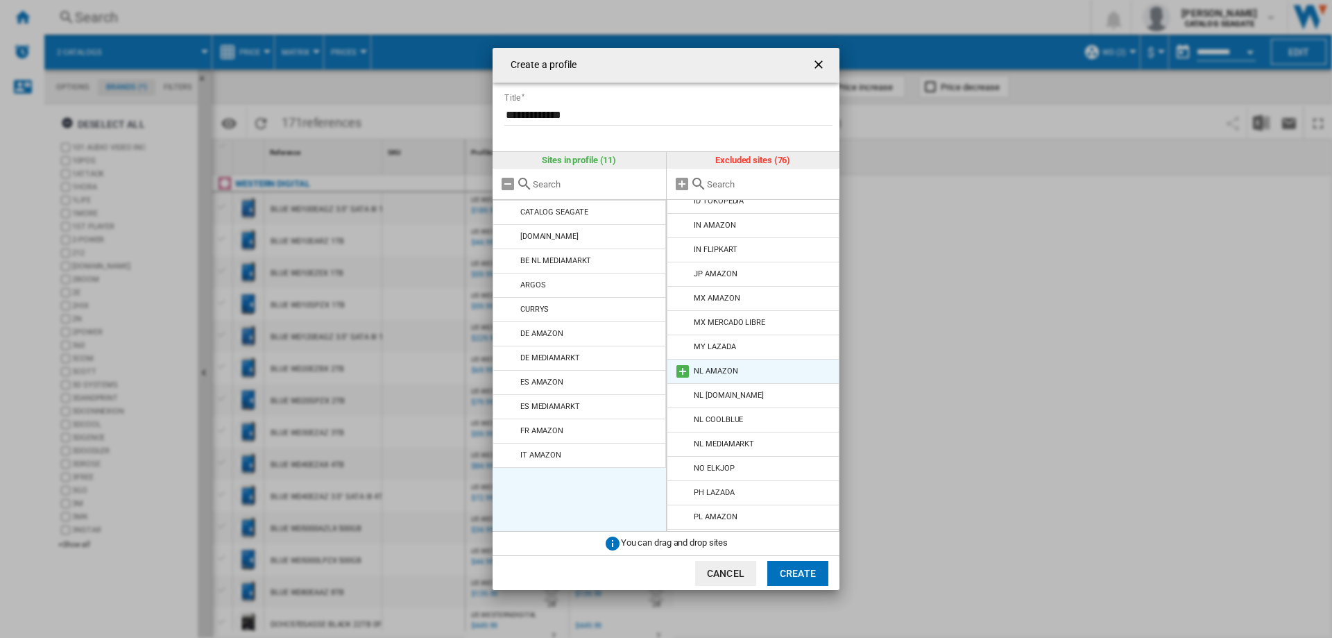
click at [679, 363] on md-icon at bounding box center [683, 371] width 17 height 17
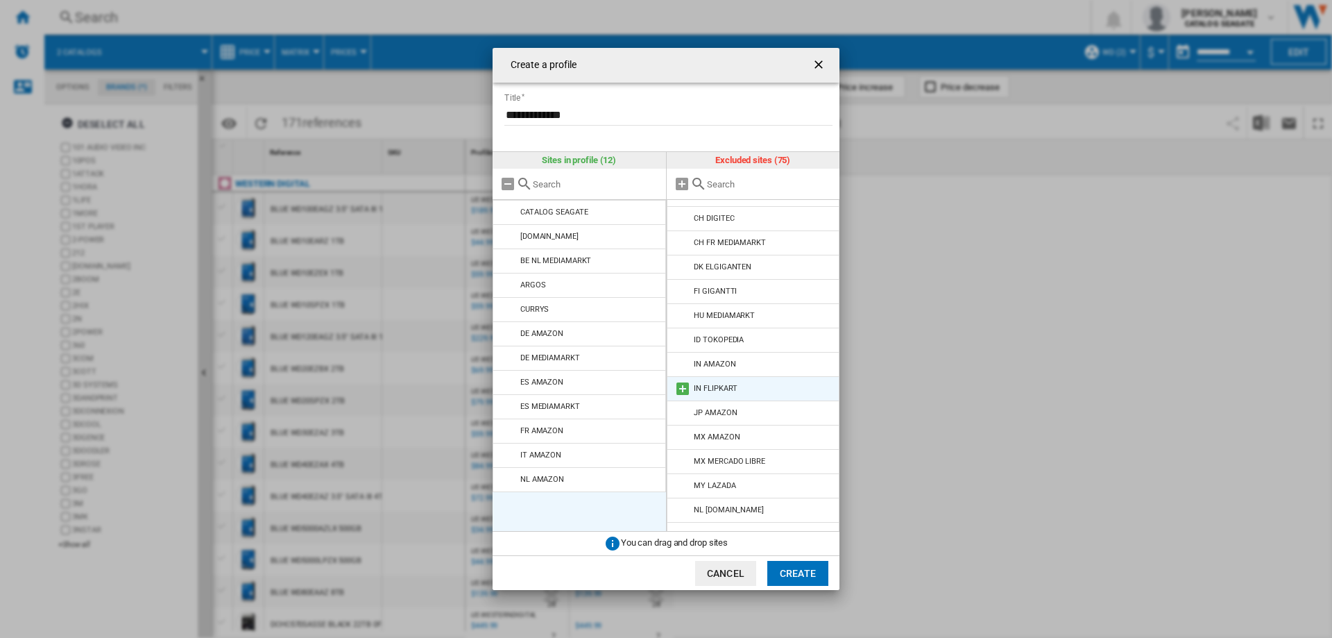
scroll to position [1041, 0]
click at [682, 432] on md-icon at bounding box center [683, 440] width 17 height 17
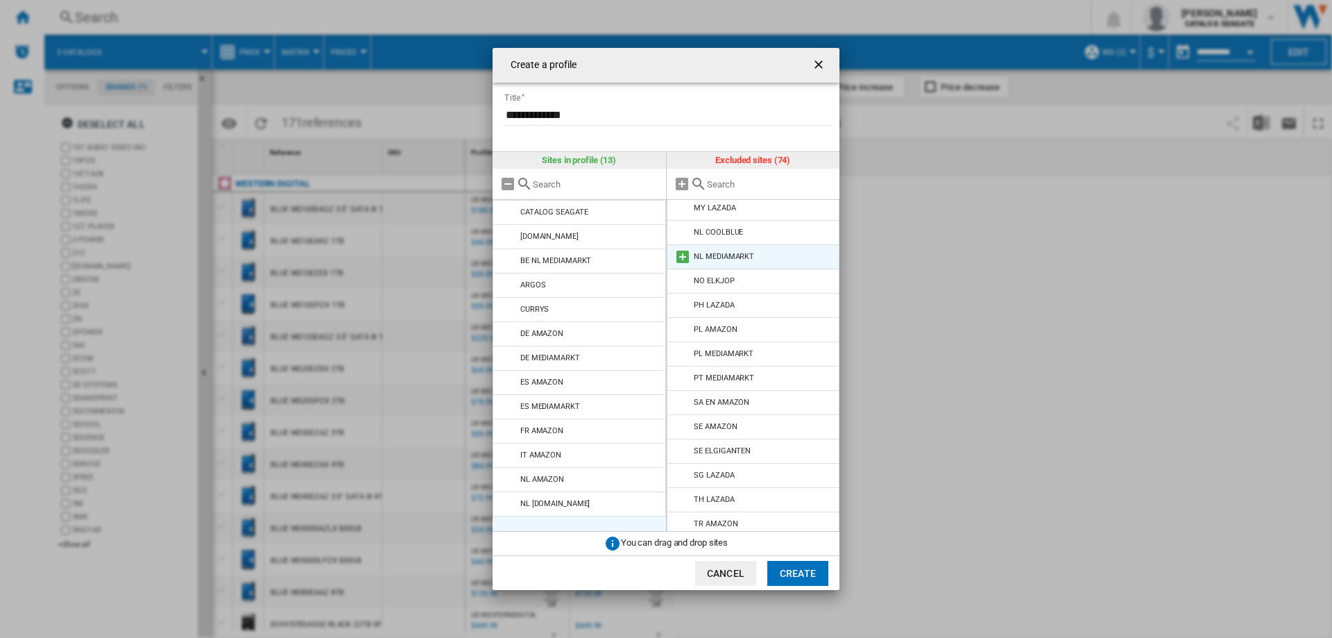
click at [683, 248] on md-icon at bounding box center [683, 256] width 17 height 17
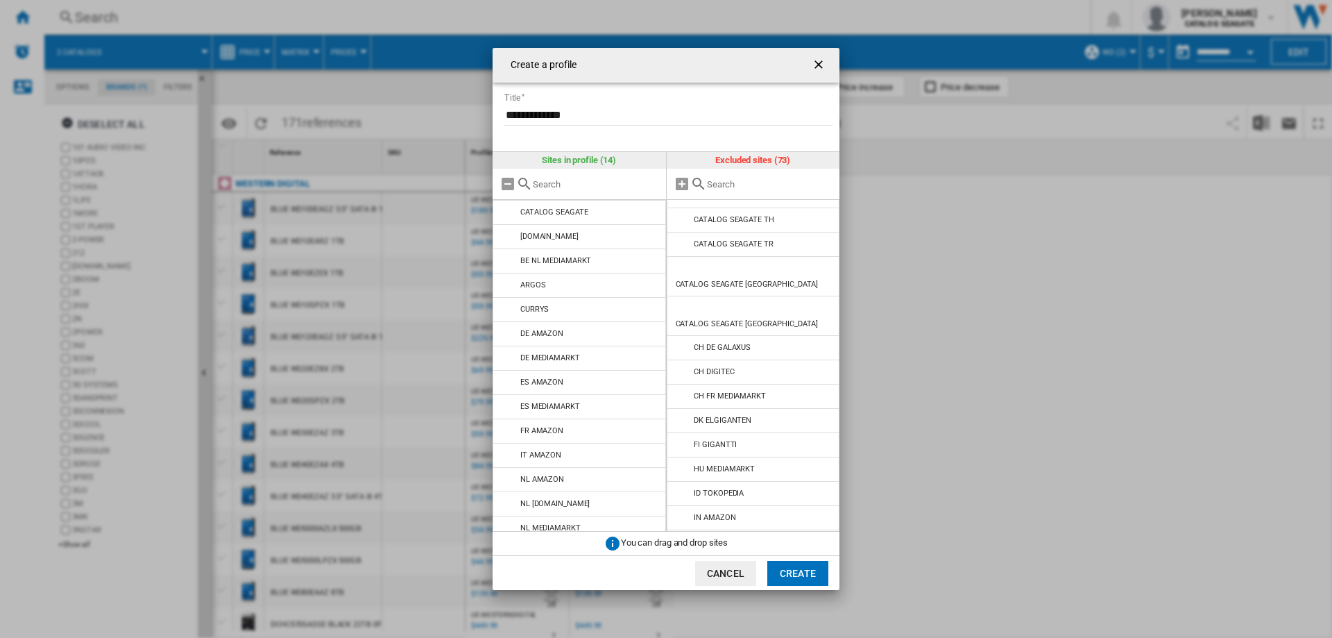
scroll to position [749, 0]
click at [724, 183] on input "text" at bounding box center [770, 184] width 126 height 10
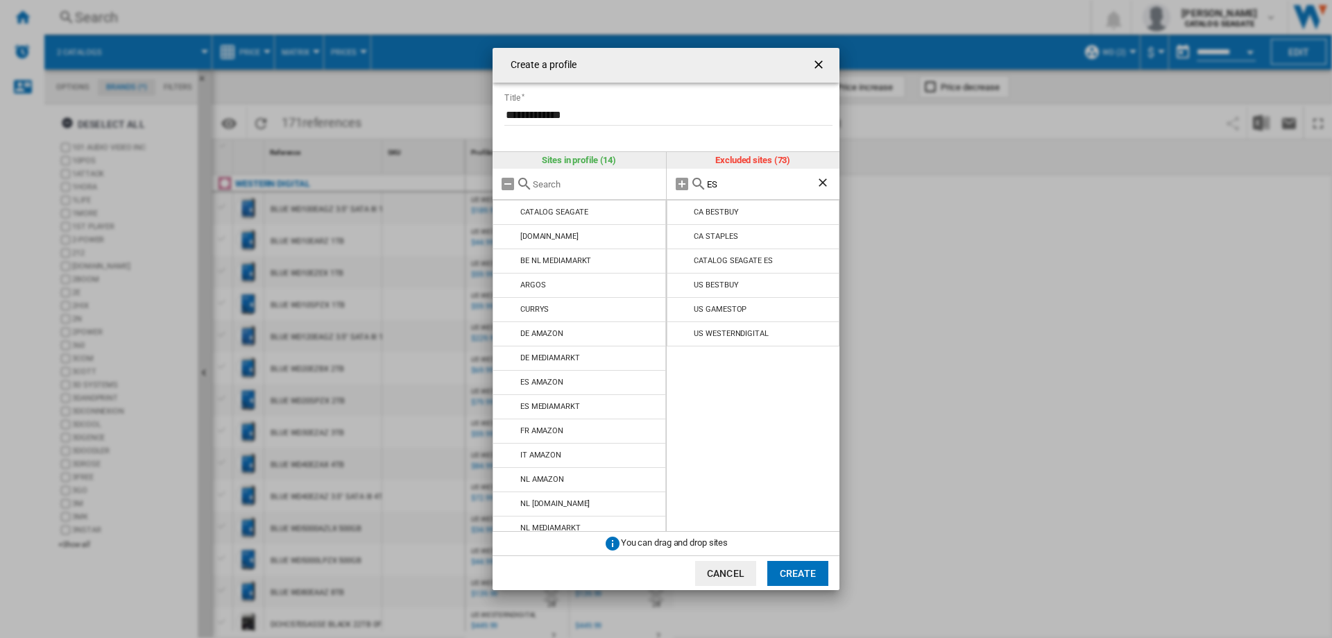
scroll to position [0, 0]
type input "E"
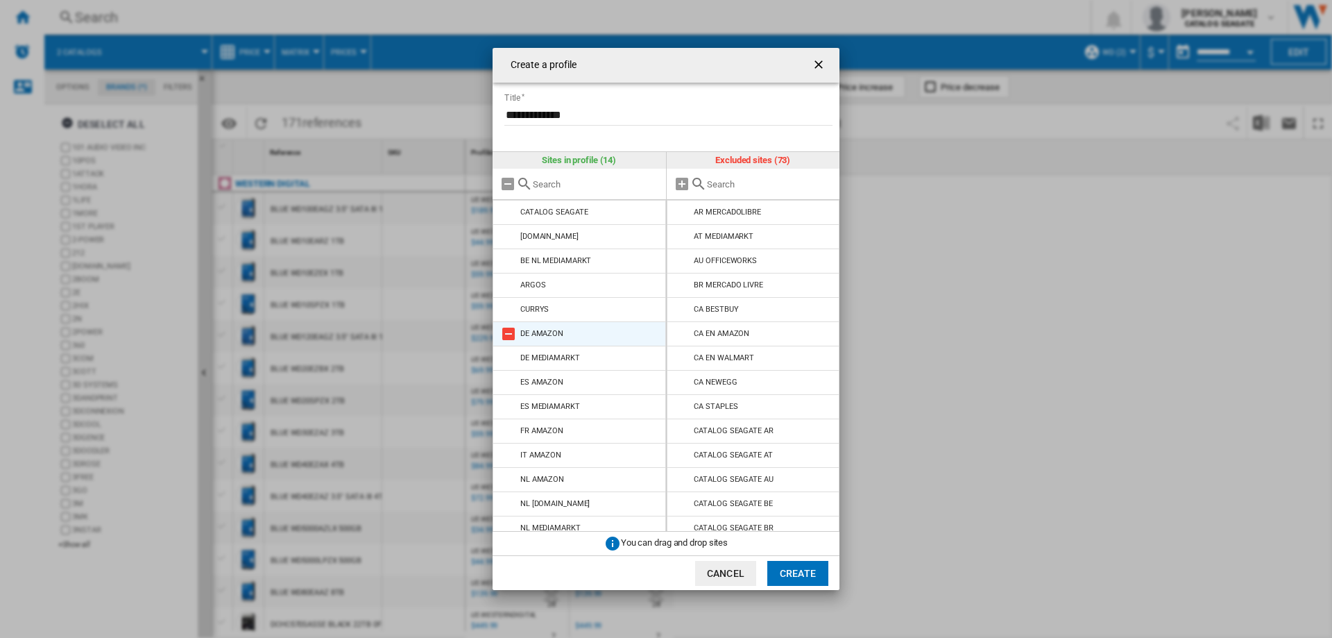
scroll to position [10, 0]
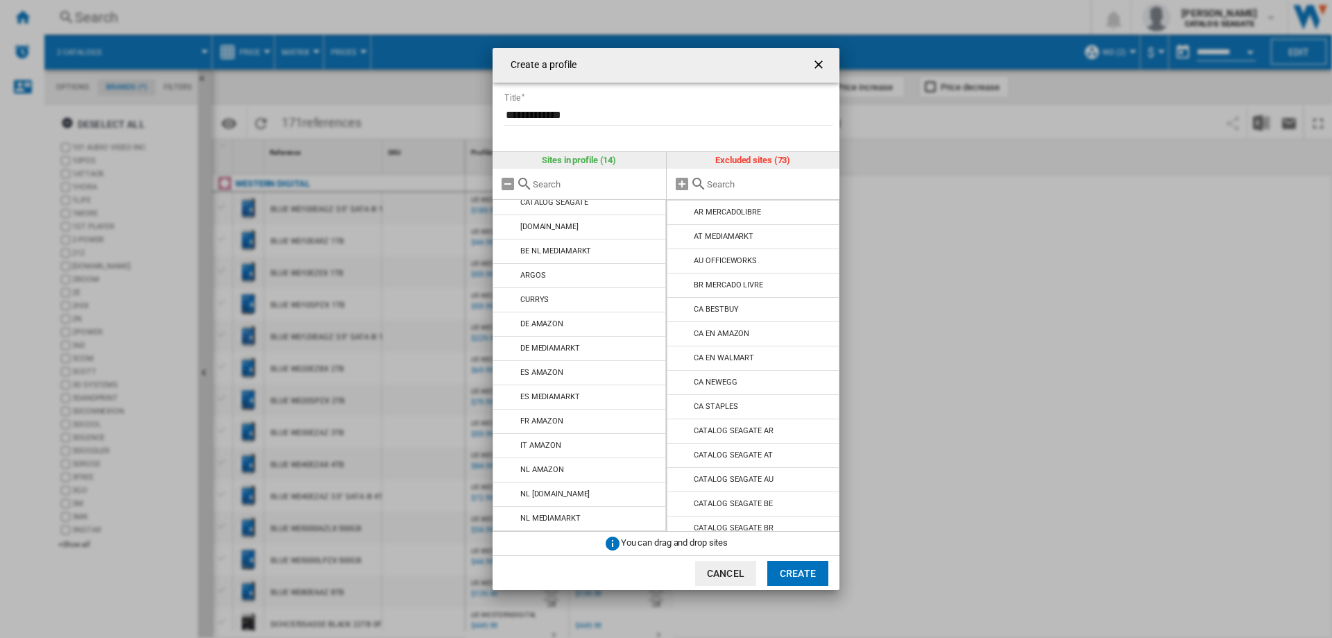
click at [797, 577] on button "Create" at bounding box center [798, 573] width 61 height 25
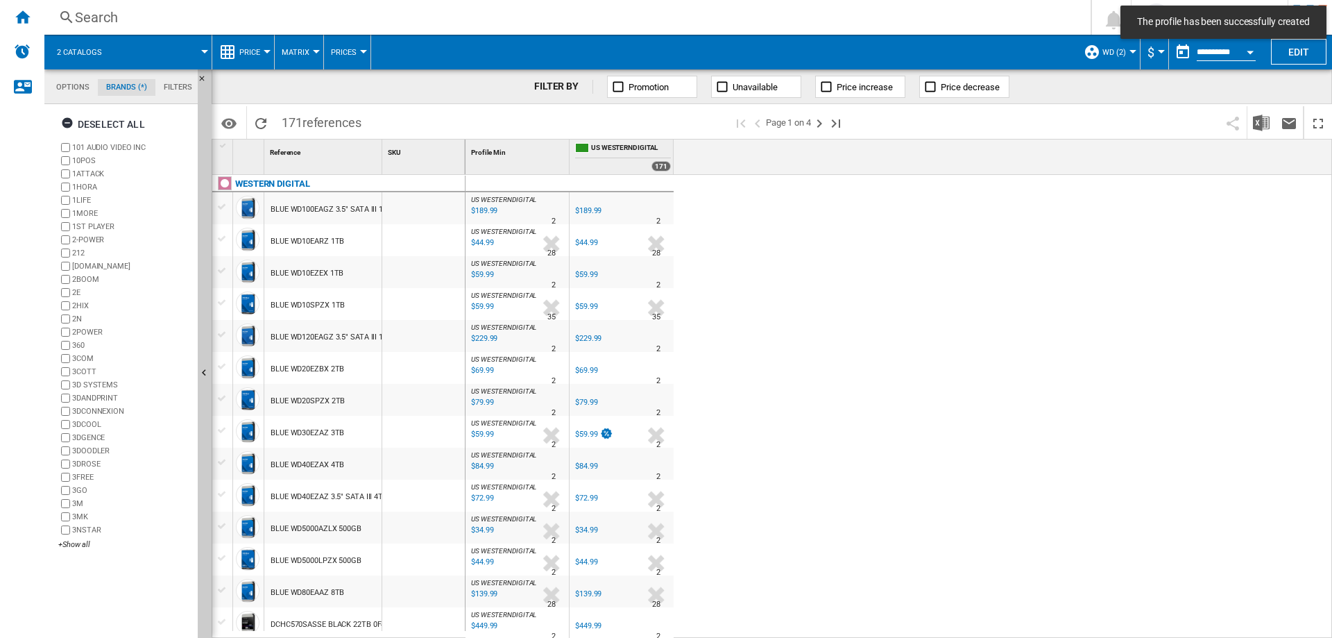
click at [1121, 51] on span "WD (2)" at bounding box center [1115, 52] width 24 height 9
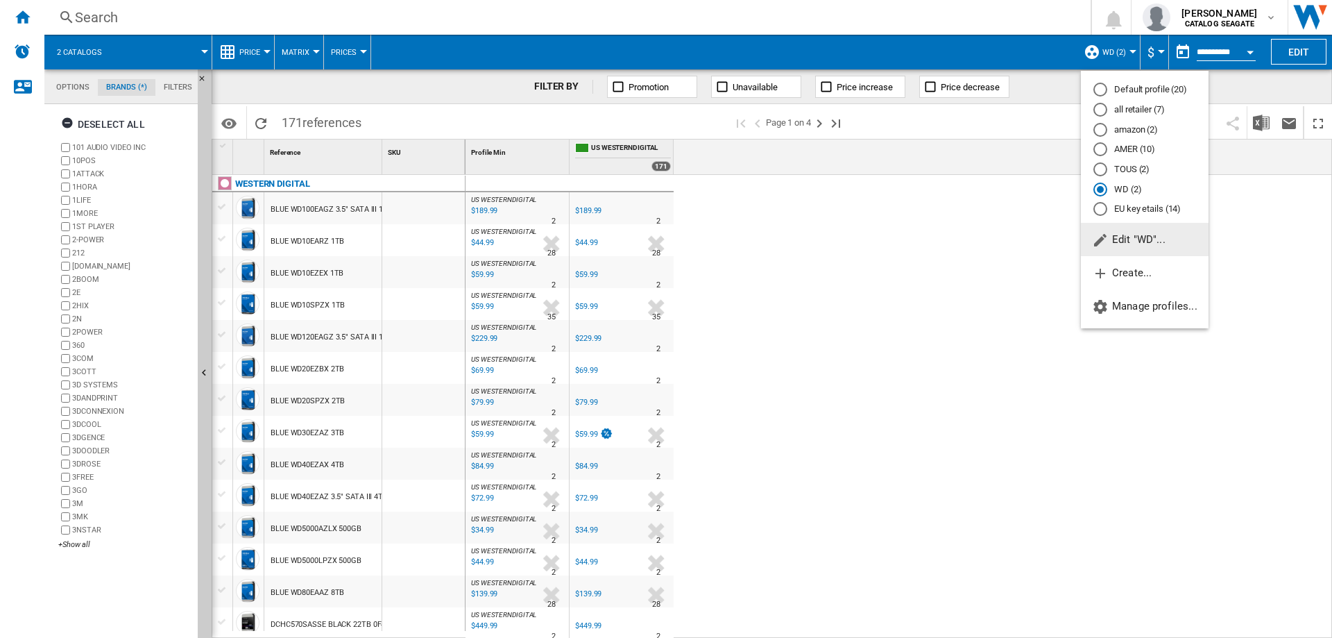
click at [1101, 147] on div "AMER (10)" at bounding box center [1101, 149] width 14 height 14
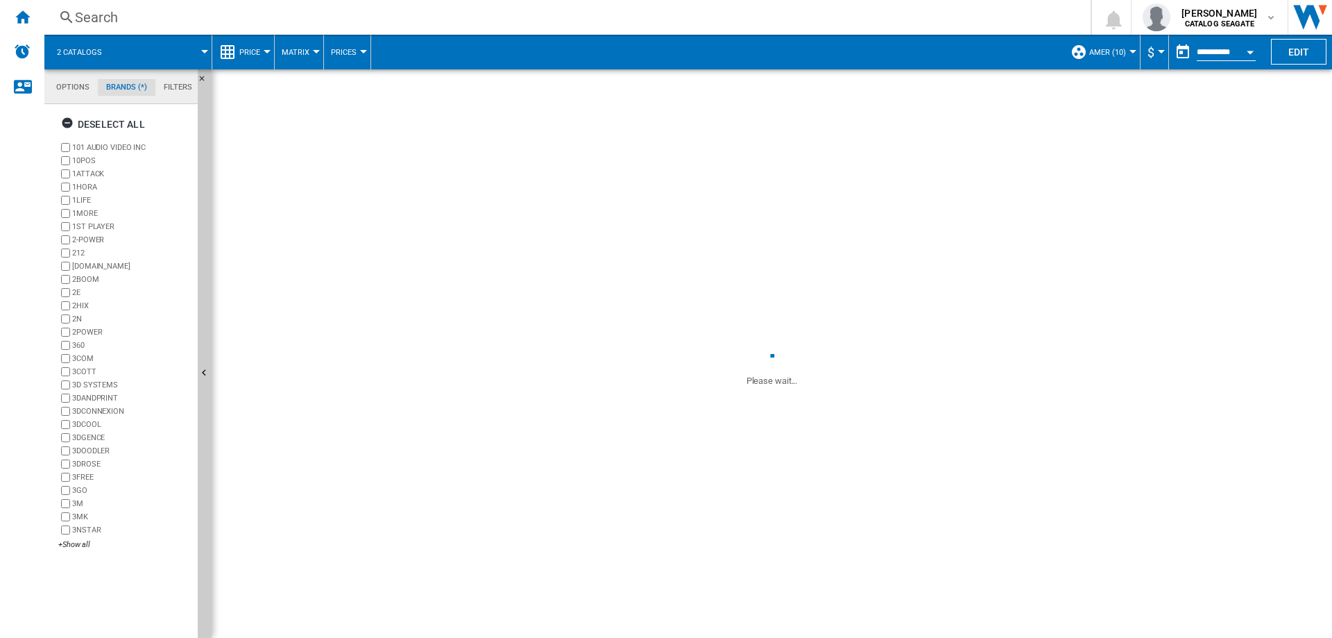
click at [1124, 51] on button "AMER (10)" at bounding box center [1112, 52] width 44 height 35
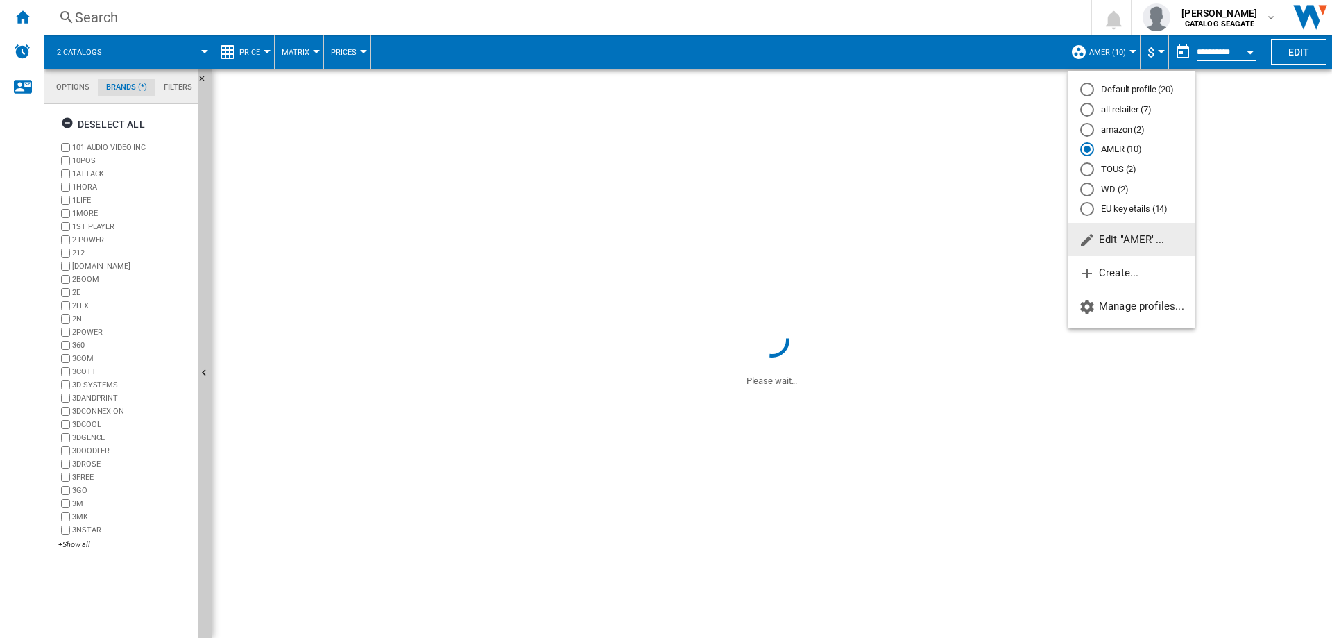
click at [1124, 234] on span "Edit "AMER"..." at bounding box center [1121, 239] width 85 height 12
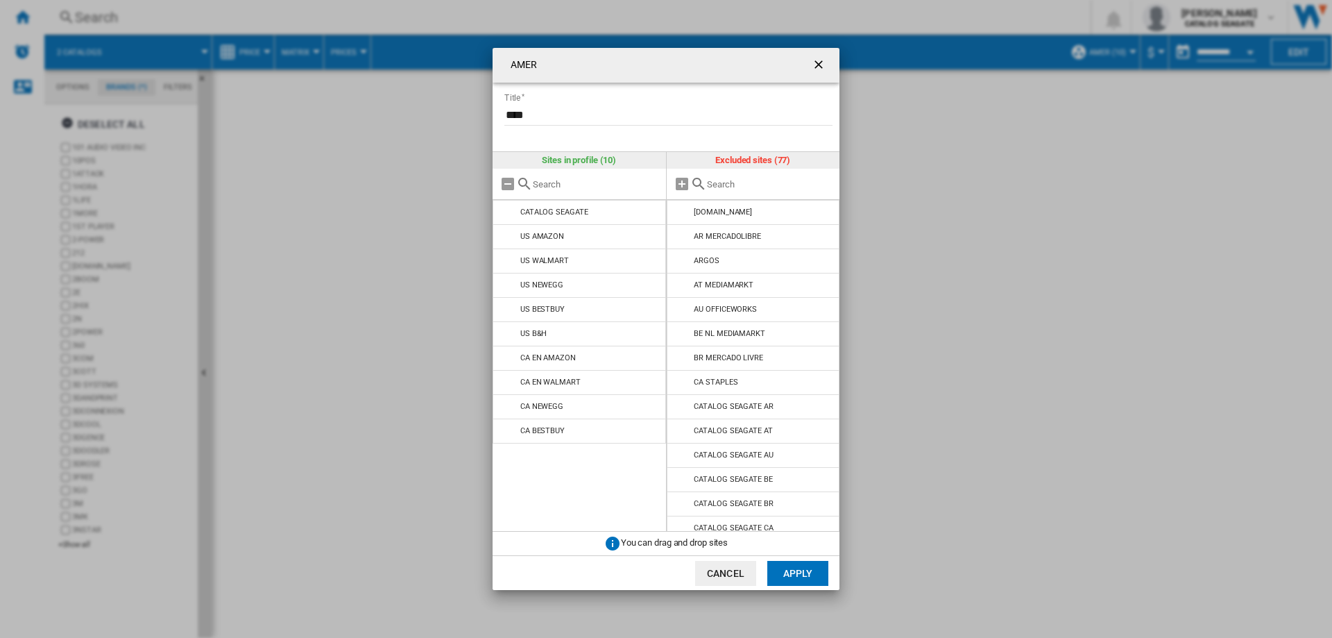
click at [723, 184] on input "AMER Title ..." at bounding box center [770, 184] width 126 height 10
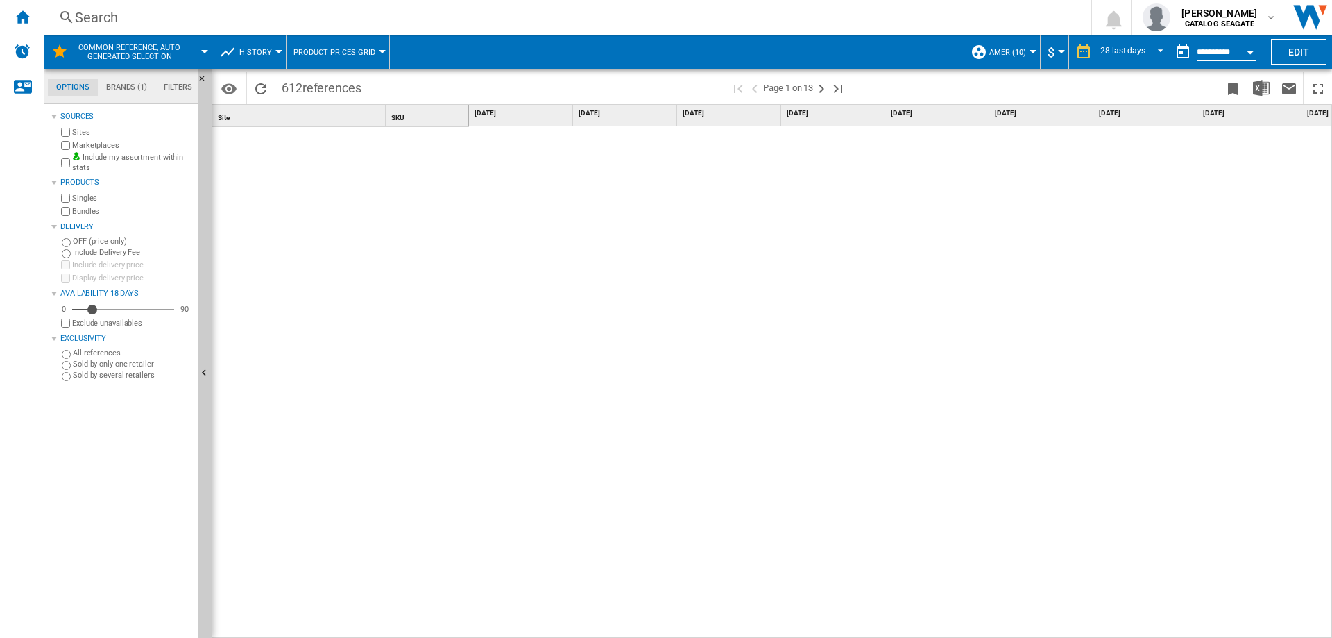
click at [166, 61] on button "Common reference, auto generated selection" at bounding box center [137, 52] width 126 height 35
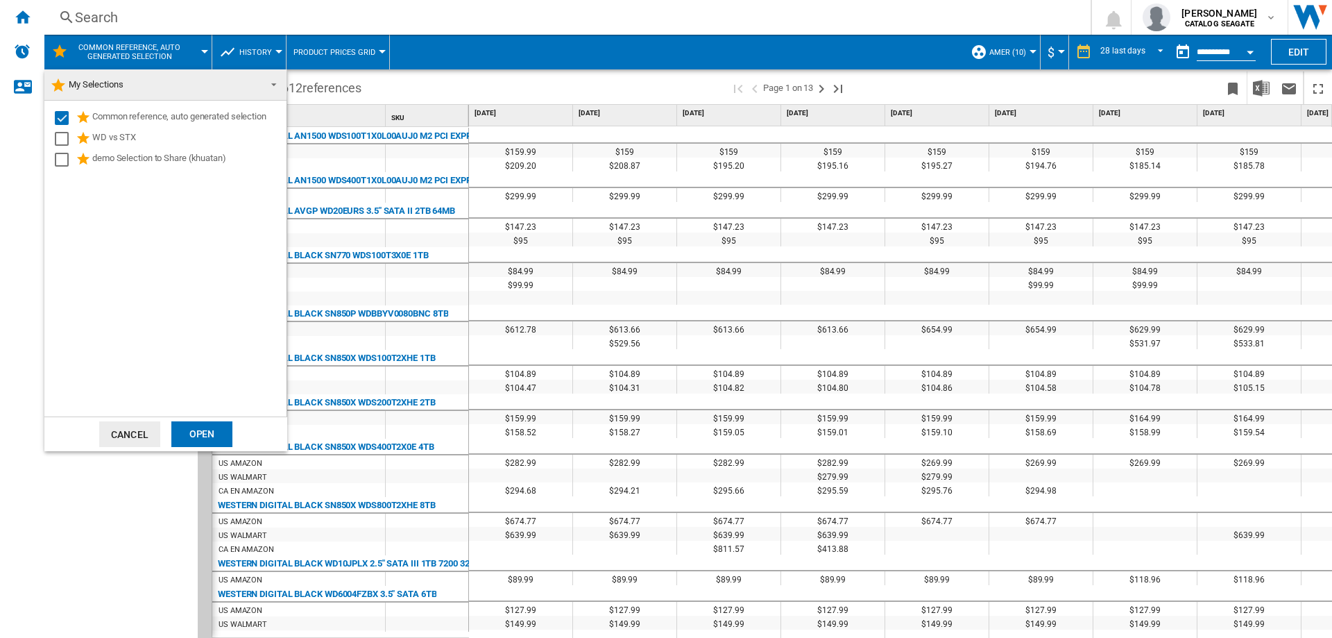
click at [82, 543] on md-backdrop at bounding box center [666, 319] width 1332 height 638
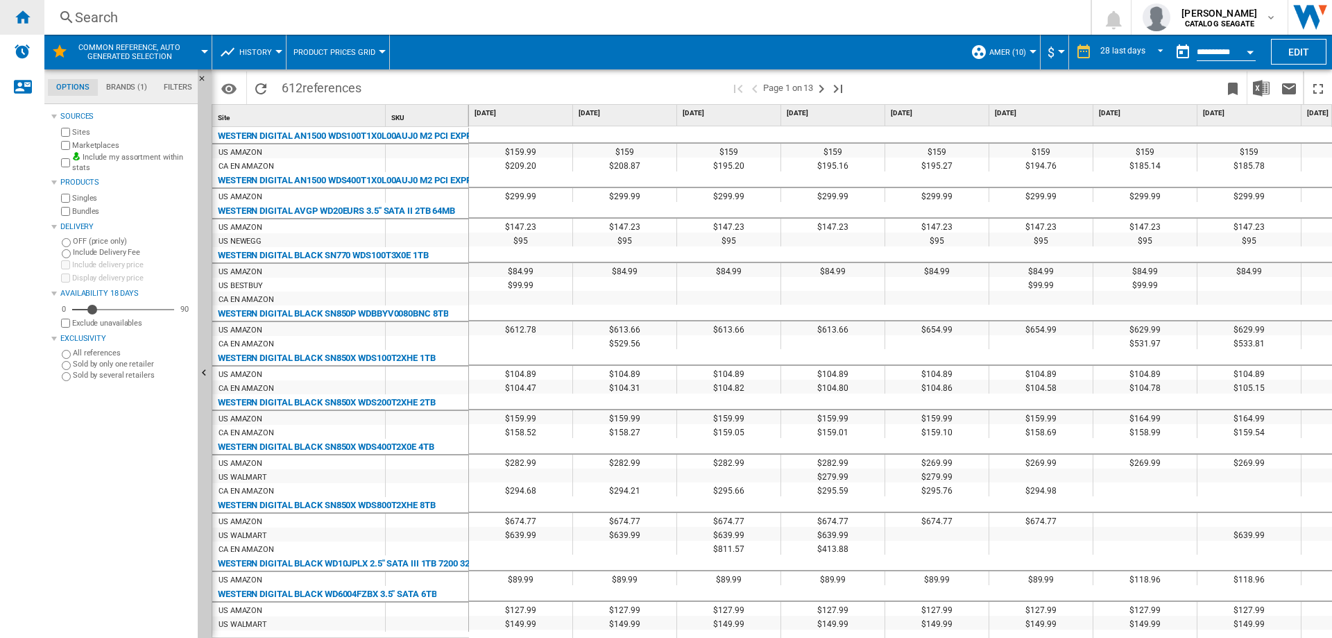
click at [19, 22] on ng-md-icon "Home" at bounding box center [22, 16] width 17 height 17
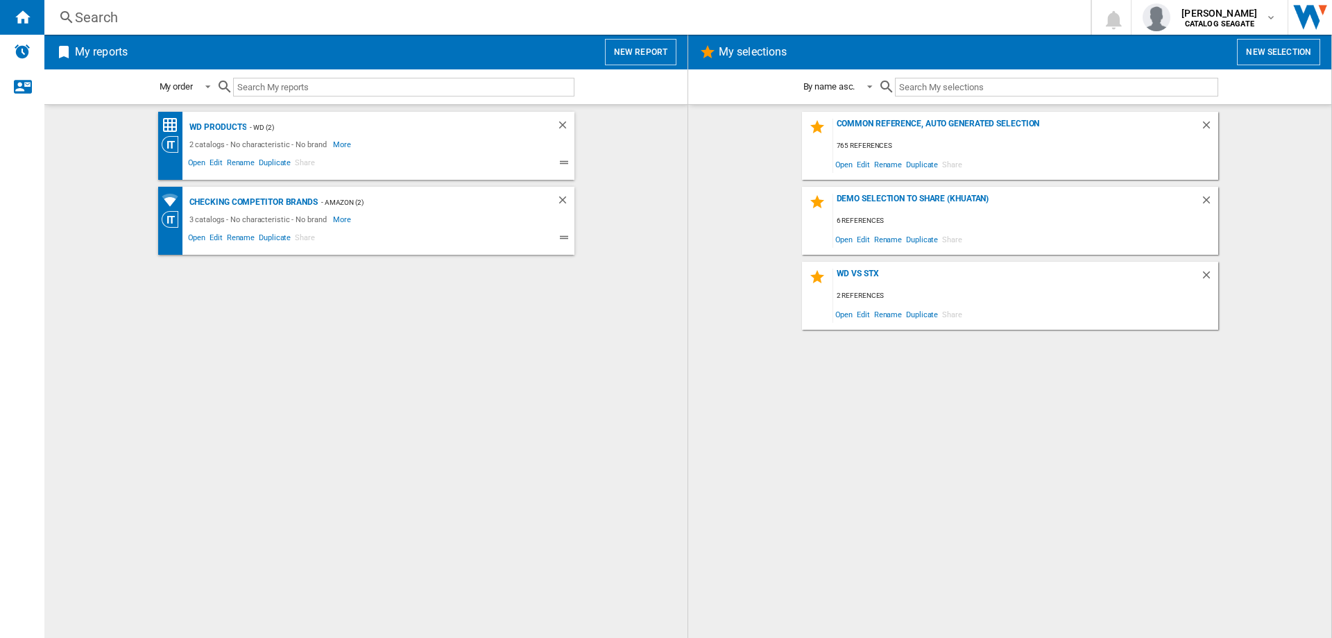
click at [1276, 54] on button "New selection" at bounding box center [1278, 52] width 83 height 26
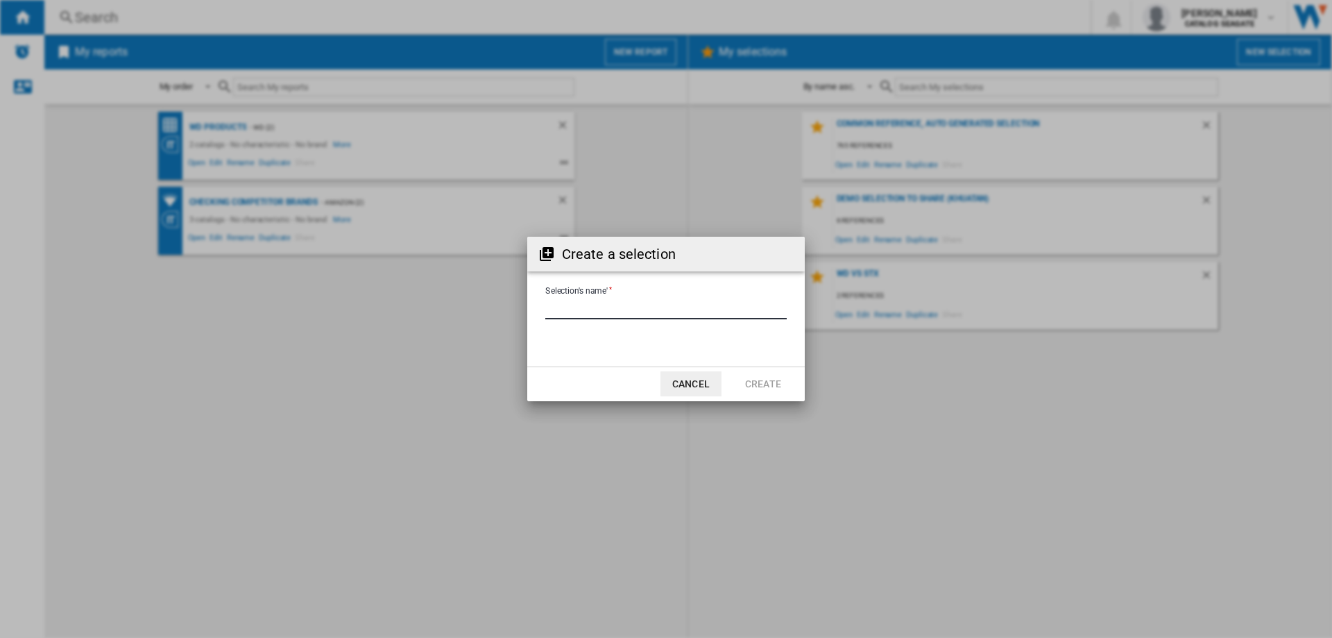
click at [624, 310] on input "Selection's name'" at bounding box center [666, 308] width 242 height 21
type input "**********"
click at [750, 382] on button "Create" at bounding box center [763, 383] width 61 height 25
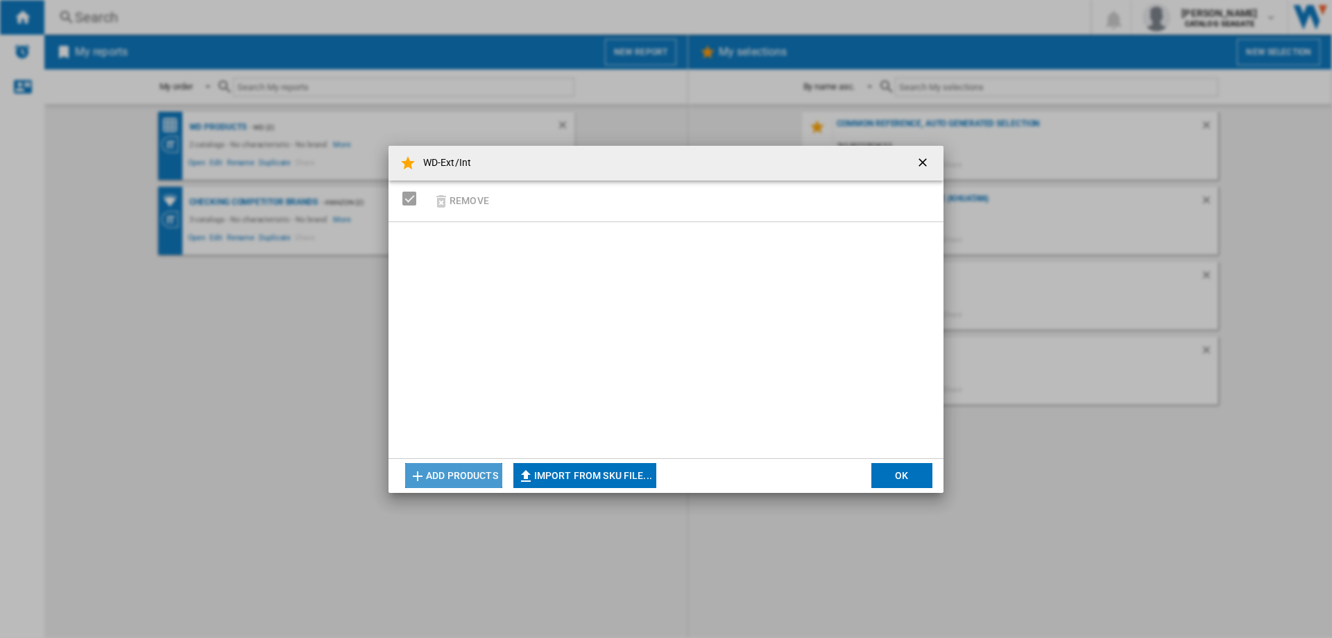
click at [473, 477] on button "Add products" at bounding box center [453, 475] width 97 height 25
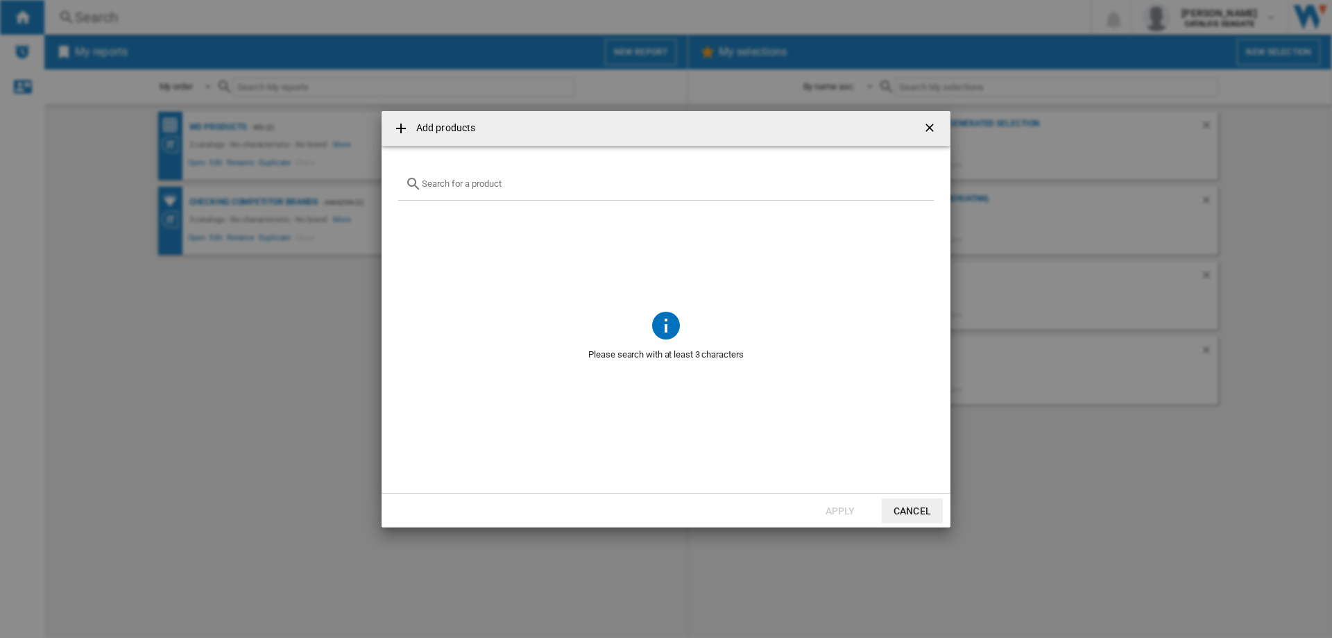
click at [477, 178] on input "text" at bounding box center [674, 183] width 505 height 10
click at [931, 125] on ng-md-icon "getI18NText('BUTTONS.CLOSE_DIALOG')" at bounding box center [931, 129] width 17 height 17
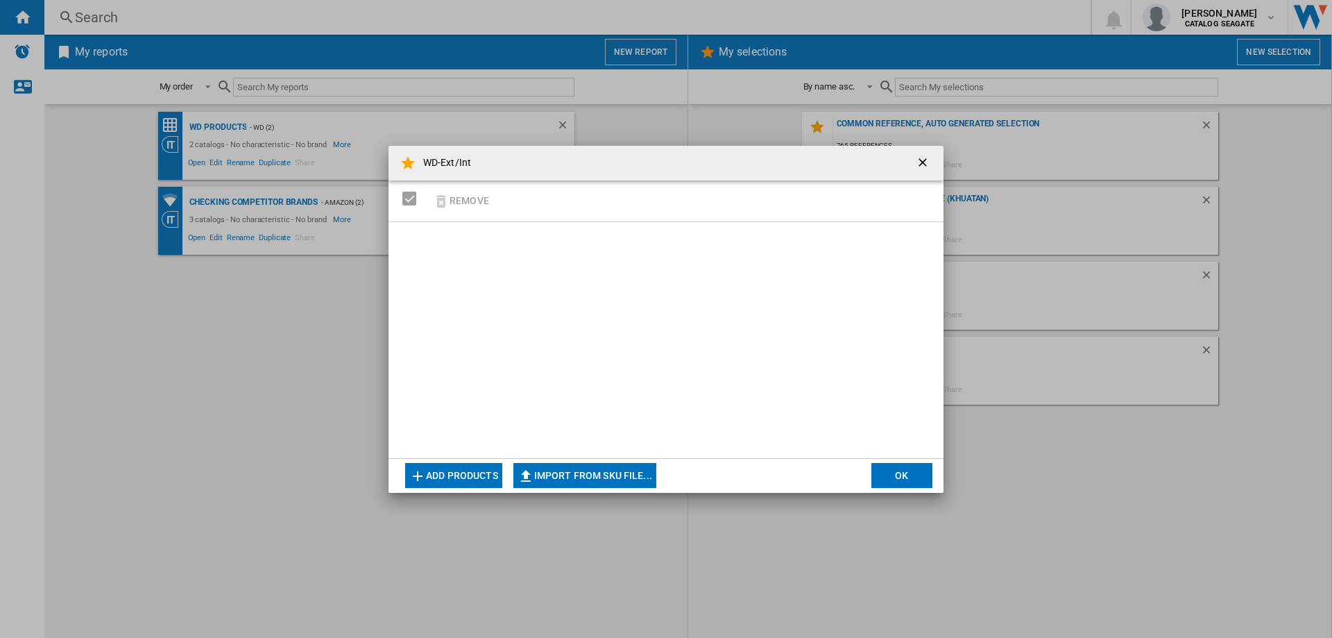
click at [925, 161] on ng-md-icon "getI18NText('BUTTONS.CLOSE_DIALOG')" at bounding box center [924, 163] width 17 height 17
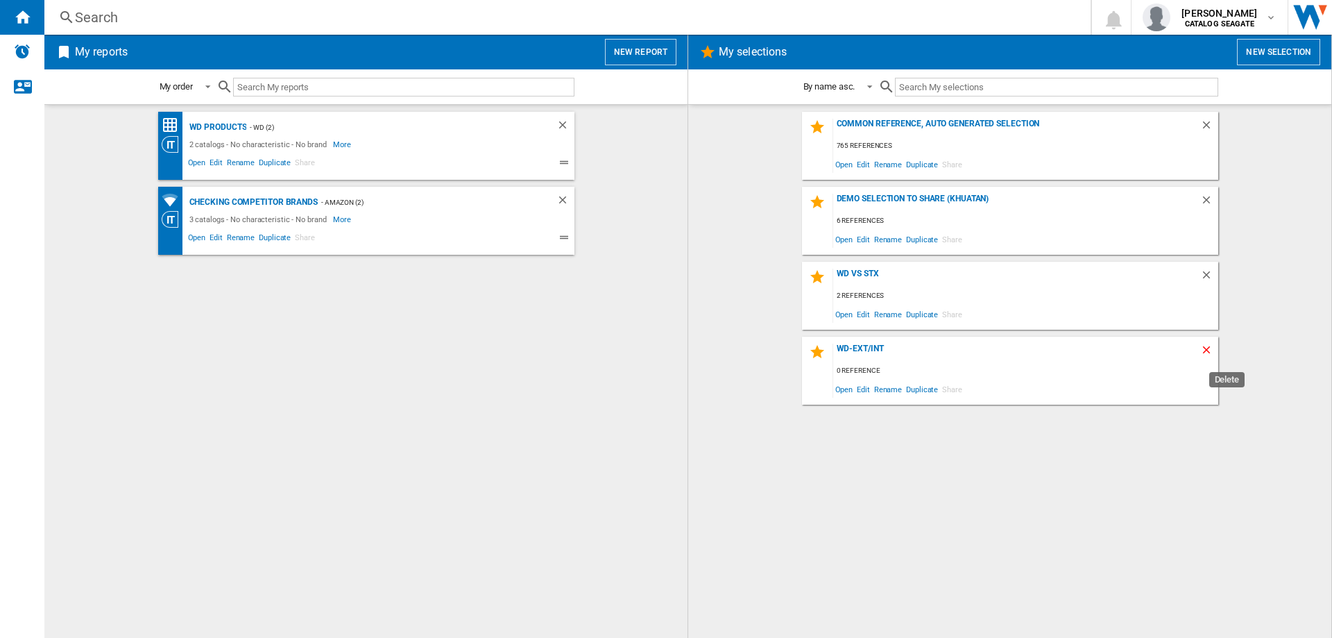
click at [1207, 348] on ng-md-icon "Delete" at bounding box center [1209, 352] width 17 height 17
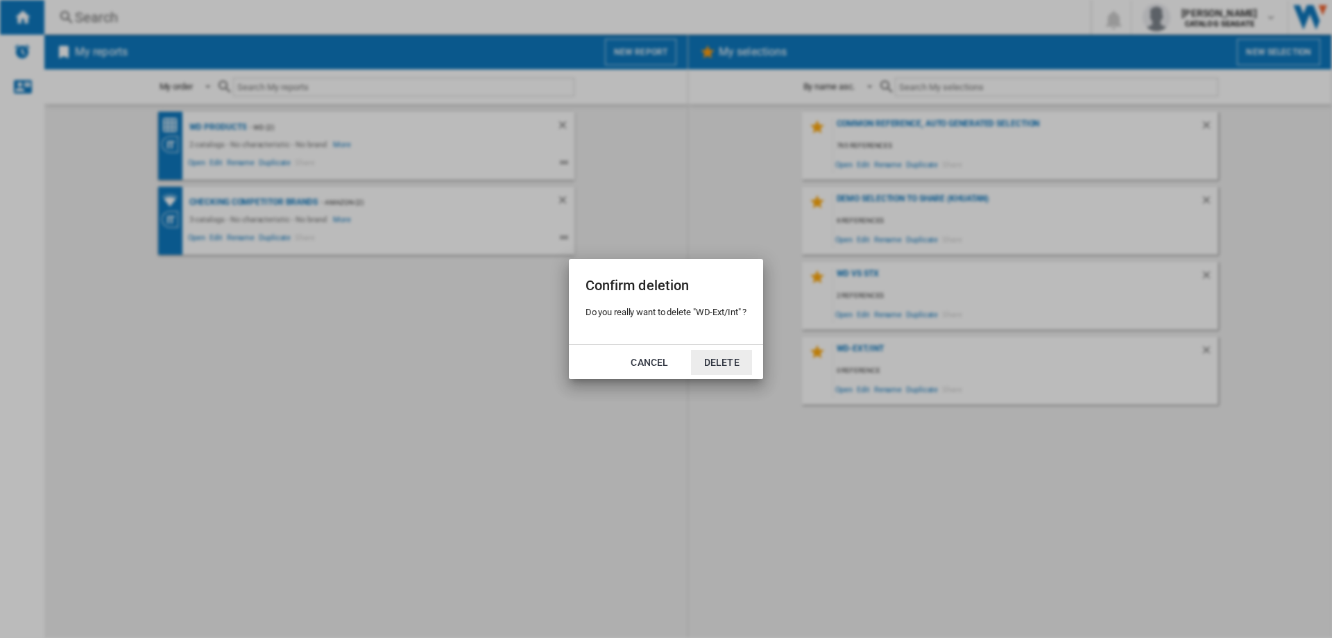
click at [732, 361] on button "Delete" at bounding box center [721, 362] width 61 height 25
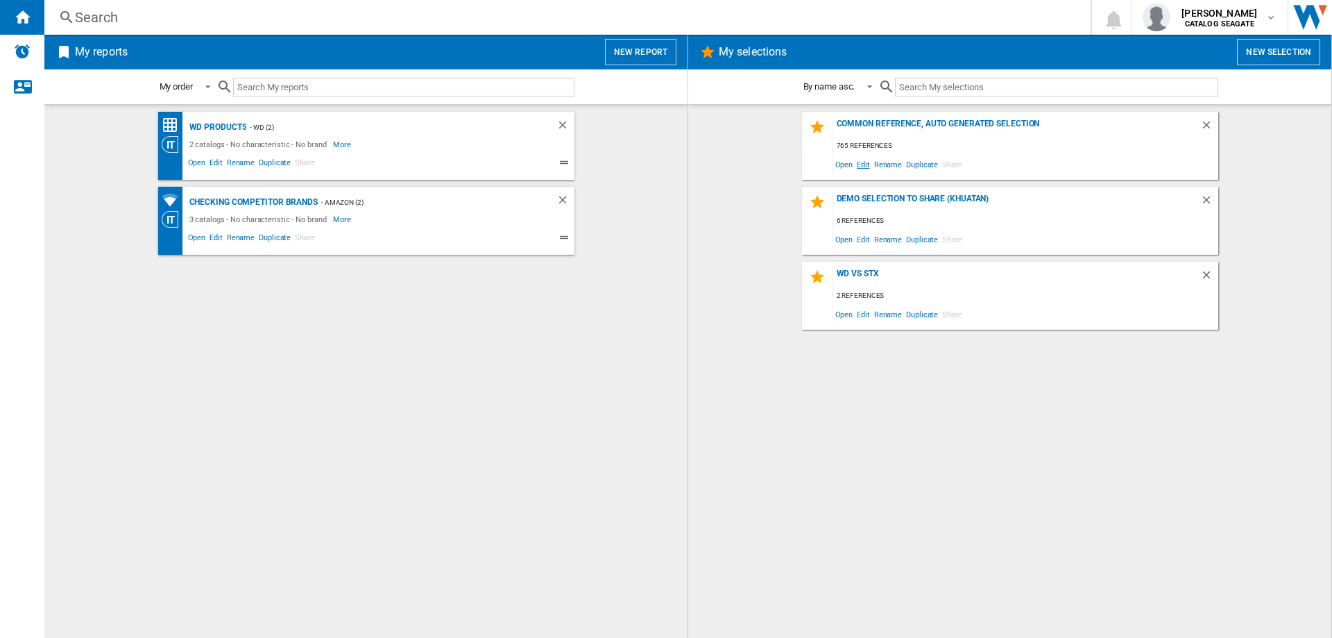
click at [863, 164] on span "Edit" at bounding box center [863, 164] width 17 height 19
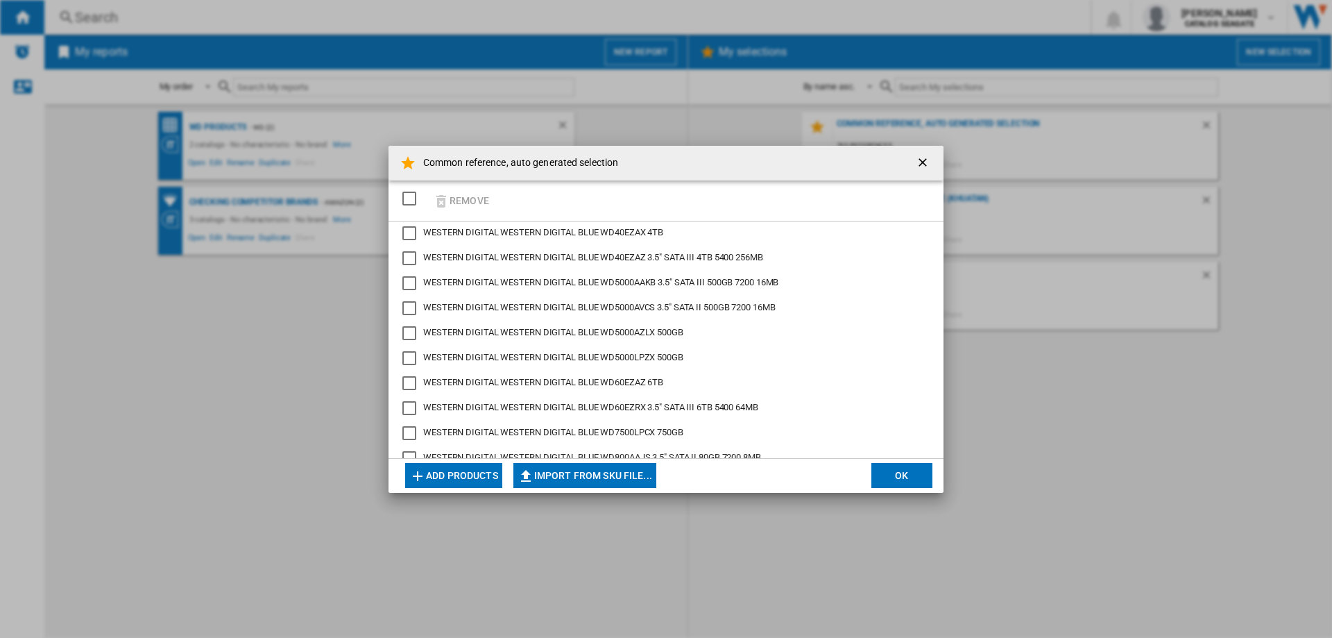
scroll to position [972, 0]
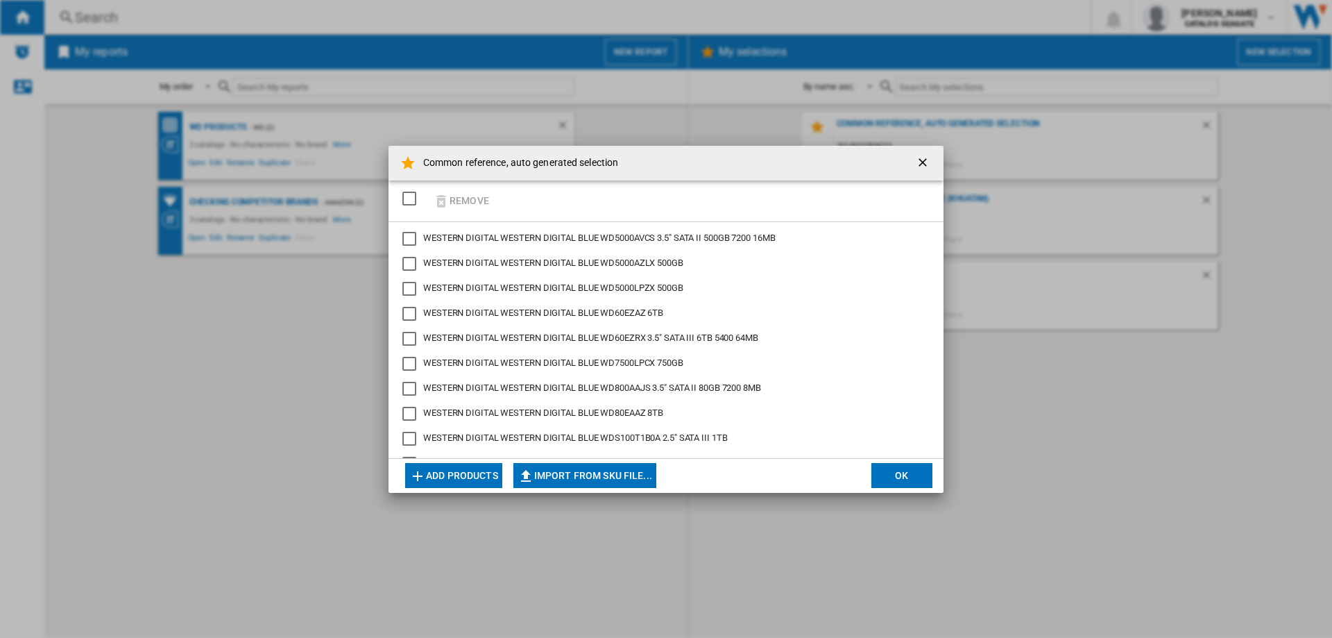
click at [926, 162] on ng-md-icon "getI18NText('BUTTONS.CLOSE_DIALOG')" at bounding box center [924, 163] width 17 height 17
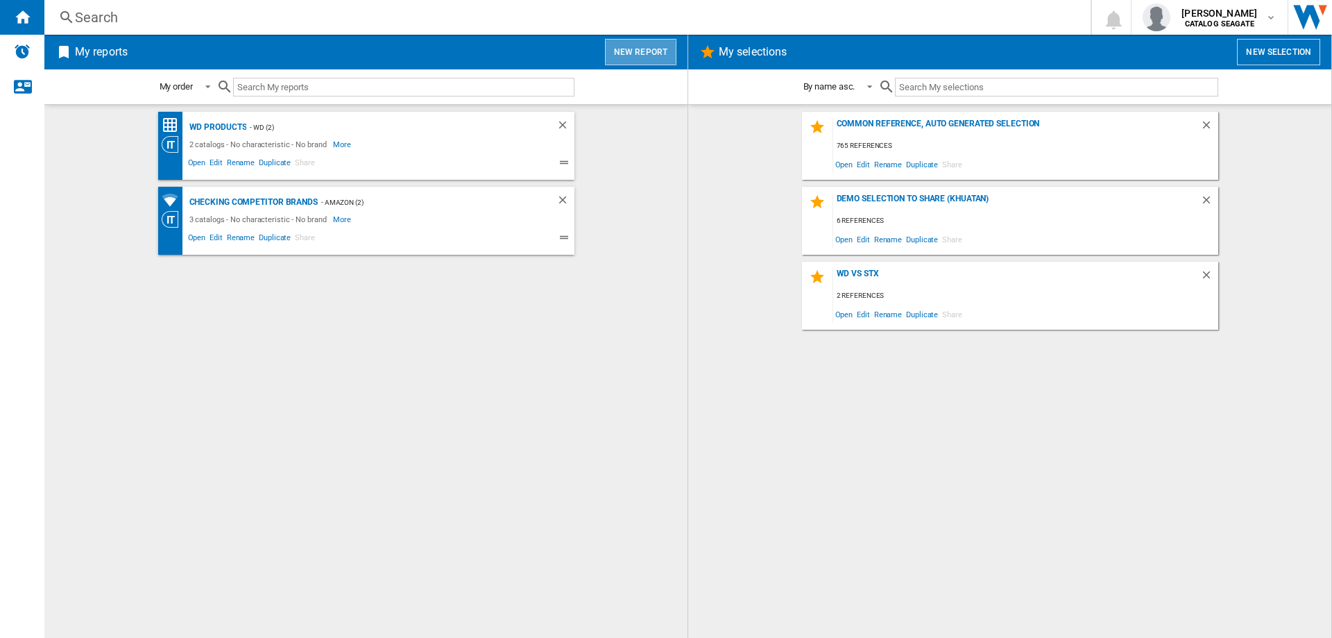
click at [663, 49] on button "New report" at bounding box center [640, 52] width 71 height 26
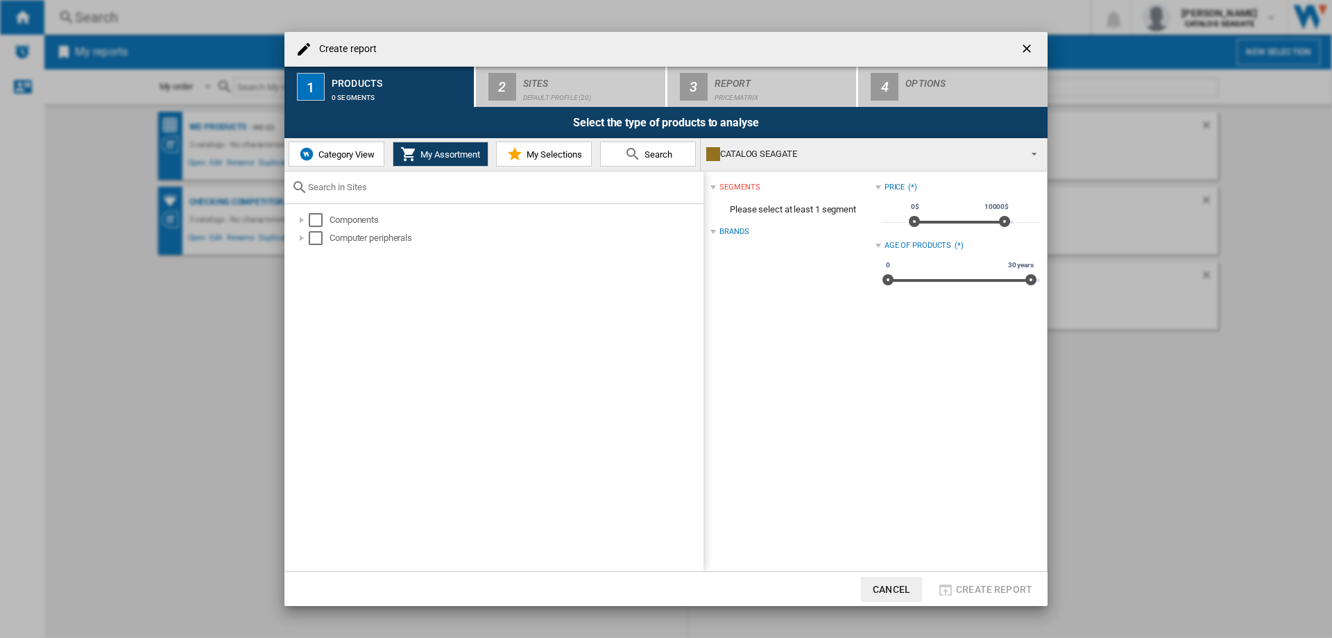
click at [354, 153] on span "Category View" at bounding box center [345, 154] width 60 height 10
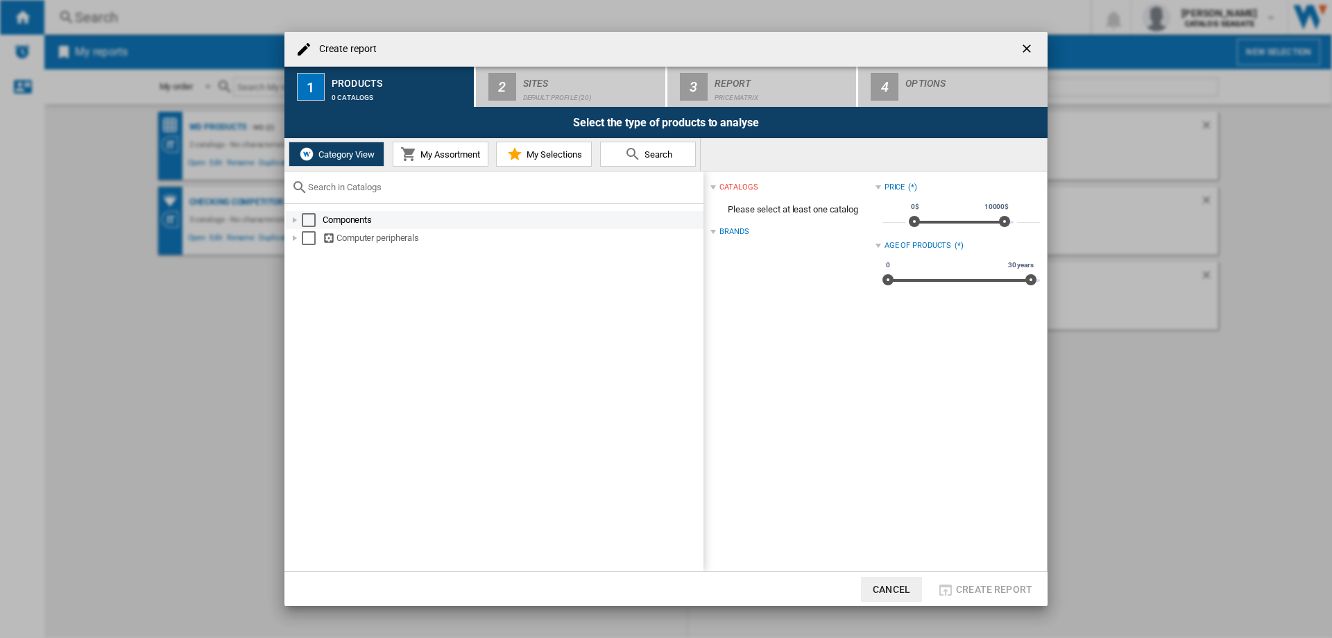
click at [295, 219] on div at bounding box center [295, 220] width 14 height 14
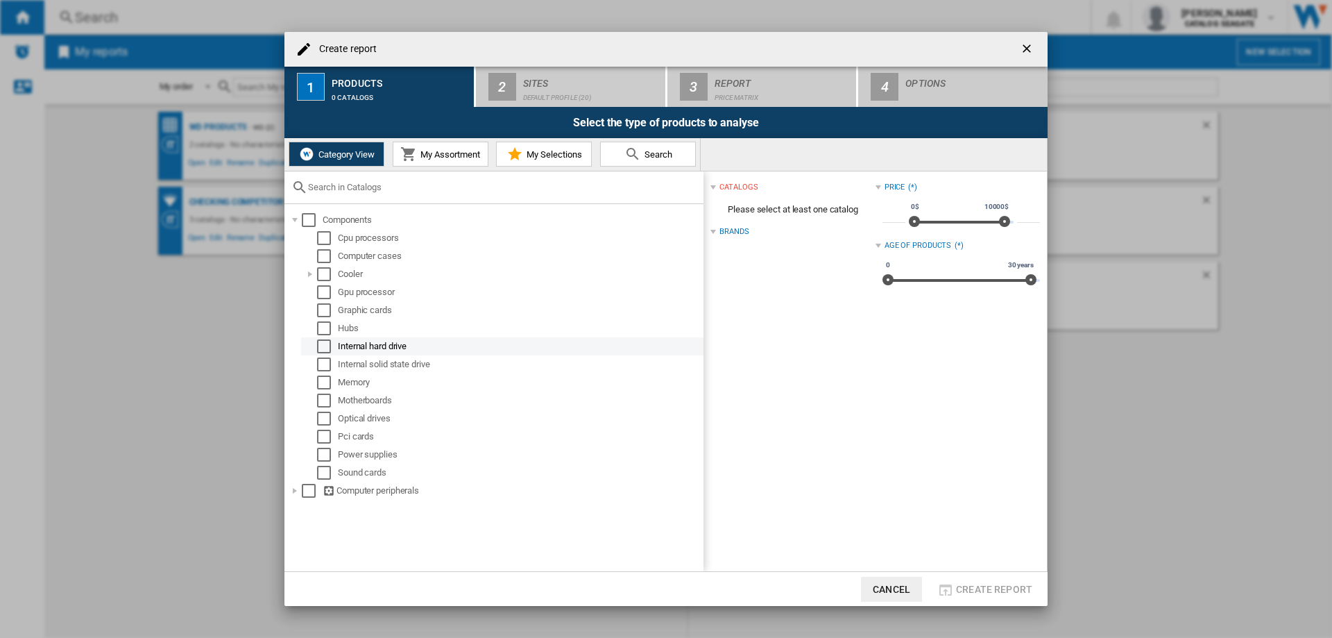
click at [323, 344] on div "Select" at bounding box center [324, 346] width 14 height 14
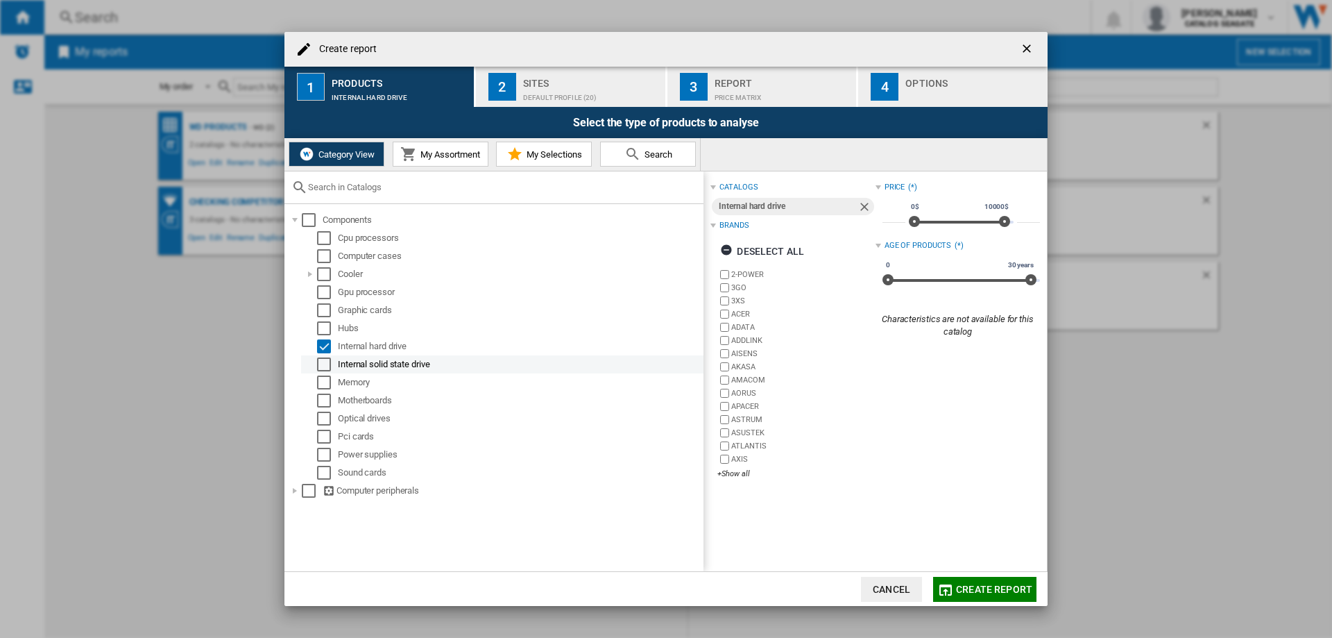
click at [323, 362] on div "Select" at bounding box center [324, 364] width 14 height 14
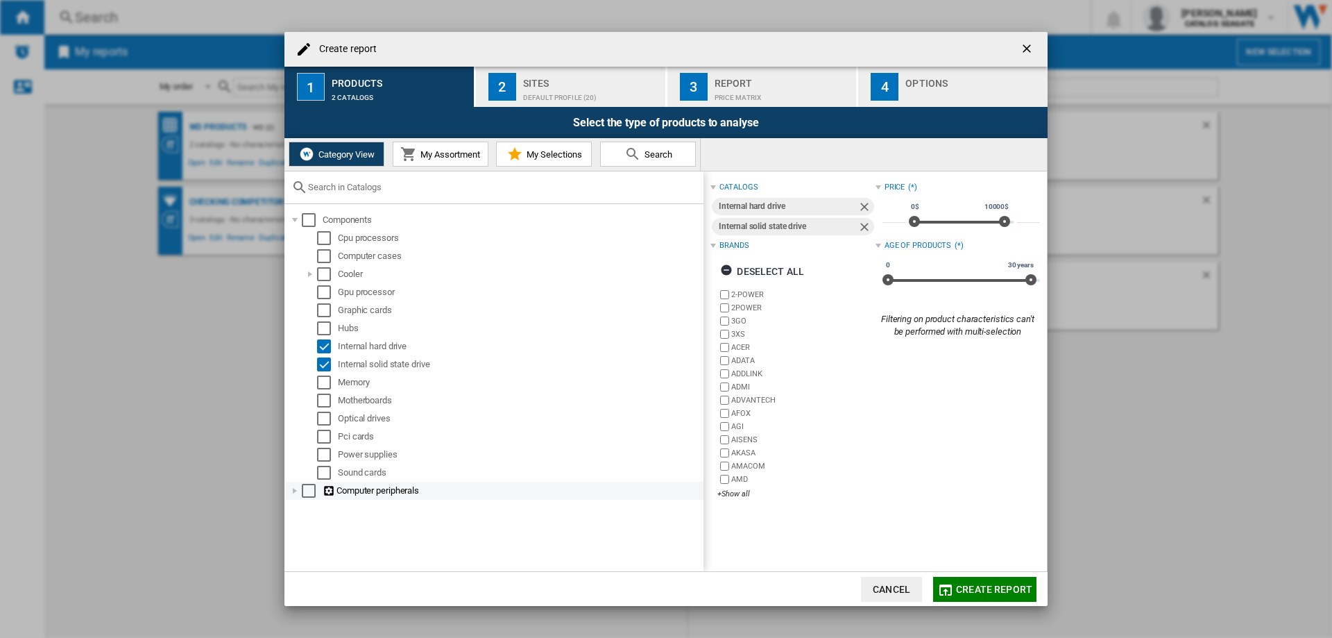
click at [294, 490] on div at bounding box center [295, 491] width 14 height 14
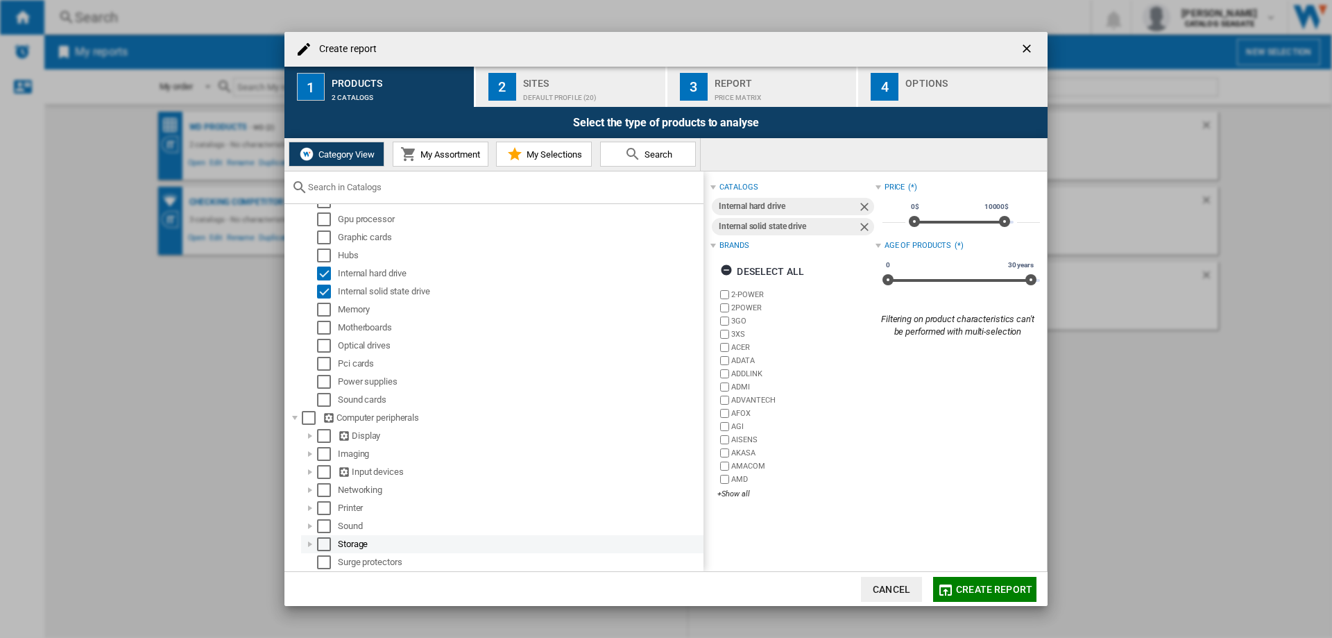
click at [310, 546] on div at bounding box center [310, 544] width 14 height 14
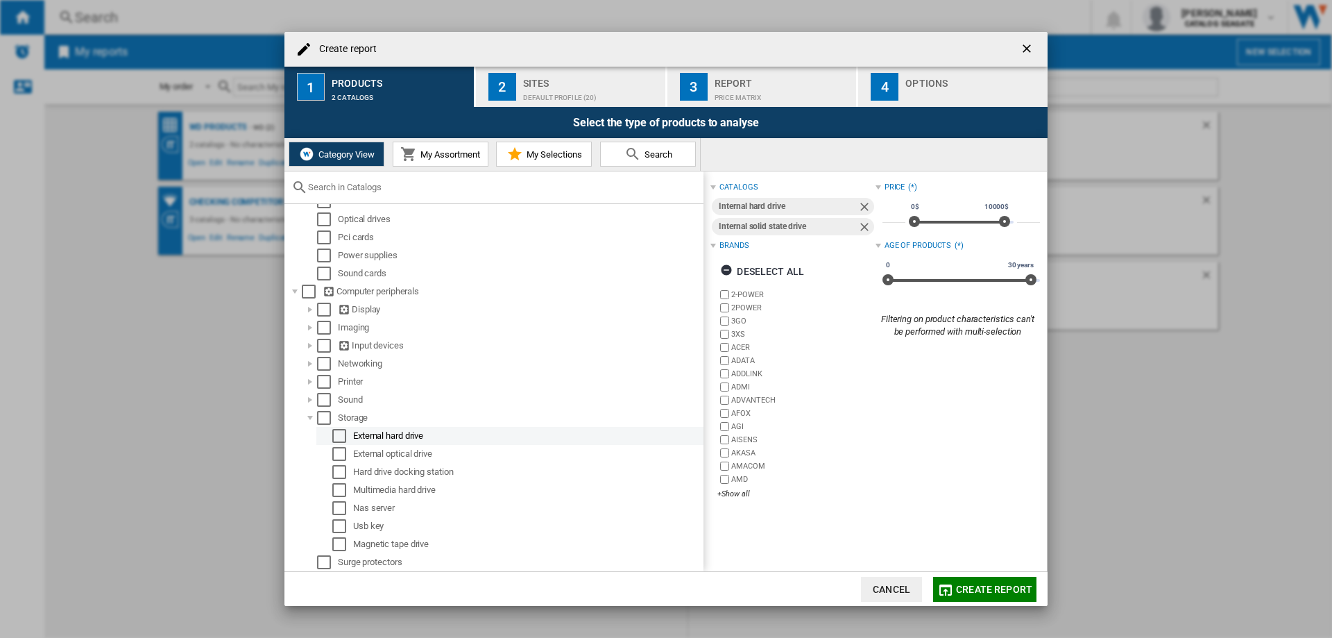
click at [341, 433] on div "Select" at bounding box center [339, 436] width 14 height 14
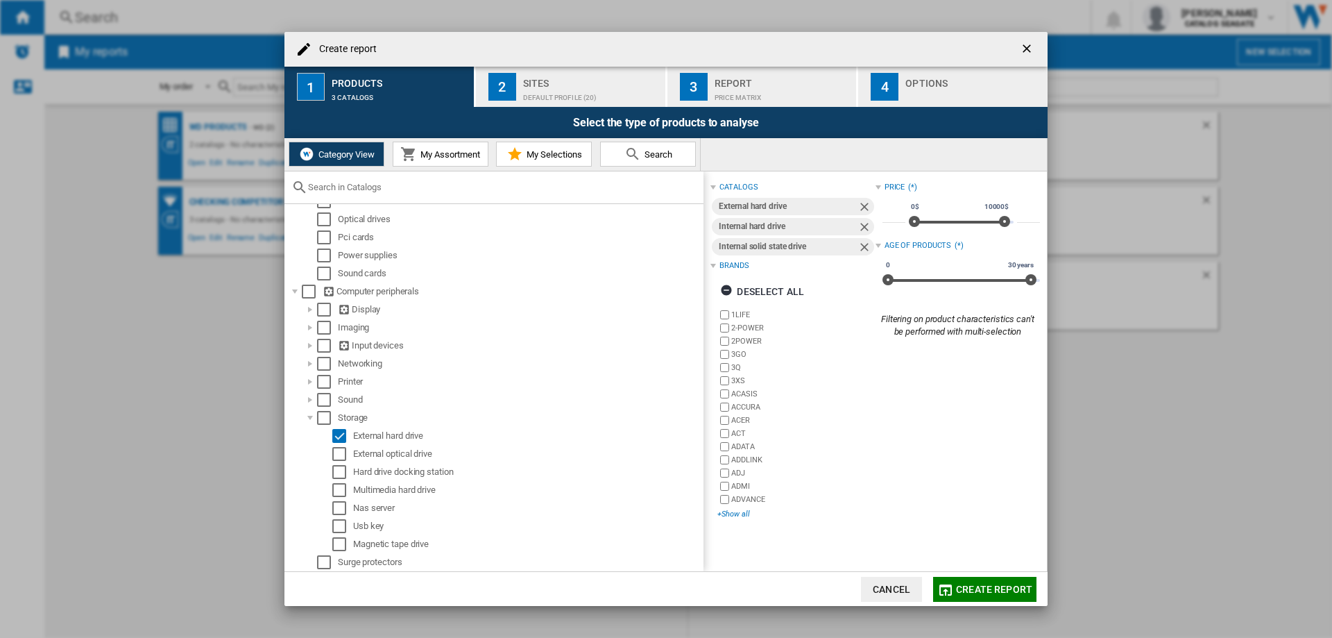
click at [737, 511] on div "+Show all" at bounding box center [797, 514] width 158 height 10
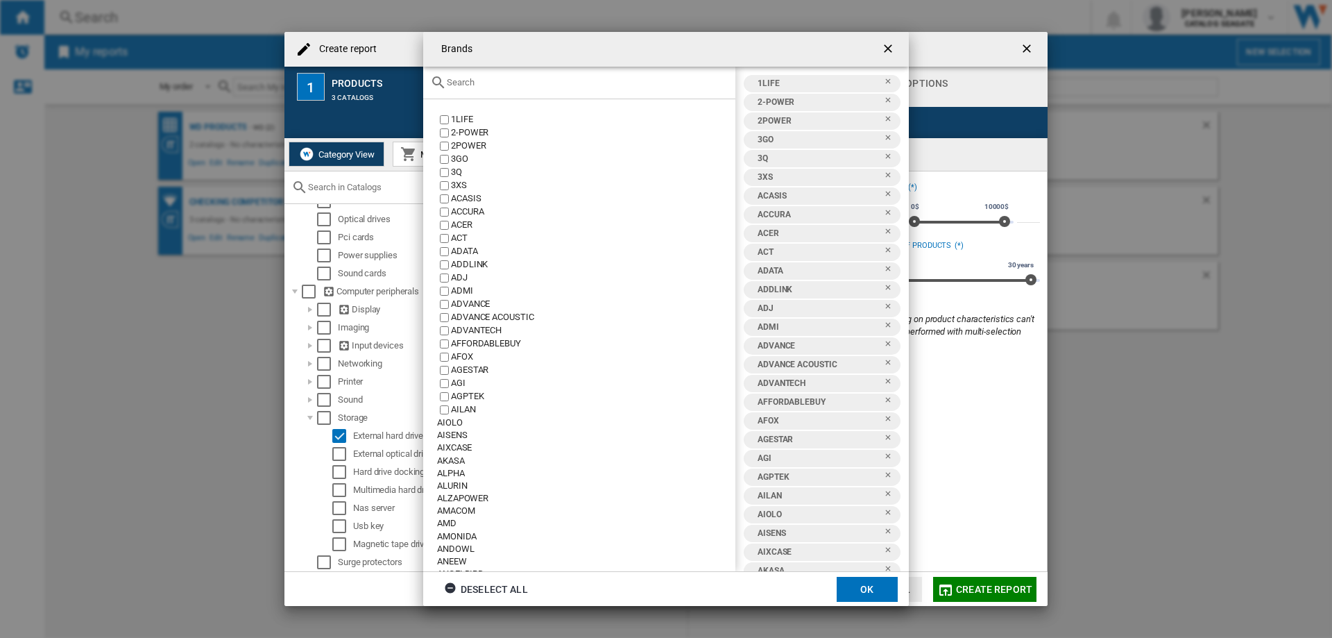
click at [474, 586] on div "Deselect all" at bounding box center [486, 589] width 84 height 25
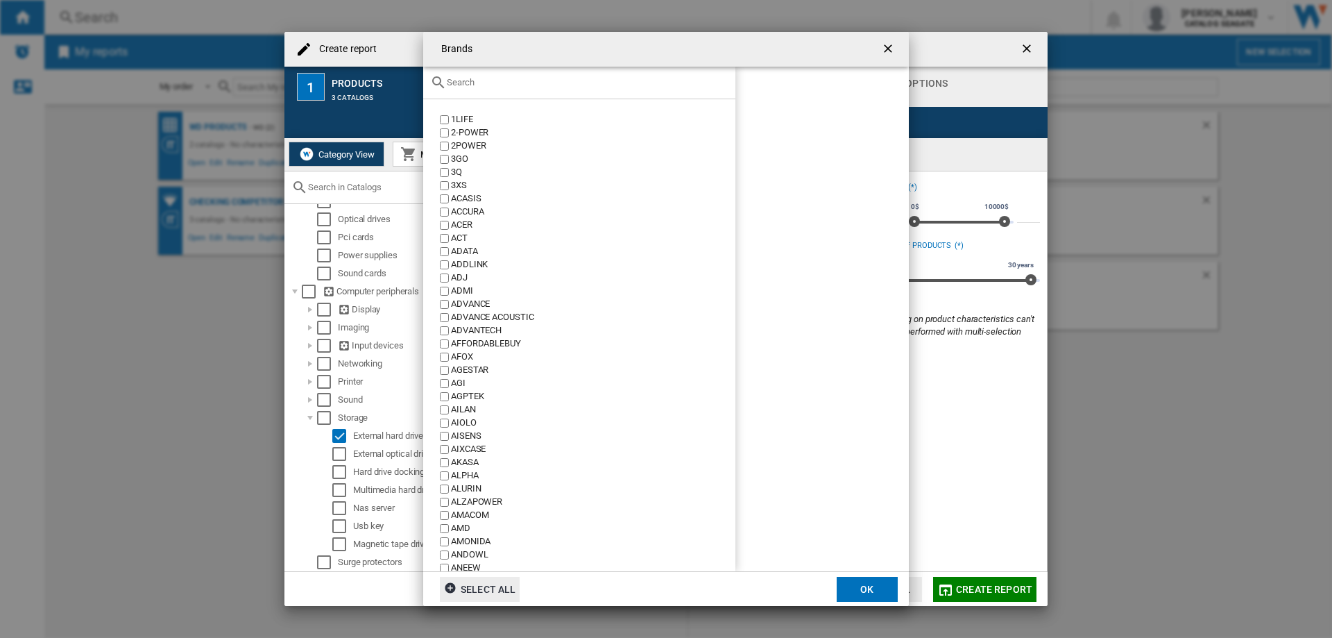
click at [466, 85] on input "text" at bounding box center [588, 82] width 282 height 10
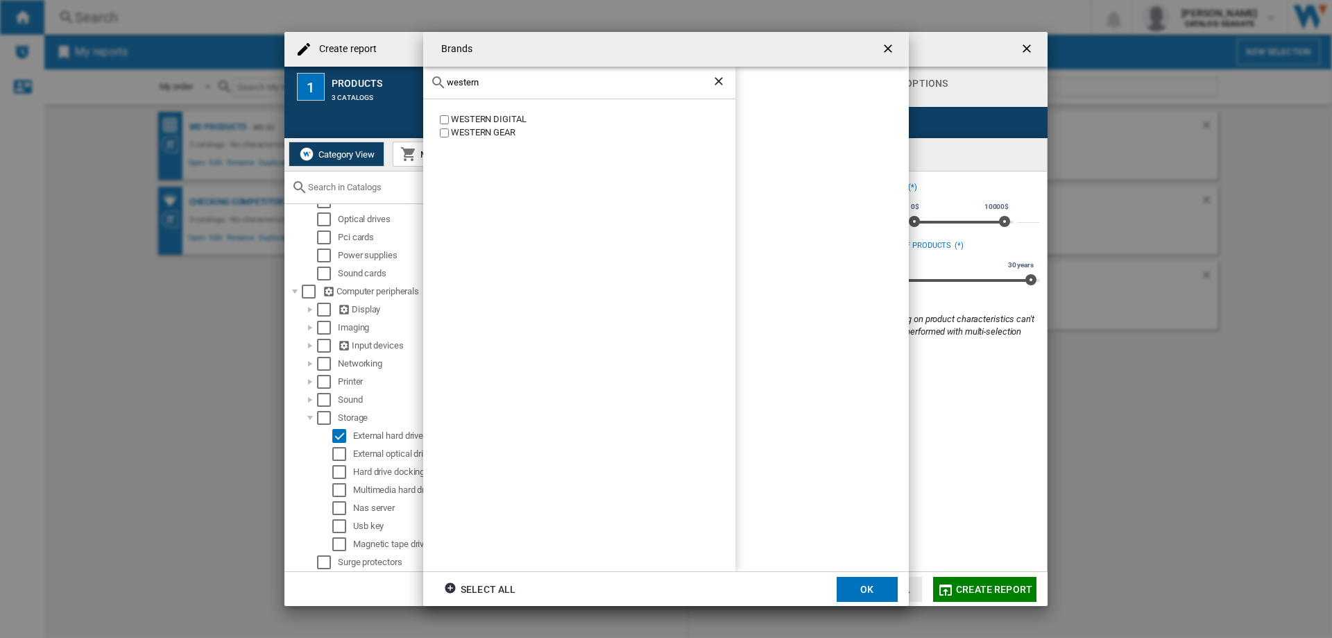
type input "western"
click at [871, 592] on button "OK" at bounding box center [867, 589] width 61 height 25
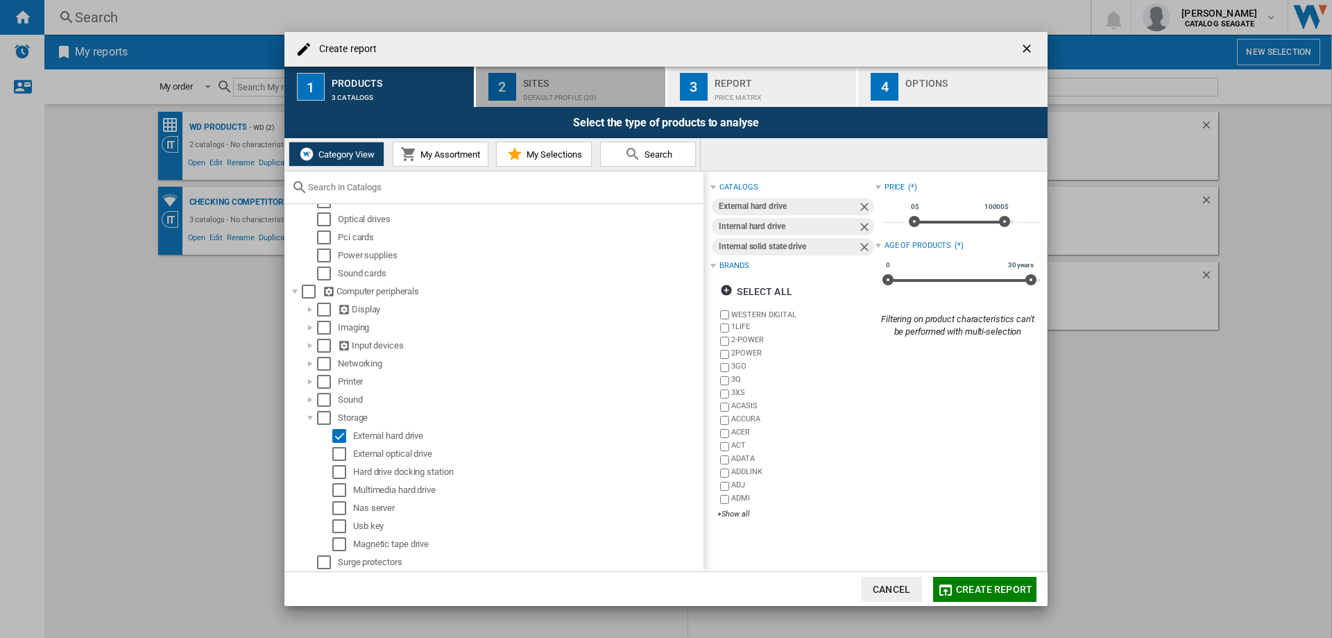
click at [559, 81] on div "Sites" at bounding box center [591, 79] width 137 height 15
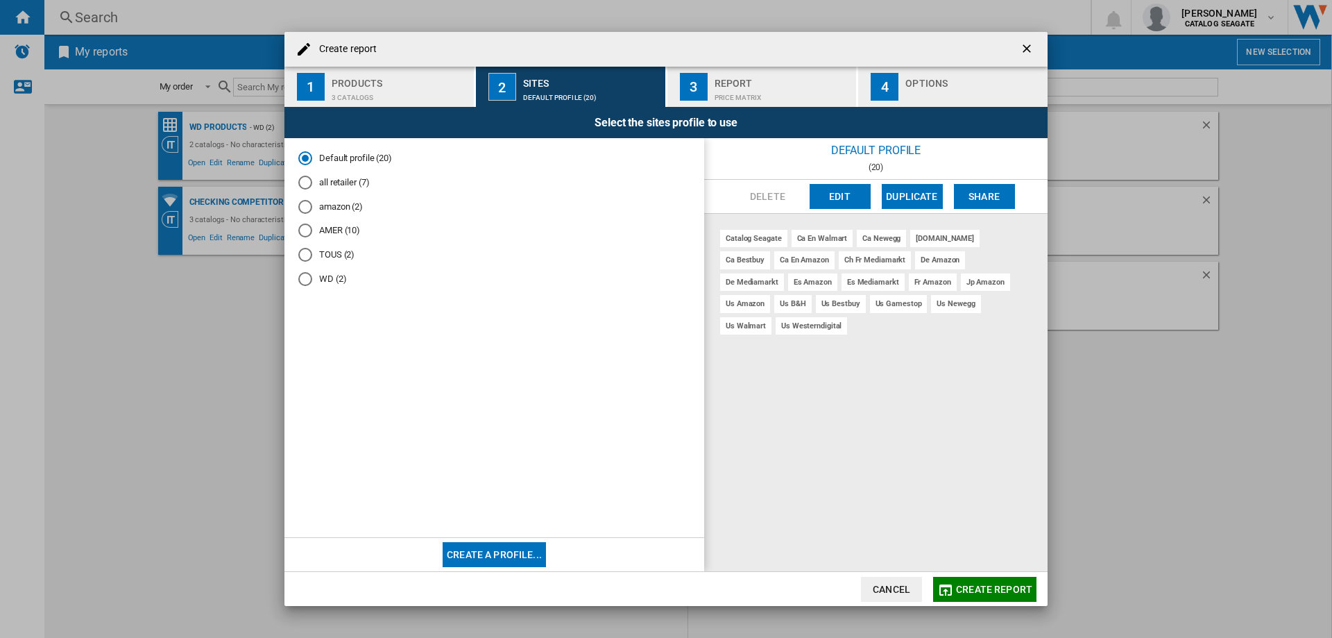
click at [310, 228] on div "AMER (10)" at bounding box center [305, 230] width 14 height 14
click at [753, 88] on div "Price Matrix" at bounding box center [783, 94] width 137 height 15
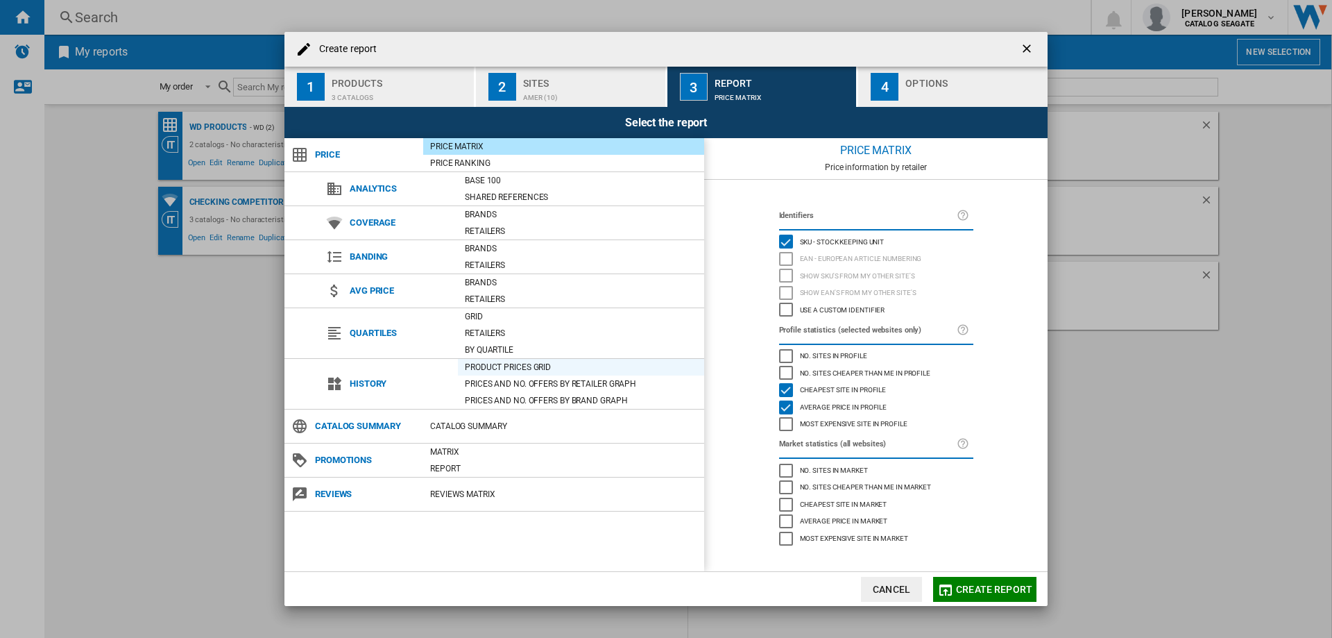
click at [543, 366] on div "Product prices grid" at bounding box center [581, 367] width 246 height 14
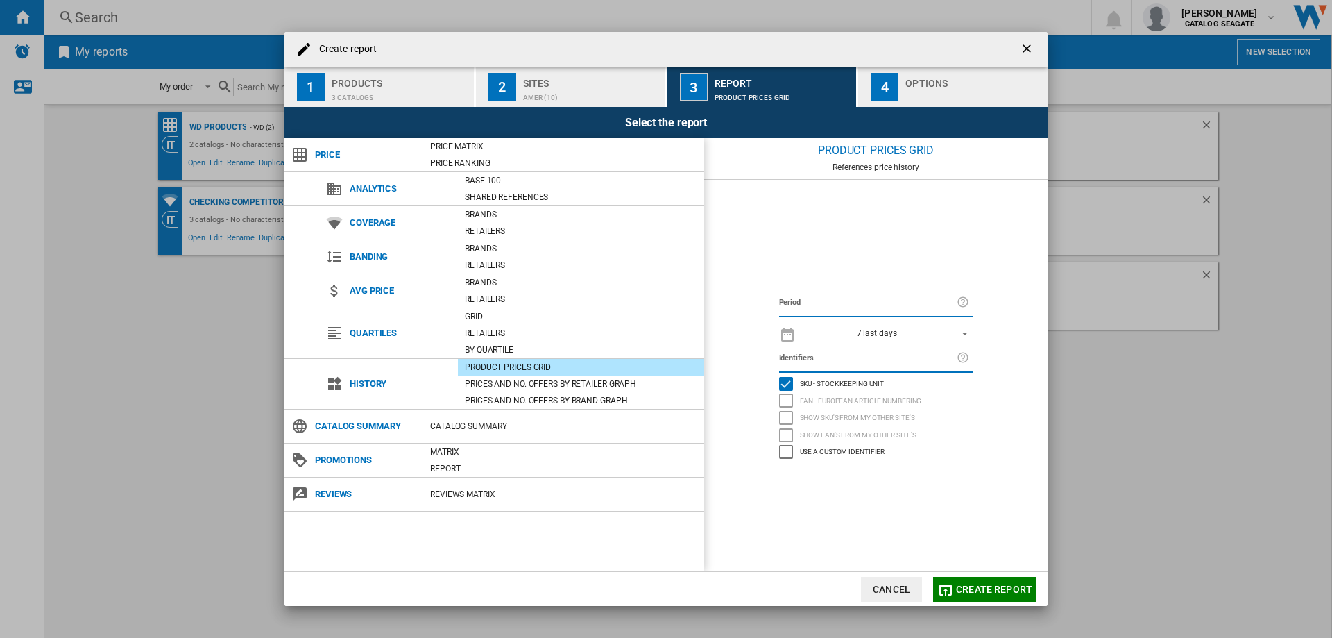
click at [887, 332] on div "7 last days" at bounding box center [877, 333] width 40 height 10
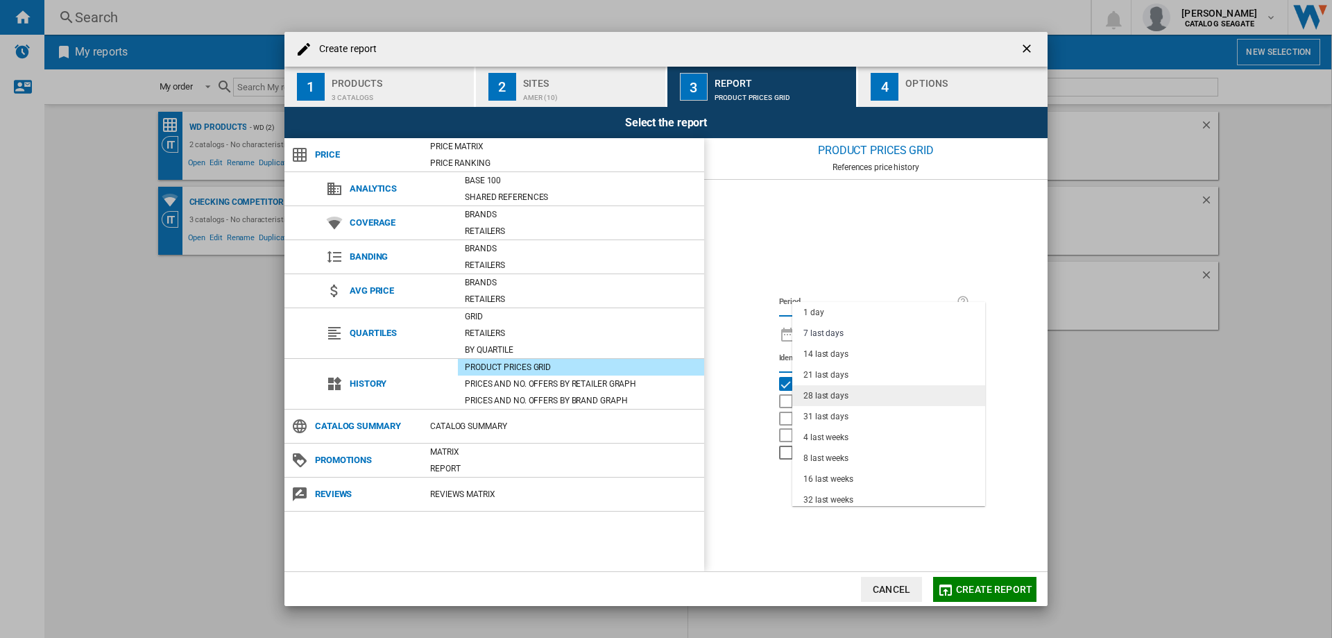
click at [834, 393] on div "28 last days" at bounding box center [826, 396] width 45 height 12
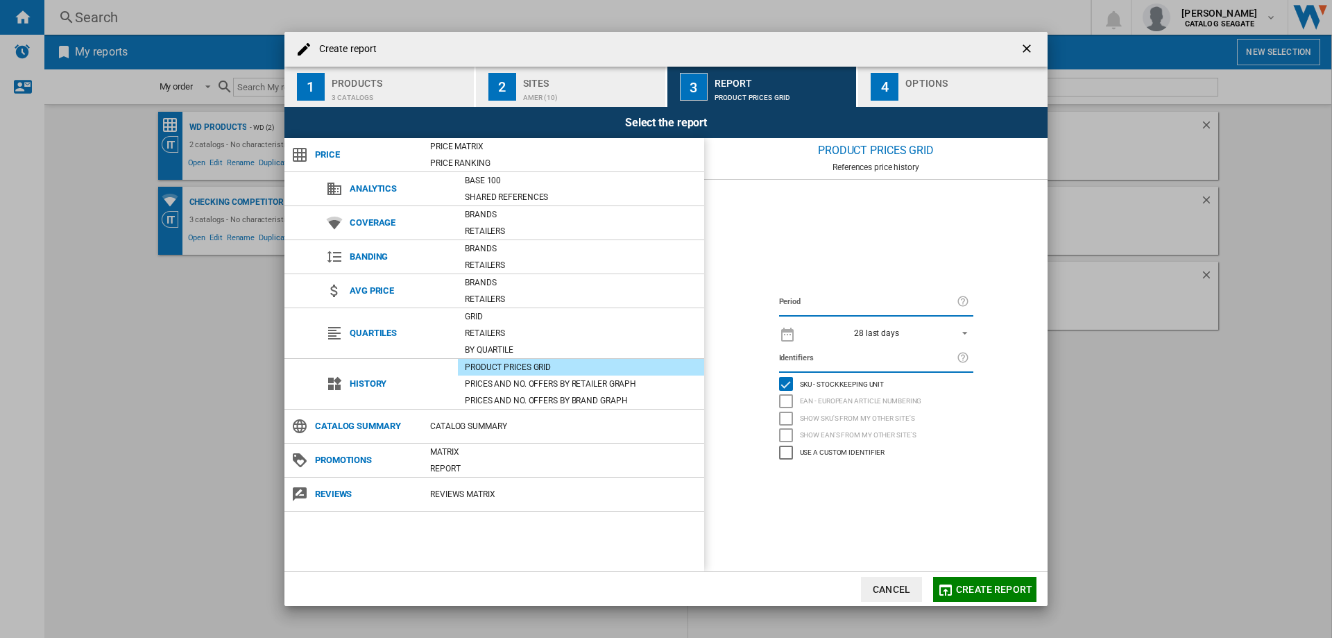
click at [927, 83] on div "Options" at bounding box center [974, 79] width 137 height 15
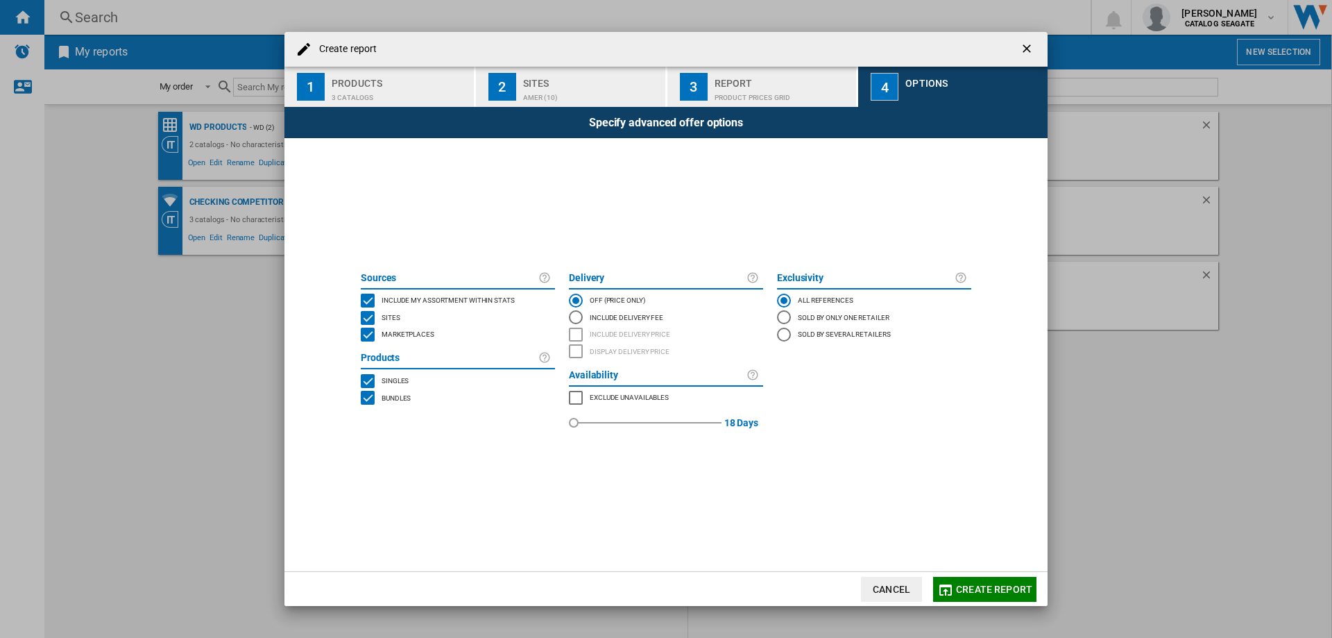
click at [960, 591] on span "Create report" at bounding box center [994, 589] width 76 height 11
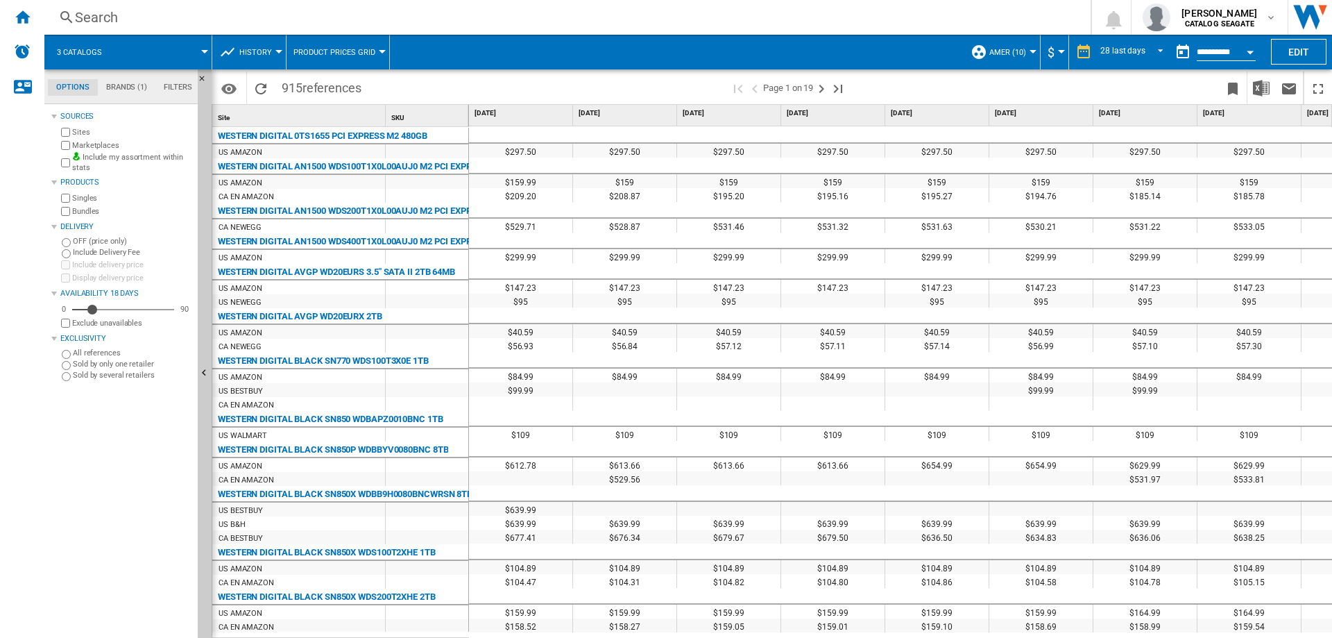
click at [1021, 46] on button "AMER (10)" at bounding box center [1012, 52] width 44 height 35
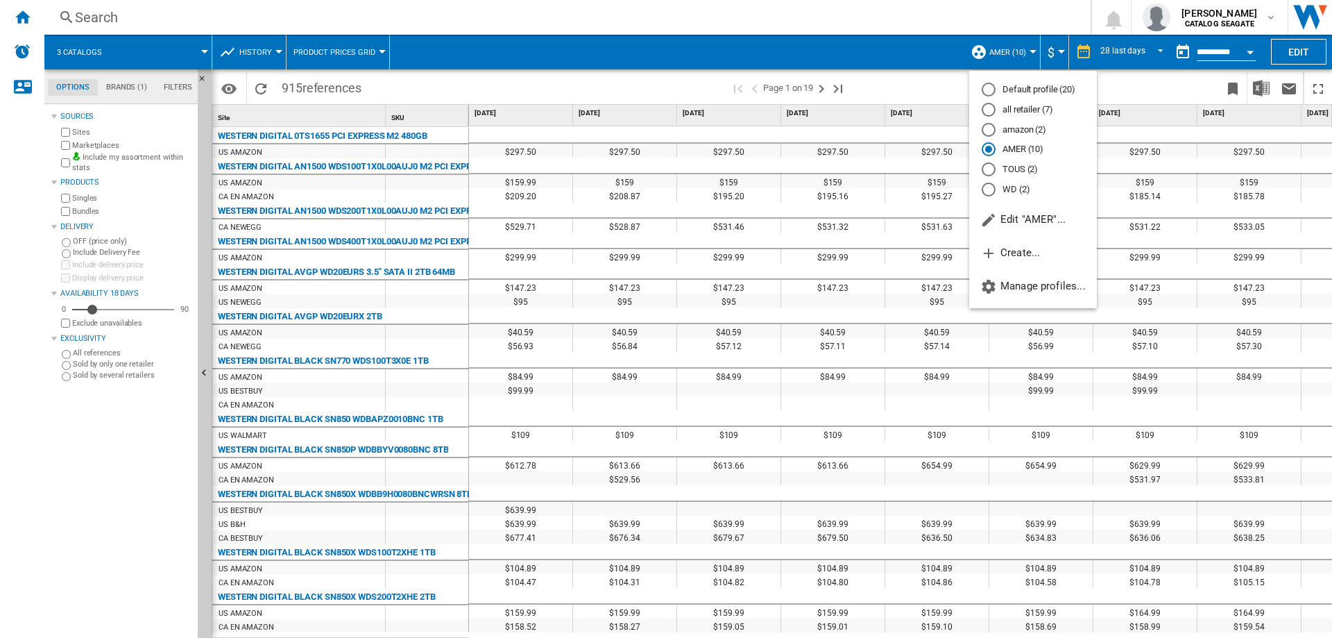
click at [906, 71] on md-backdrop at bounding box center [666, 319] width 1332 height 638
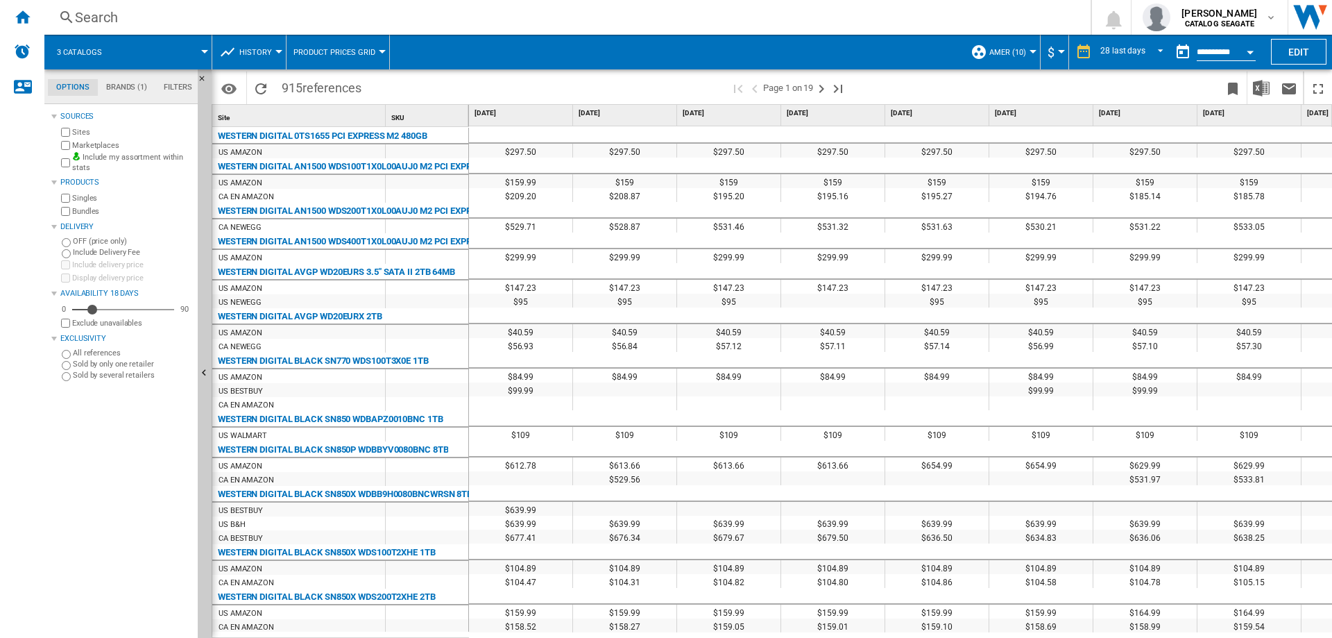
click at [199, 50] on span at bounding box center [162, 52] width 83 height 35
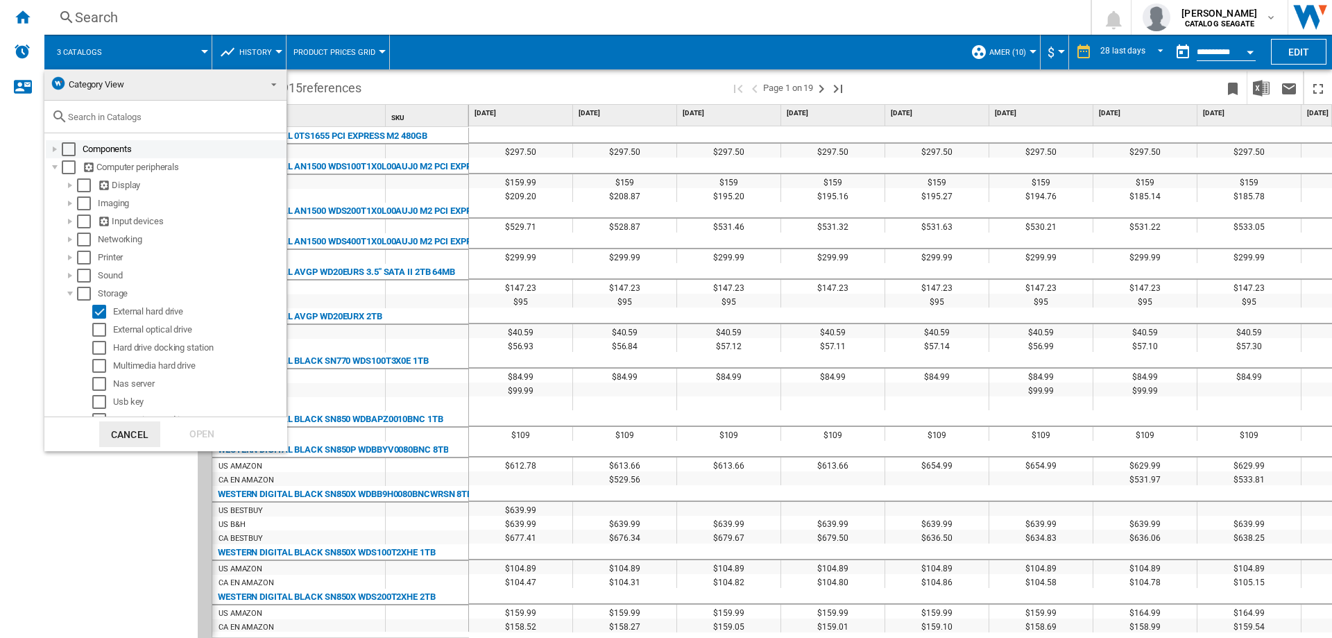
click at [56, 147] on div at bounding box center [55, 149] width 14 height 14
click at [136, 512] on md-backdrop at bounding box center [666, 319] width 1332 height 638
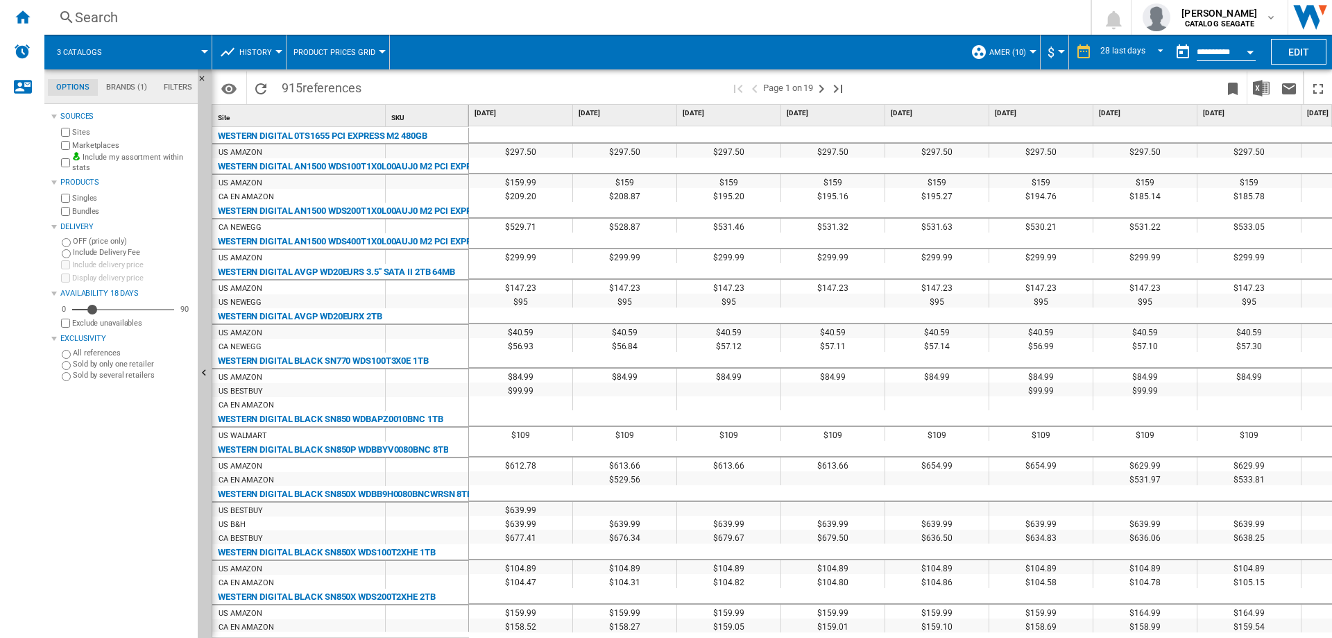
click at [273, 54] on button "History" at bounding box center [259, 52] width 40 height 35
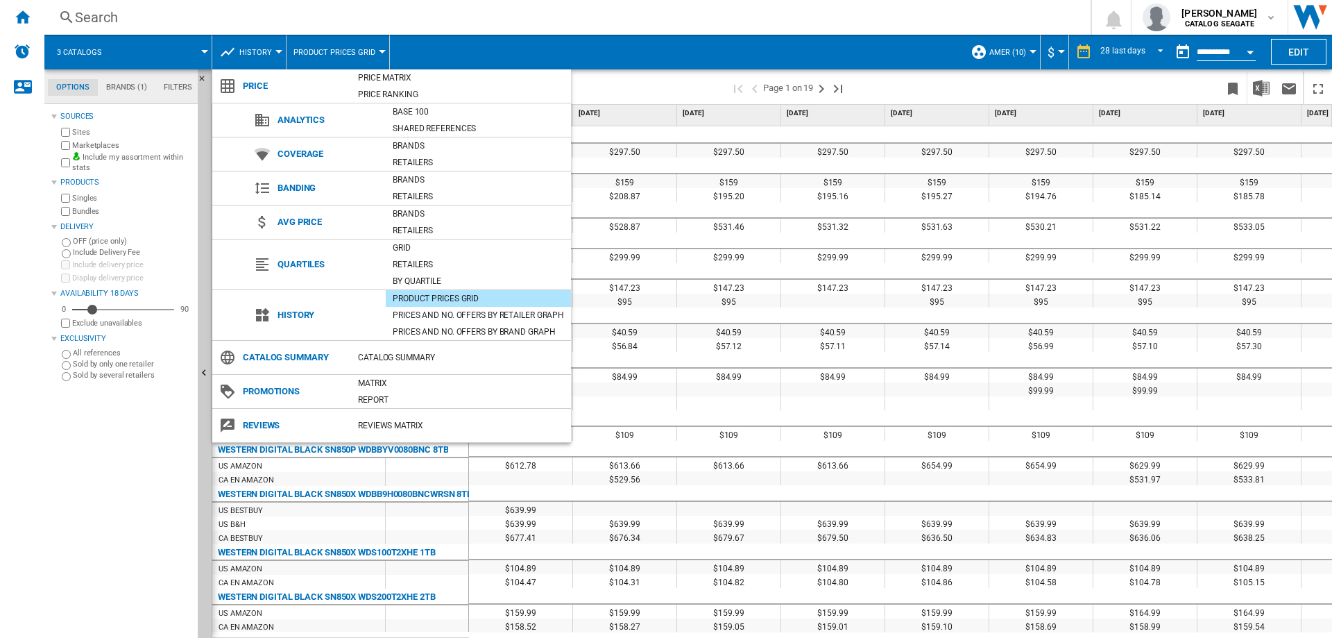
click at [273, 54] on md-backdrop at bounding box center [666, 319] width 1332 height 638
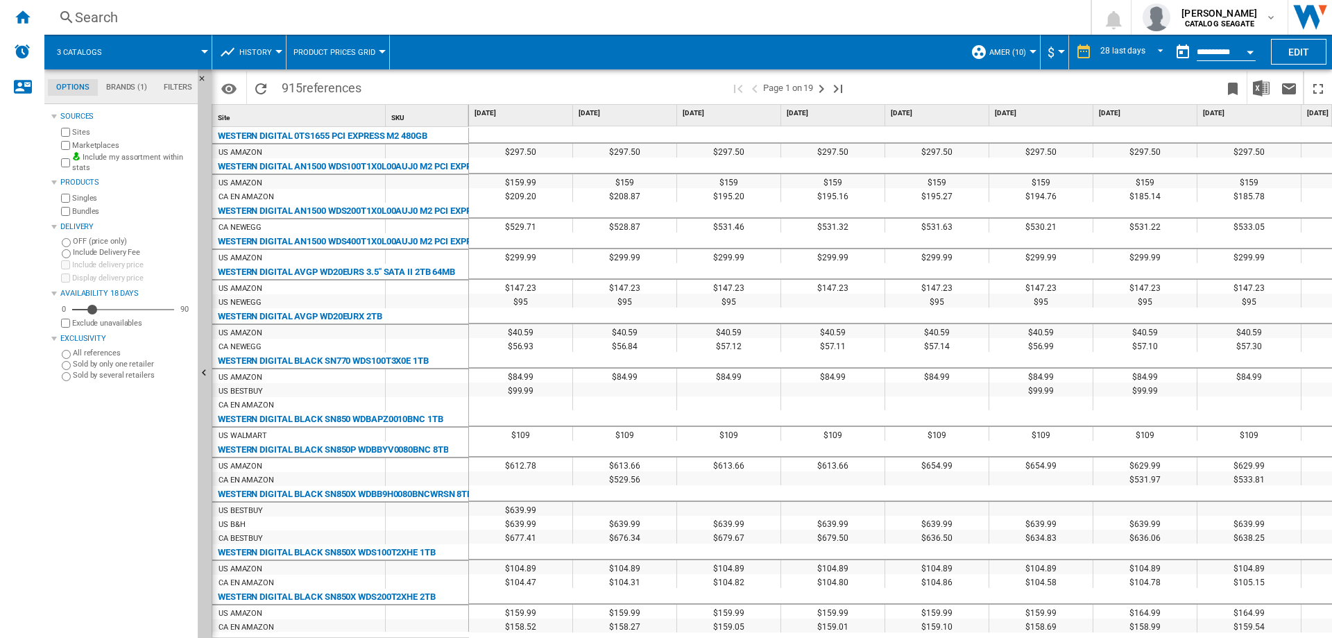
click at [341, 55] on span "Product prices grid" at bounding box center [335, 52] width 82 height 9
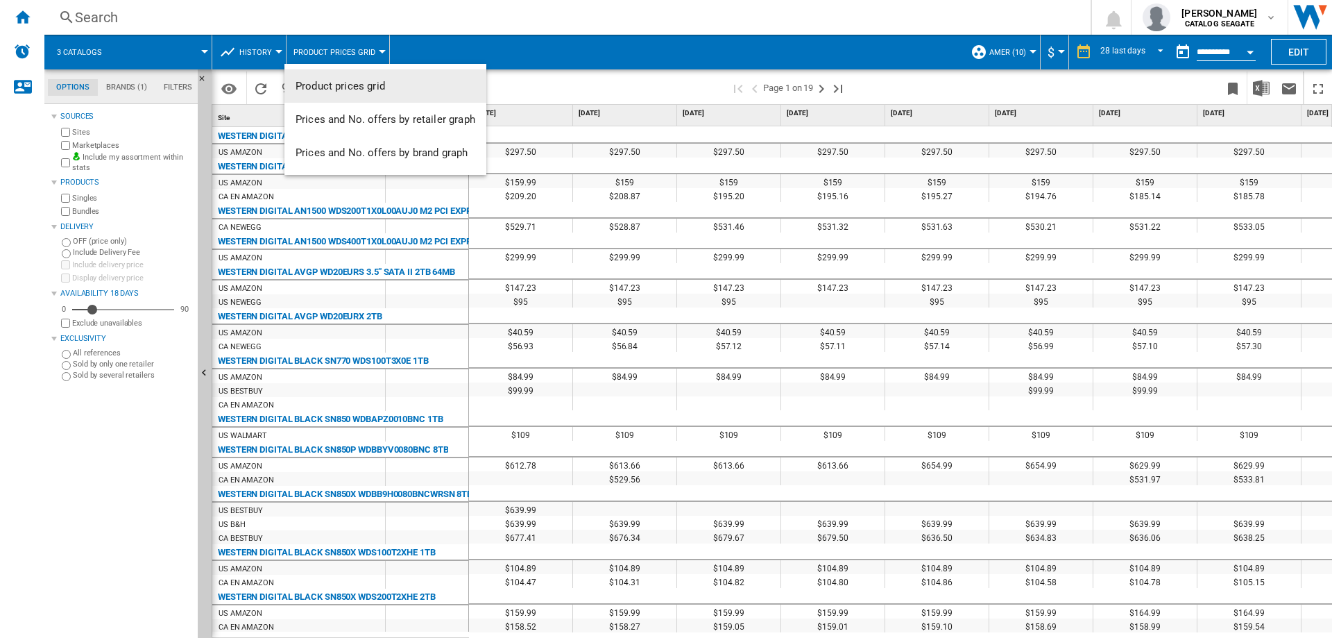
click at [256, 51] on md-backdrop at bounding box center [666, 319] width 1332 height 638
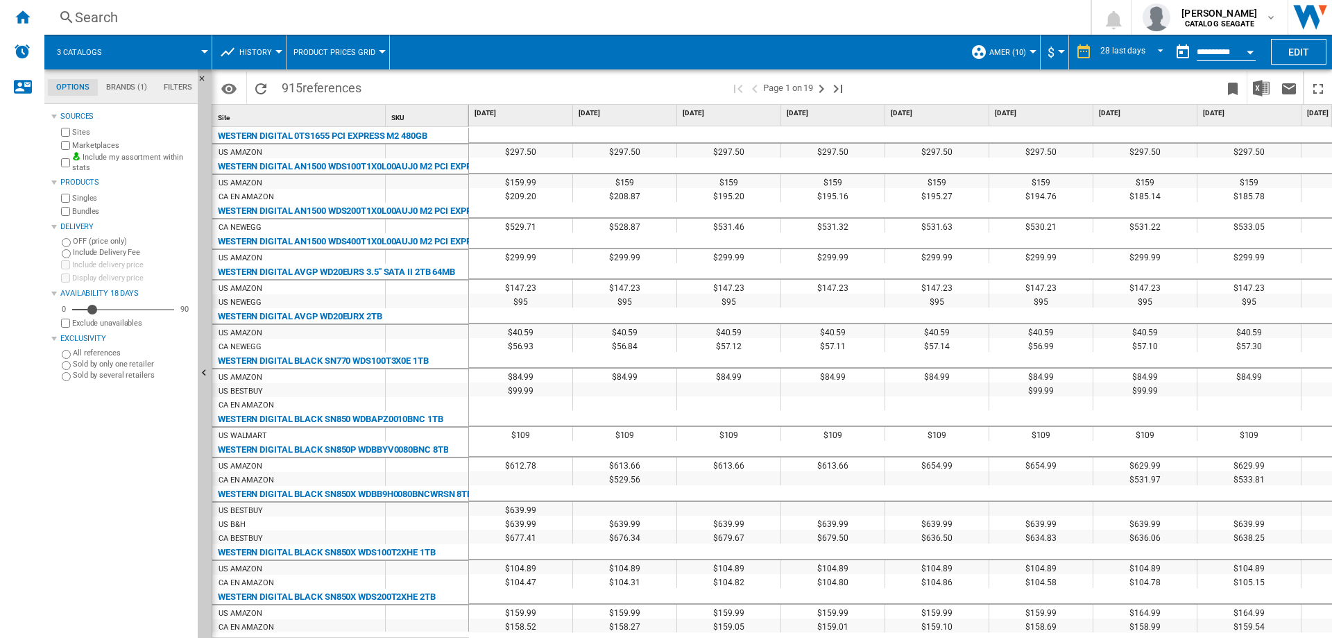
click at [157, 58] on span at bounding box center [162, 52] width 83 height 35
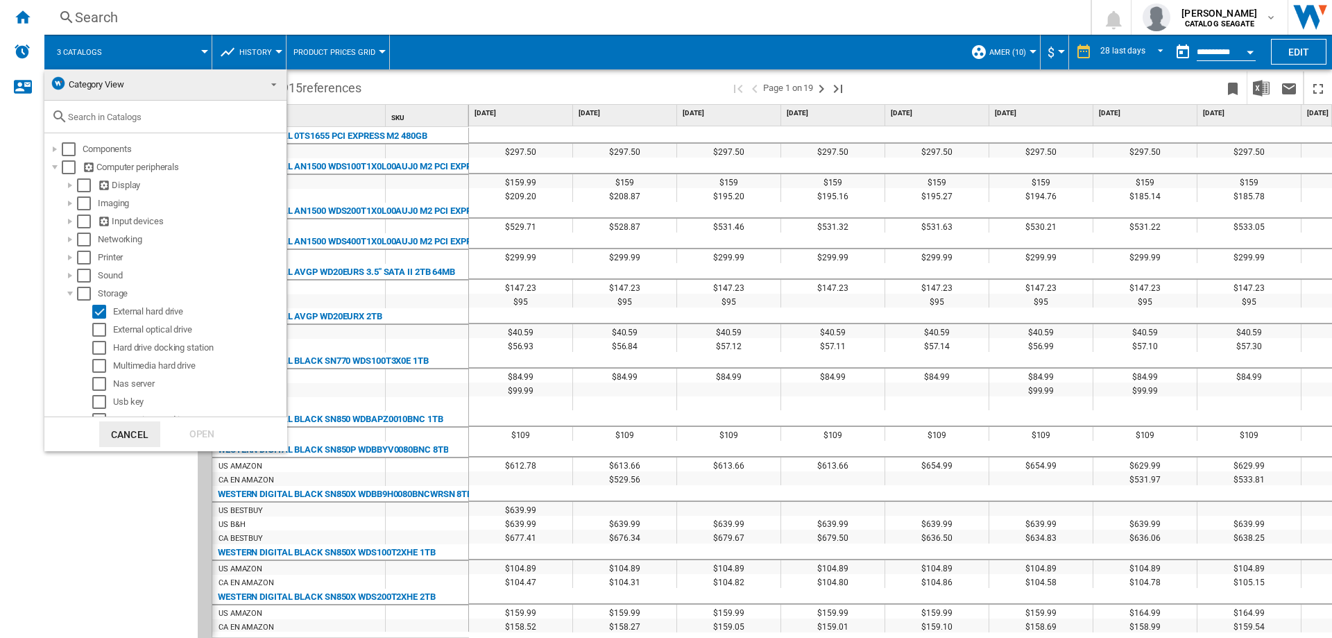
click at [99, 49] on md-backdrop at bounding box center [666, 319] width 1332 height 638
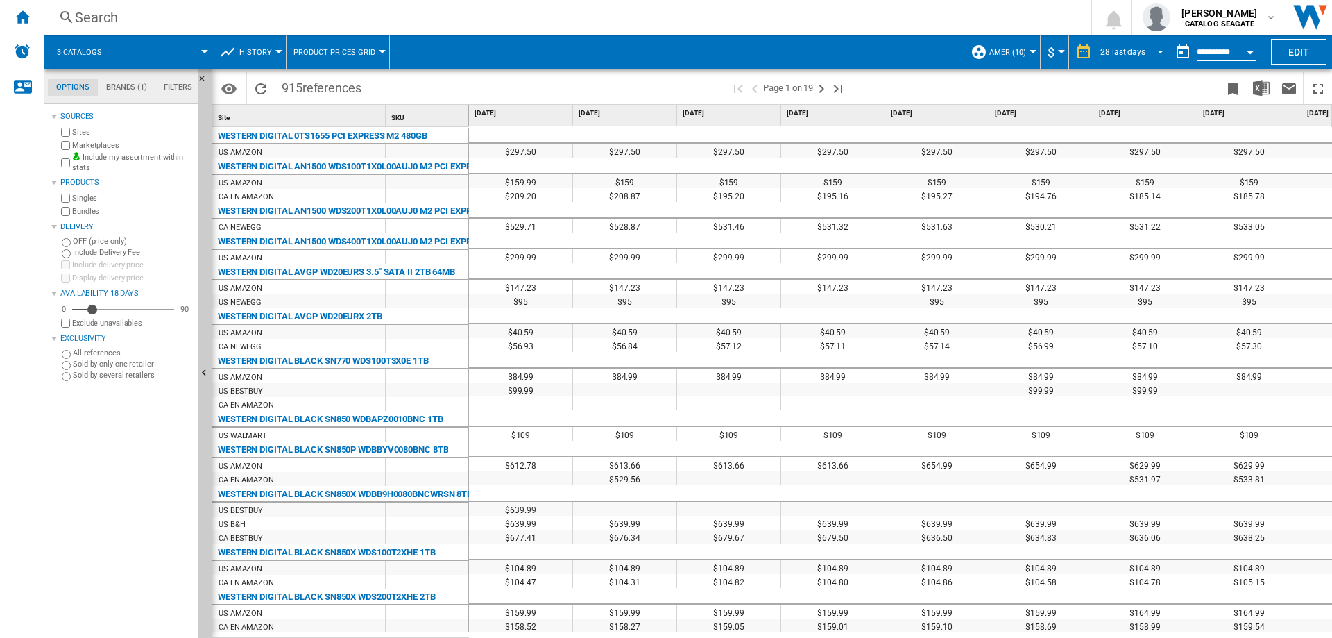
click at [1126, 51] on div "28 last days" at bounding box center [1123, 52] width 45 height 10
click at [1215, 51] on md-backdrop at bounding box center [666, 319] width 1332 height 638
click at [1131, 56] on div "28 last days" at bounding box center [1123, 52] width 45 height 10
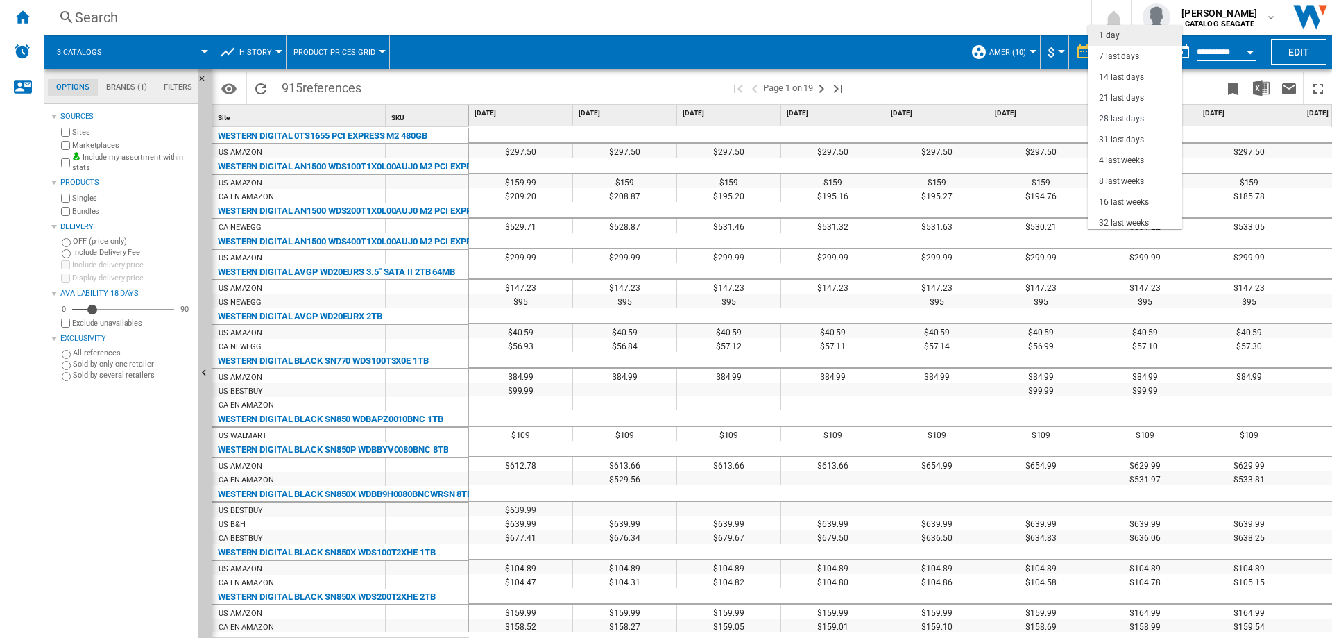
click at [1122, 31] on md-option "1 day" at bounding box center [1135, 35] width 94 height 21
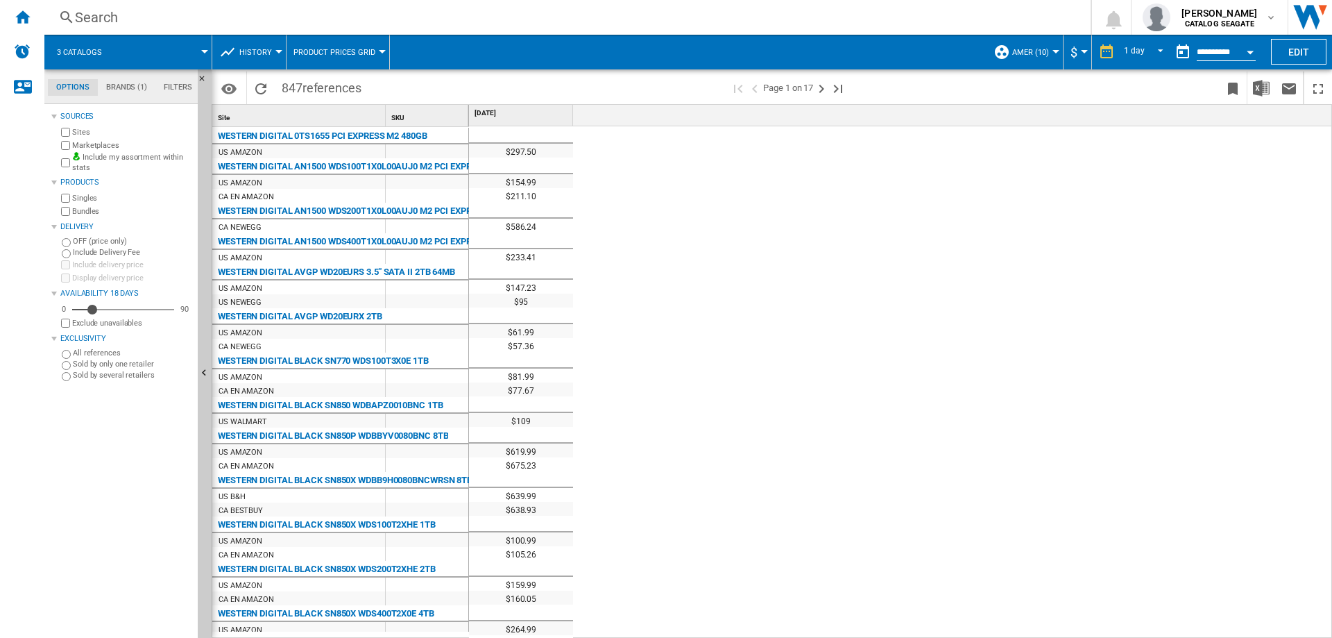
click at [135, 87] on md-tab-item "Brands (1)" at bounding box center [127, 87] width 58 height 17
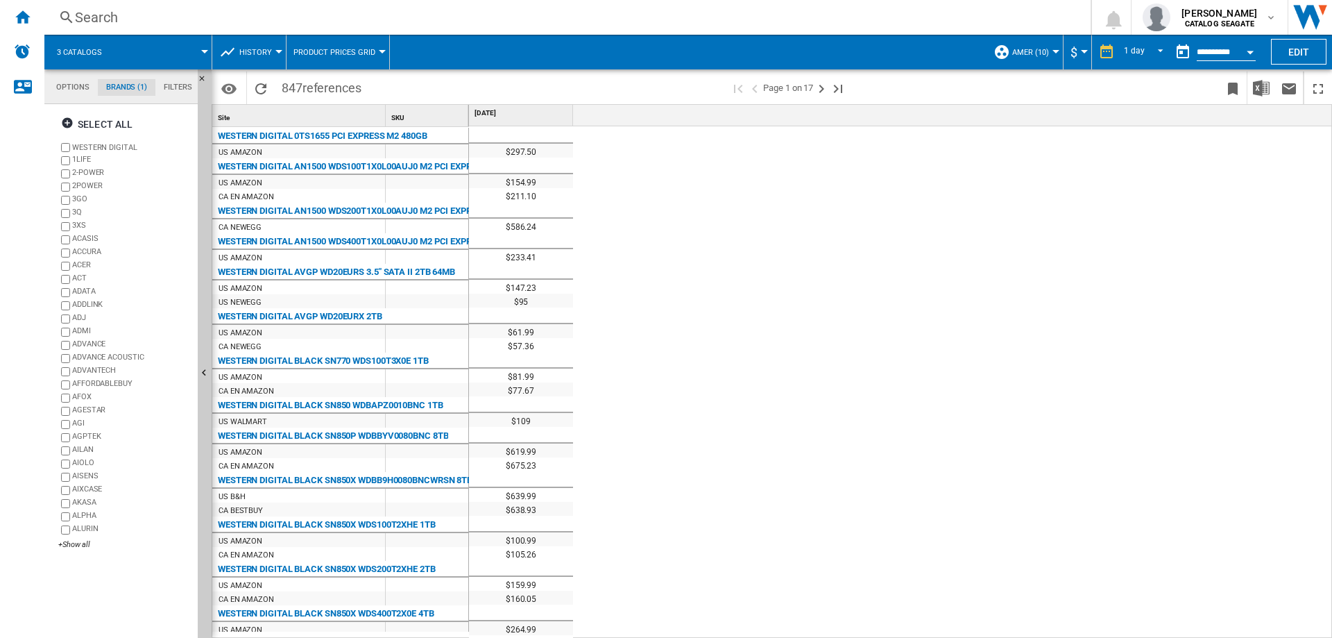
click at [80, 88] on md-tab-item "Options" at bounding box center [73, 87] width 50 height 17
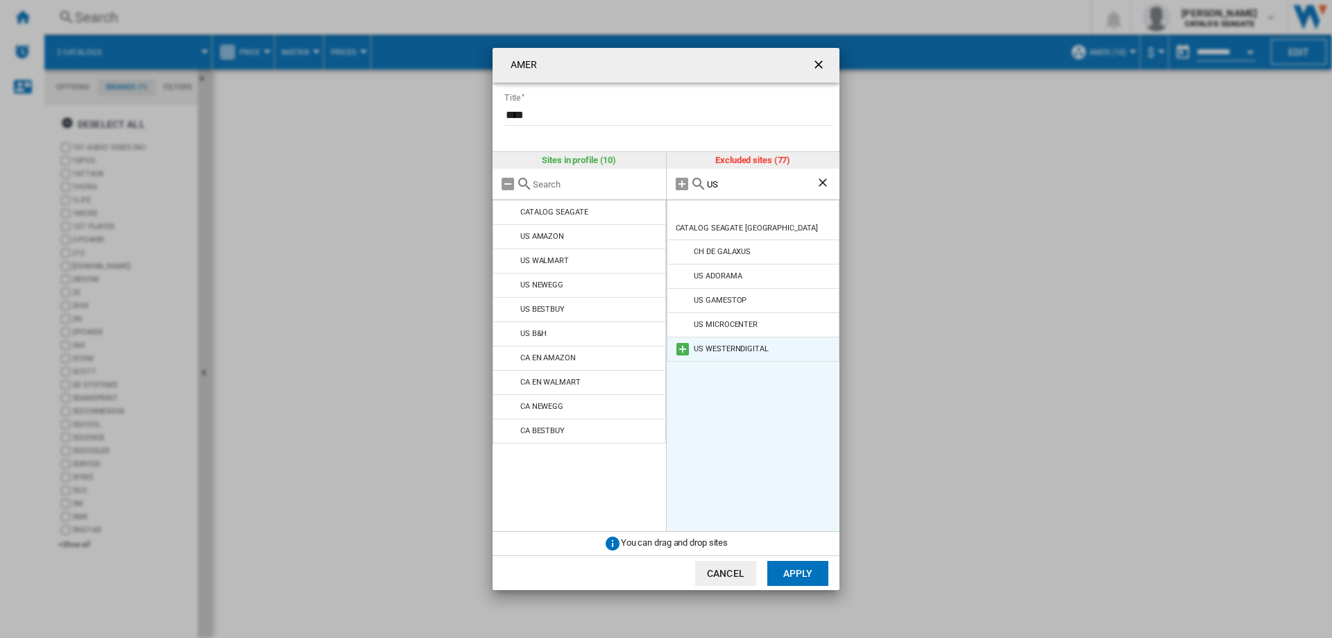
click at [680, 341] on md-icon "AMER Title ..." at bounding box center [683, 349] width 17 height 17
click at [720, 185] on input "US" at bounding box center [762, 184] width 110 height 10
type input "U"
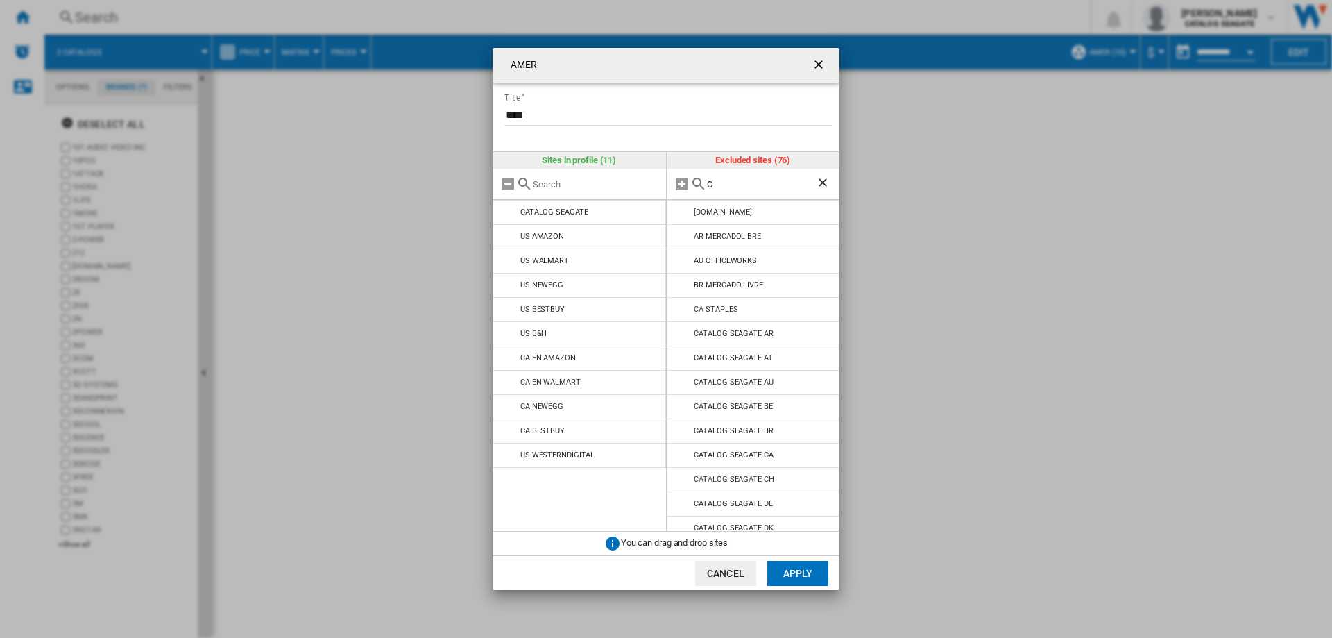
type input "CA"
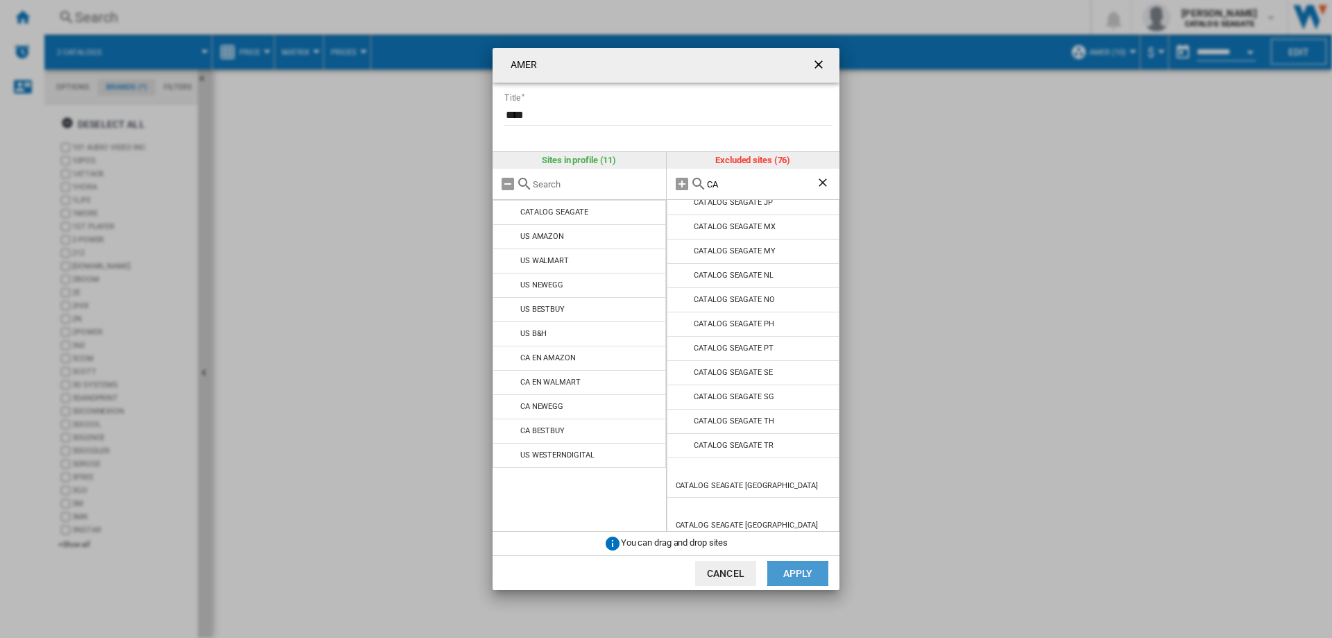
click at [793, 573] on button "Apply" at bounding box center [798, 573] width 61 height 25
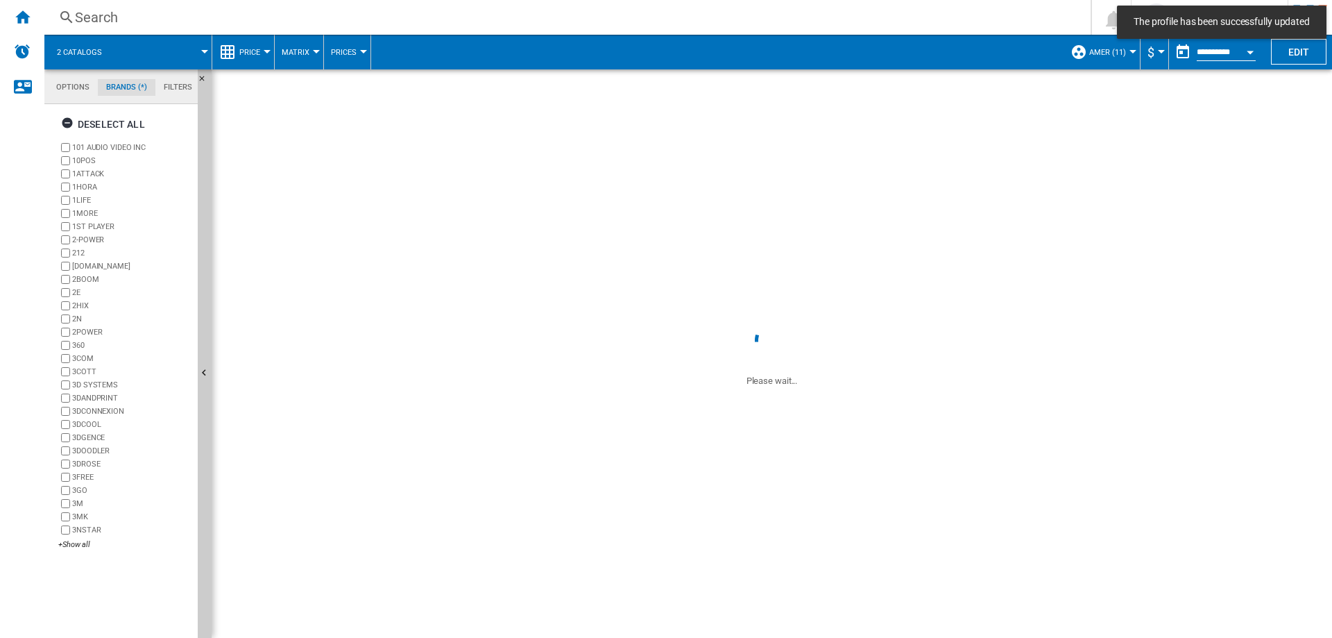
click at [1121, 51] on span "AMER (11)" at bounding box center [1108, 52] width 37 height 9
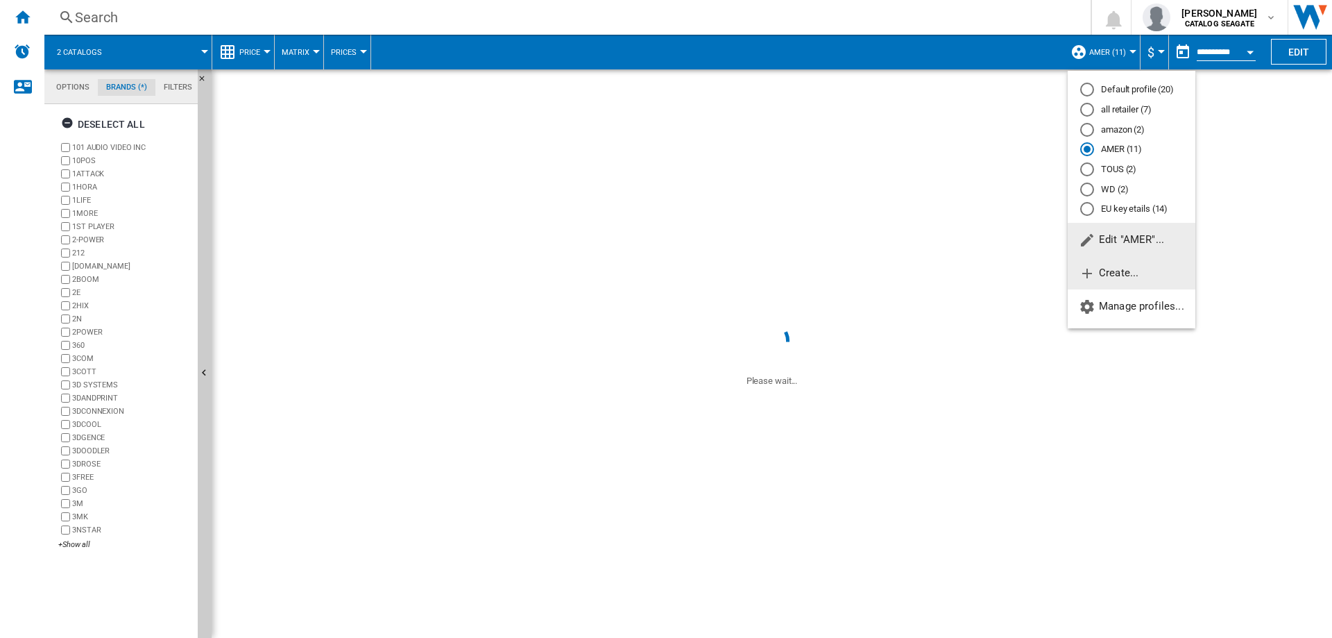
click at [1124, 277] on span "Create..." at bounding box center [1109, 272] width 60 height 12
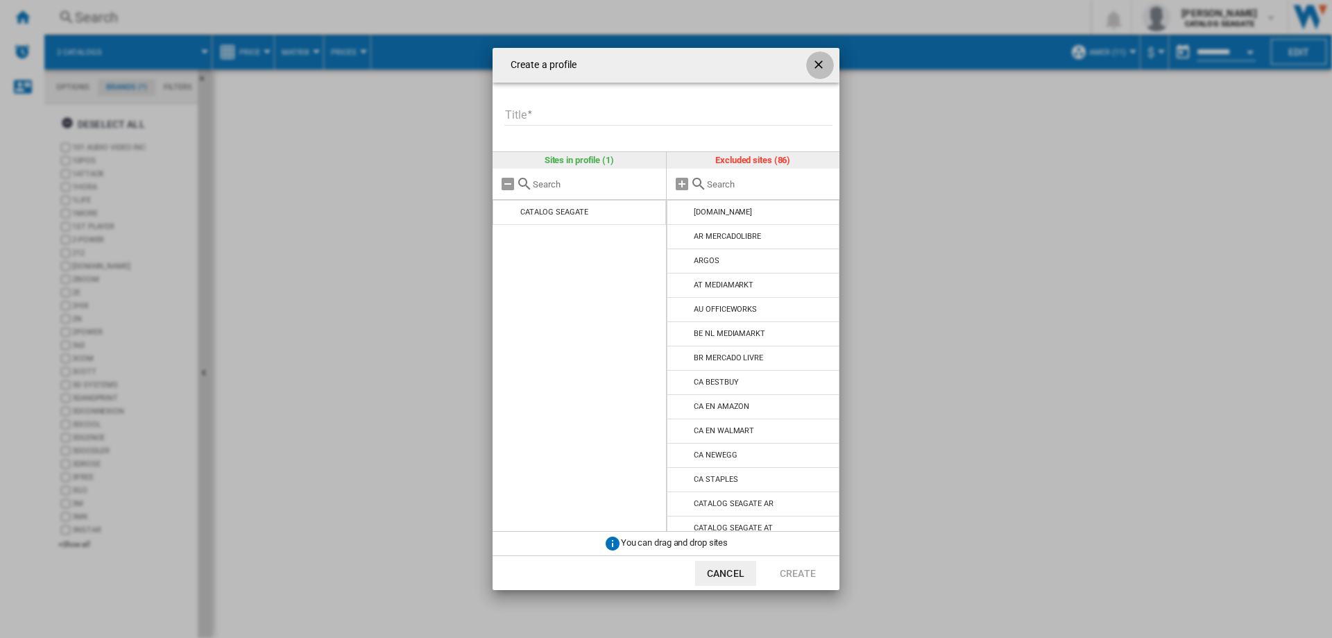
click at [820, 66] on ng-md-icon "getI18NText('BUTTONS.CLOSE_DIALOG')" at bounding box center [820, 66] width 17 height 17
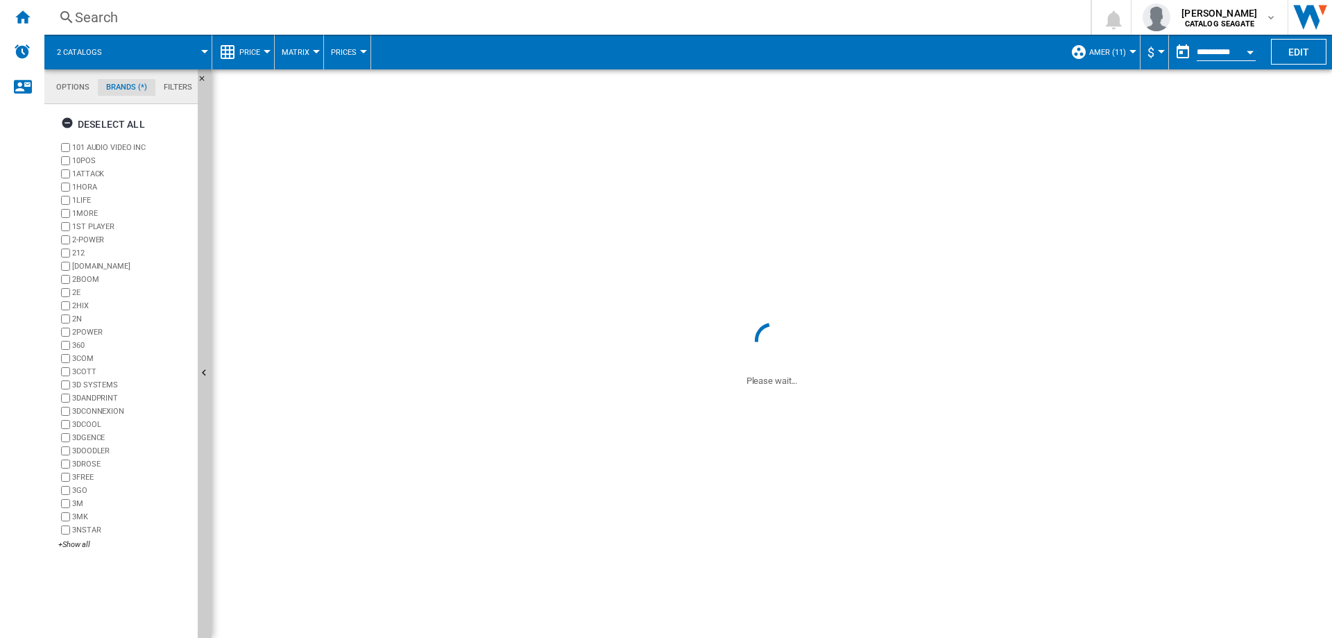
click at [1112, 53] on span "AMER (11)" at bounding box center [1108, 52] width 37 height 9
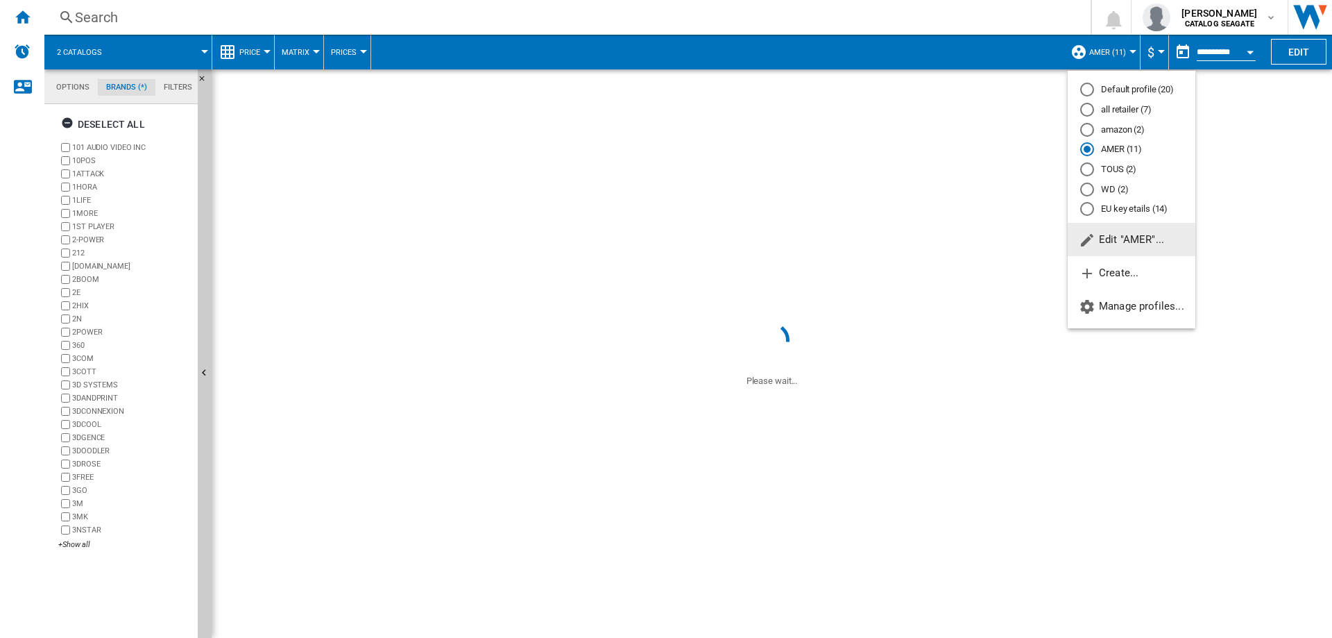
click at [1130, 237] on span "Edit "AMER"..." at bounding box center [1121, 239] width 85 height 12
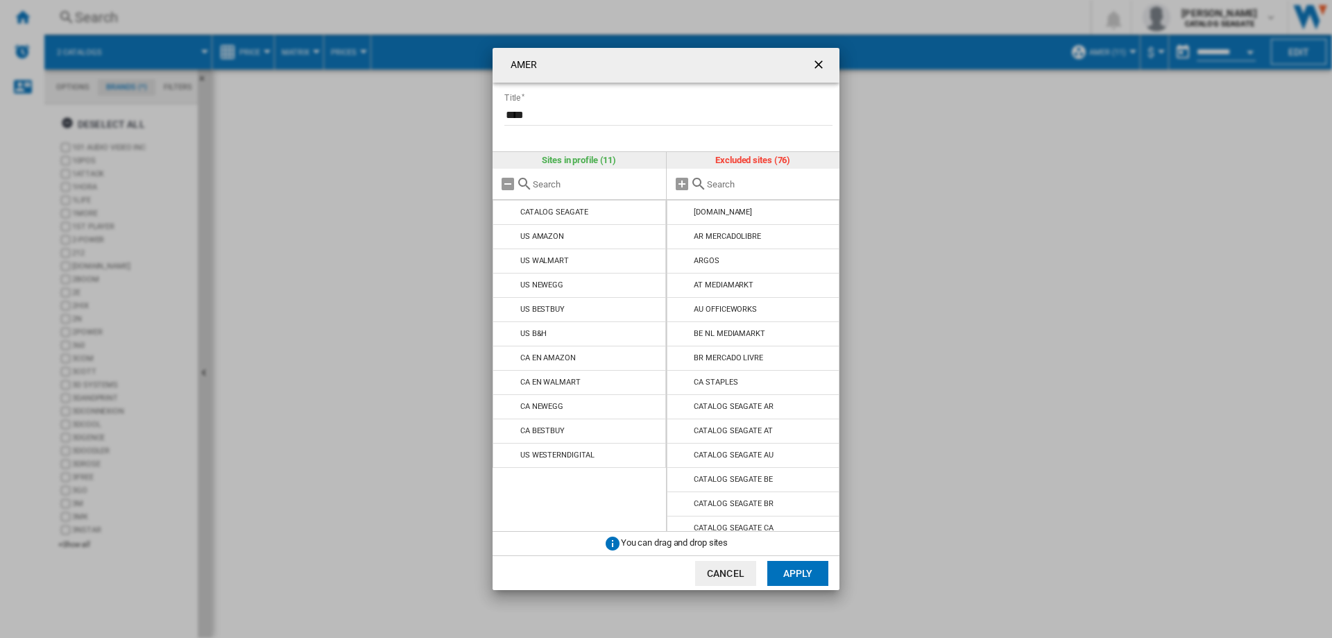
click at [563, 114] on input "****" at bounding box center [669, 115] width 328 height 21
click at [555, 112] on input "**********" at bounding box center [669, 115] width 328 height 21
click at [507, 114] on input "**********" at bounding box center [669, 115] width 328 height 21
type input "**********"
click at [784, 569] on button "Apply" at bounding box center [798, 573] width 61 height 25
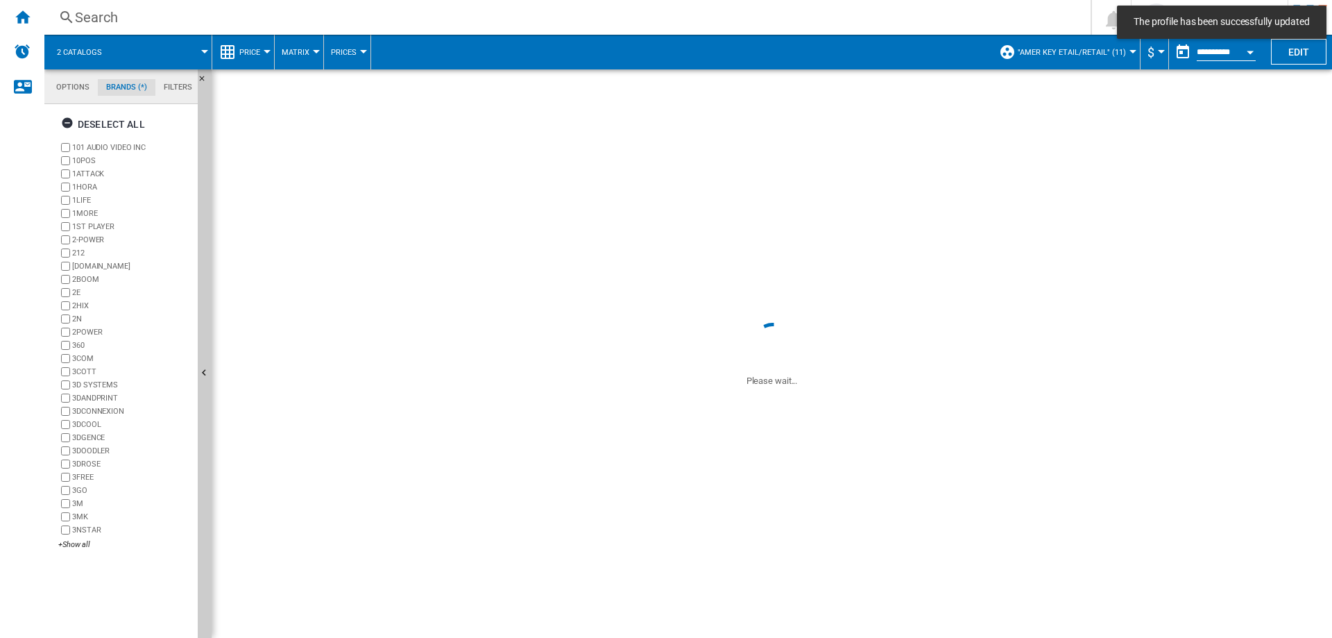
click at [1114, 52] on span ""AMER Key etail/retail" (11)" at bounding box center [1072, 52] width 108 height 9
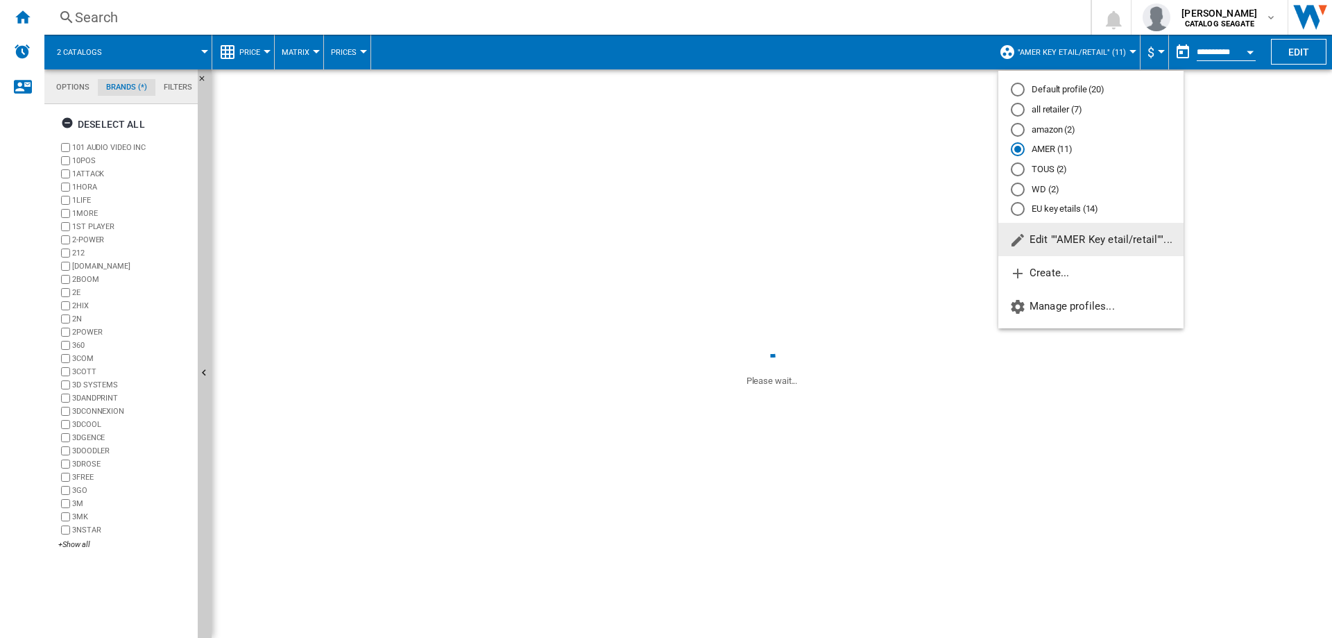
click at [1049, 209] on md-radio-button "EU key etails (14)" at bounding box center [1091, 209] width 160 height 13
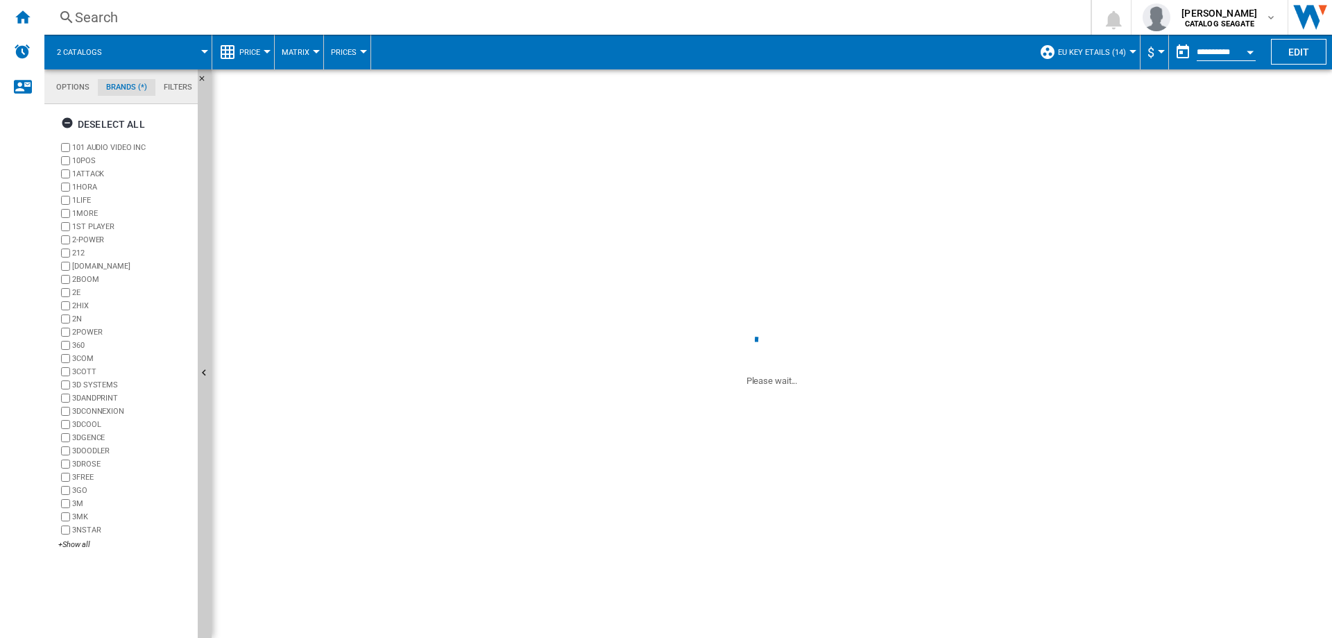
click at [1113, 50] on span "EU key etails (14)" at bounding box center [1092, 52] width 68 height 9
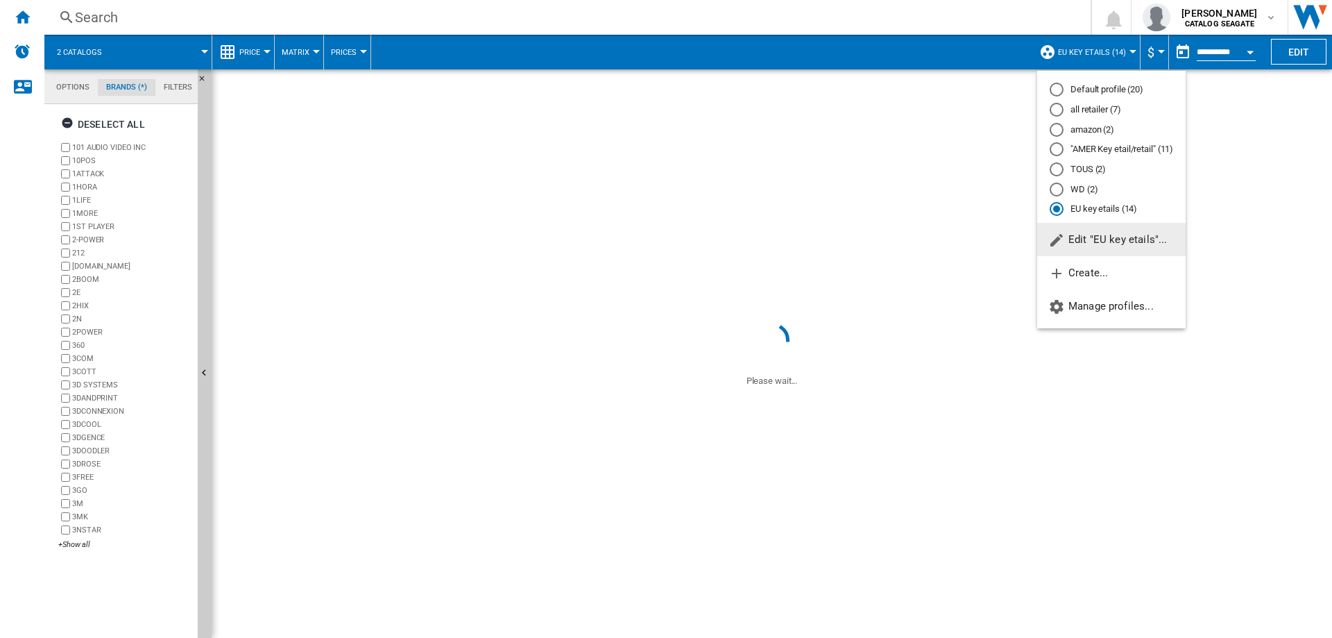
click at [1110, 244] on span "Edit "EU key etails"..." at bounding box center [1108, 239] width 119 height 12
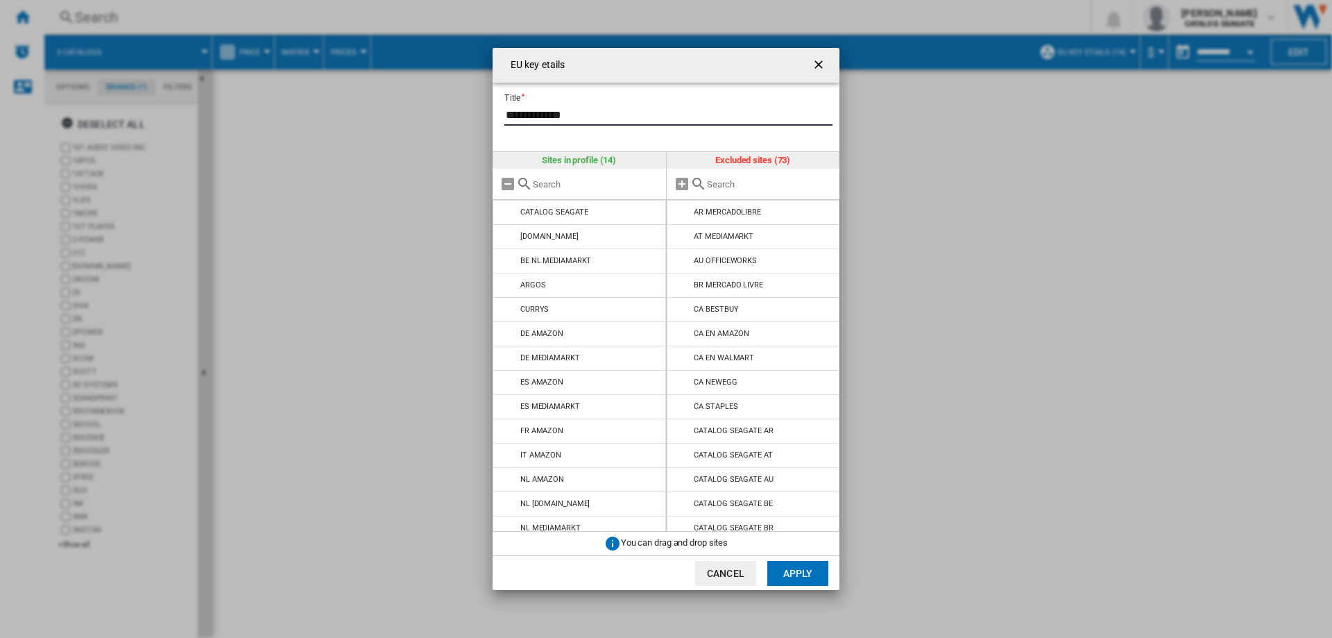
click at [569, 114] on input "**********" at bounding box center [669, 115] width 328 height 21
click at [569, 113] on input "**********" at bounding box center [669, 115] width 328 height 21
type input "**********"
click at [798, 579] on button "Apply" at bounding box center [798, 573] width 61 height 25
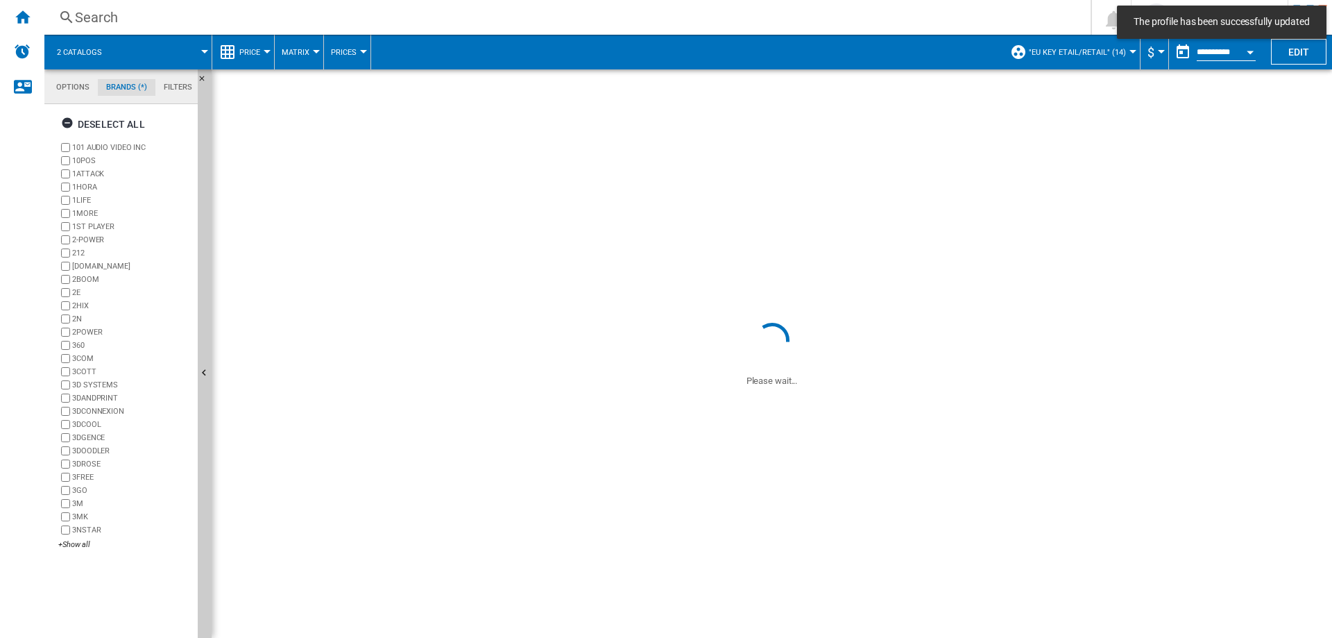
click at [1106, 52] on span ""EU key etail/retail" (14)" at bounding box center [1077, 52] width 97 height 9
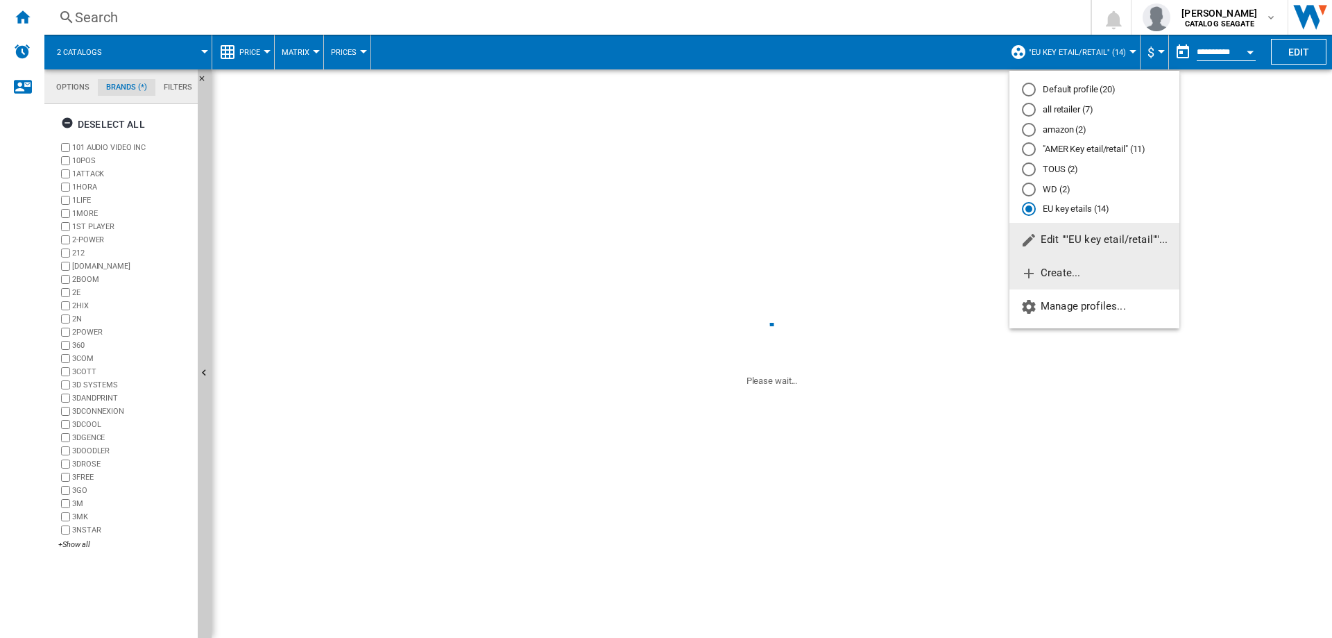
click at [1067, 278] on span "Create..." at bounding box center [1051, 272] width 60 height 12
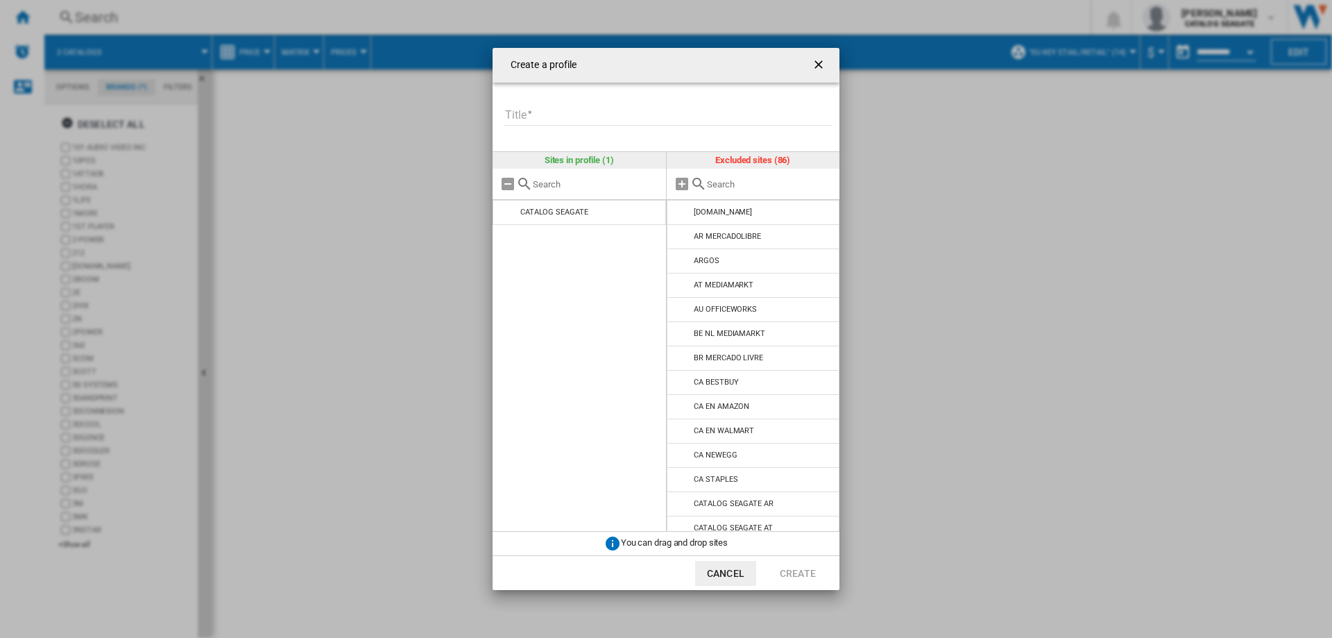
click at [535, 108] on input "Title" at bounding box center [669, 115] width 328 height 21
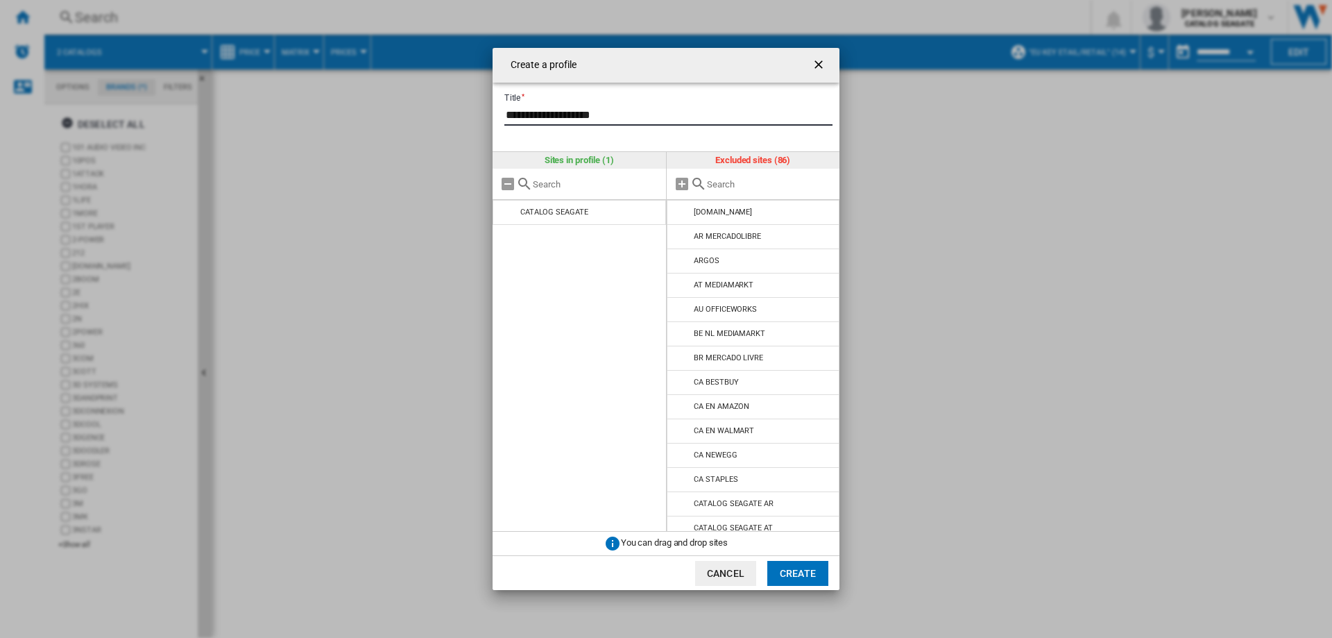
type input "**********"
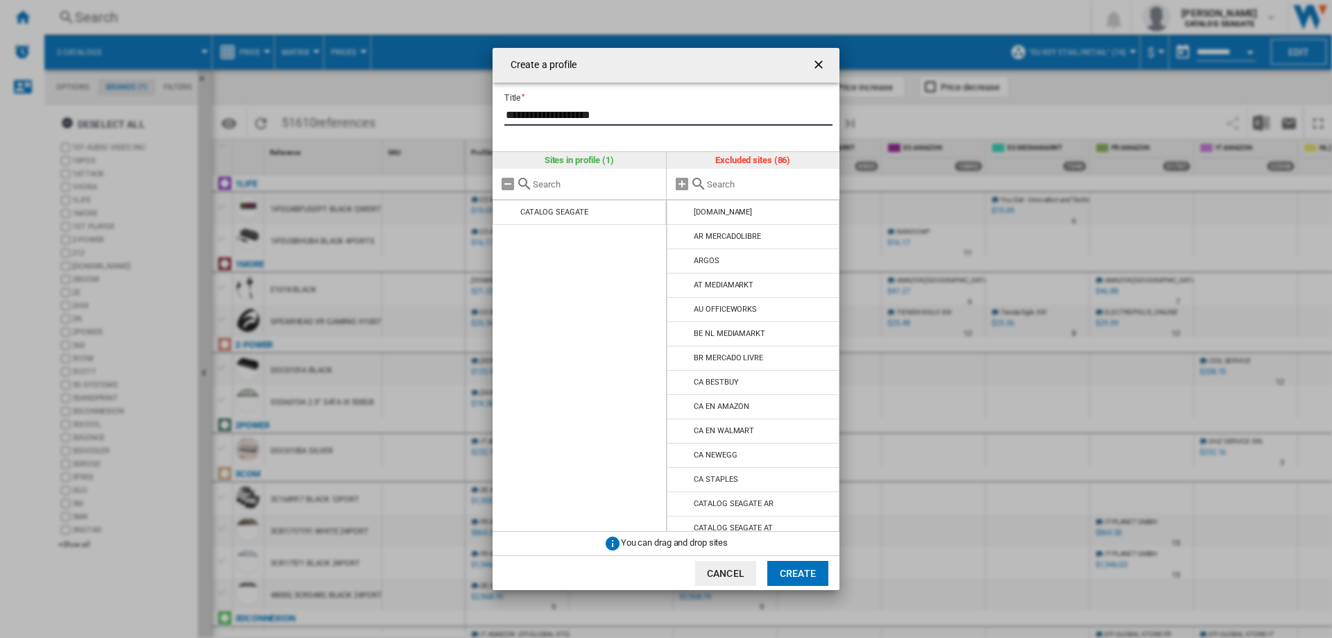
click at [729, 185] on input "Create a ..." at bounding box center [770, 184] width 126 height 10
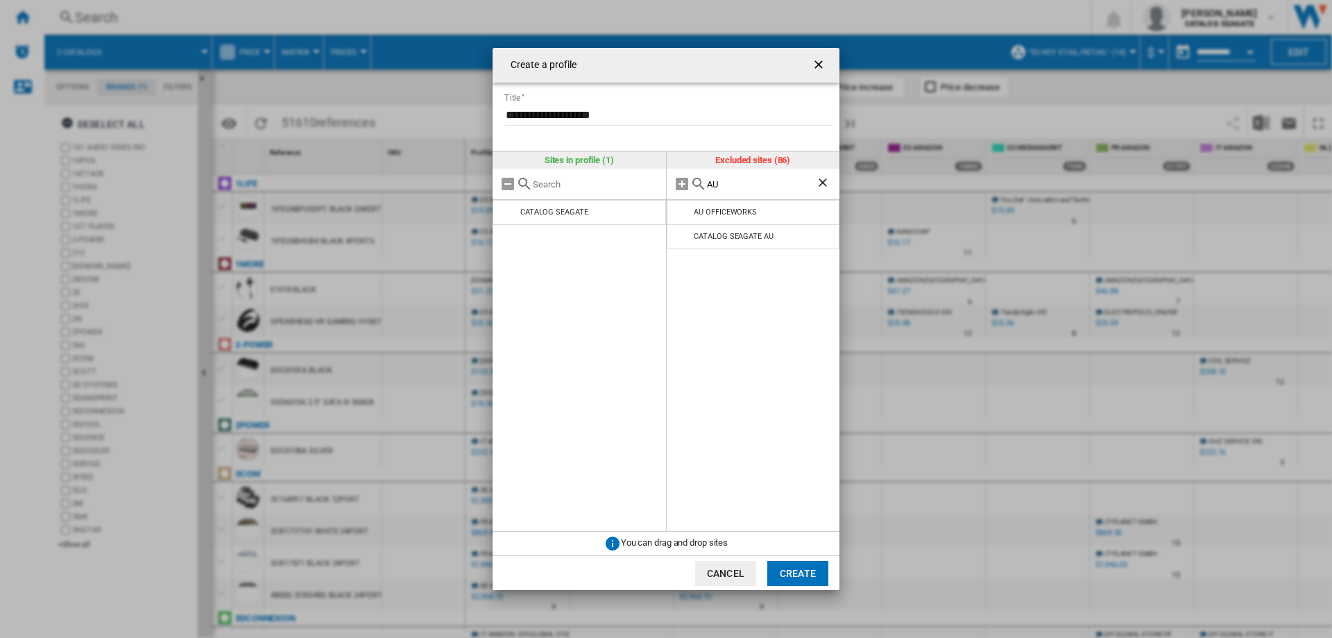
drag, startPoint x: 740, startPoint y: 185, endPoint x: 708, endPoint y: 185, distance: 31.9
click at [708, 185] on input "AU" at bounding box center [762, 184] width 110 height 10
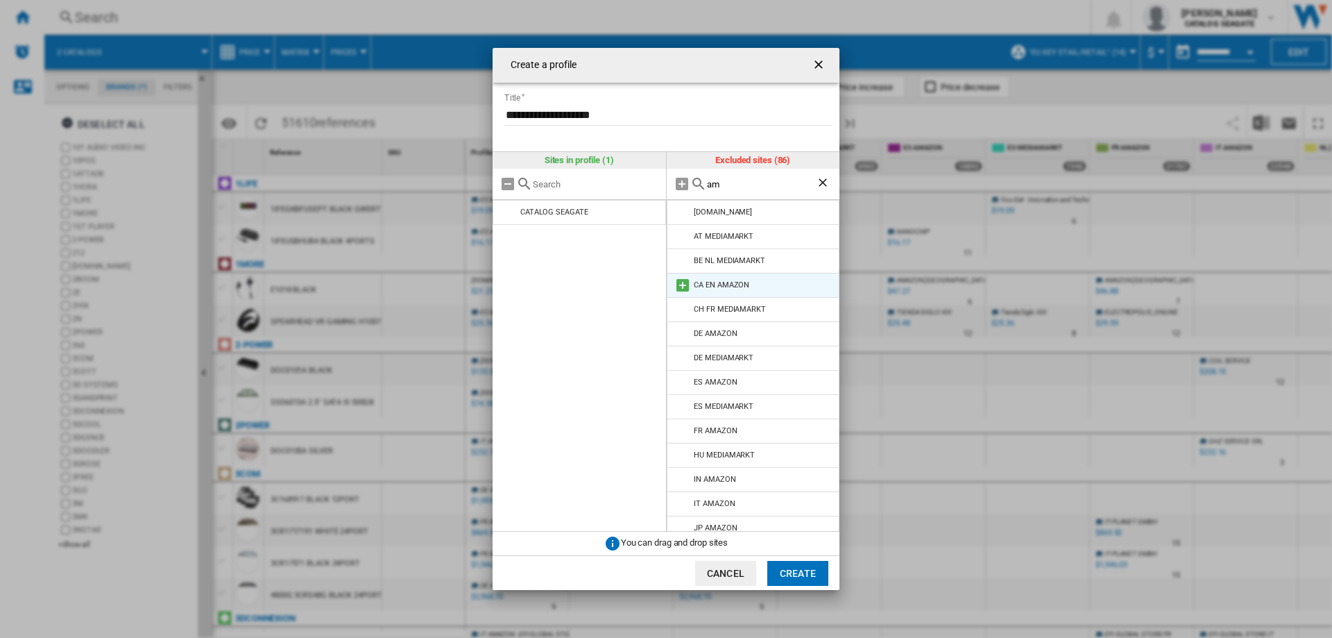
type input "a"
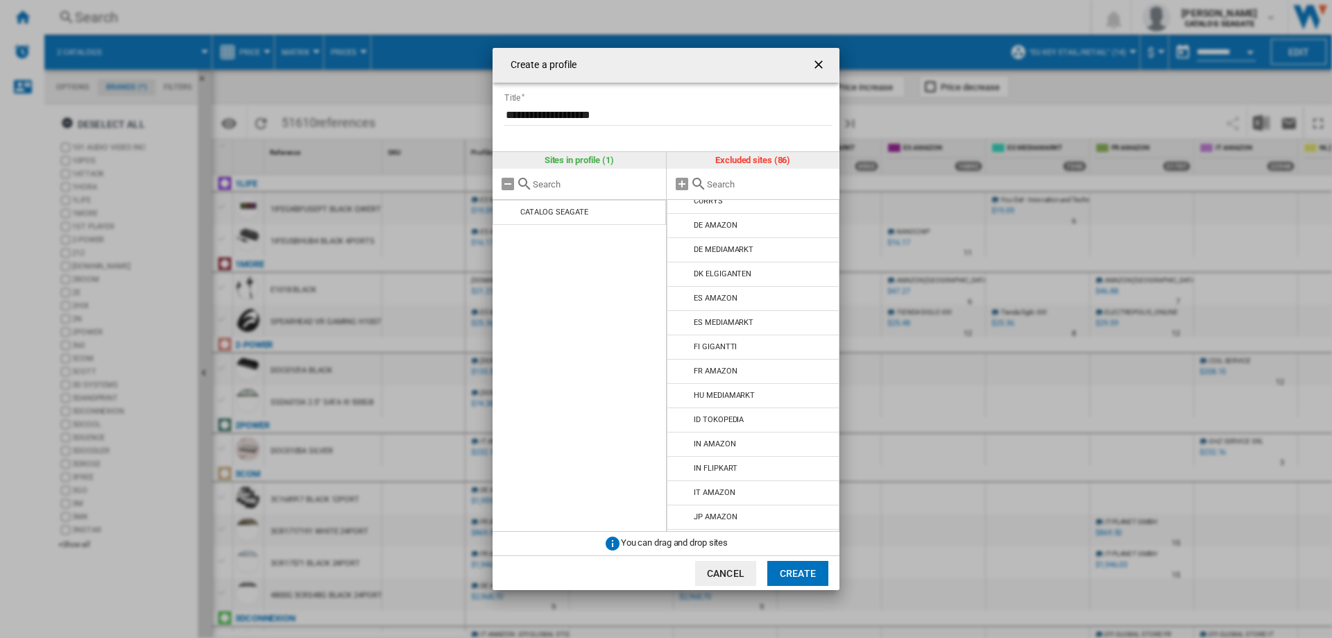
scroll to position [1180, 0]
click at [685, 366] on md-icon "Create a ..." at bounding box center [683, 374] width 17 height 17
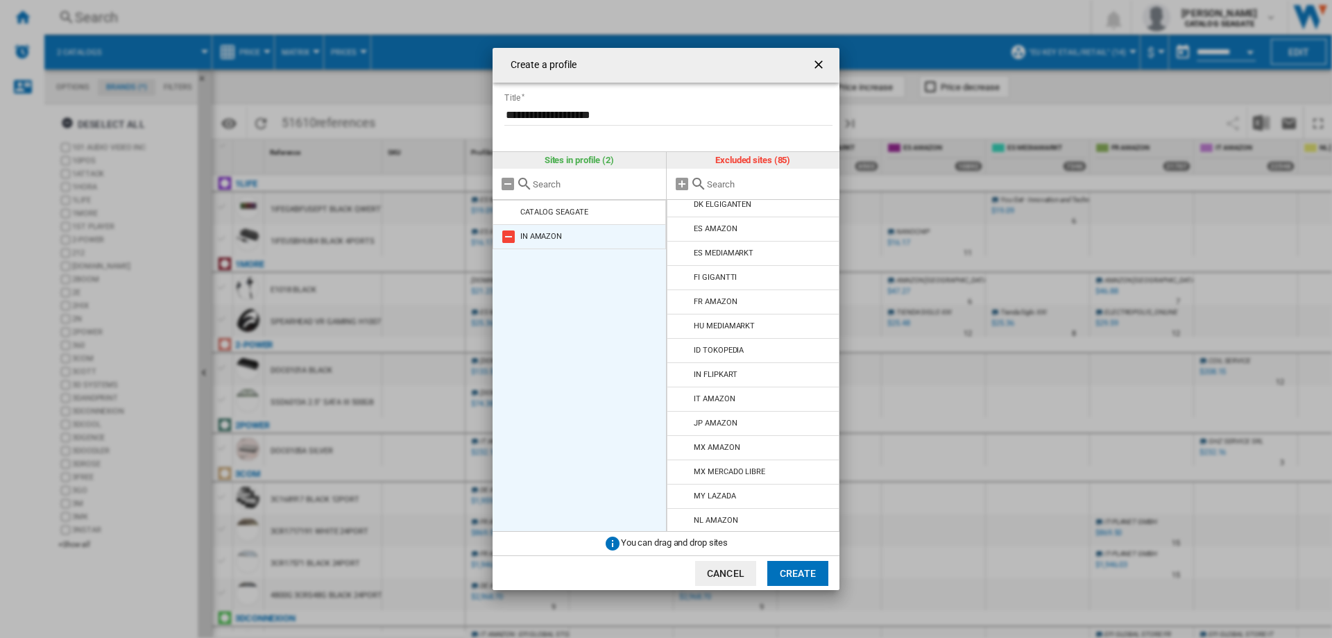
click at [507, 235] on md-icon "Create a ..." at bounding box center [508, 236] width 17 height 17
click at [683, 439] on md-icon "Create a ..." at bounding box center [683, 447] width 17 height 17
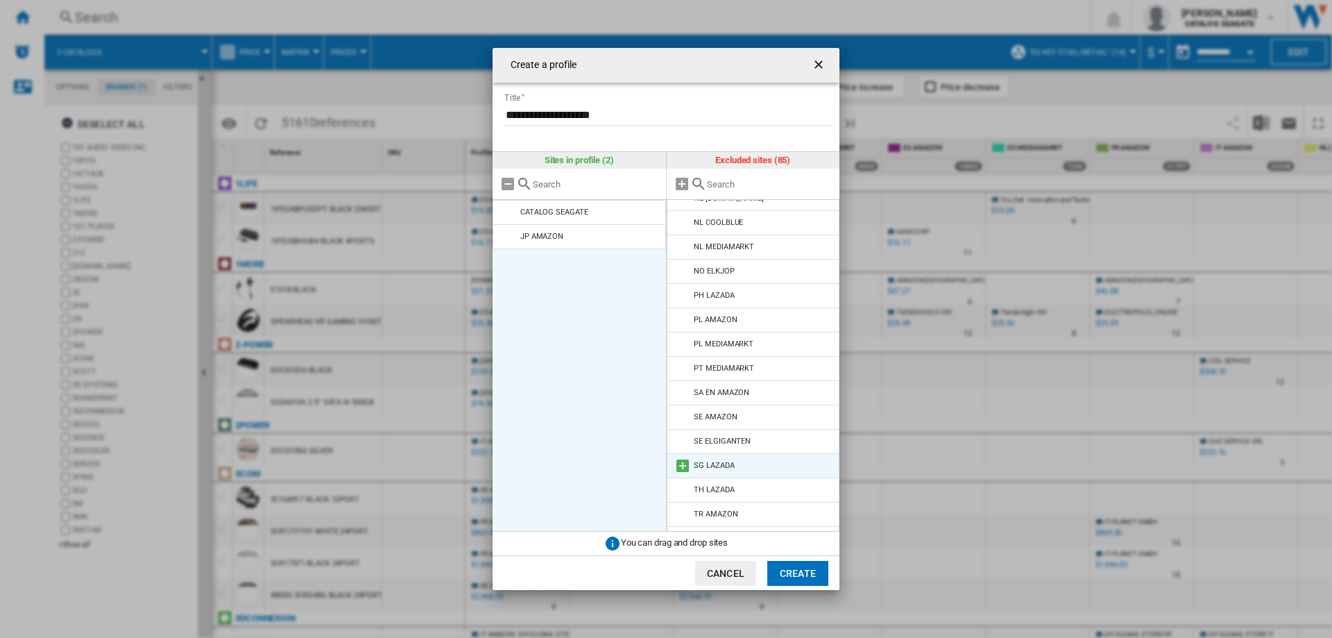
click at [684, 457] on md-icon "Create a ..." at bounding box center [683, 465] width 17 height 17
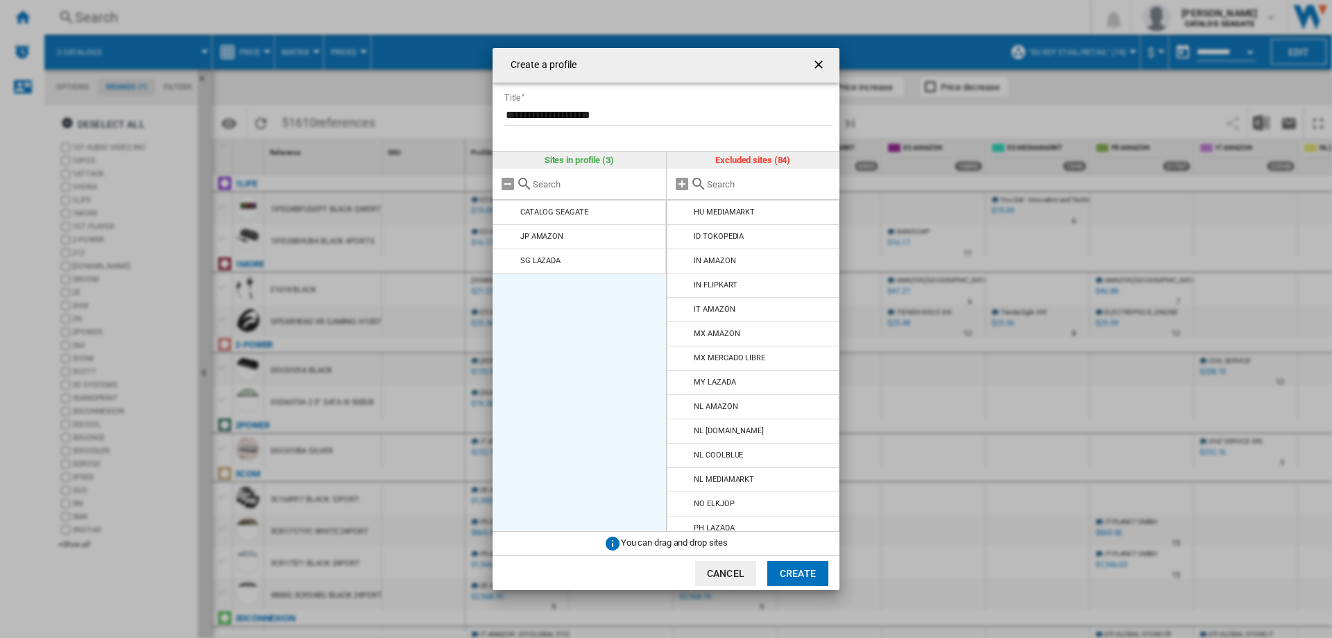
scroll to position [1224, 0]
click at [799, 572] on button "Create" at bounding box center [798, 573] width 61 height 25
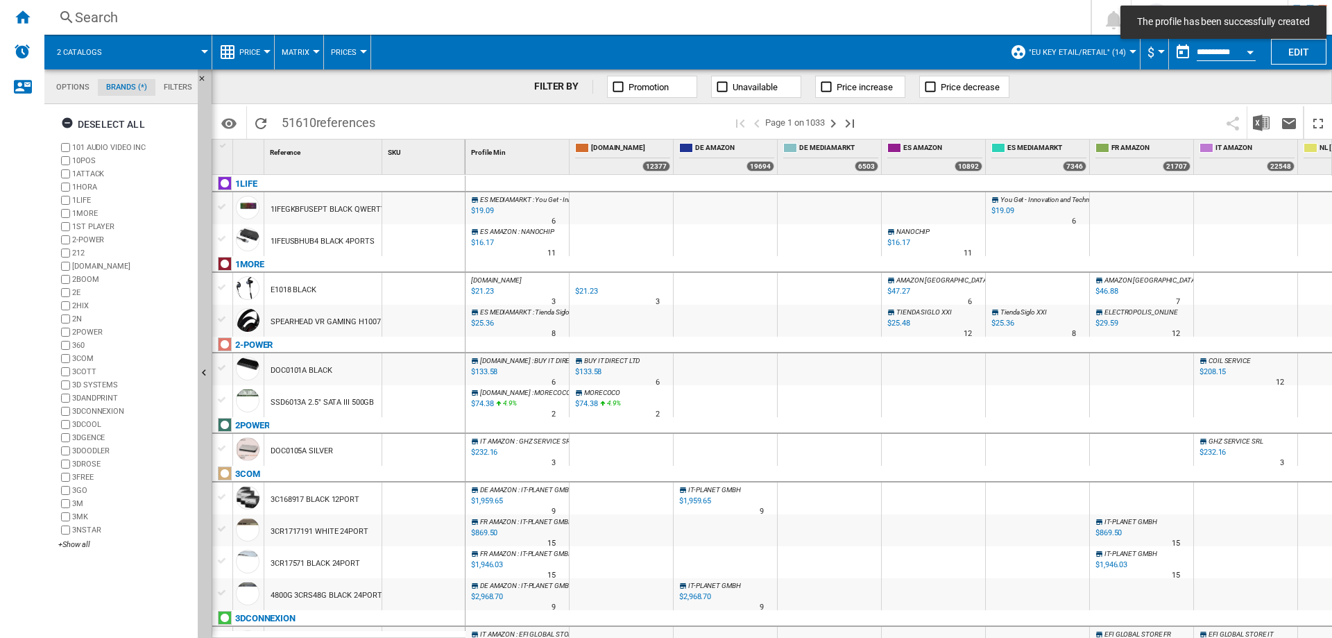
click at [1083, 46] on button ""EU key etail/retail" (14)" at bounding box center [1081, 52] width 104 height 35
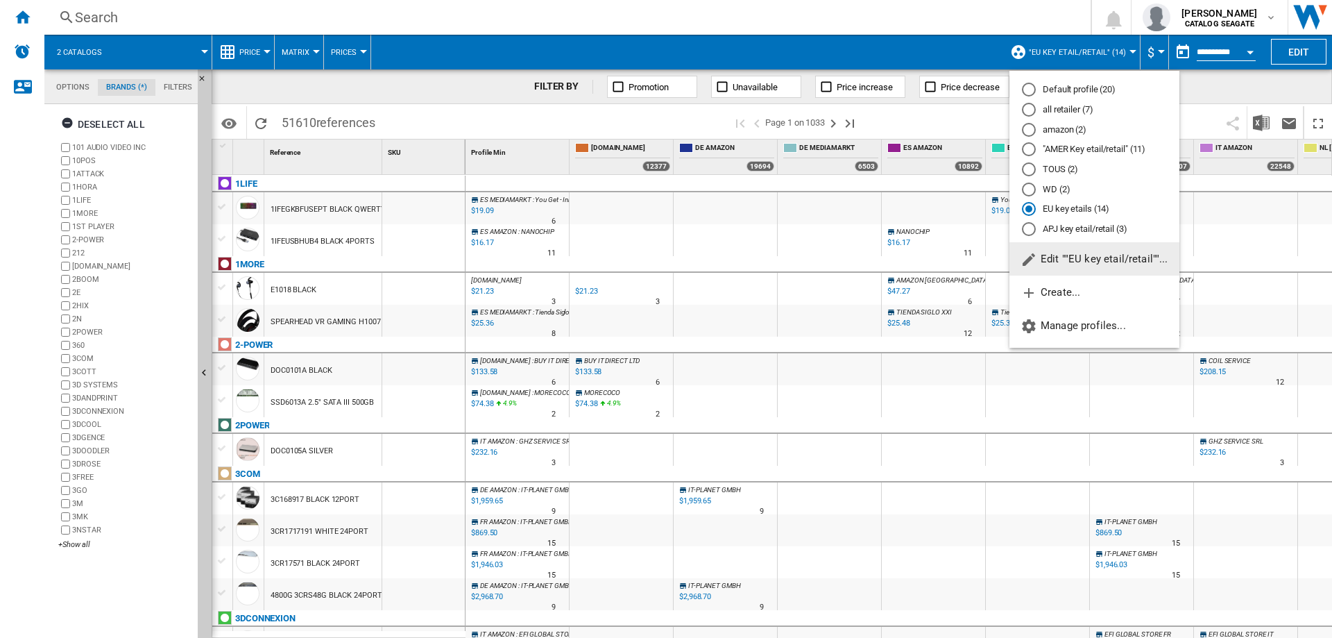
click at [1065, 261] on span "Edit ""EU key etail/retail""..." at bounding box center [1095, 259] width 148 height 12
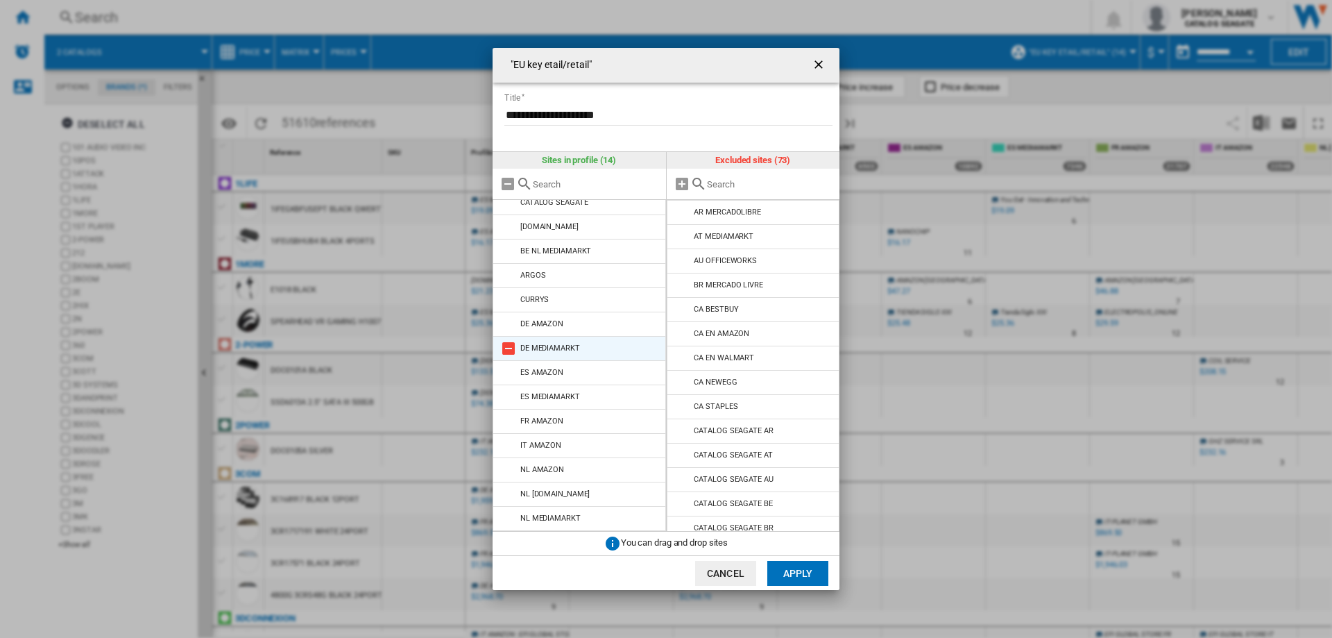
scroll to position [0, 0]
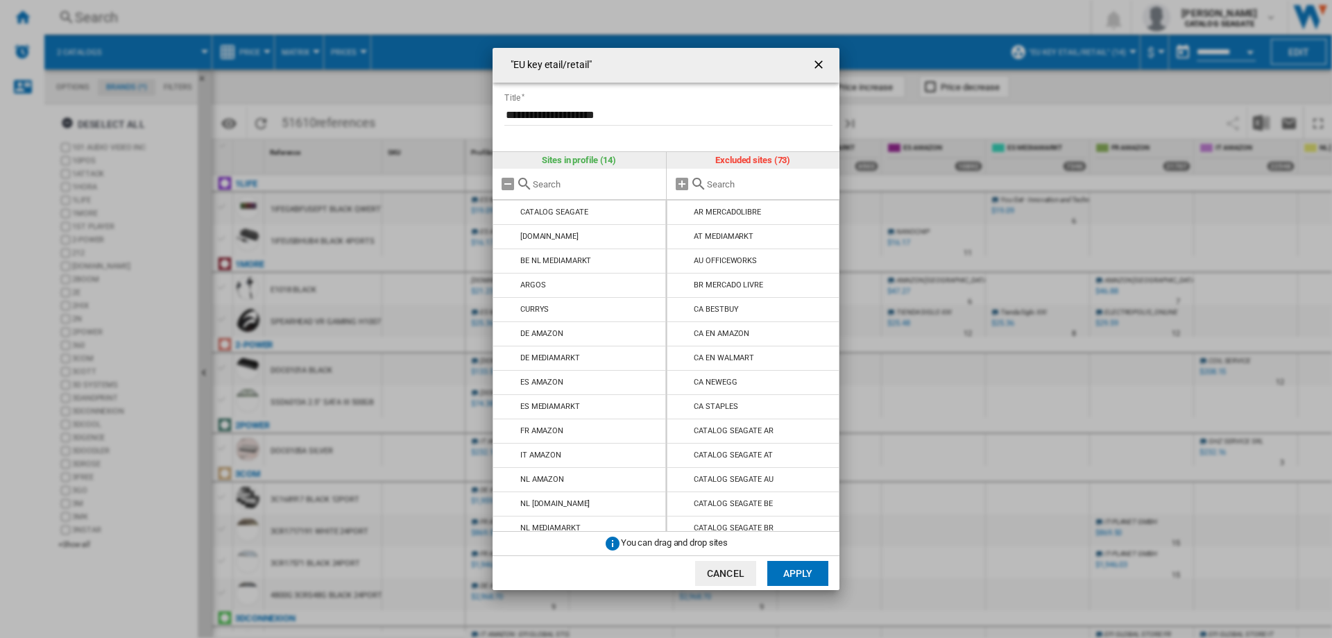
click at [822, 61] on ng-md-icon "getI18NText('BUTTONS.CLOSE_DIALOG')" at bounding box center [820, 66] width 17 height 17
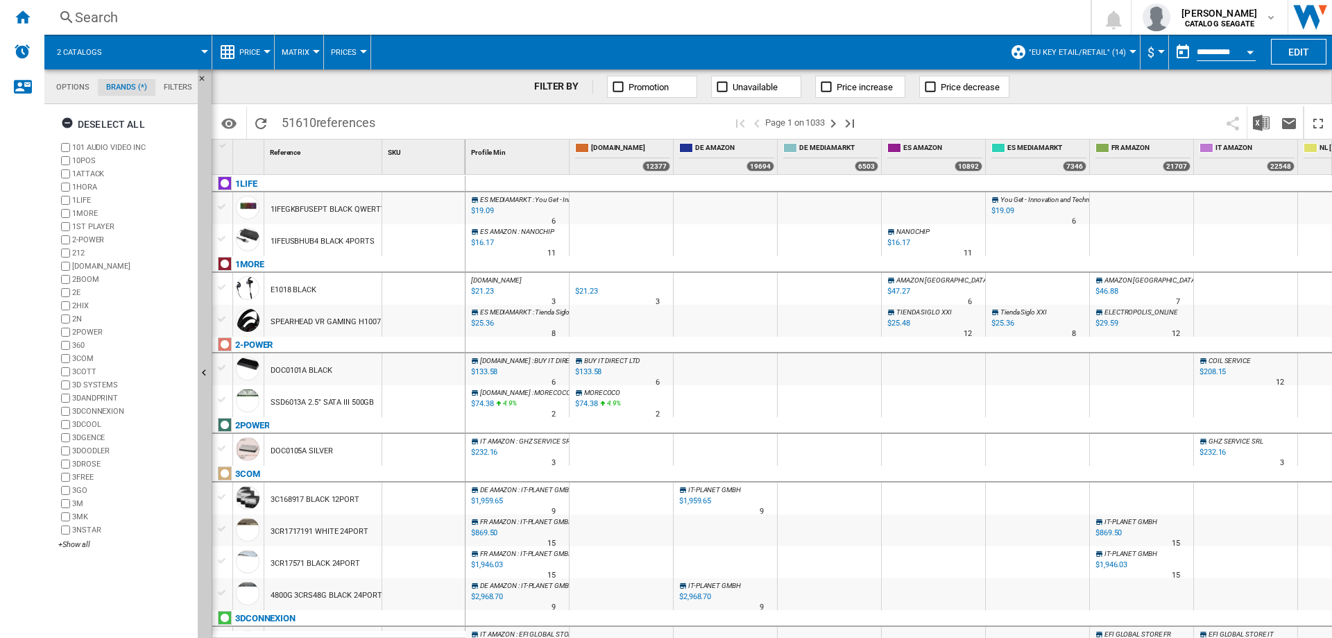
click at [1079, 56] on span ""EU key etail/retail" (14)" at bounding box center [1077, 52] width 97 height 9
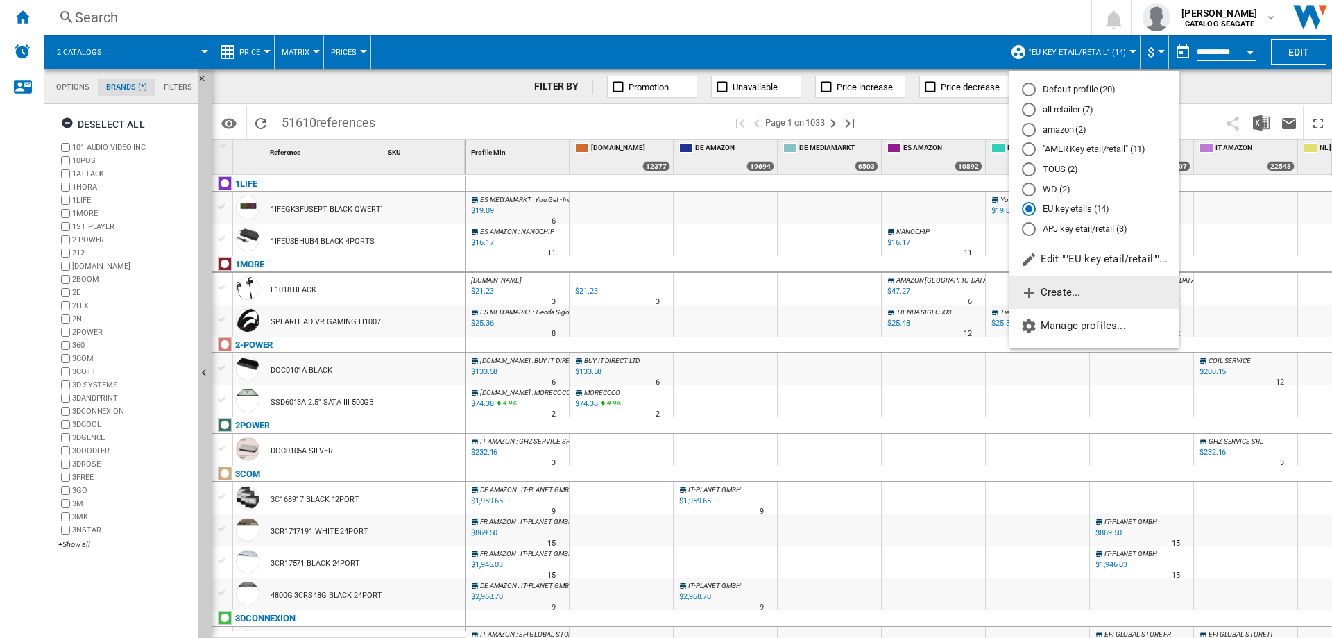
click at [1058, 294] on span "Create..." at bounding box center [1051, 292] width 60 height 12
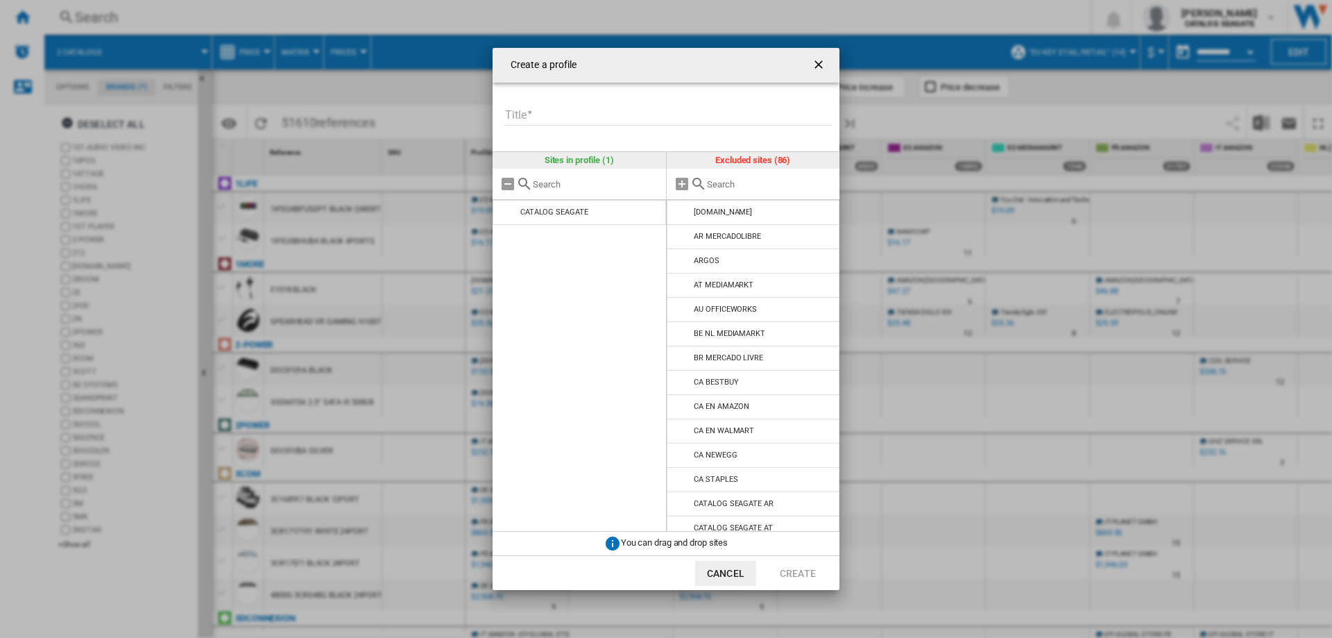
click at [558, 112] on input "Title" at bounding box center [669, 115] width 328 height 21
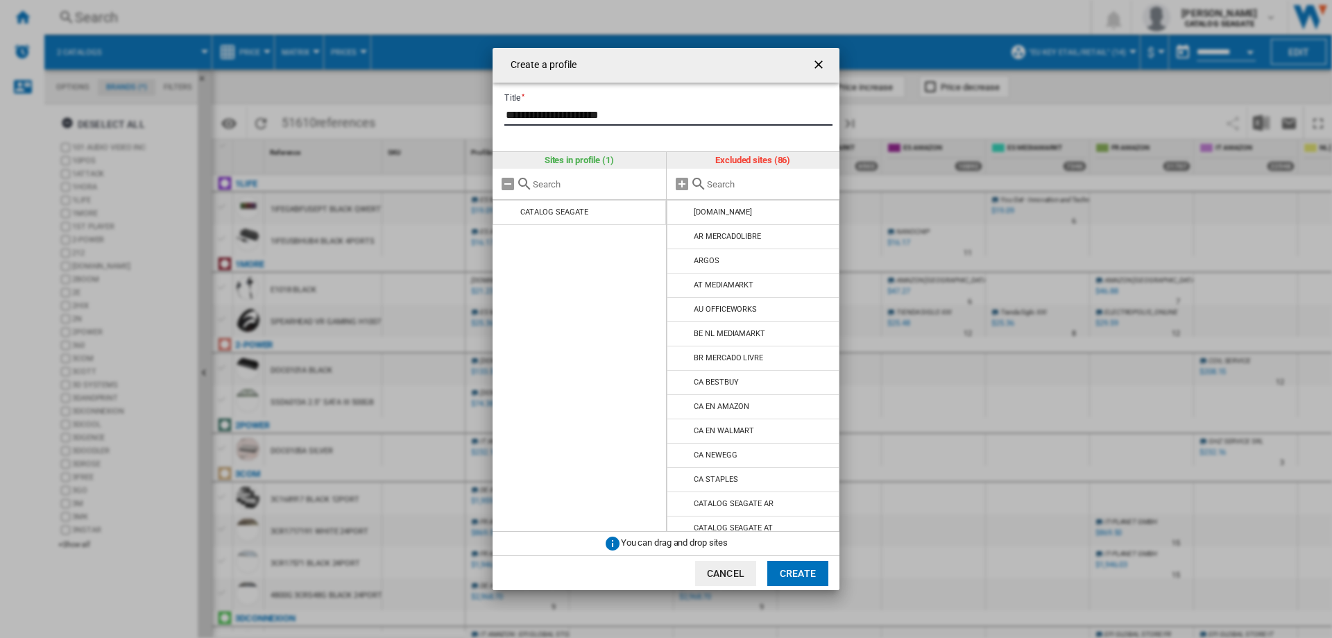
type input "**********"
click at [732, 186] on input "Create a ..." at bounding box center [770, 184] width 126 height 10
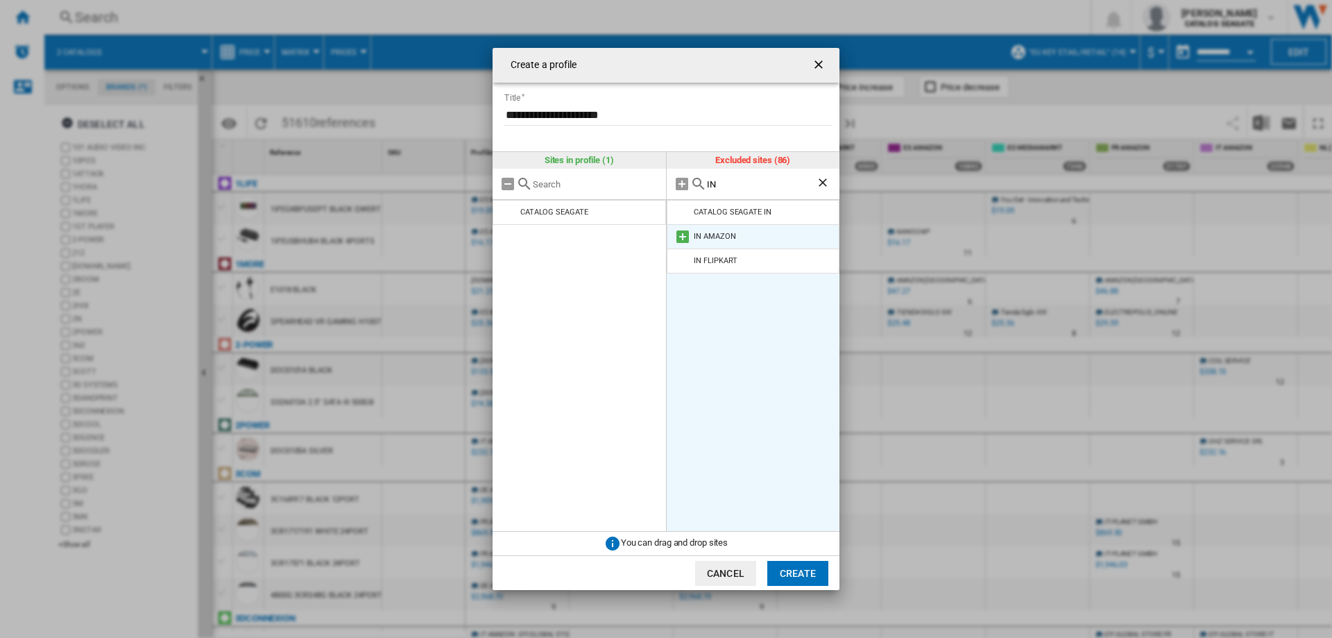
click at [679, 236] on md-icon "Create a ..." at bounding box center [683, 236] width 17 height 17
click at [683, 235] on md-icon "Create a ..." at bounding box center [683, 236] width 17 height 17
drag, startPoint x: 729, startPoint y: 184, endPoint x: 708, endPoint y: 184, distance: 20.8
click at [708, 184] on input "IN" at bounding box center [762, 184] width 110 height 10
type input "TR"
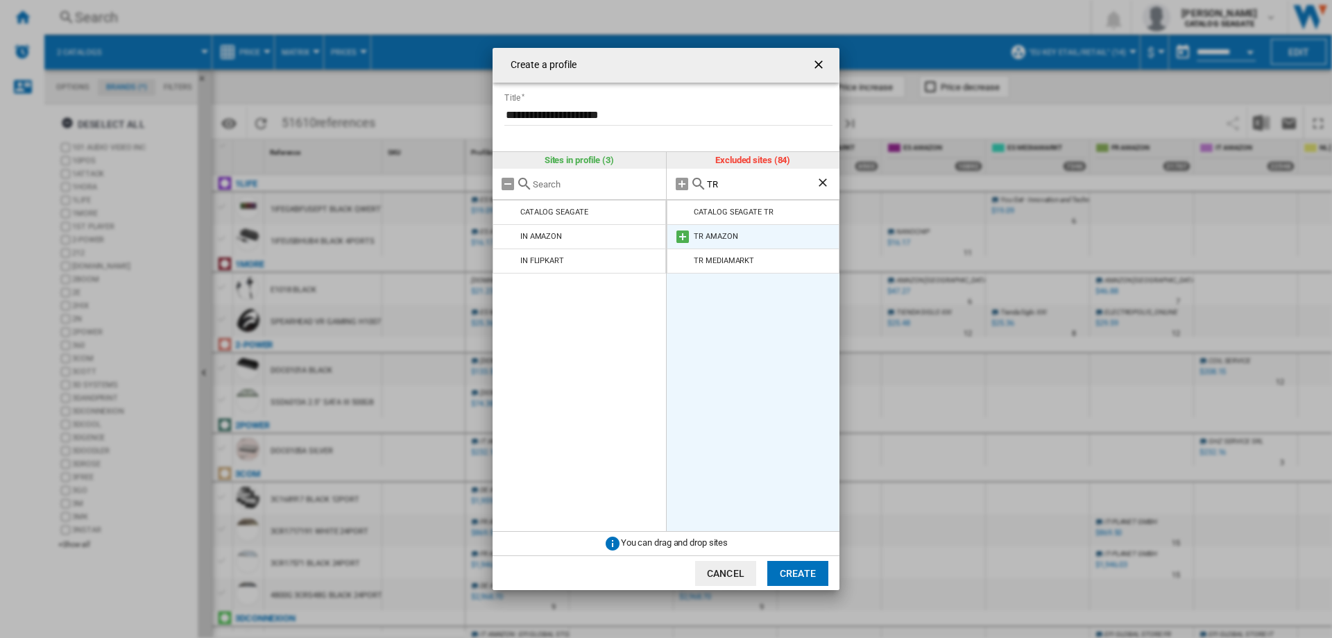
click at [681, 235] on md-icon "Create a ..." at bounding box center [683, 236] width 17 height 17
click at [681, 237] on md-icon "Create a ..." at bounding box center [683, 236] width 17 height 17
click at [820, 183] on ng-md-icon "Clear search" at bounding box center [824, 184] width 17 height 17
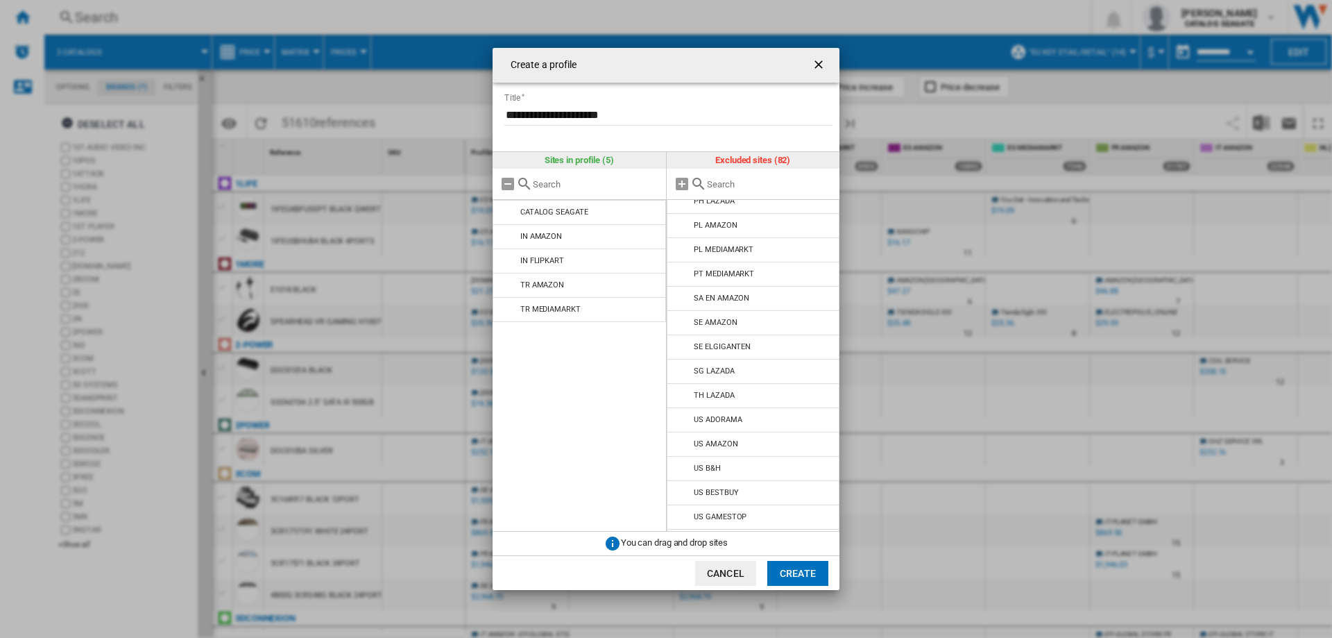
scroll to position [1527, 0]
click at [686, 359] on md-icon "Create a ..." at bounding box center [683, 367] width 17 height 17
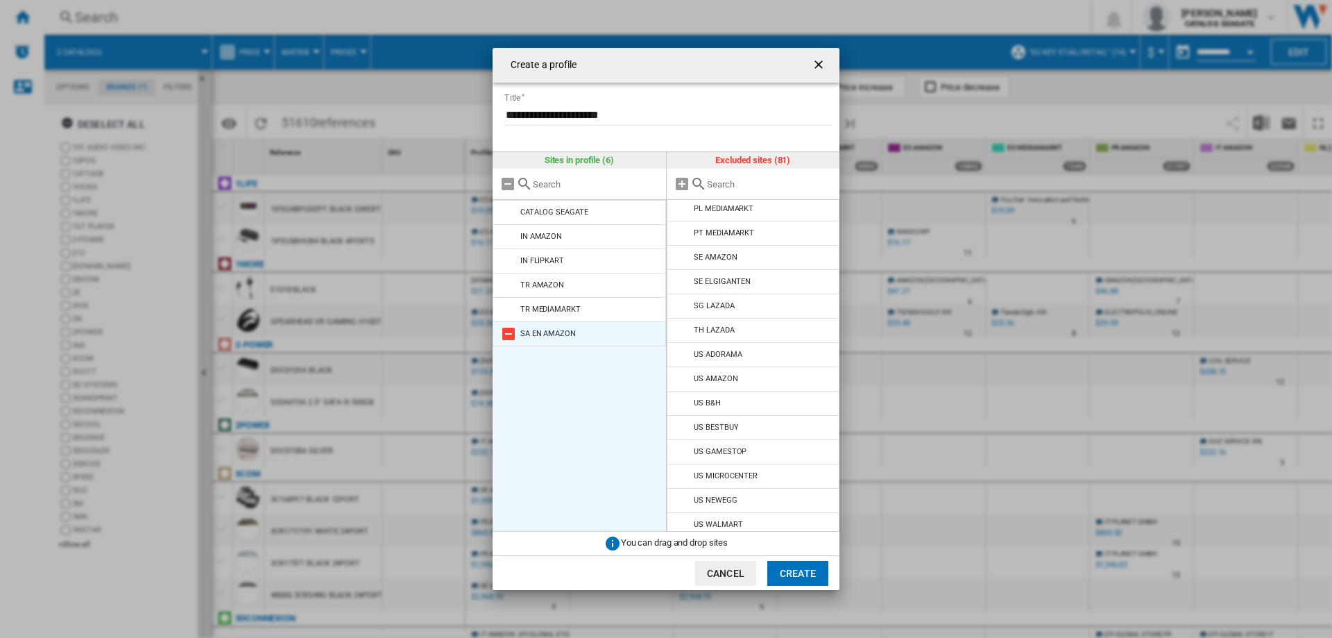
click at [510, 330] on md-icon "Create a ..." at bounding box center [508, 333] width 17 height 17
click at [794, 577] on button "Create" at bounding box center [798, 573] width 61 height 25
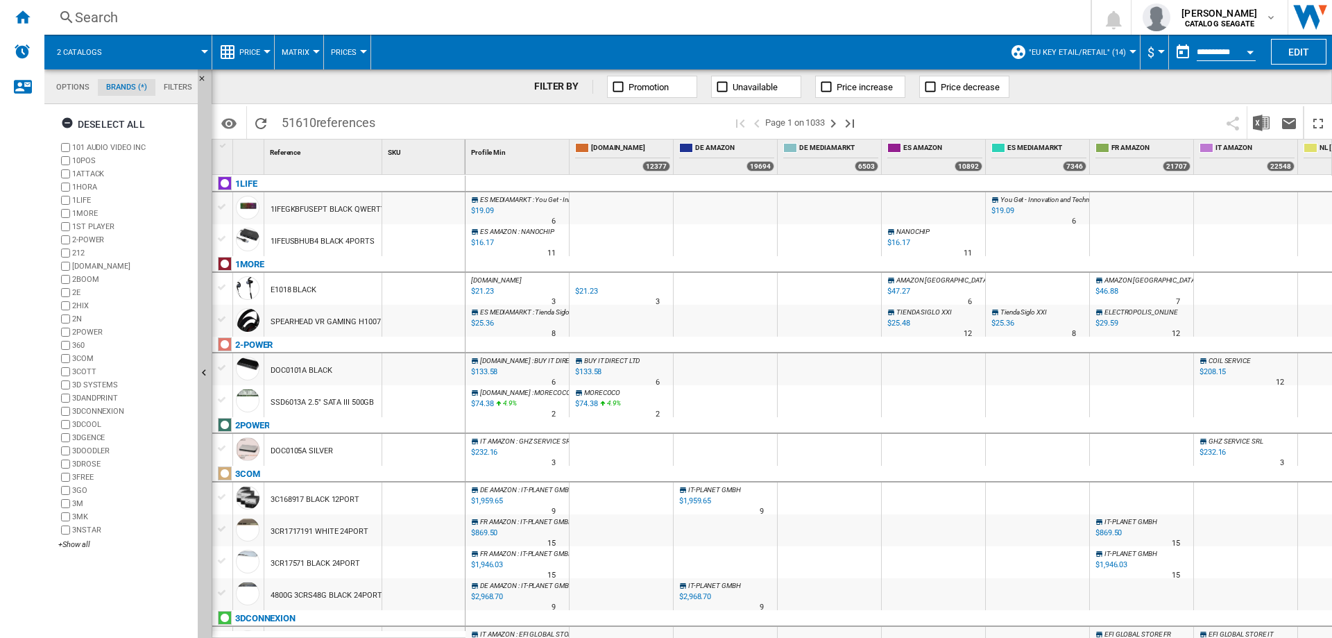
click at [149, 55] on span at bounding box center [162, 52] width 83 height 35
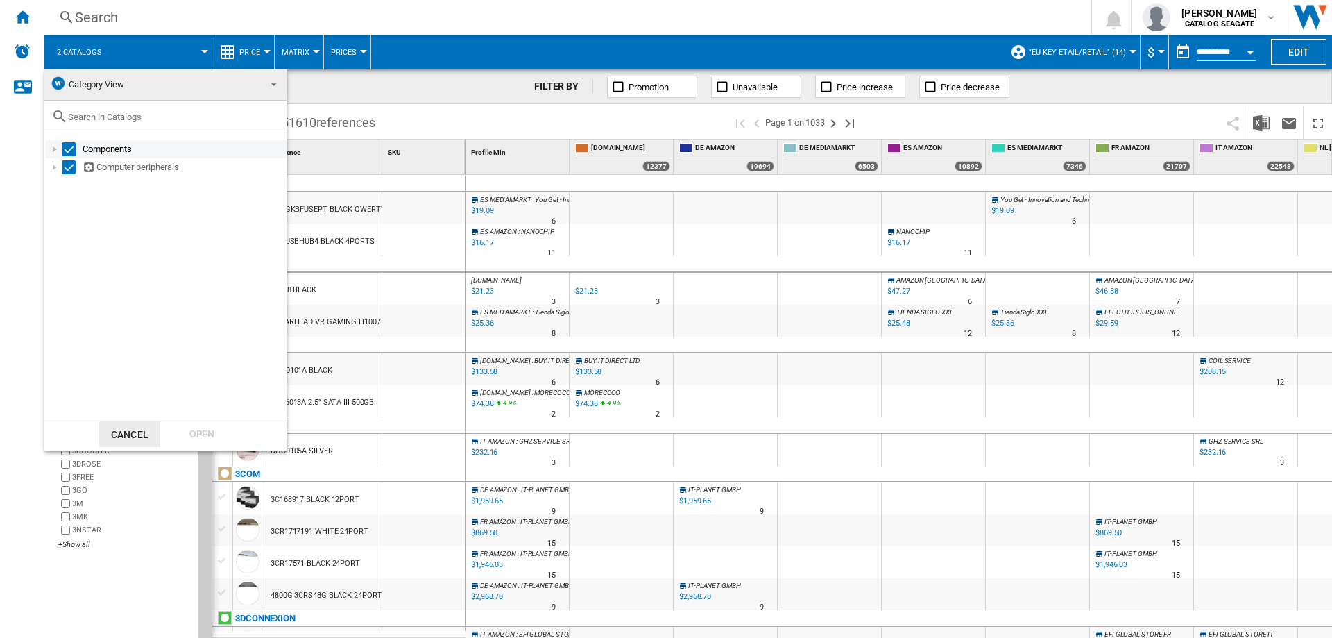
click at [51, 148] on div at bounding box center [55, 149] width 14 height 14
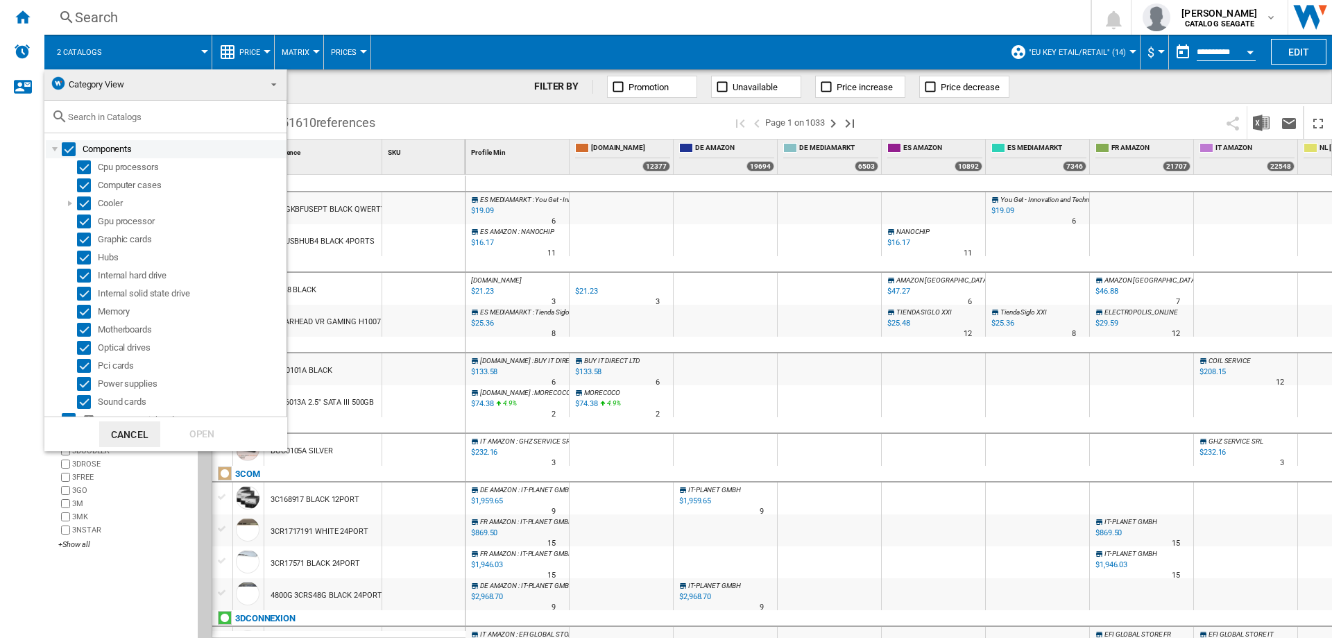
click at [51, 148] on div at bounding box center [55, 149] width 14 height 14
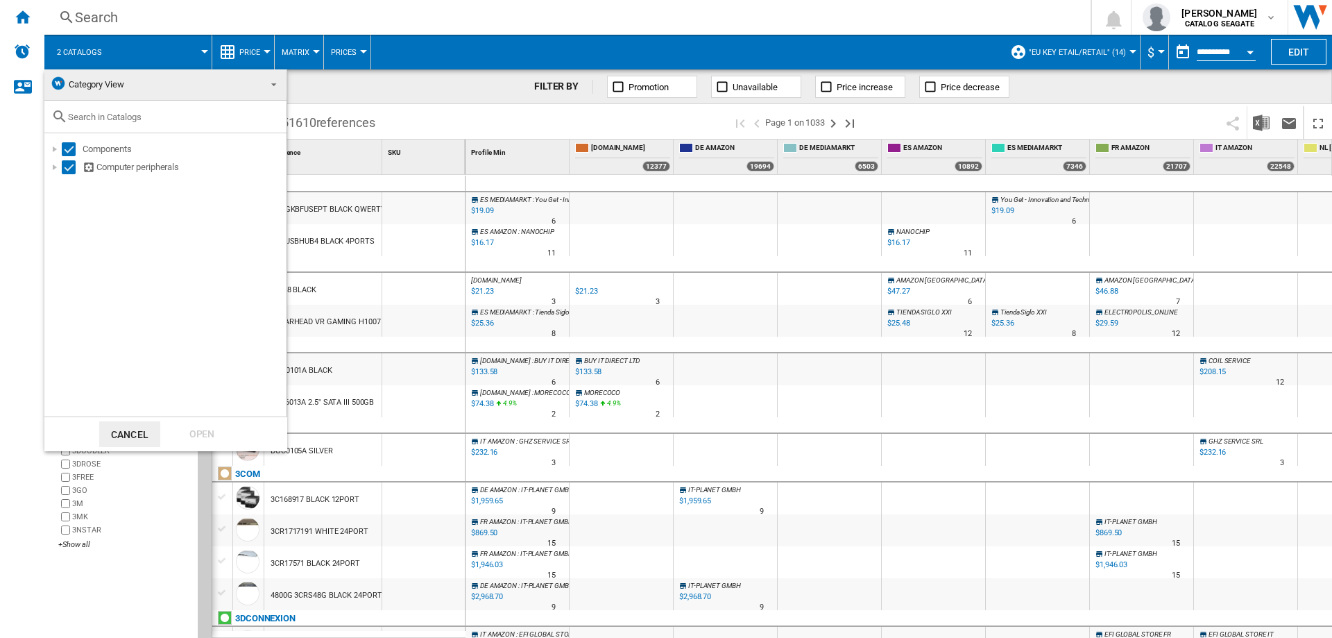
click at [423, 84] on md-backdrop at bounding box center [666, 319] width 1332 height 638
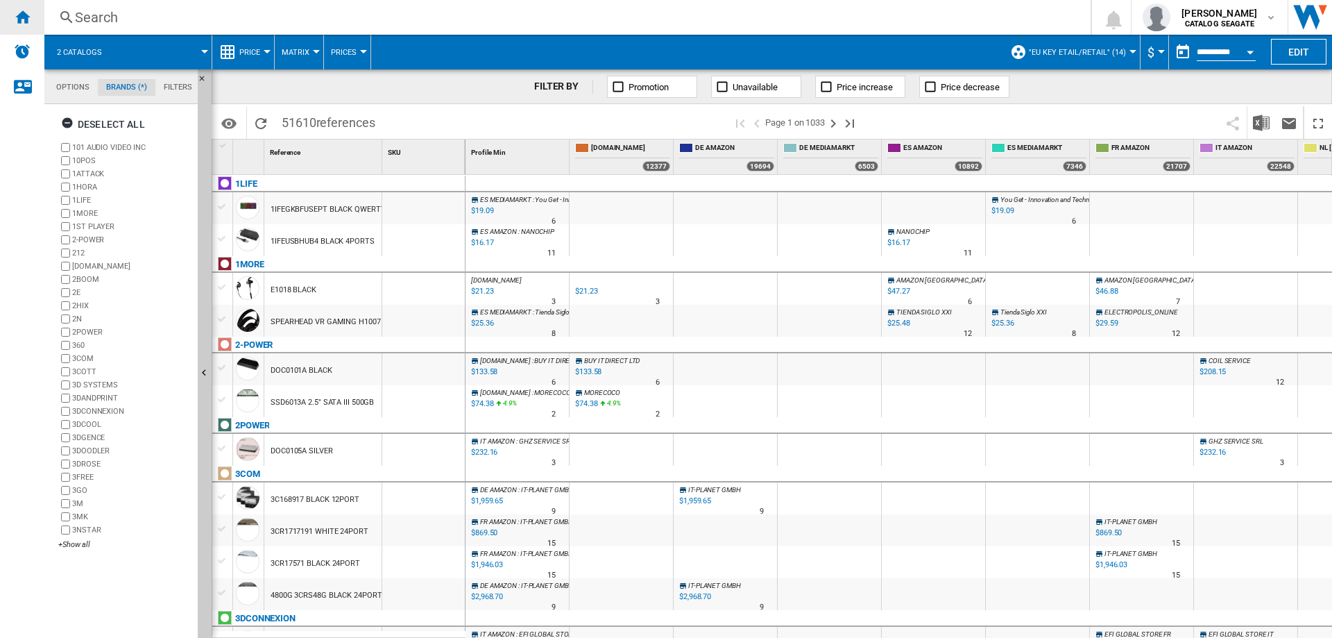
click at [19, 20] on ng-md-icon "Home" at bounding box center [22, 16] width 17 height 17
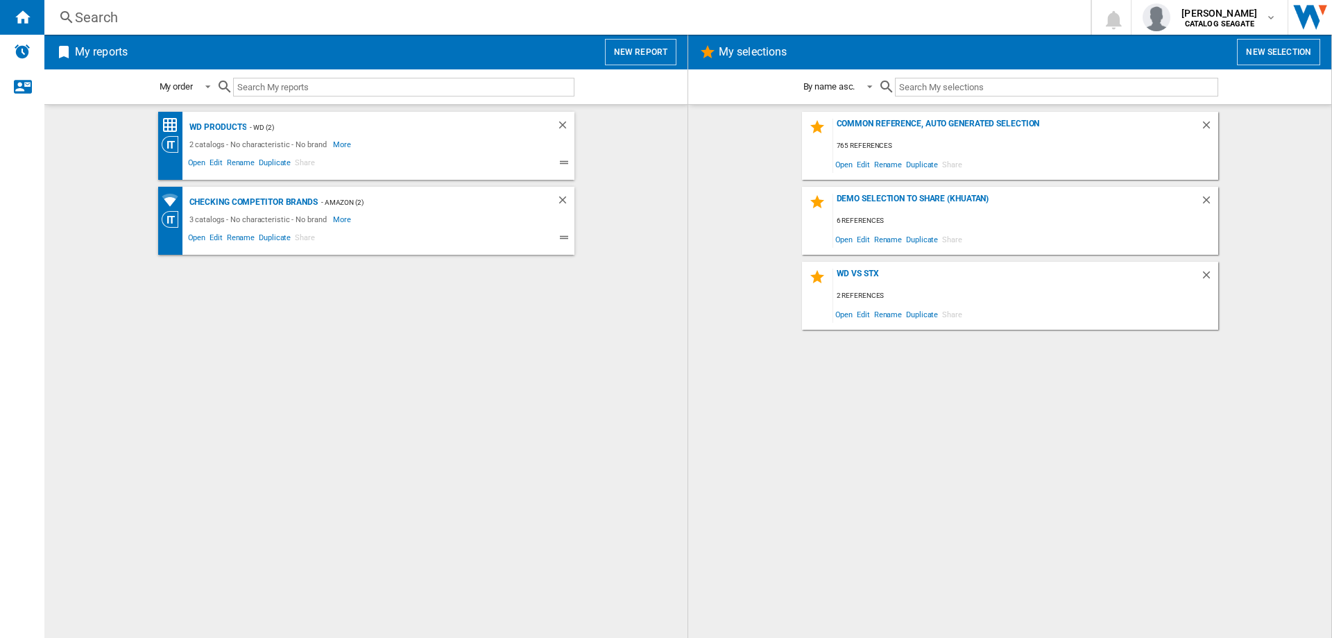
click at [643, 51] on button "New report" at bounding box center [640, 52] width 71 height 26
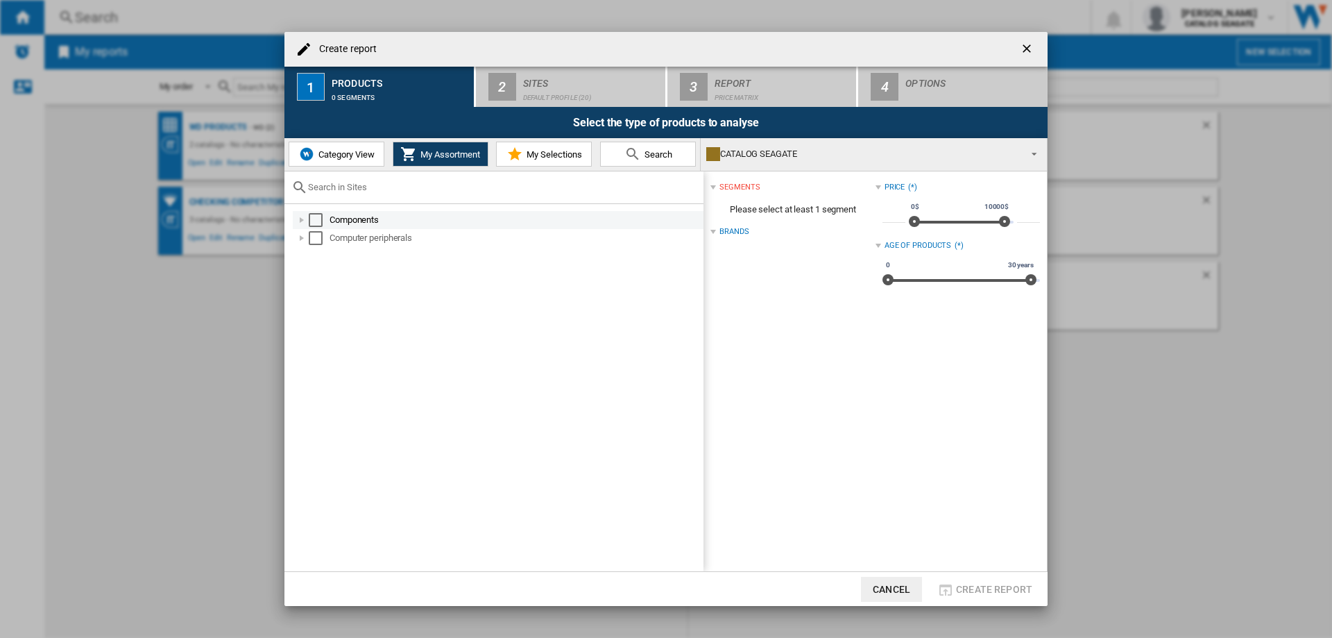
click at [298, 220] on div "Create report ..." at bounding box center [302, 220] width 14 height 14
click at [300, 220] on div "Create report ..." at bounding box center [302, 220] width 14 height 14
